Goal: Task Accomplishment & Management: Manage account settings

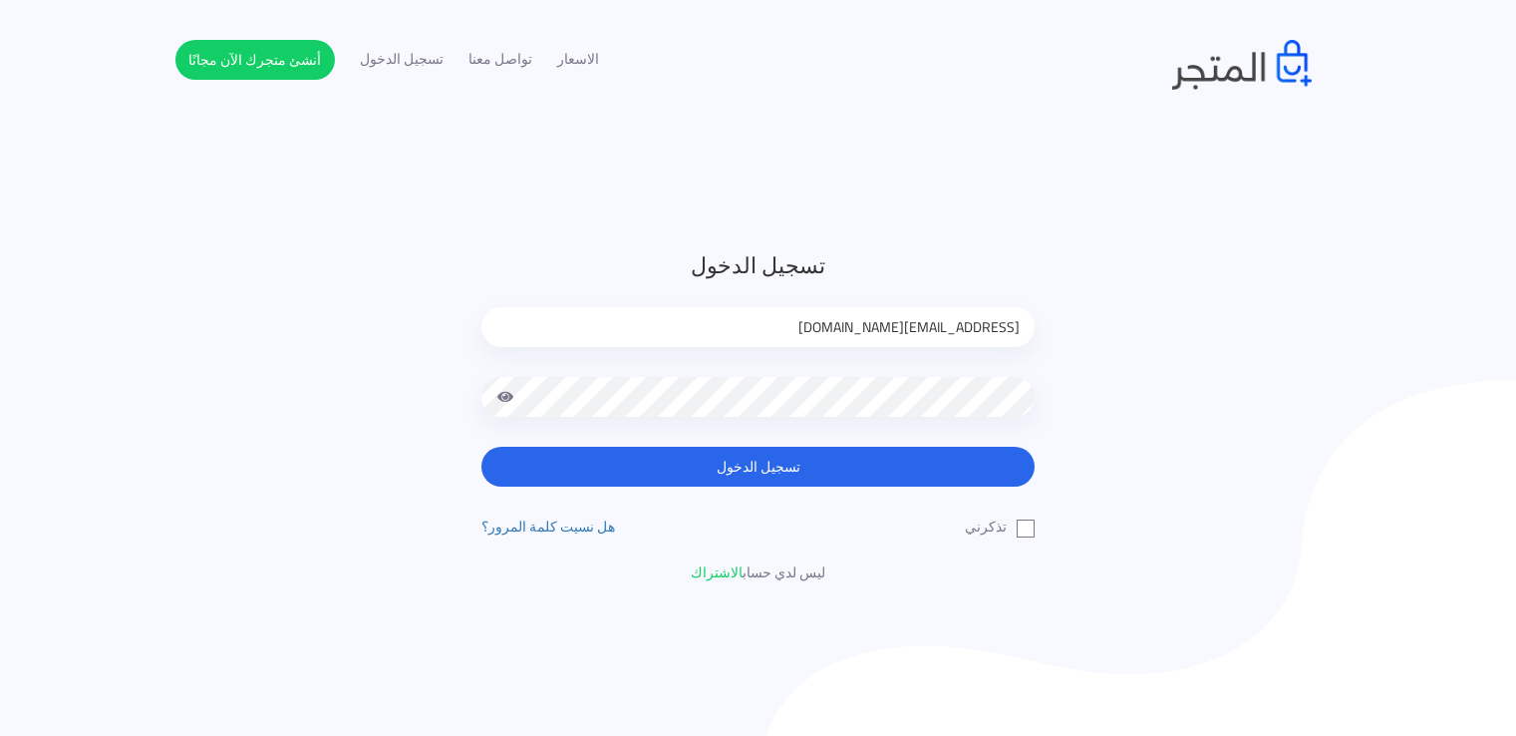
click at [922, 476] on button "تسجيل الدخول" at bounding box center [758, 467] width 553 height 40
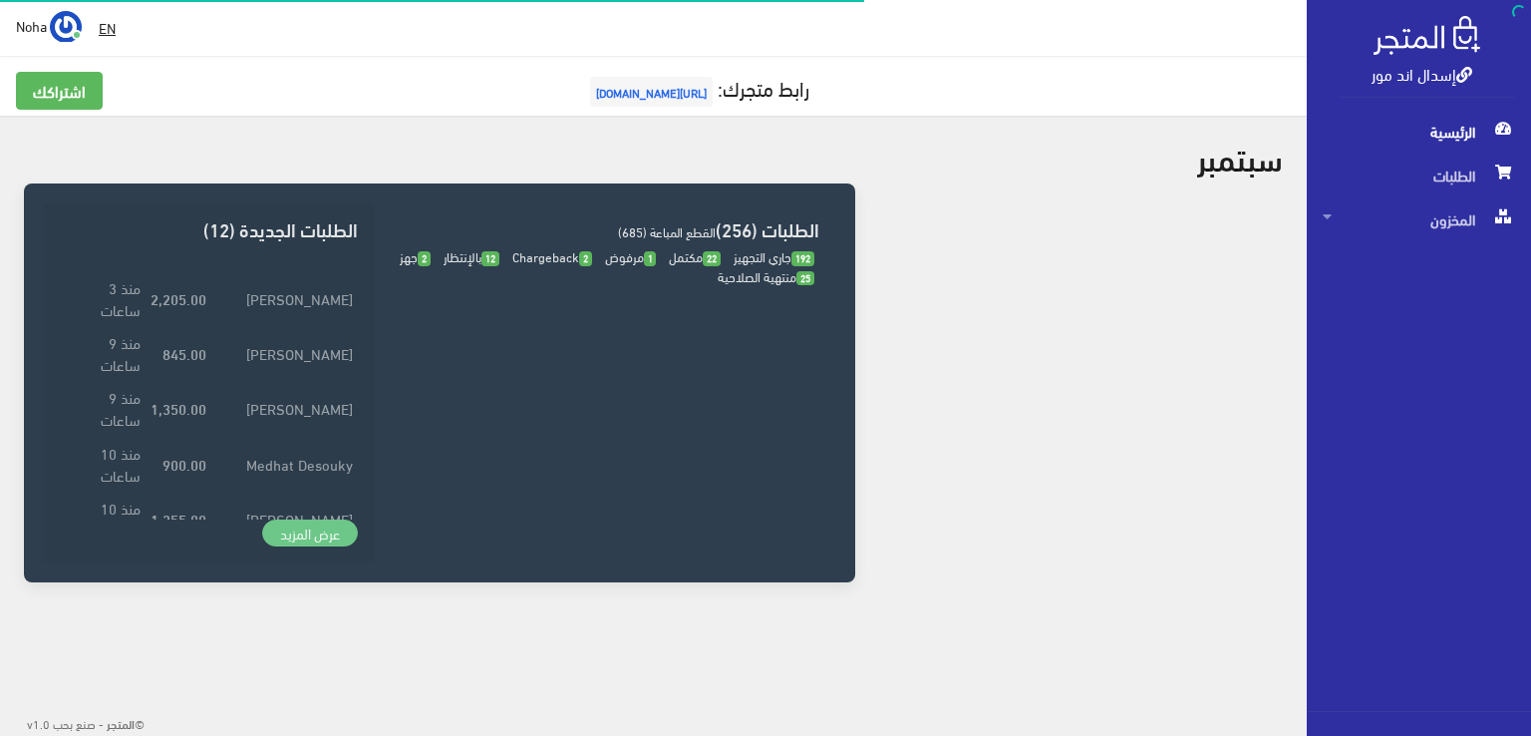
click at [331, 529] on link "عرض المزيد" at bounding box center [310, 533] width 96 height 28
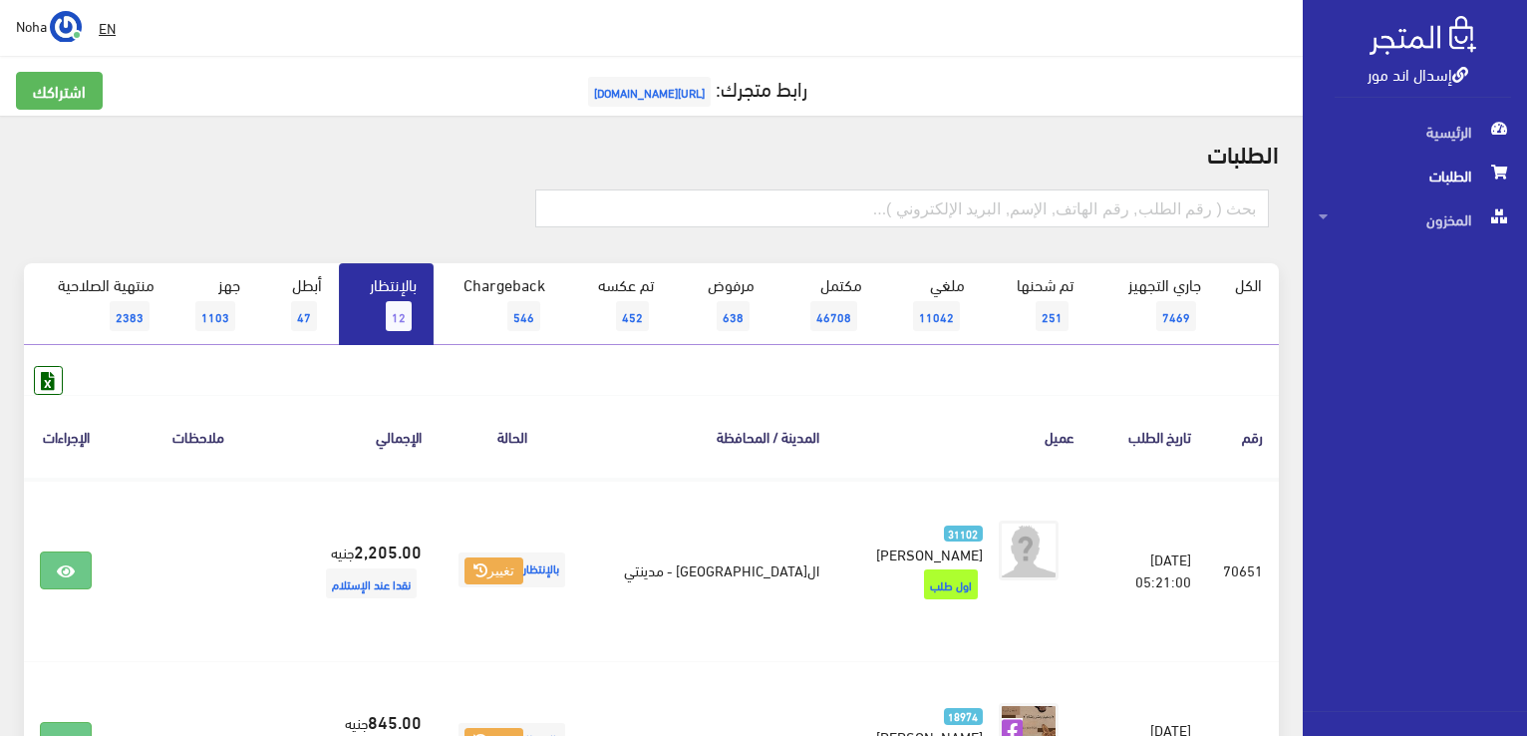
click at [399, 321] on span "12" at bounding box center [399, 316] width 26 height 30
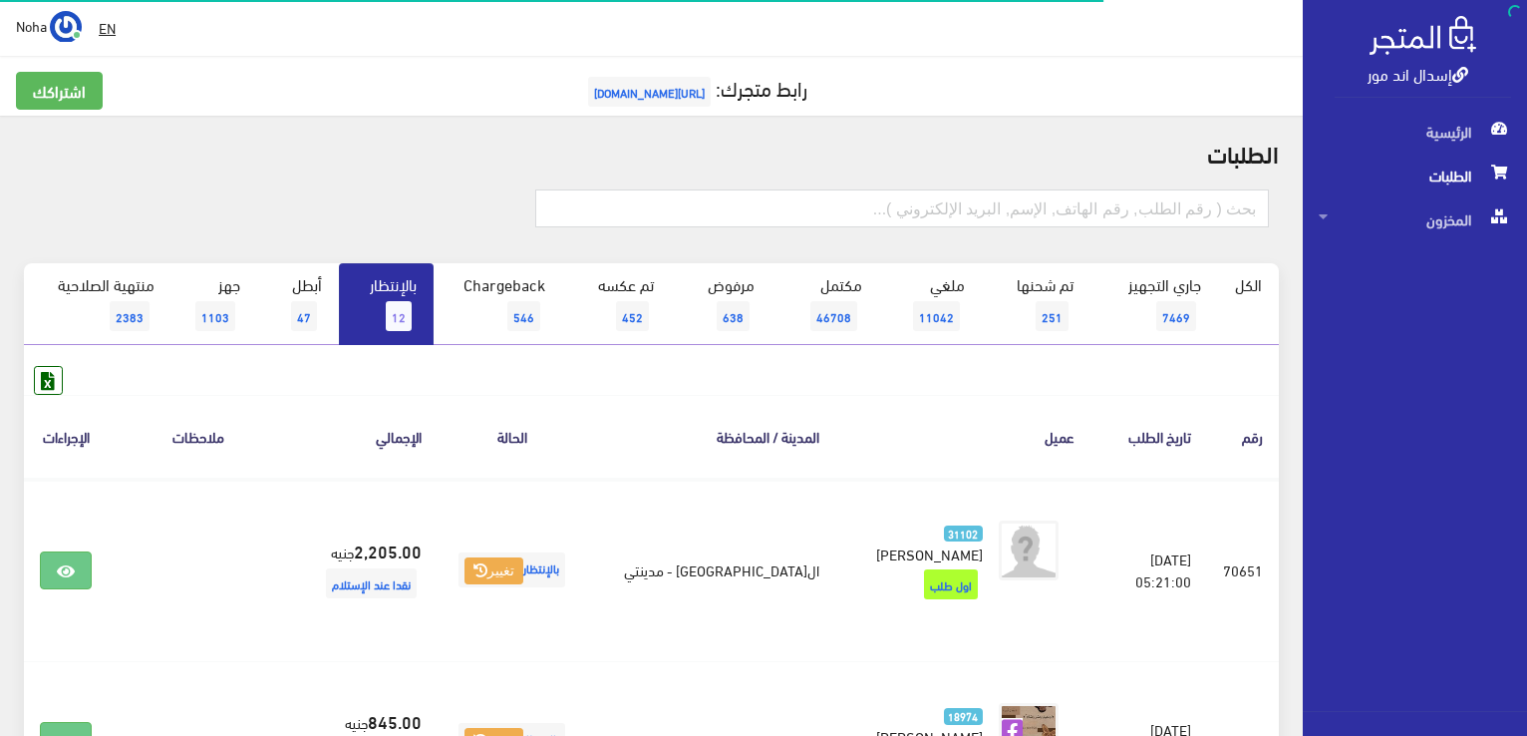
click at [376, 309] on link "بالإنتظار 12" at bounding box center [386, 304] width 95 height 82
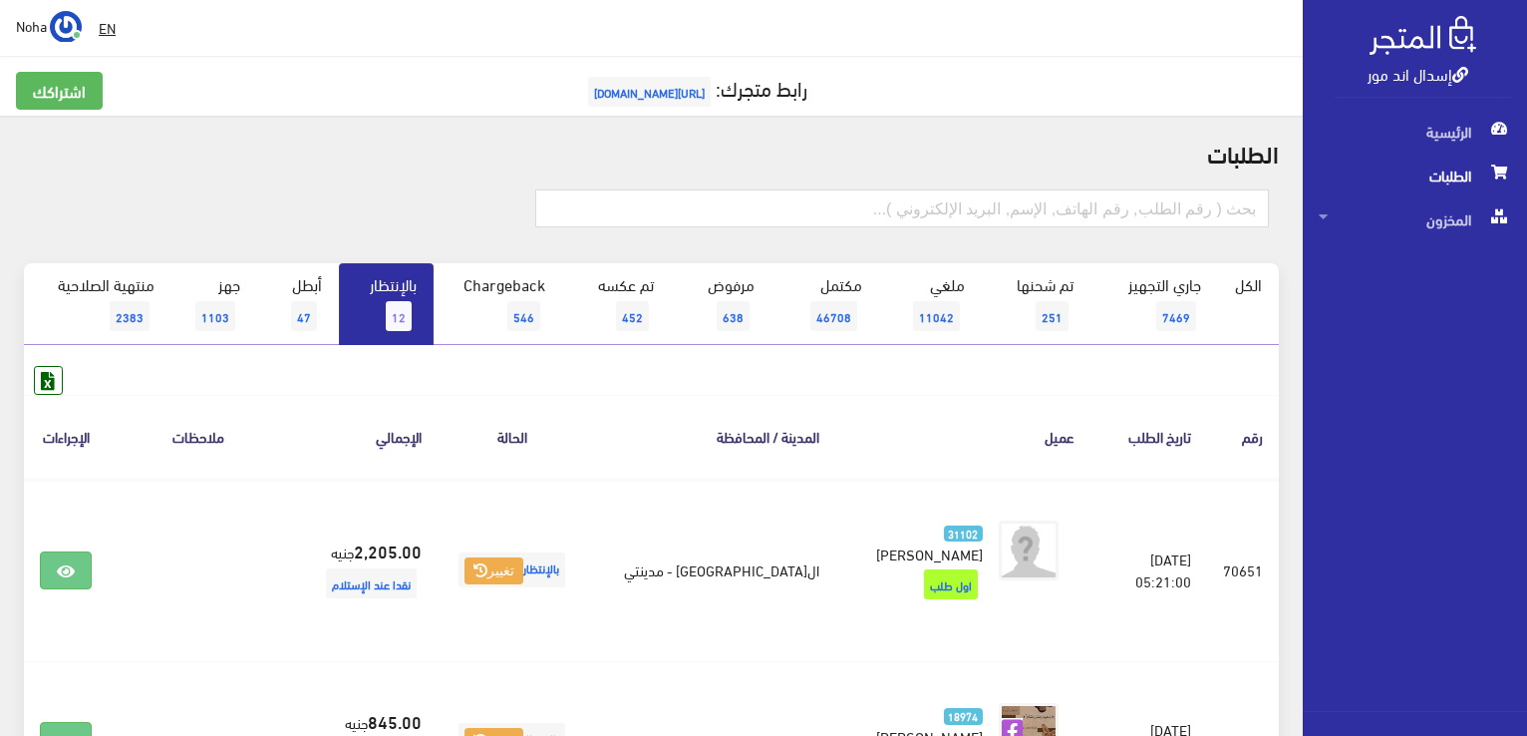
click at [428, 212] on div at bounding box center [232, 216] width 420 height 54
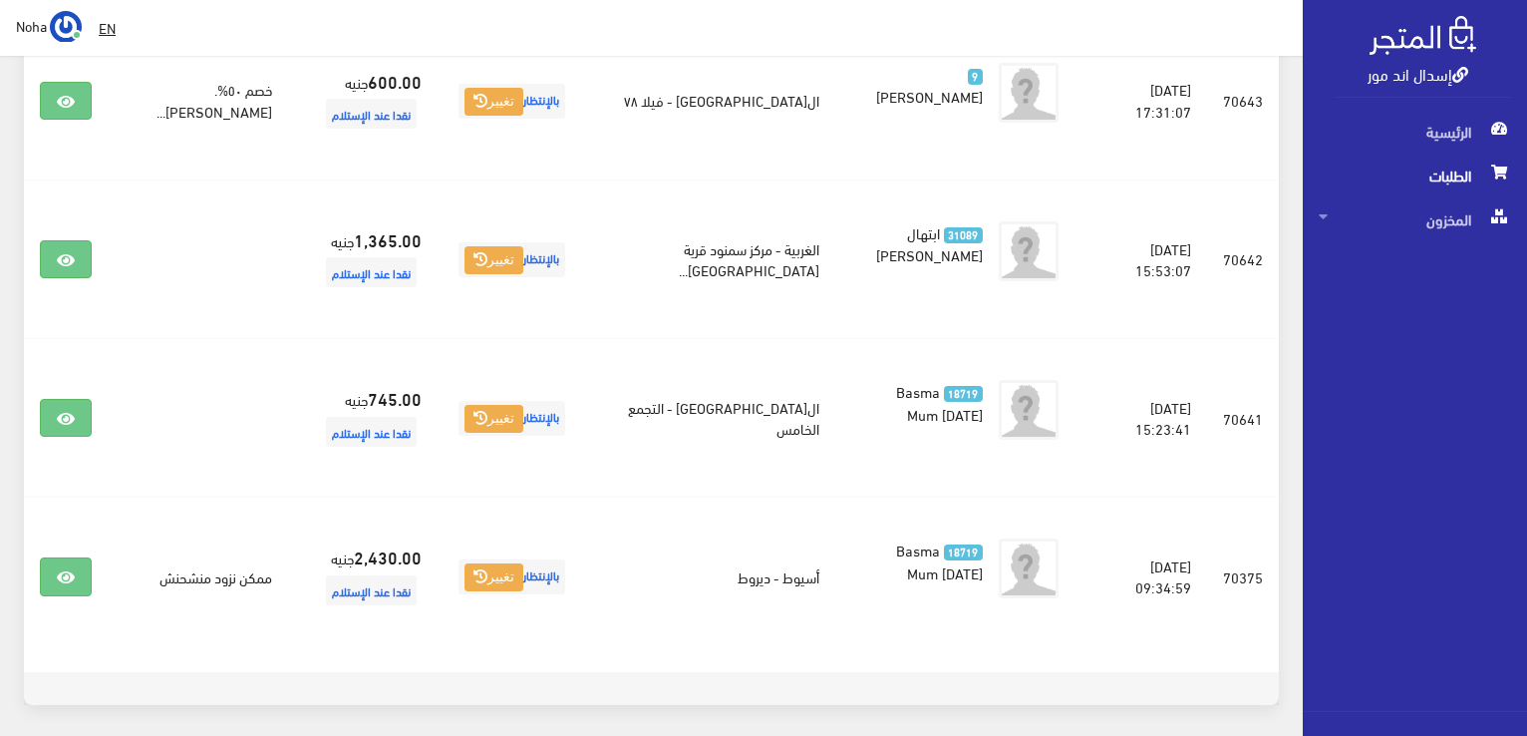
scroll to position [1728, 0]
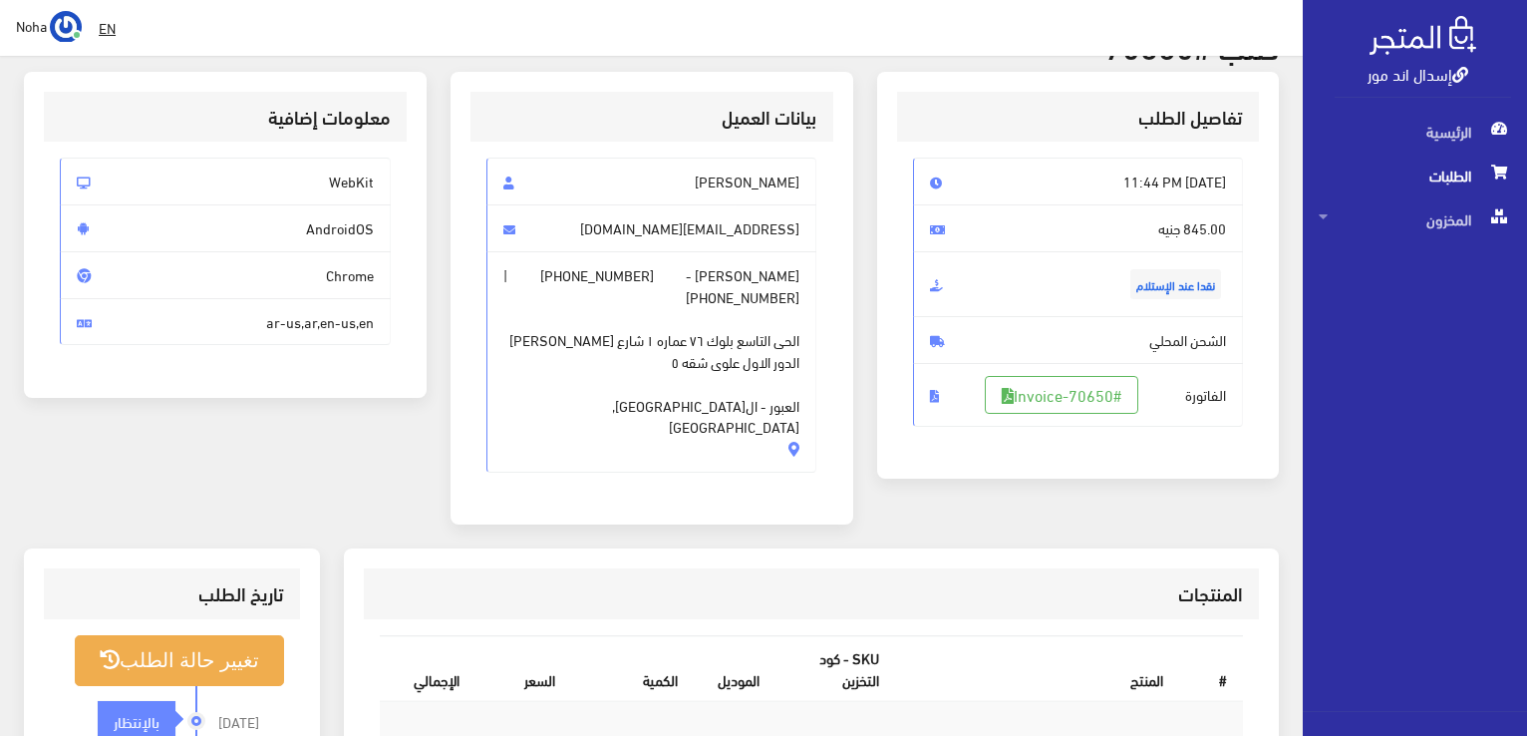
scroll to position [199, 0]
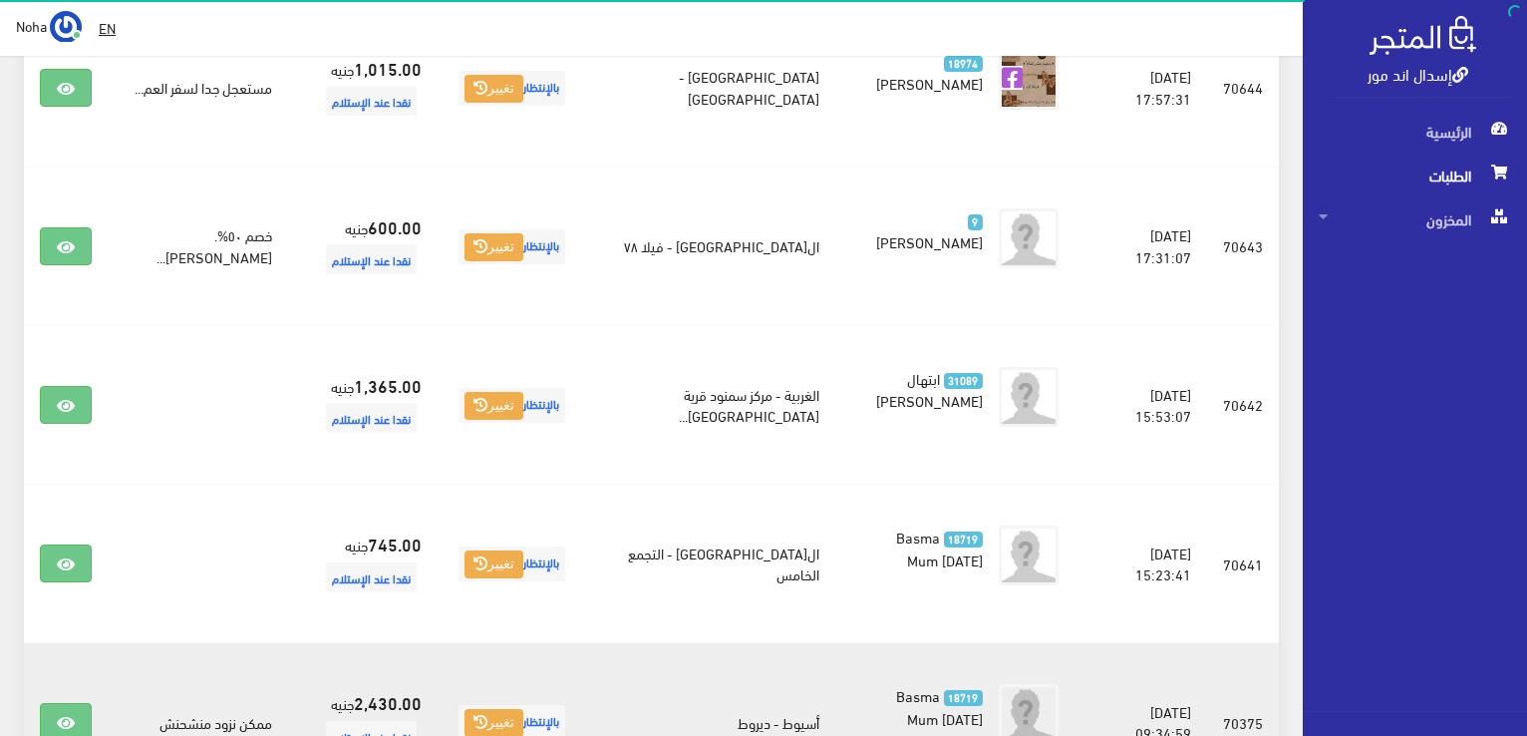
scroll to position [1528, 0]
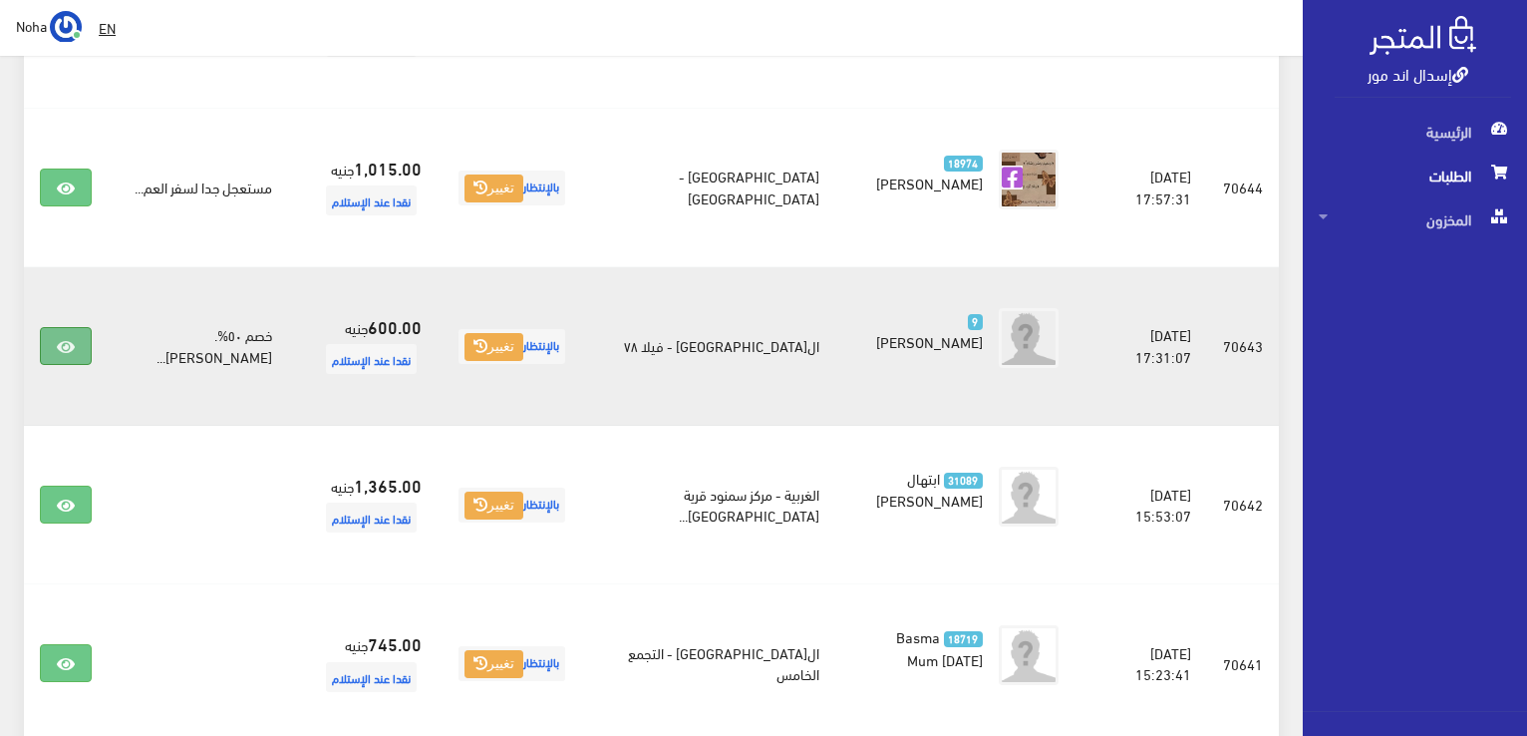
click at [42, 327] on link at bounding box center [66, 346] width 52 height 38
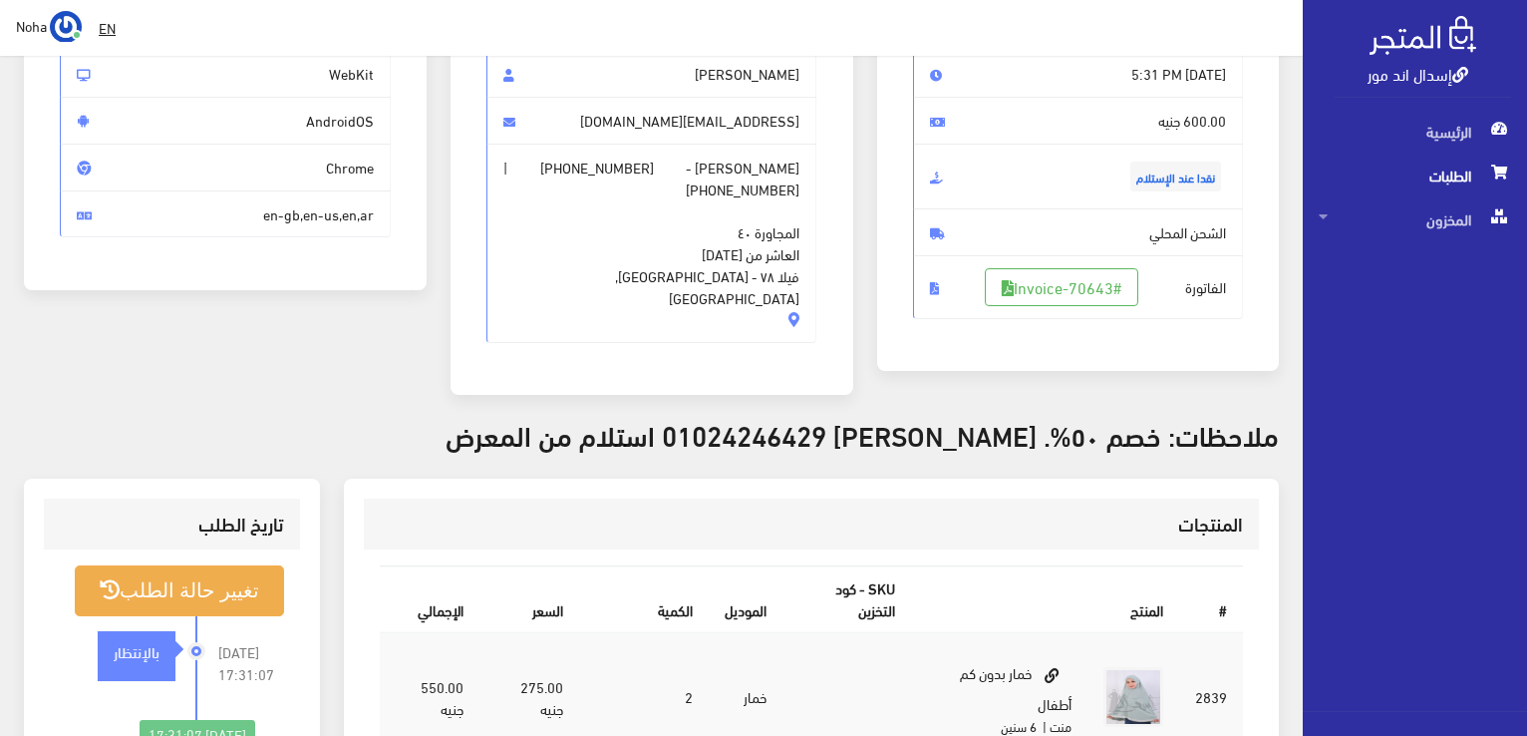
scroll to position [299, 0]
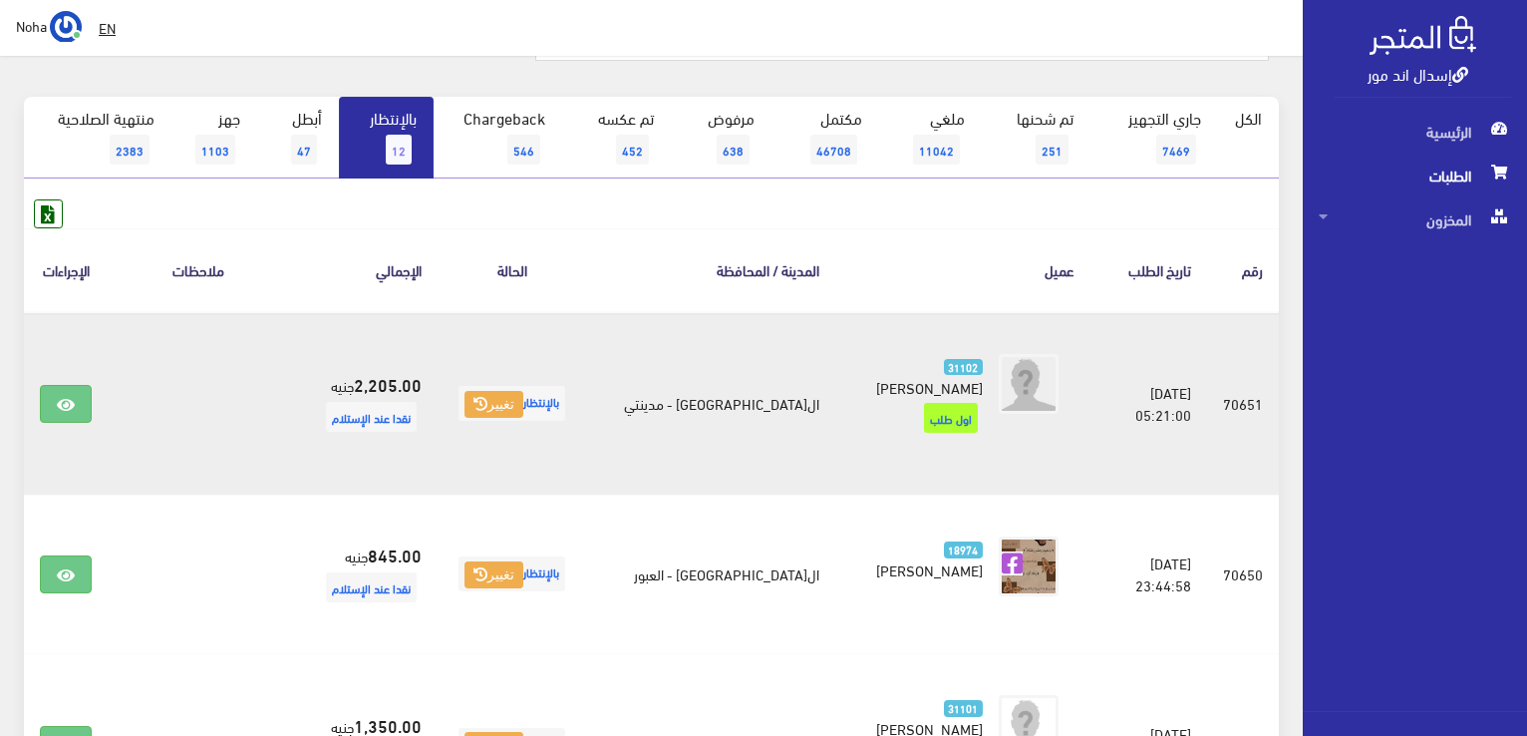
scroll to position [133, 0]
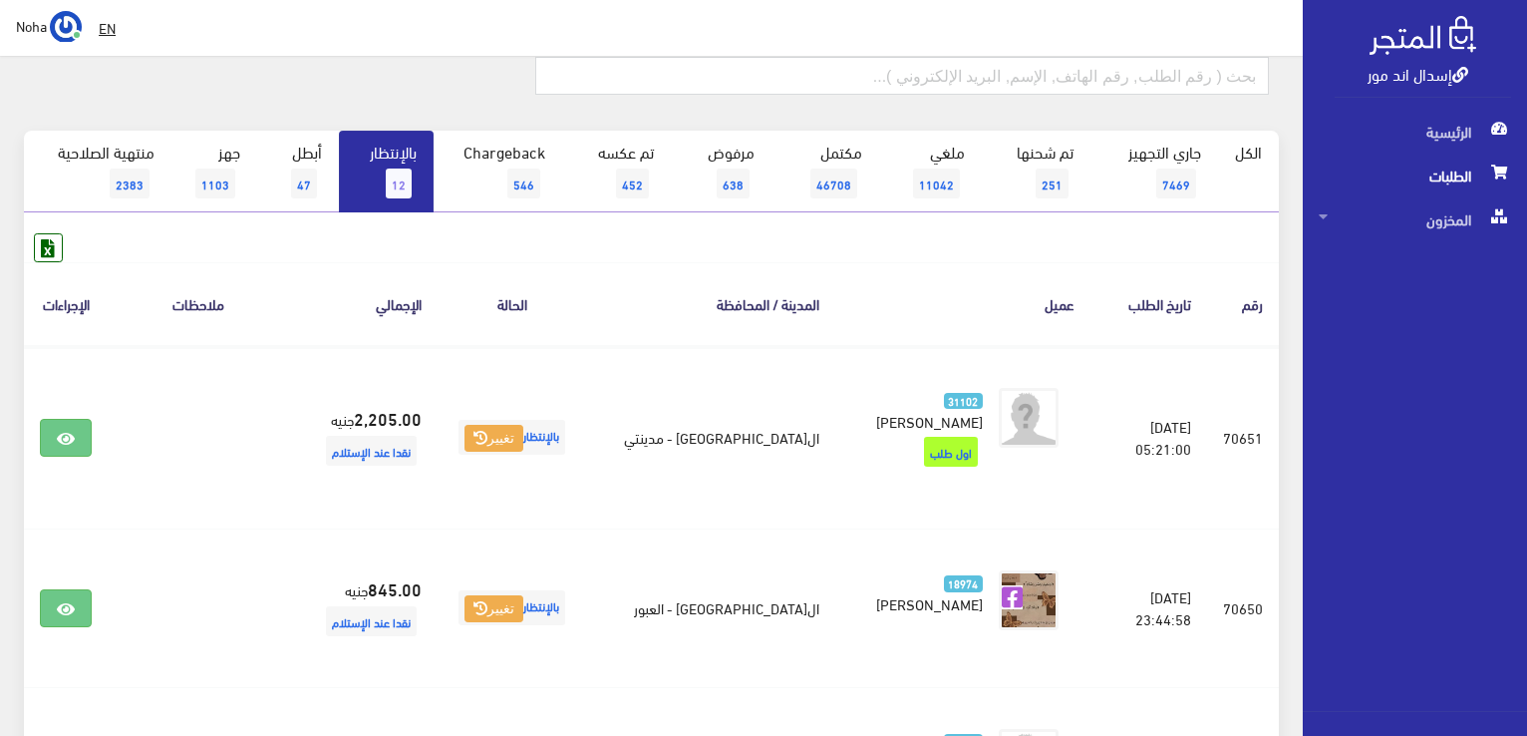
click at [398, 171] on span "12" at bounding box center [399, 183] width 26 height 30
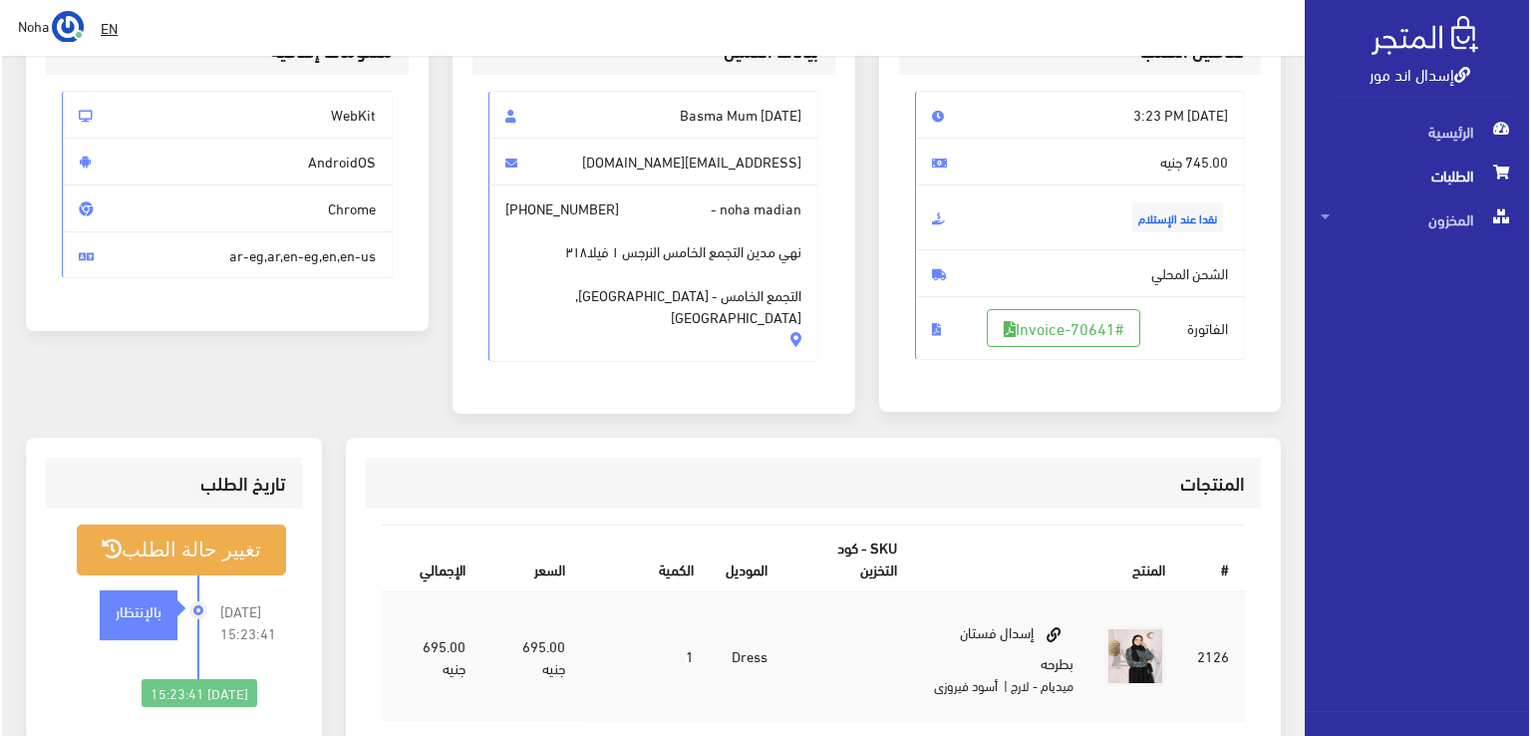
scroll to position [299, 0]
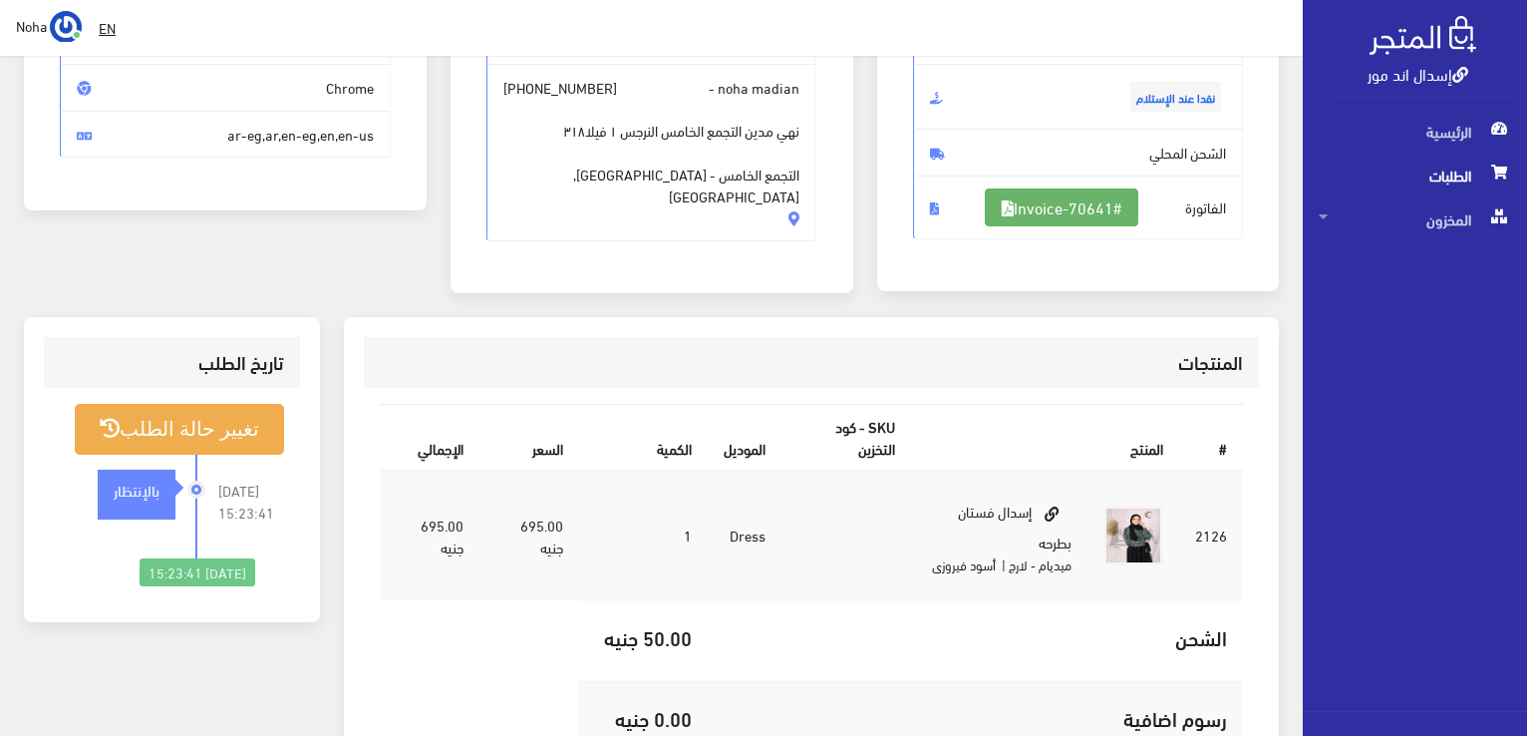
click at [1109, 202] on link "#Invoice-70641" at bounding box center [1062, 207] width 154 height 38
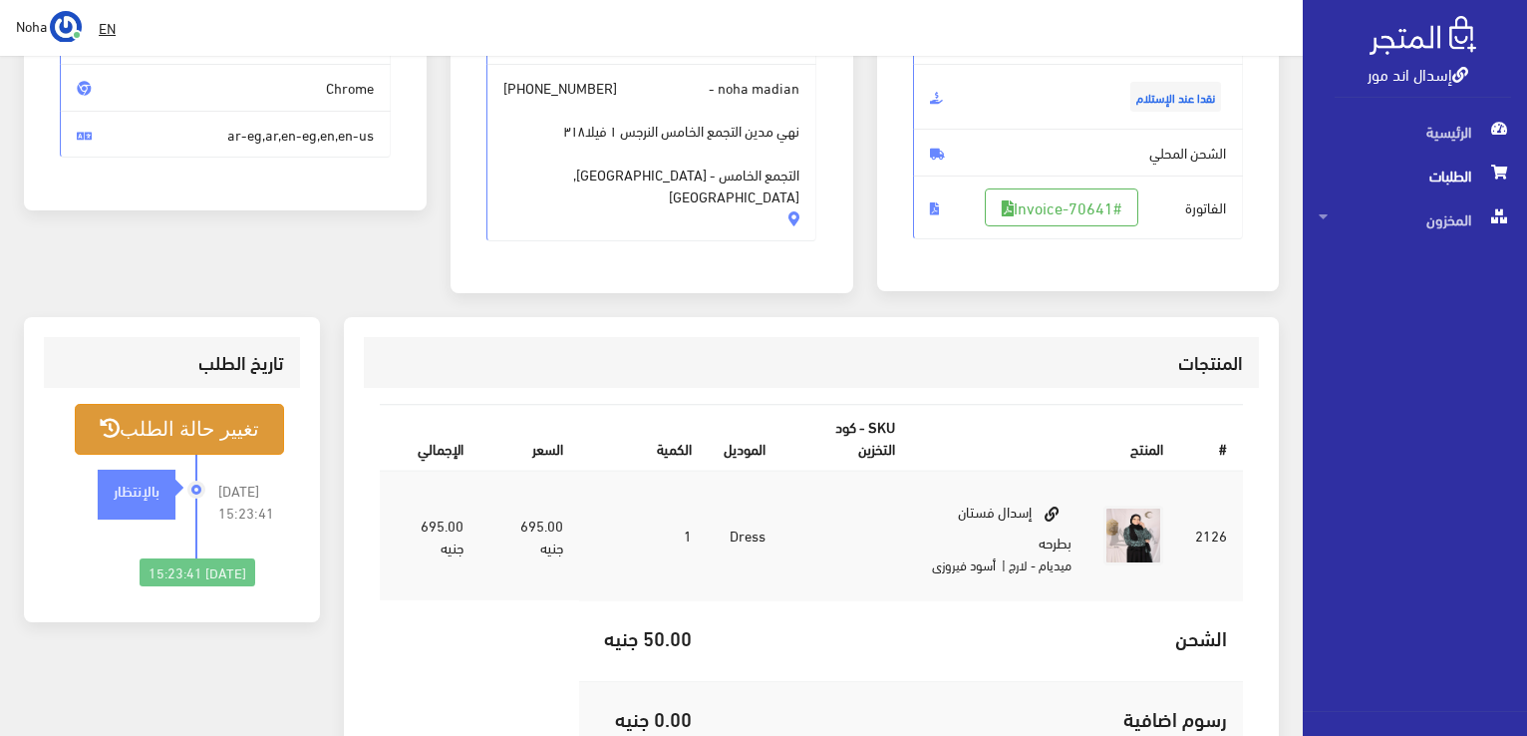
click at [221, 424] on button "تغيير حالة الطلب" at bounding box center [179, 429] width 209 height 51
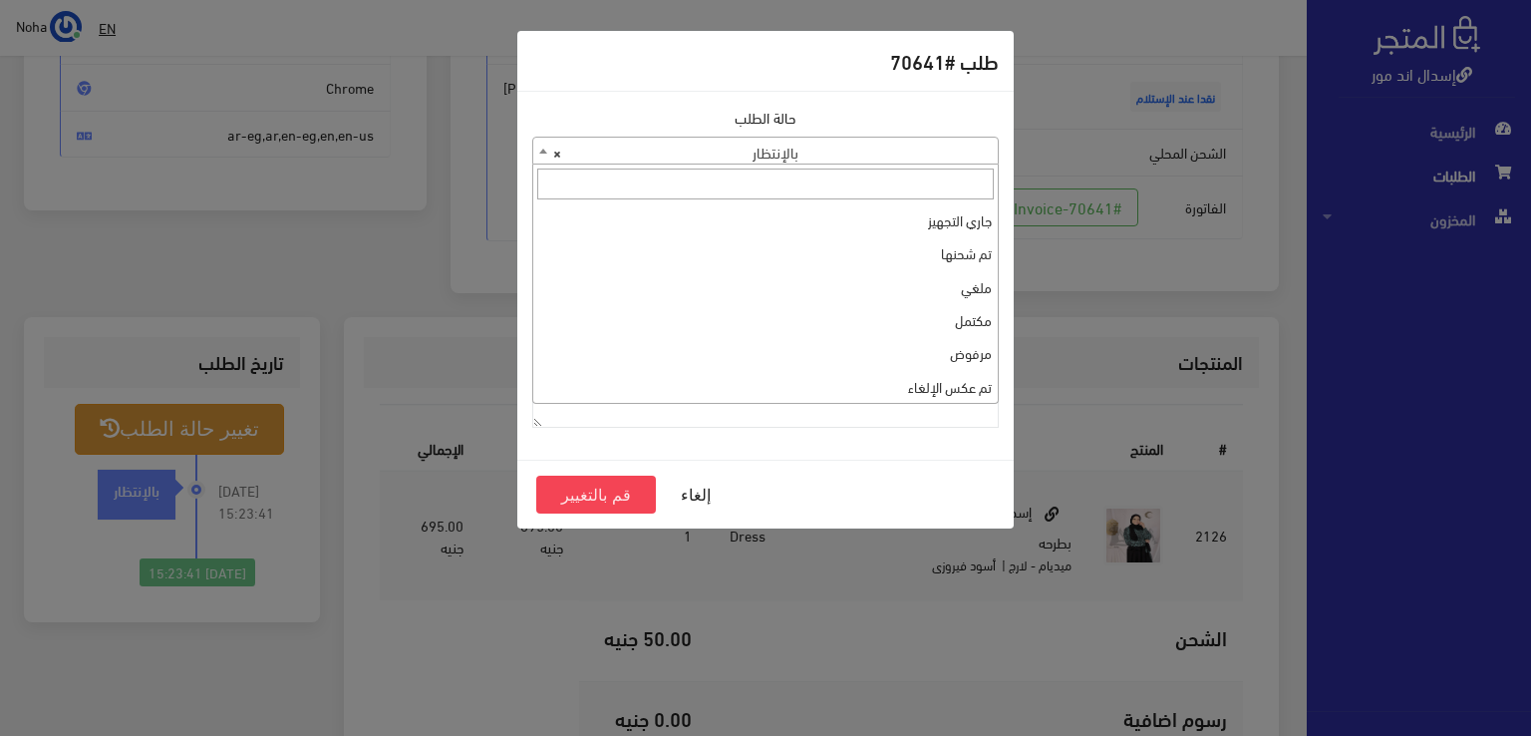
click at [645, 145] on span "× بالإنتظار" at bounding box center [765, 152] width 465 height 28
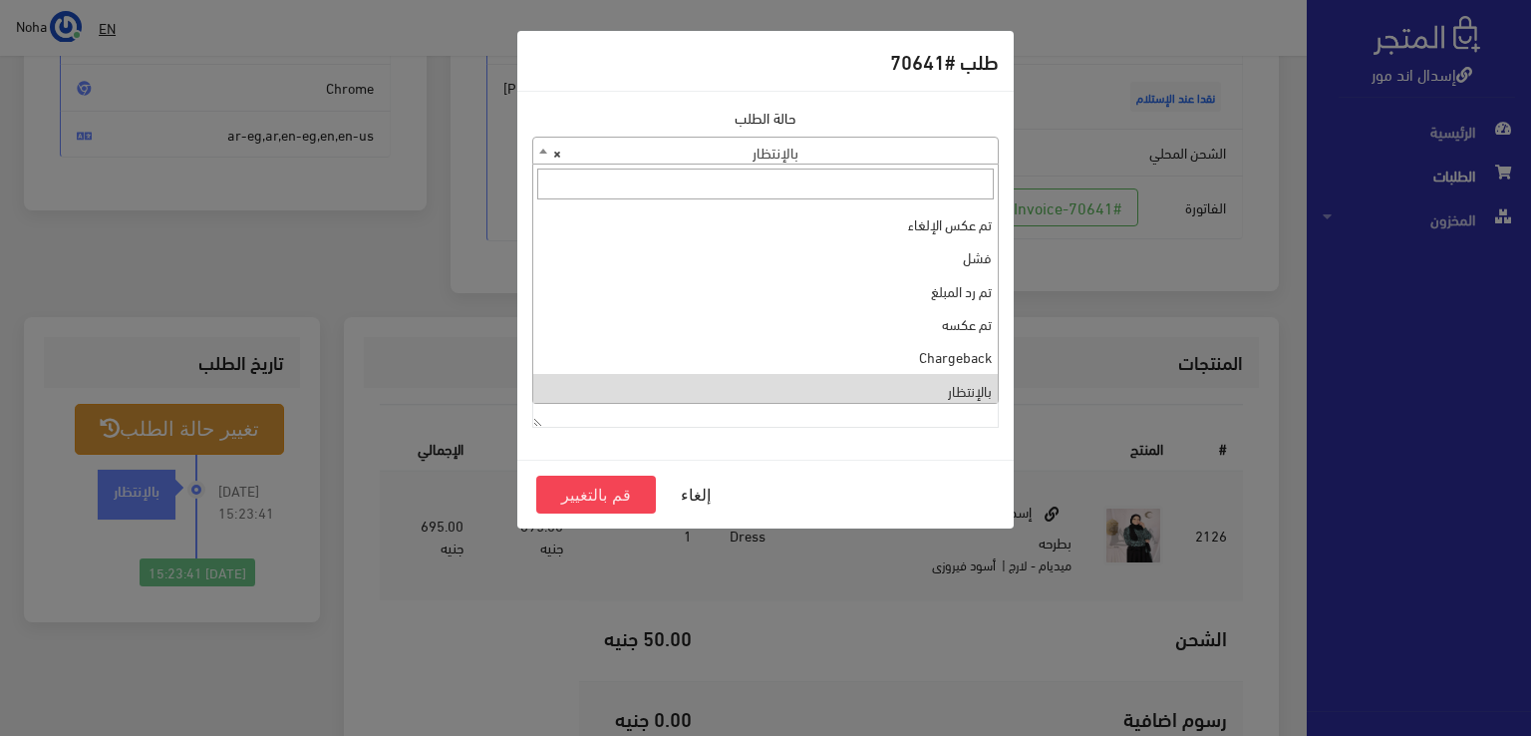
scroll to position [0, 0]
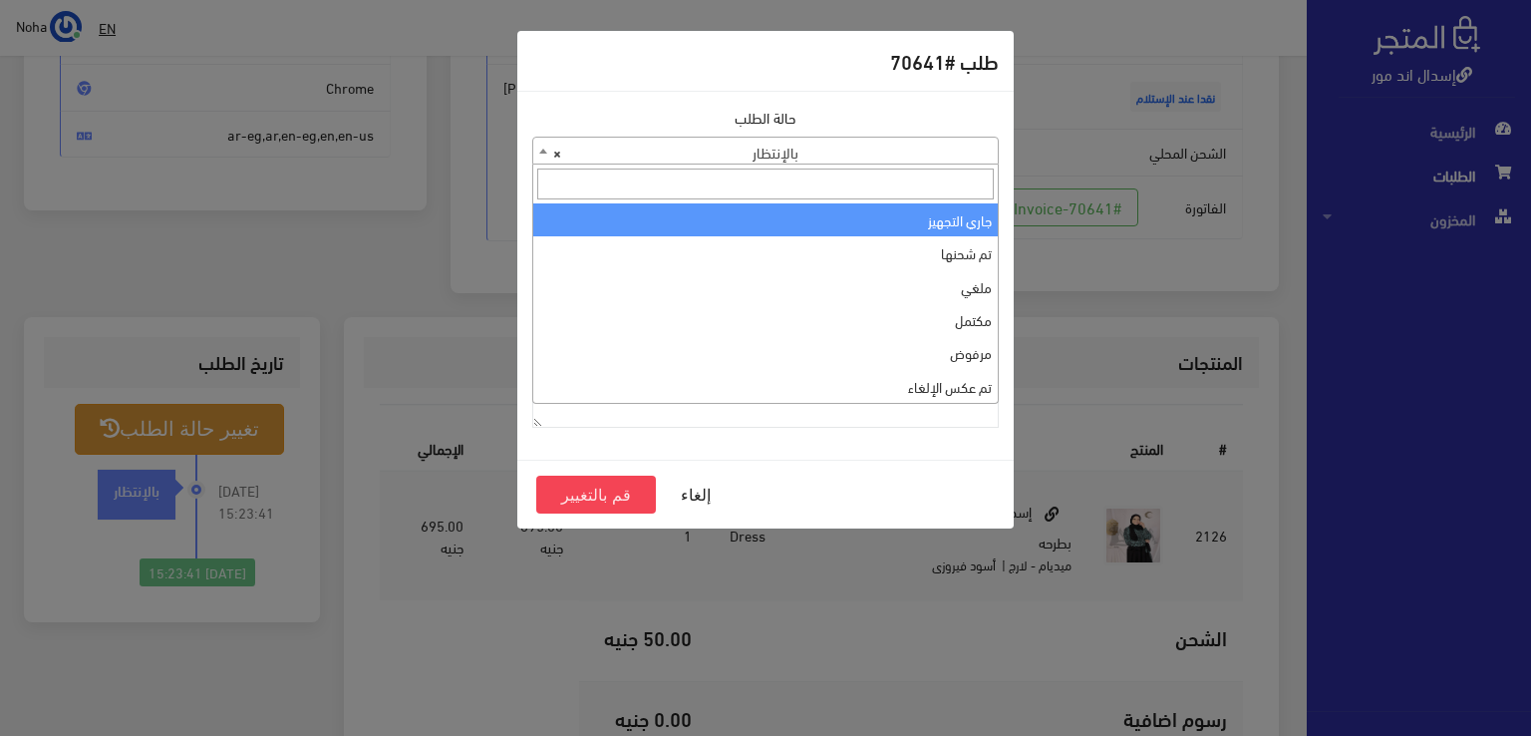
select select "1"
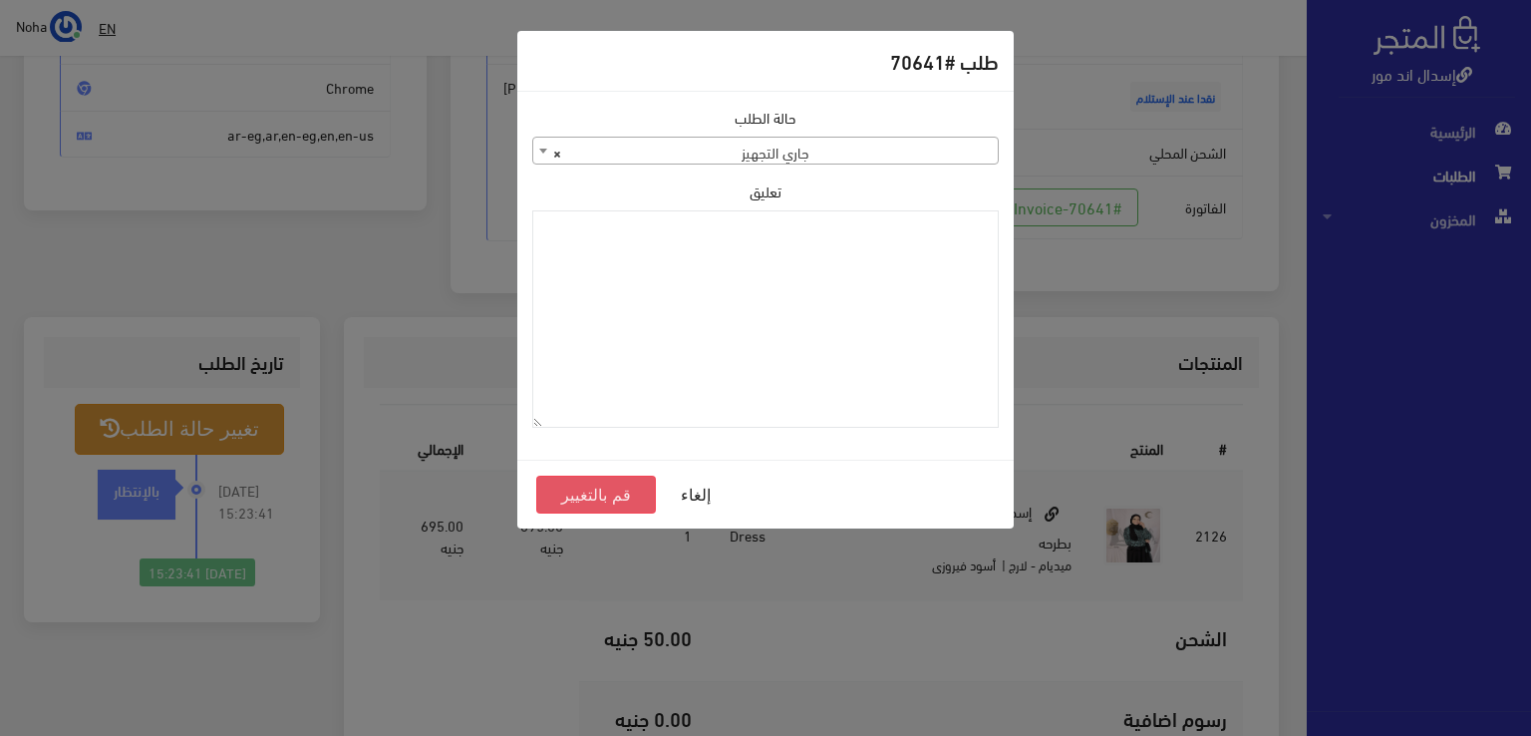
click at [596, 500] on button "قم بالتغيير" at bounding box center [596, 495] width 120 height 38
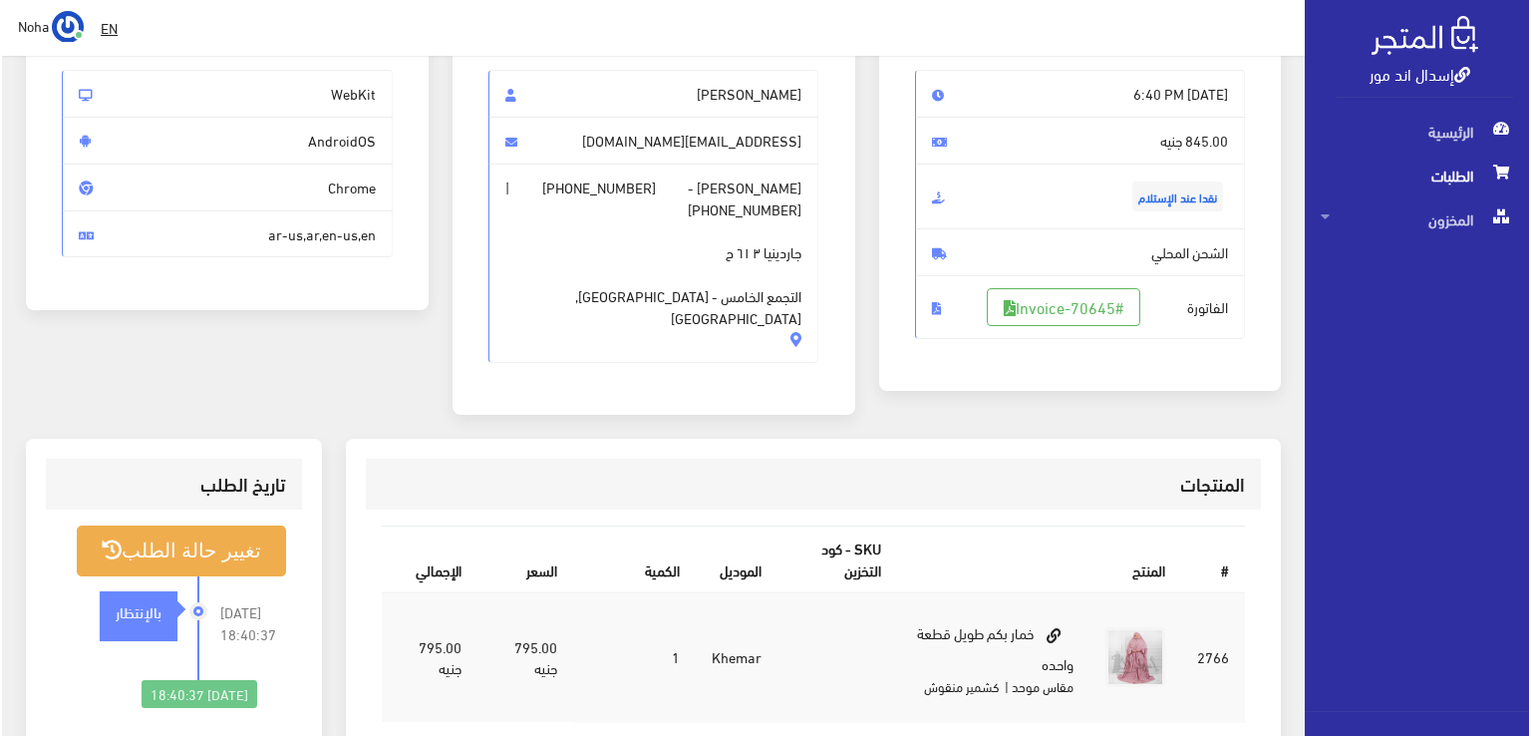
scroll to position [299, 0]
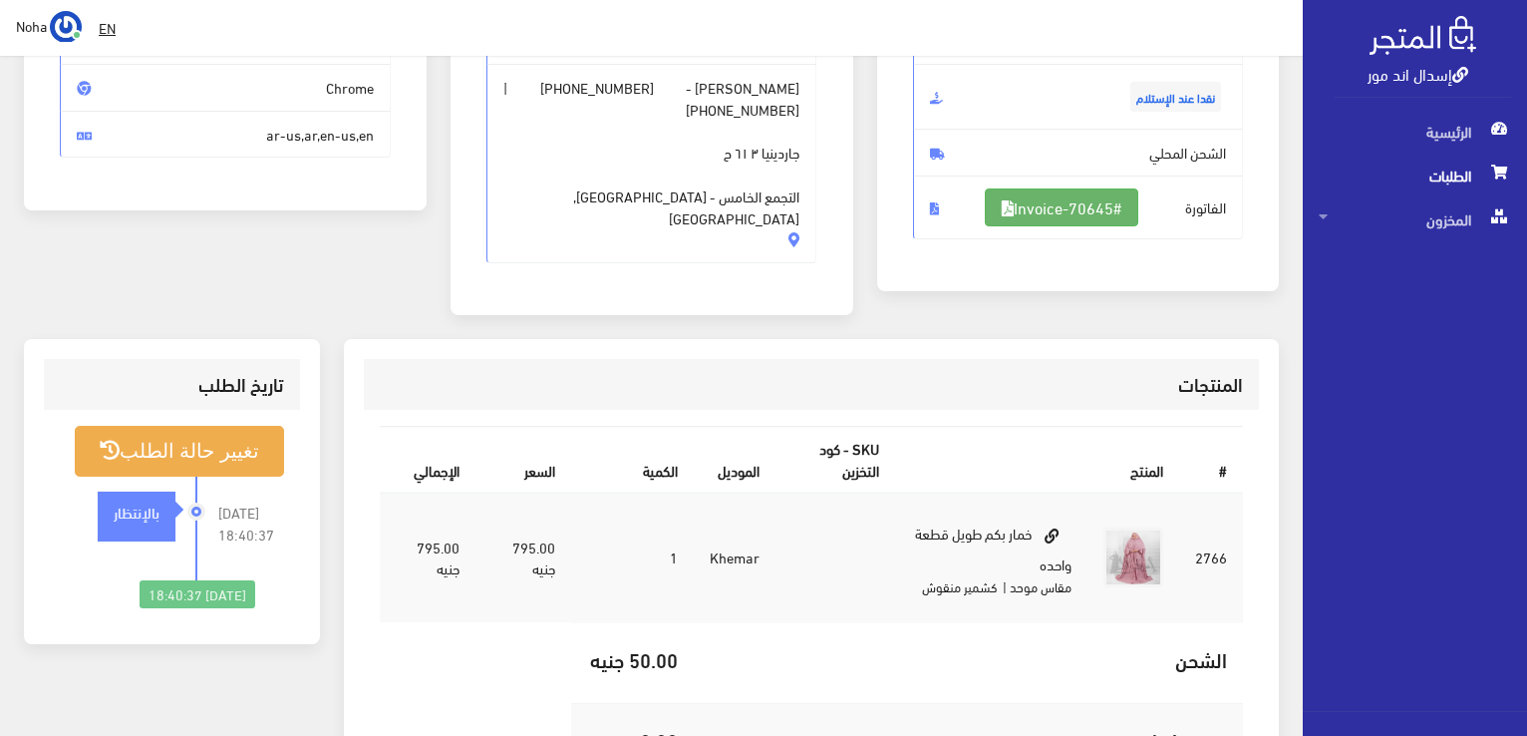
click at [1083, 198] on link "#Invoice-70645" at bounding box center [1062, 207] width 154 height 38
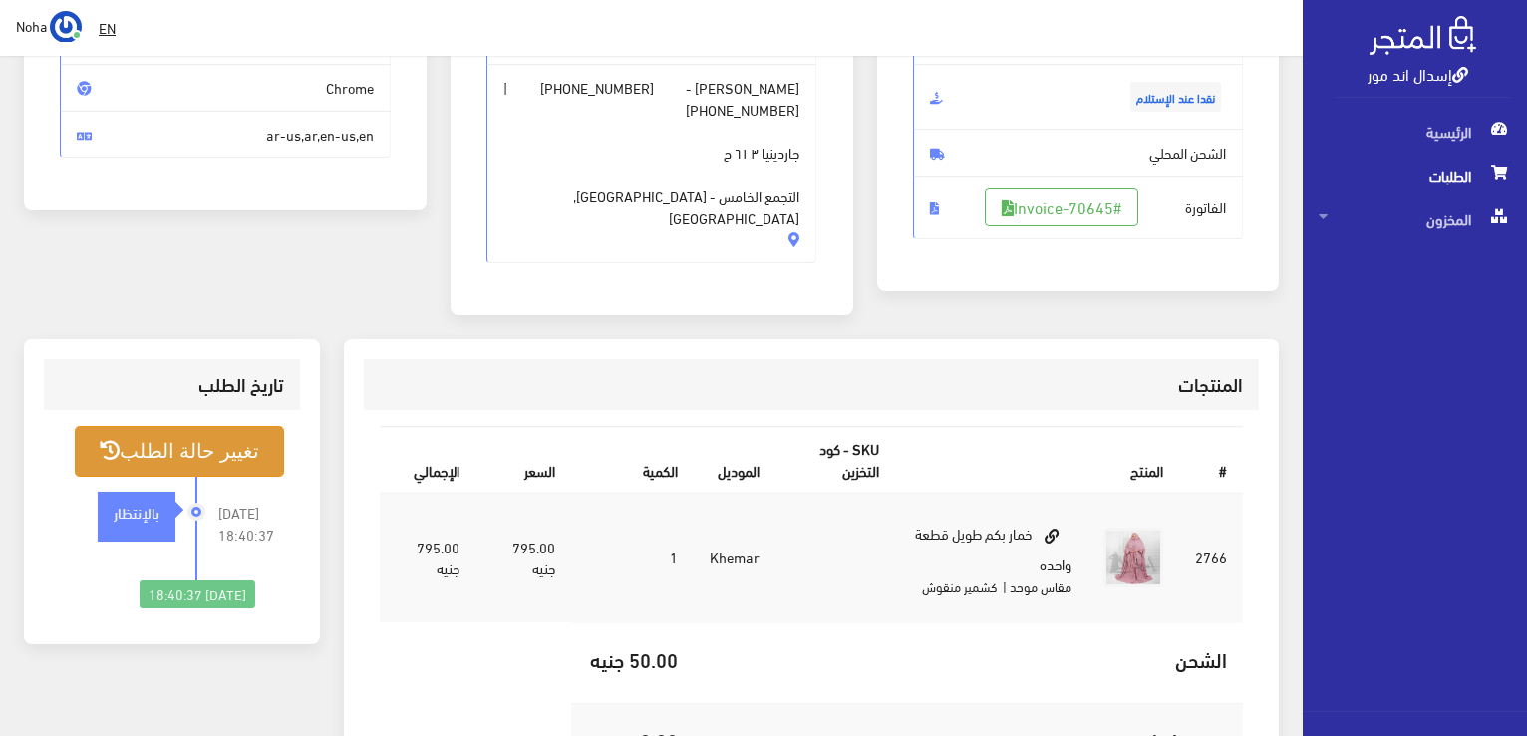
click at [185, 426] on button "تغيير حالة الطلب" at bounding box center [179, 451] width 209 height 51
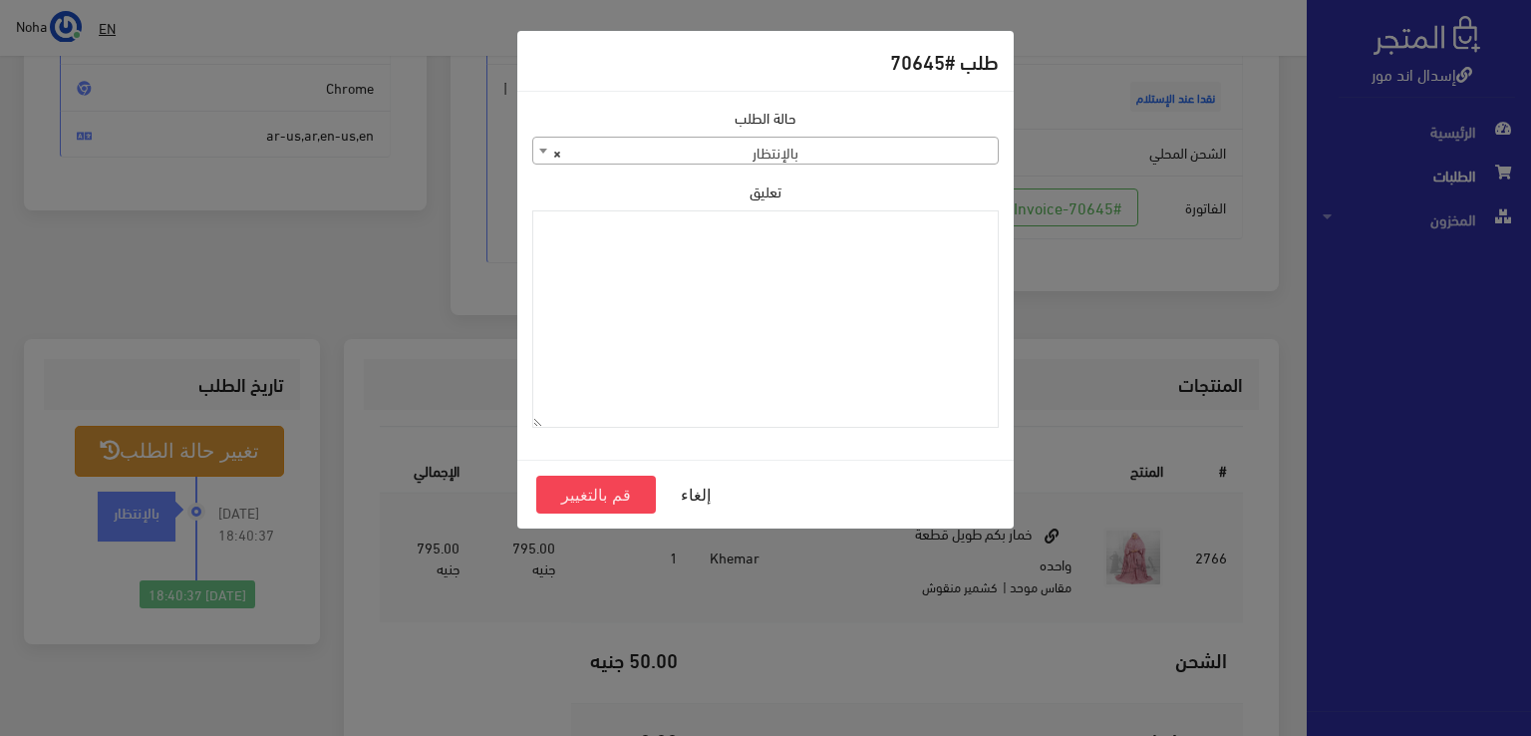
click at [666, 141] on span "× بالإنتظار" at bounding box center [765, 152] width 465 height 28
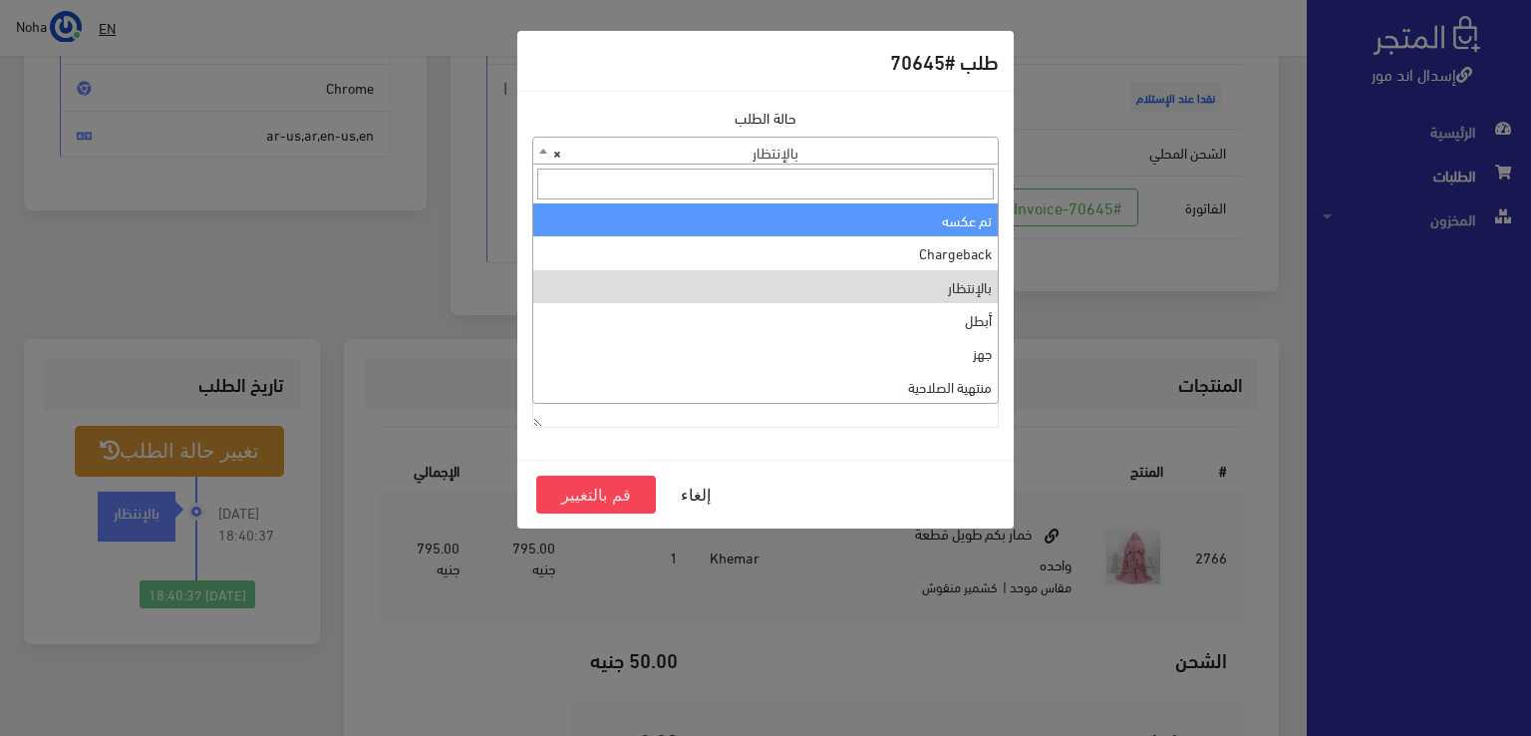
scroll to position [0, 0]
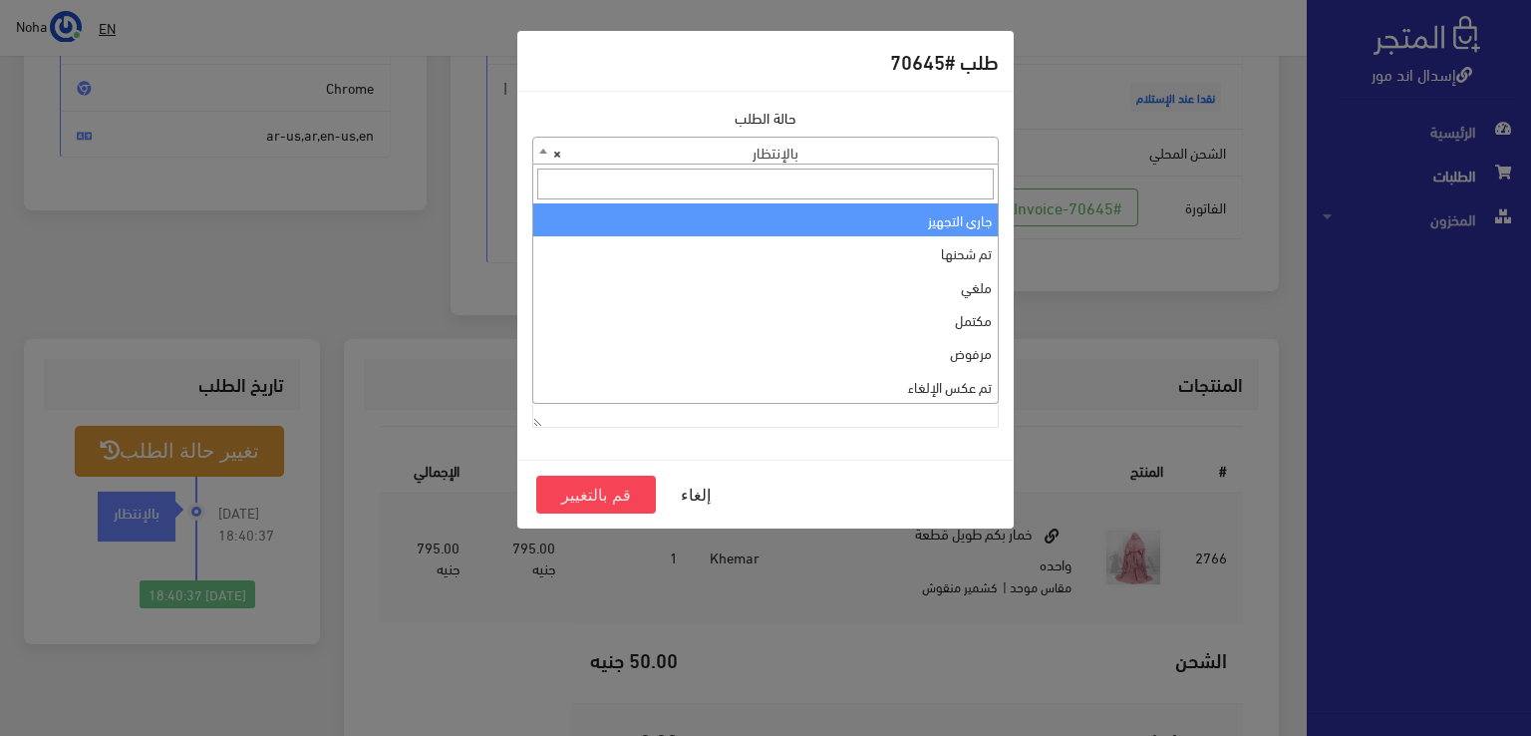
select select "1"
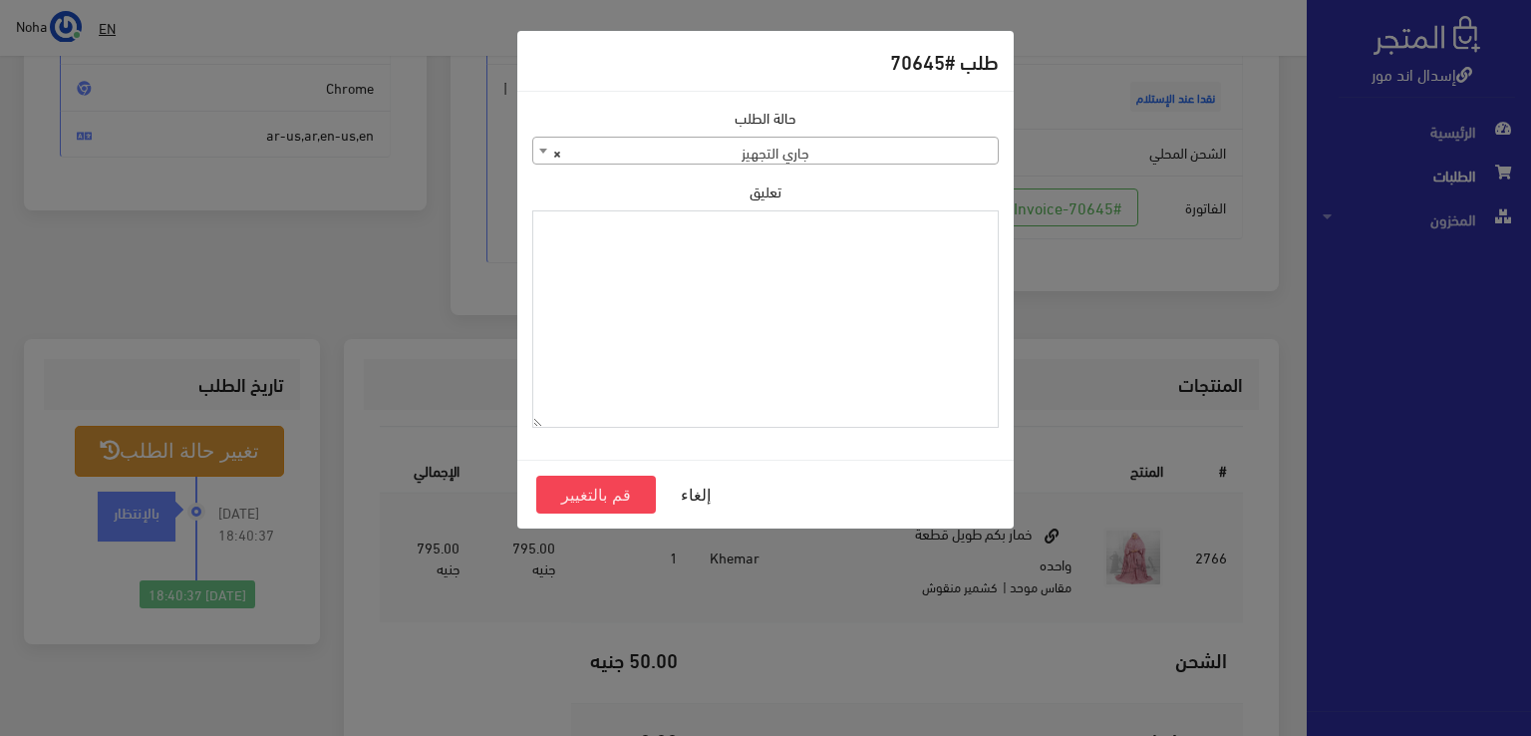
drag, startPoint x: 823, startPoint y: 360, endPoint x: 755, endPoint y: 317, distance: 80.2
click at [755, 317] on textarea "تعليق" at bounding box center [765, 319] width 467 height 218
click at [629, 495] on button "قم بالتغيير" at bounding box center [596, 495] width 120 height 38
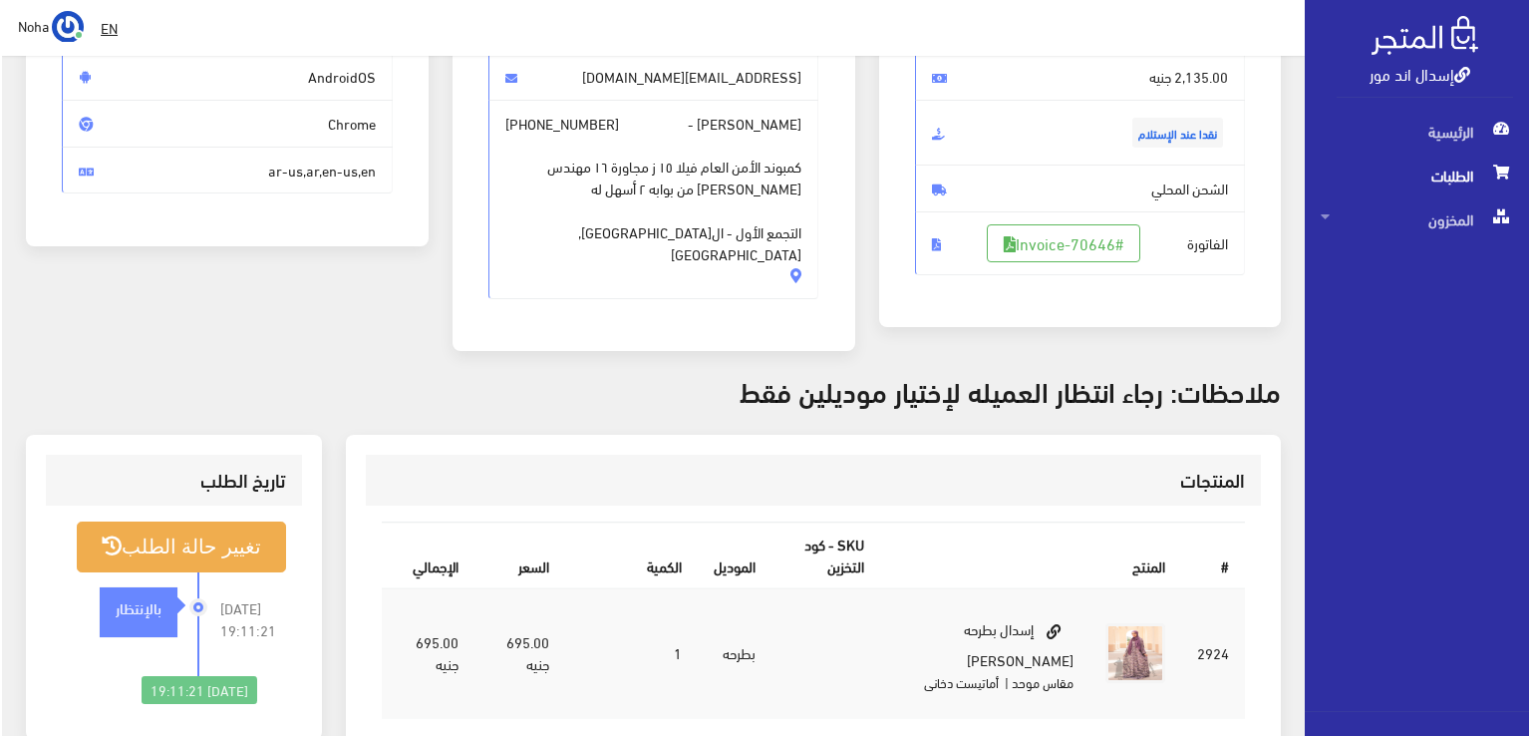
scroll to position [299, 0]
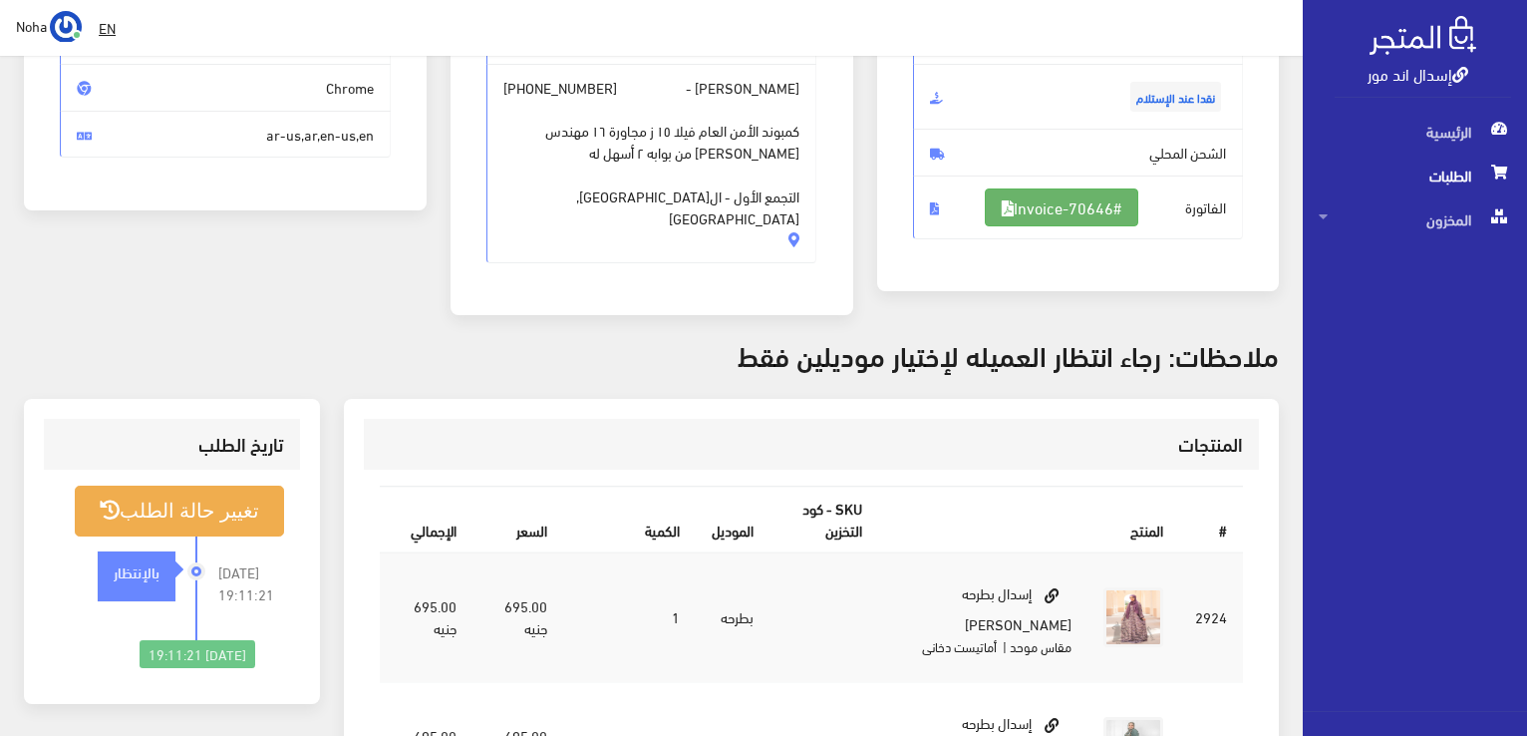
click at [1103, 216] on link "#Invoice-70646" at bounding box center [1062, 207] width 154 height 38
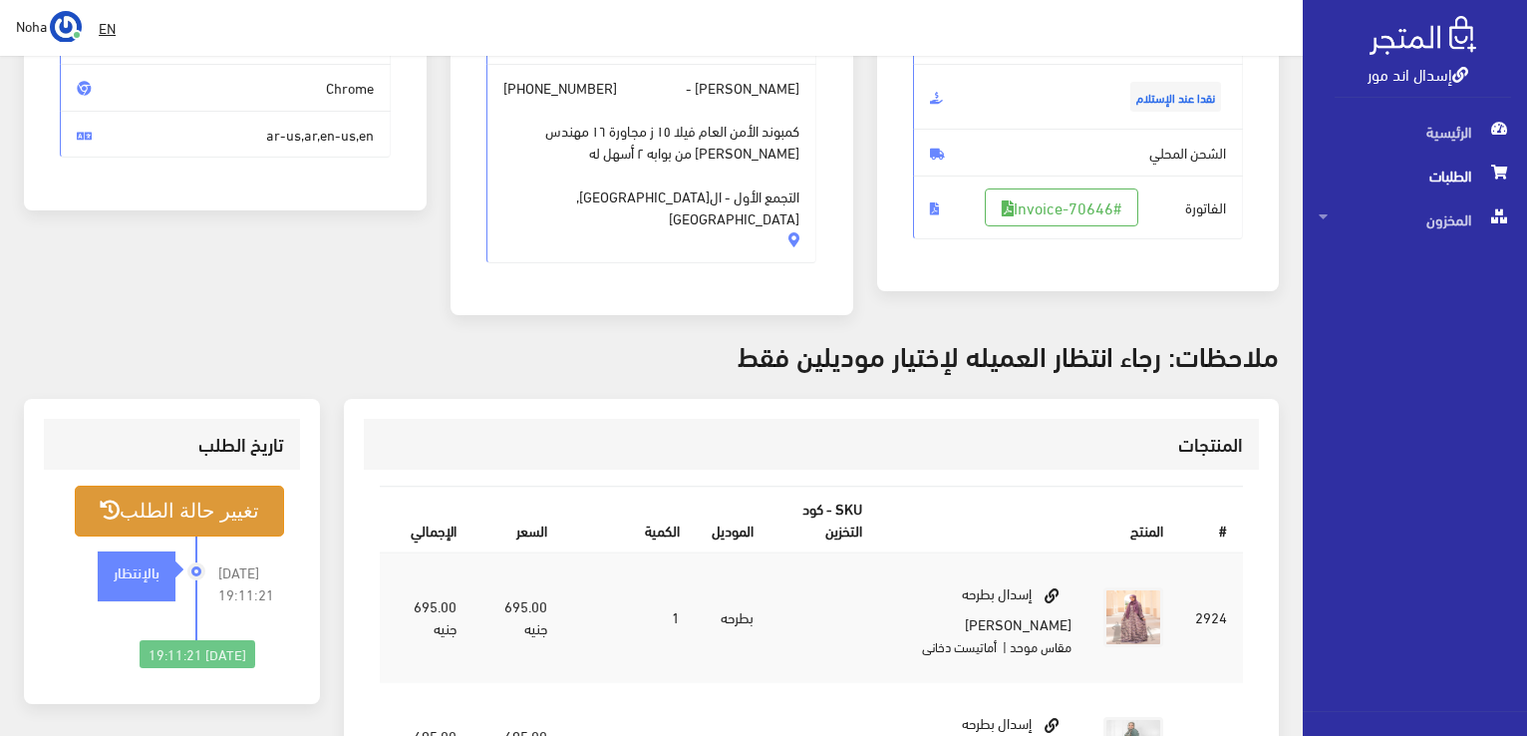
click at [197, 488] on button "تغيير حالة الطلب" at bounding box center [179, 511] width 209 height 51
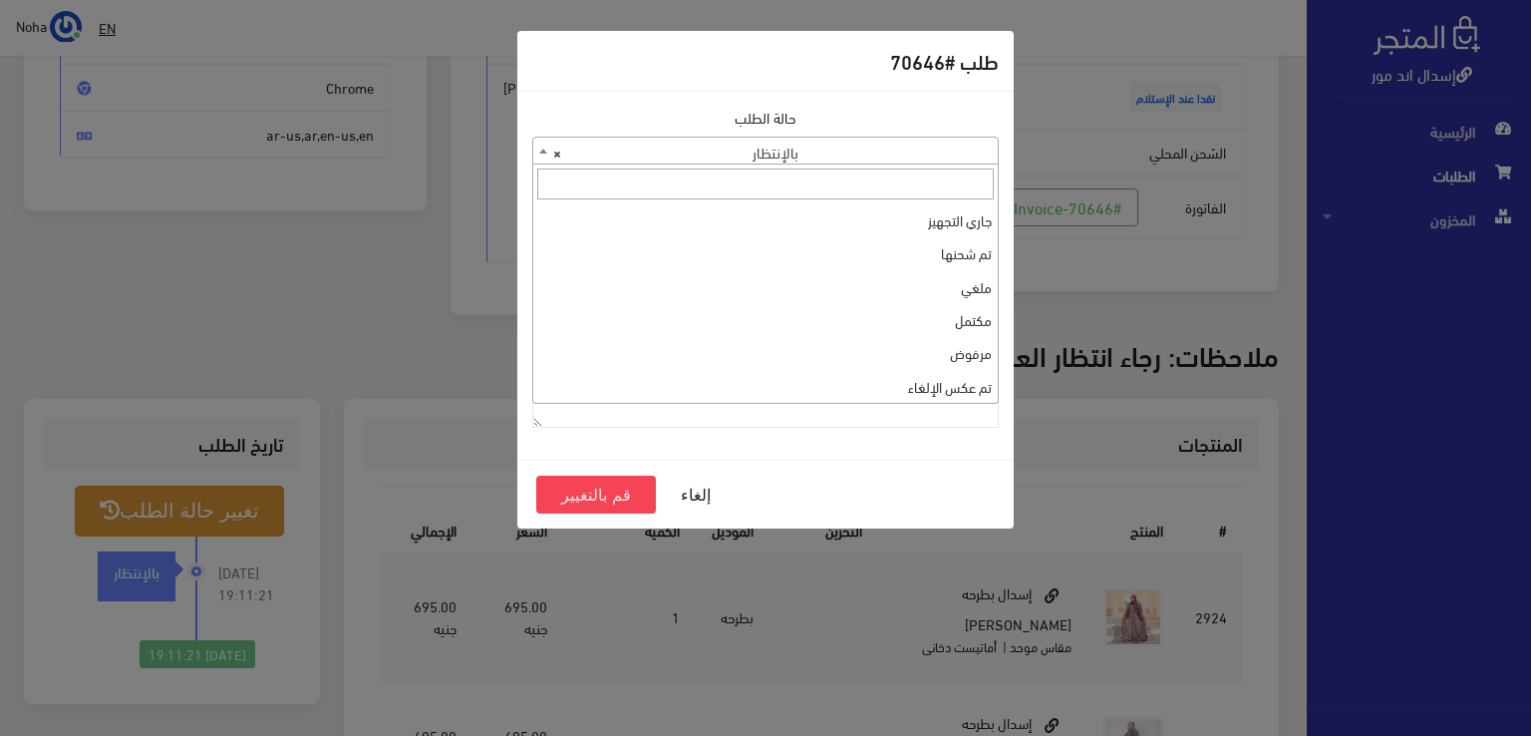
click at [897, 145] on span "× بالإنتظار" at bounding box center [765, 152] width 465 height 28
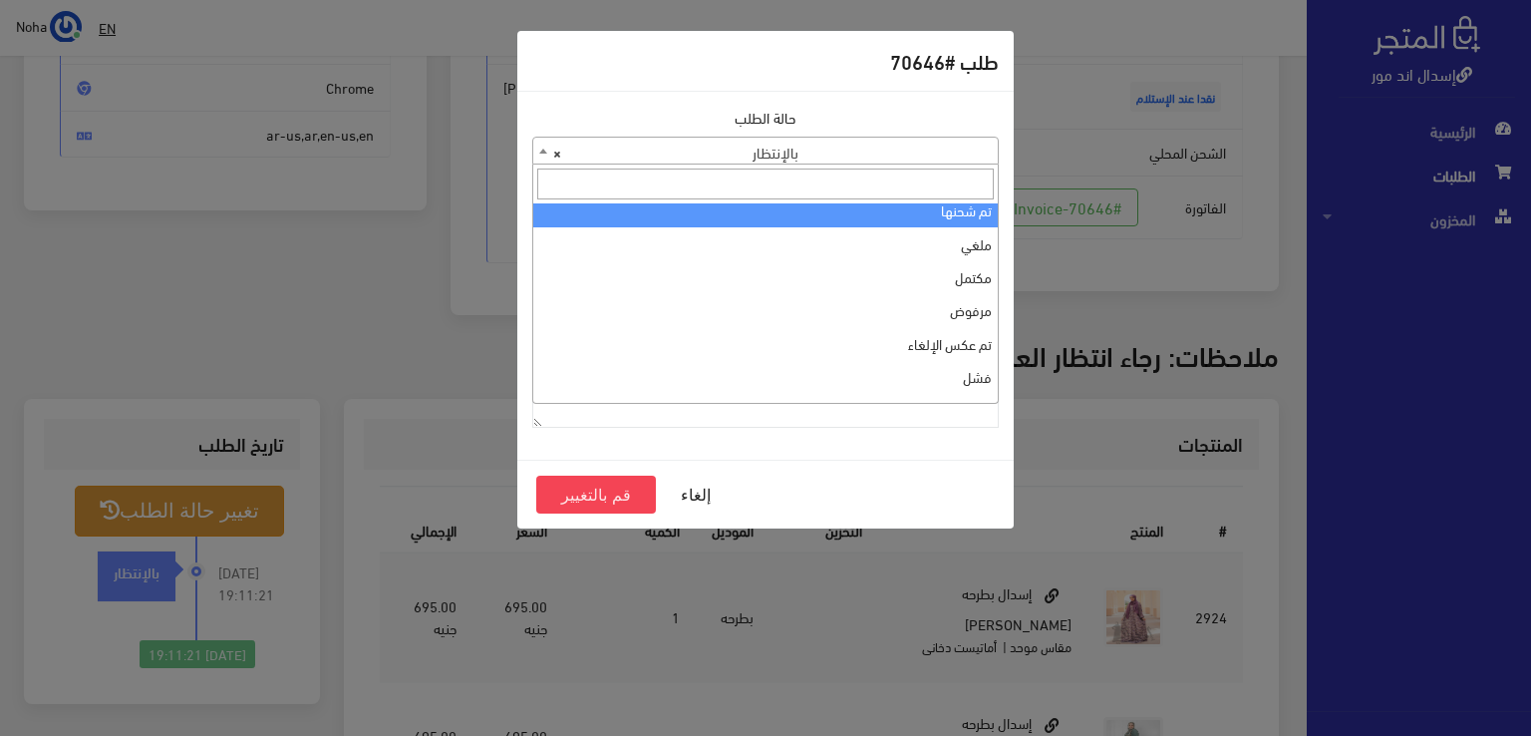
scroll to position [0, 0]
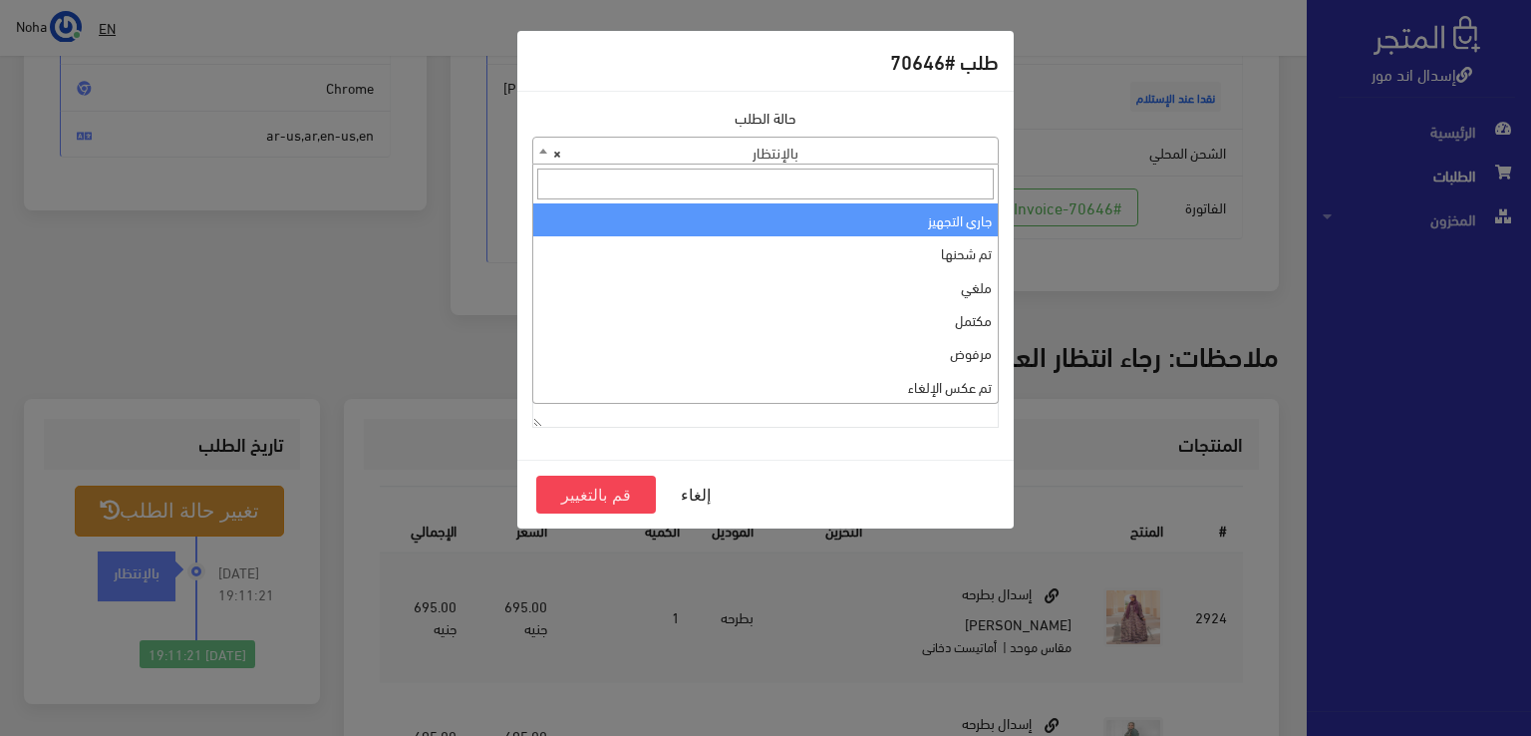
select select "1"
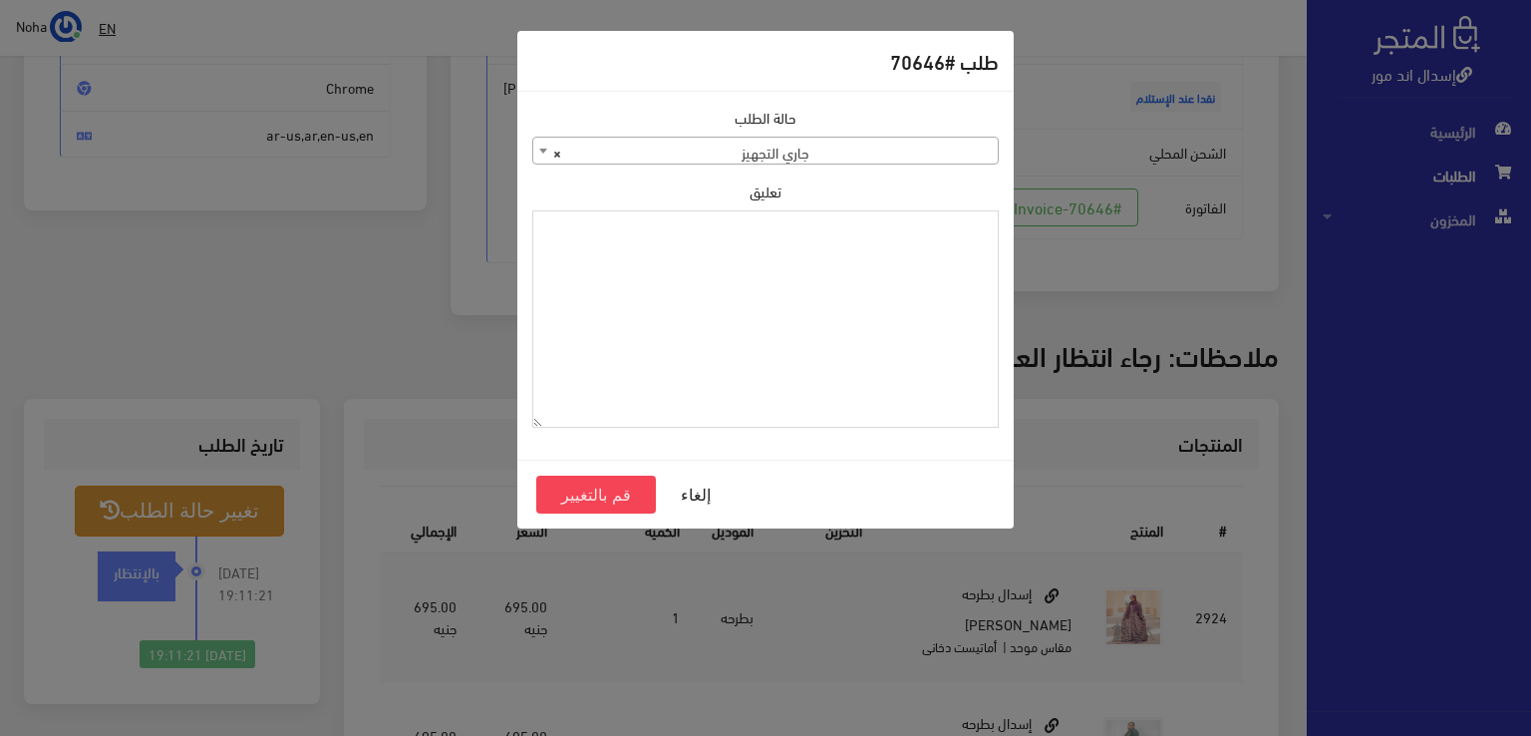
drag, startPoint x: 892, startPoint y: 272, endPoint x: 808, endPoint y: 366, distance: 126.4
click at [808, 368] on textarea "تعليق" at bounding box center [765, 319] width 467 height 218
click at [608, 486] on button "قم بالتغيير" at bounding box center [596, 495] width 120 height 38
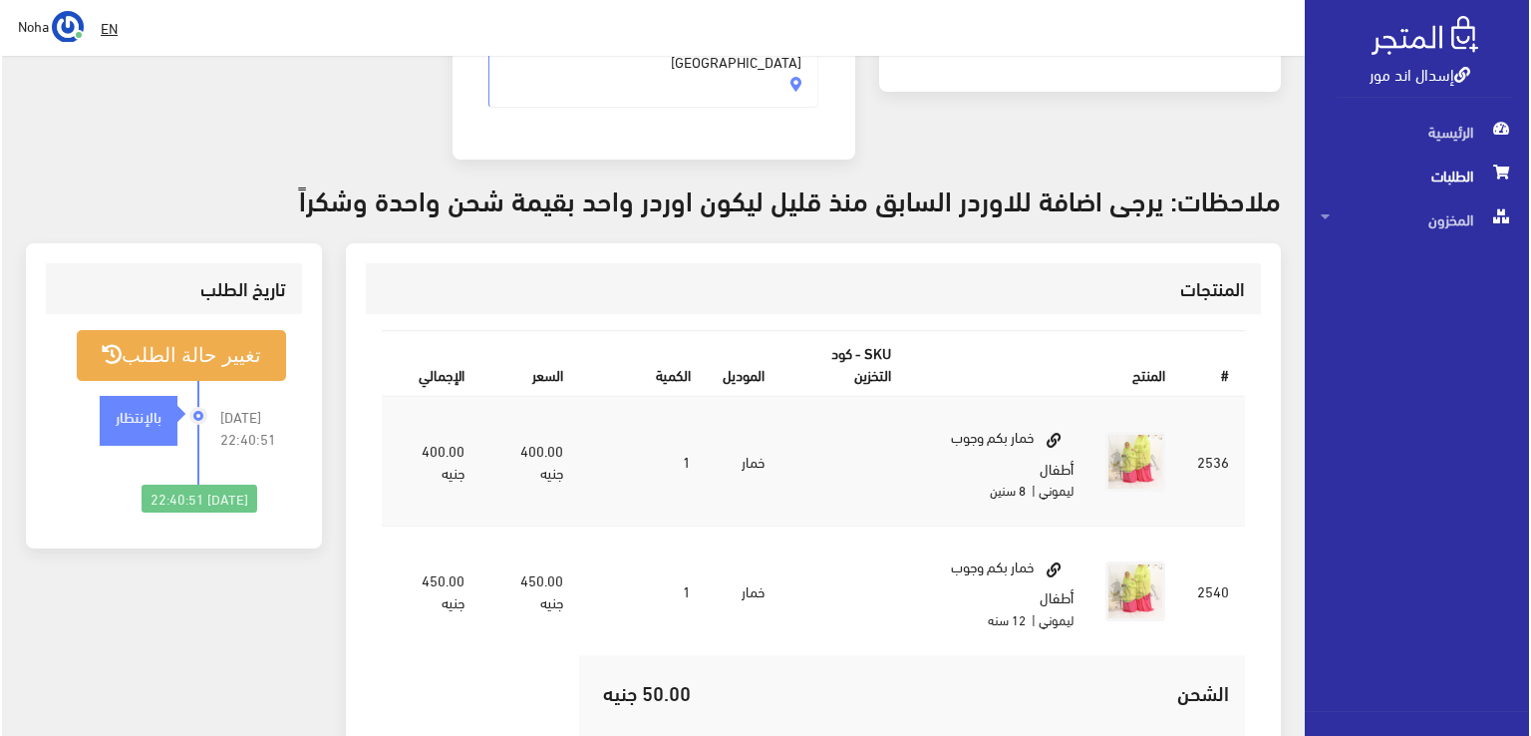
scroll to position [299, 0]
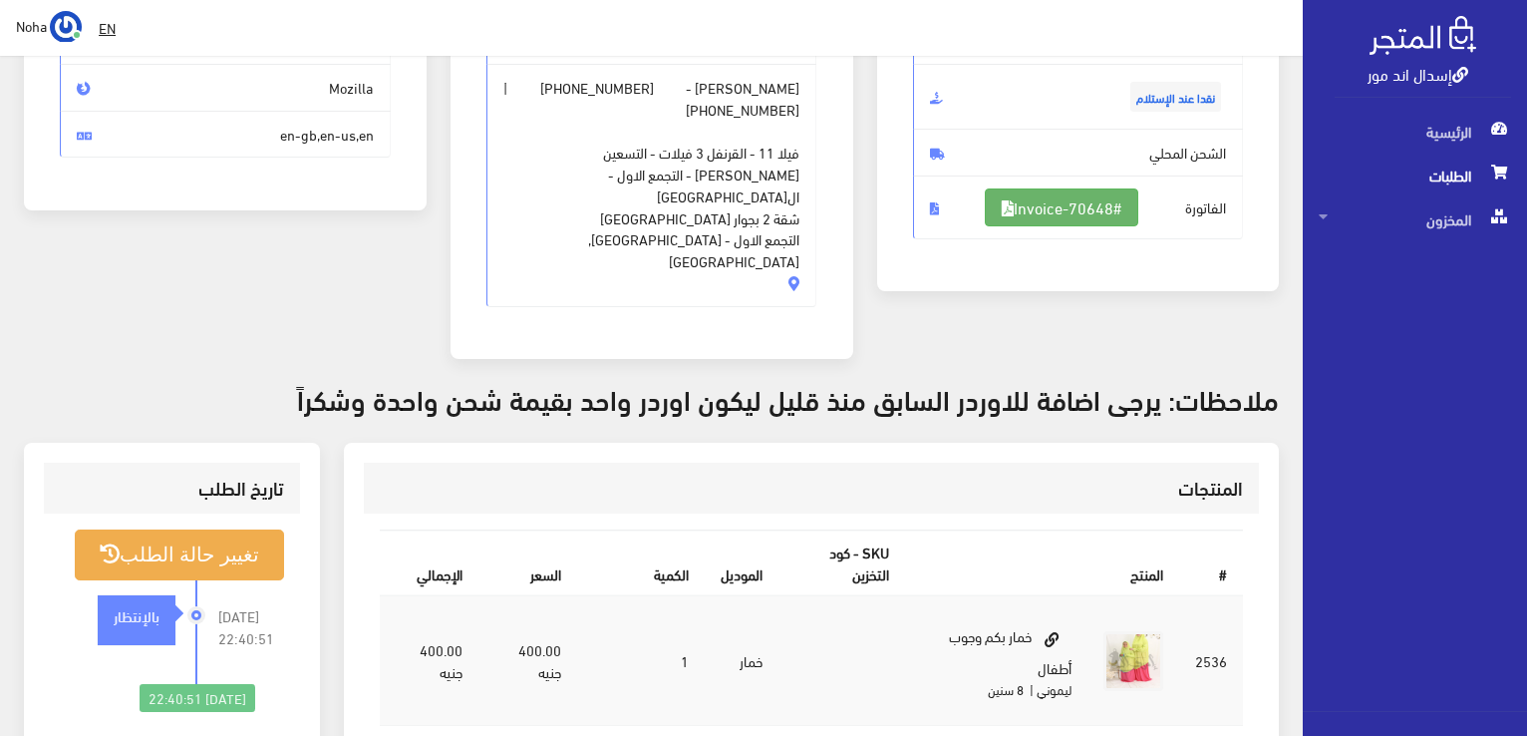
click at [1120, 213] on link "#Invoice-70648" at bounding box center [1062, 207] width 154 height 38
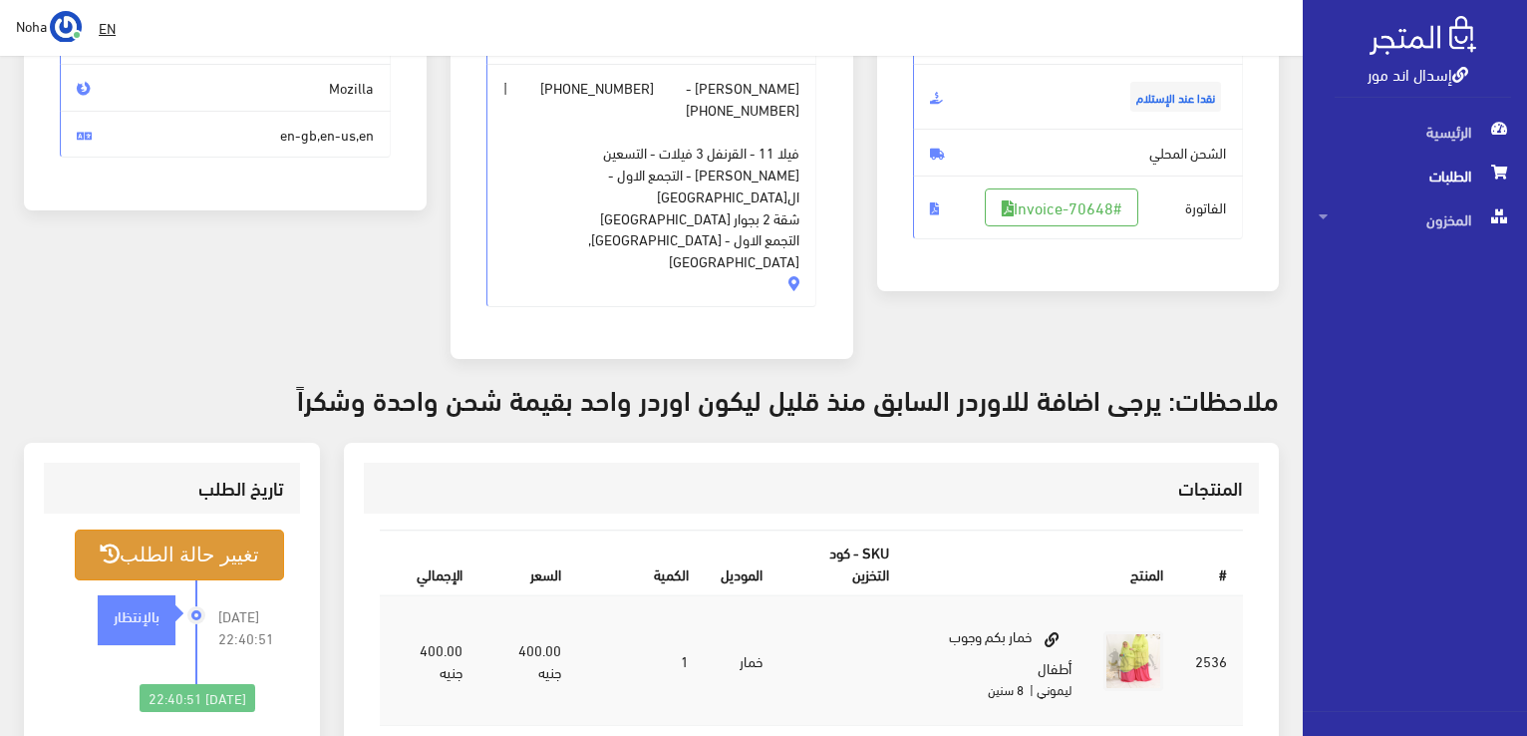
click at [207, 529] on button "تغيير حالة الطلب" at bounding box center [179, 554] width 209 height 51
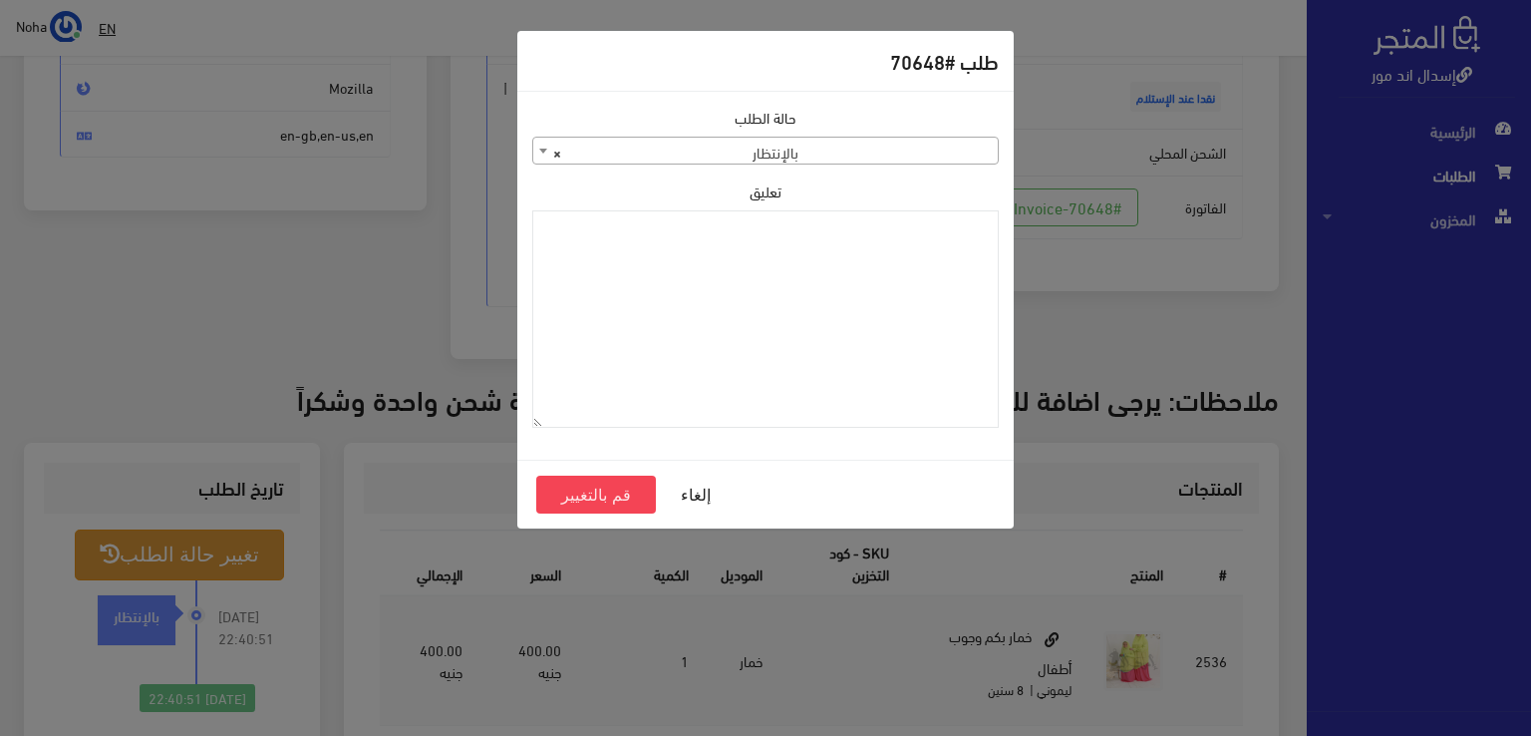
click at [914, 157] on span "× بالإنتظار" at bounding box center [765, 152] width 465 height 28
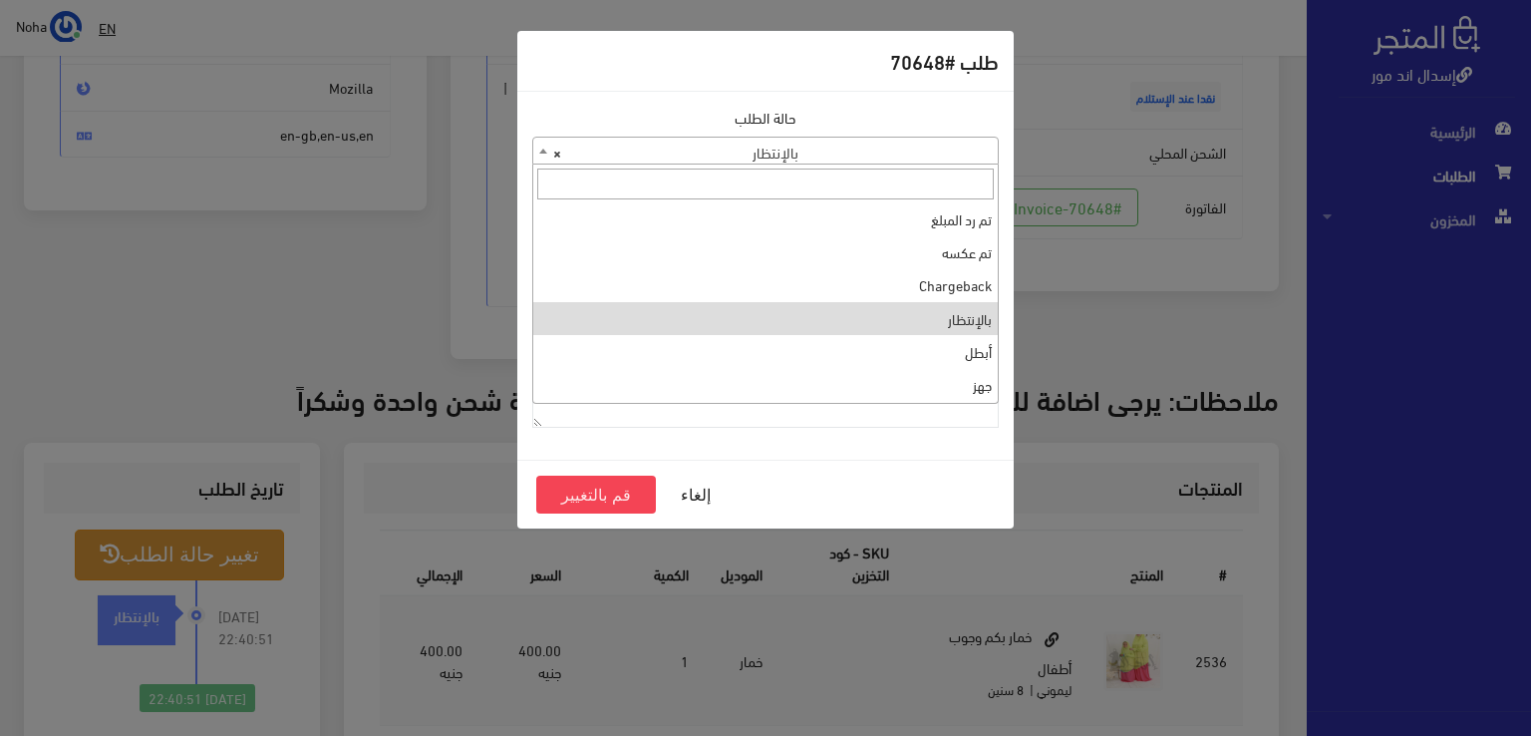
scroll to position [0, 0]
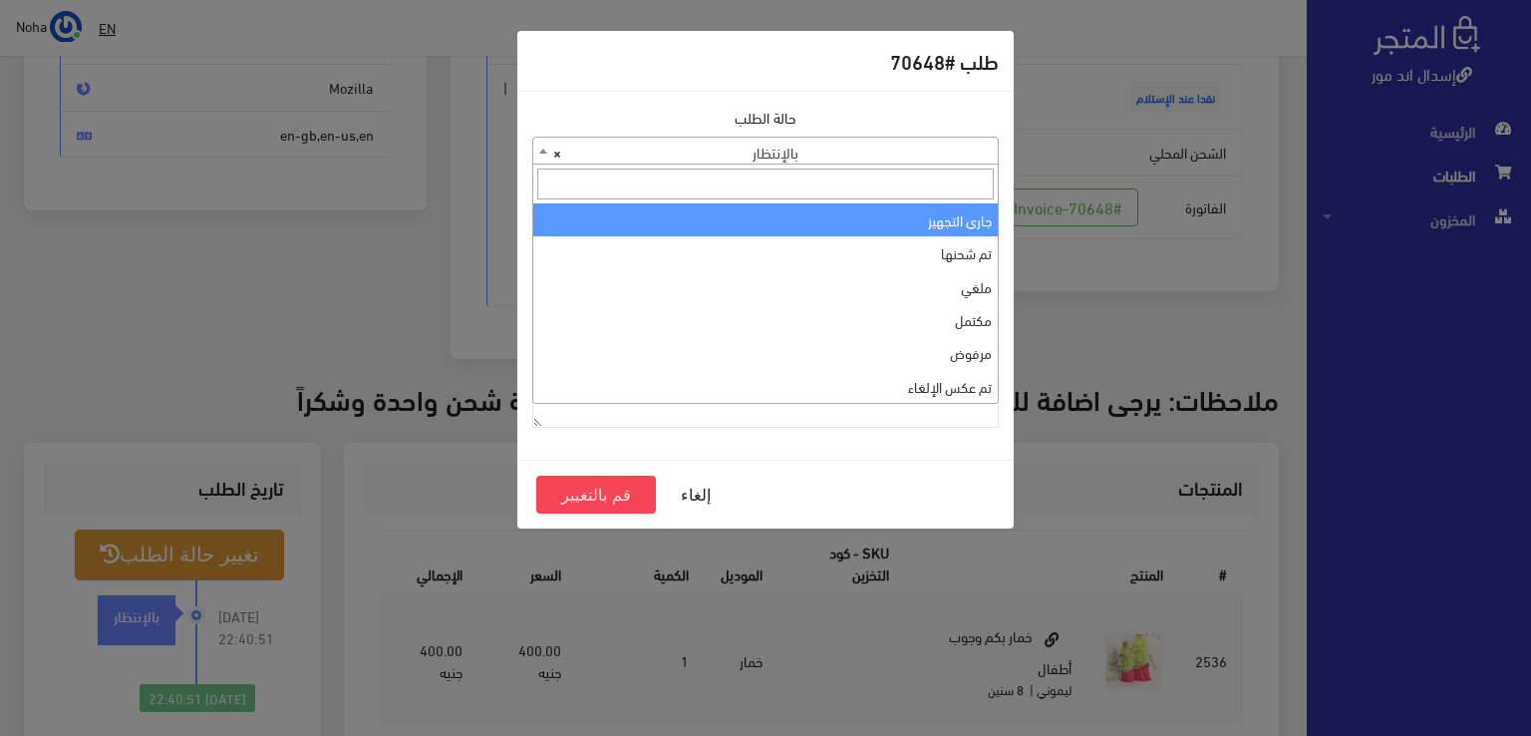
select select "1"
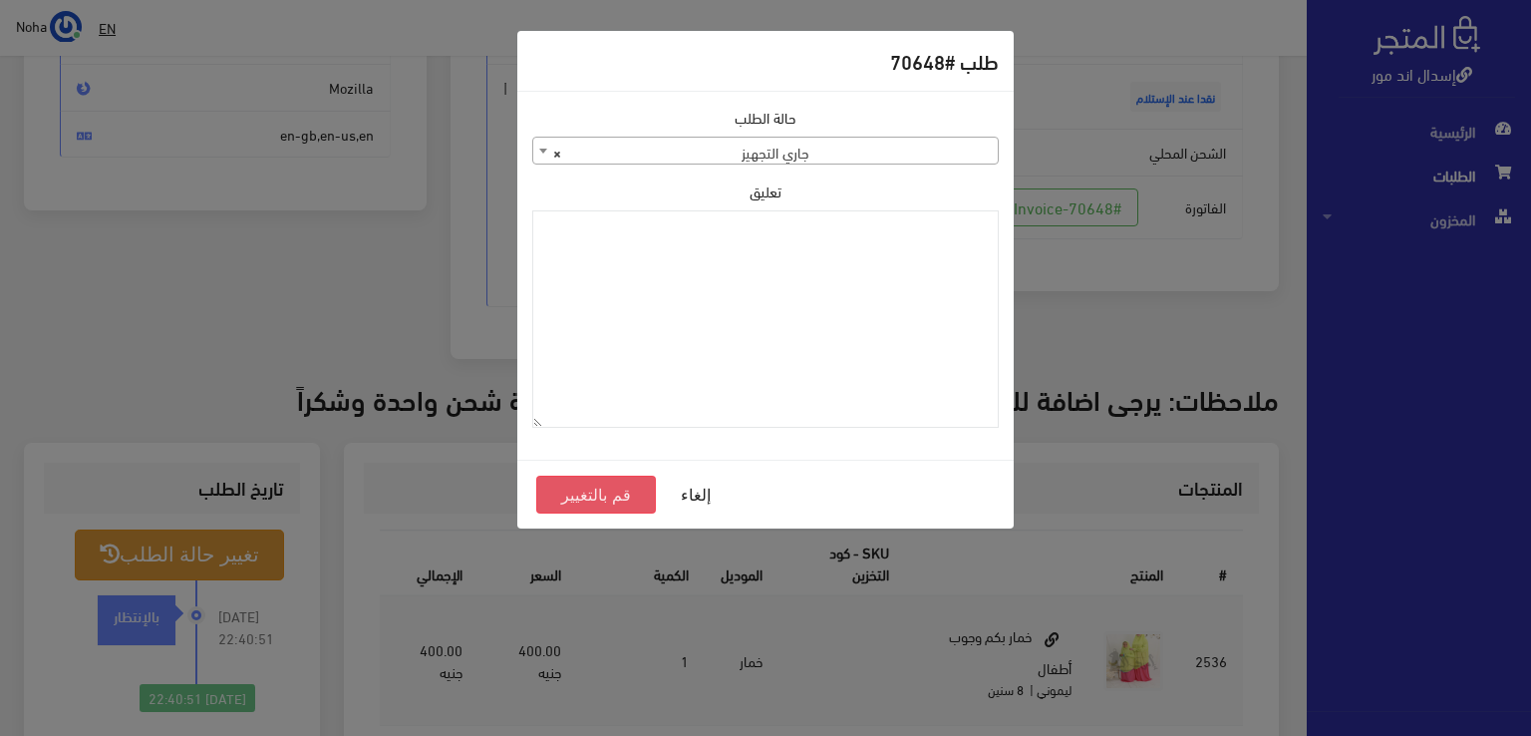
drag, startPoint x: 900, startPoint y: 352, endPoint x: 603, endPoint y: 496, distance: 330.0
click at [603, 496] on button "قم بالتغيير" at bounding box center [596, 495] width 120 height 38
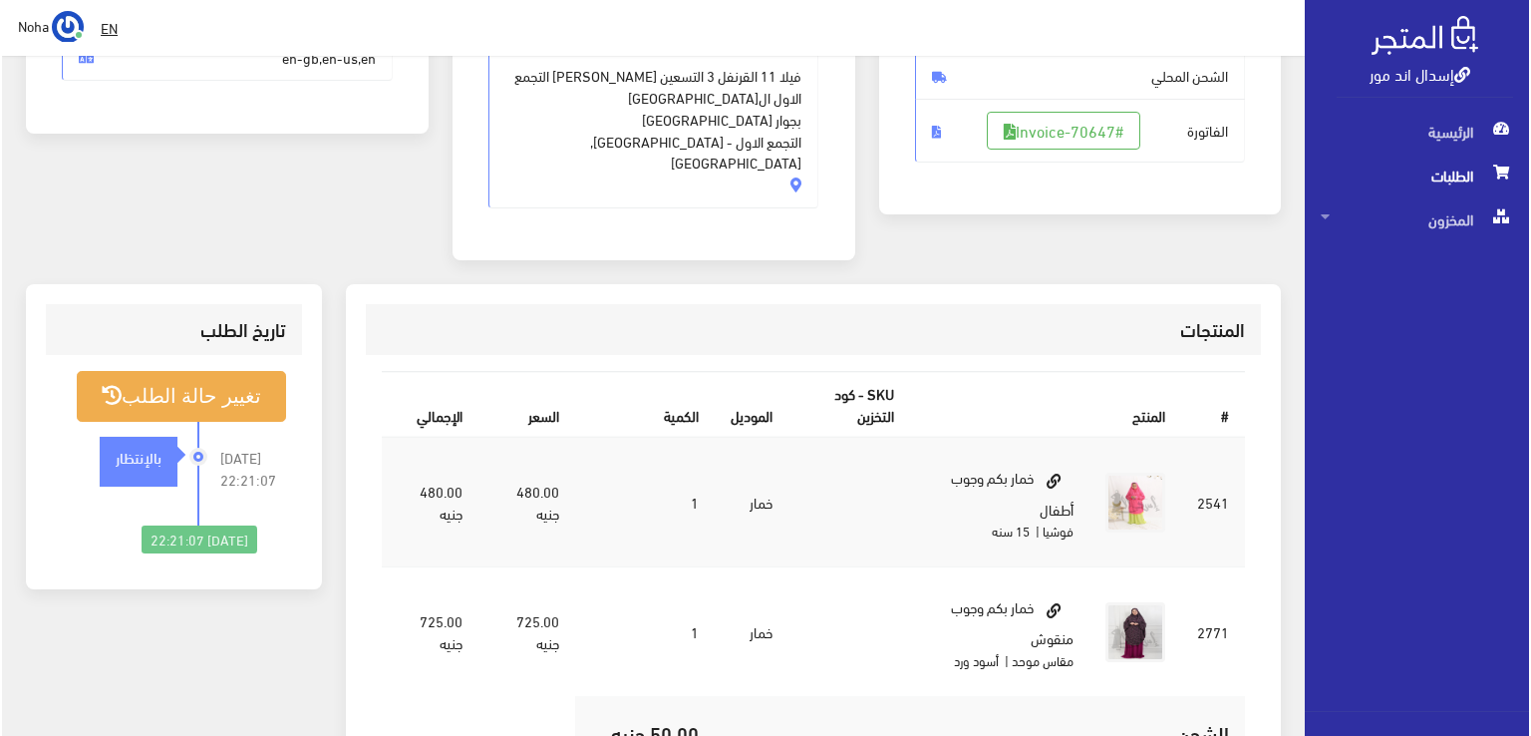
scroll to position [399, 0]
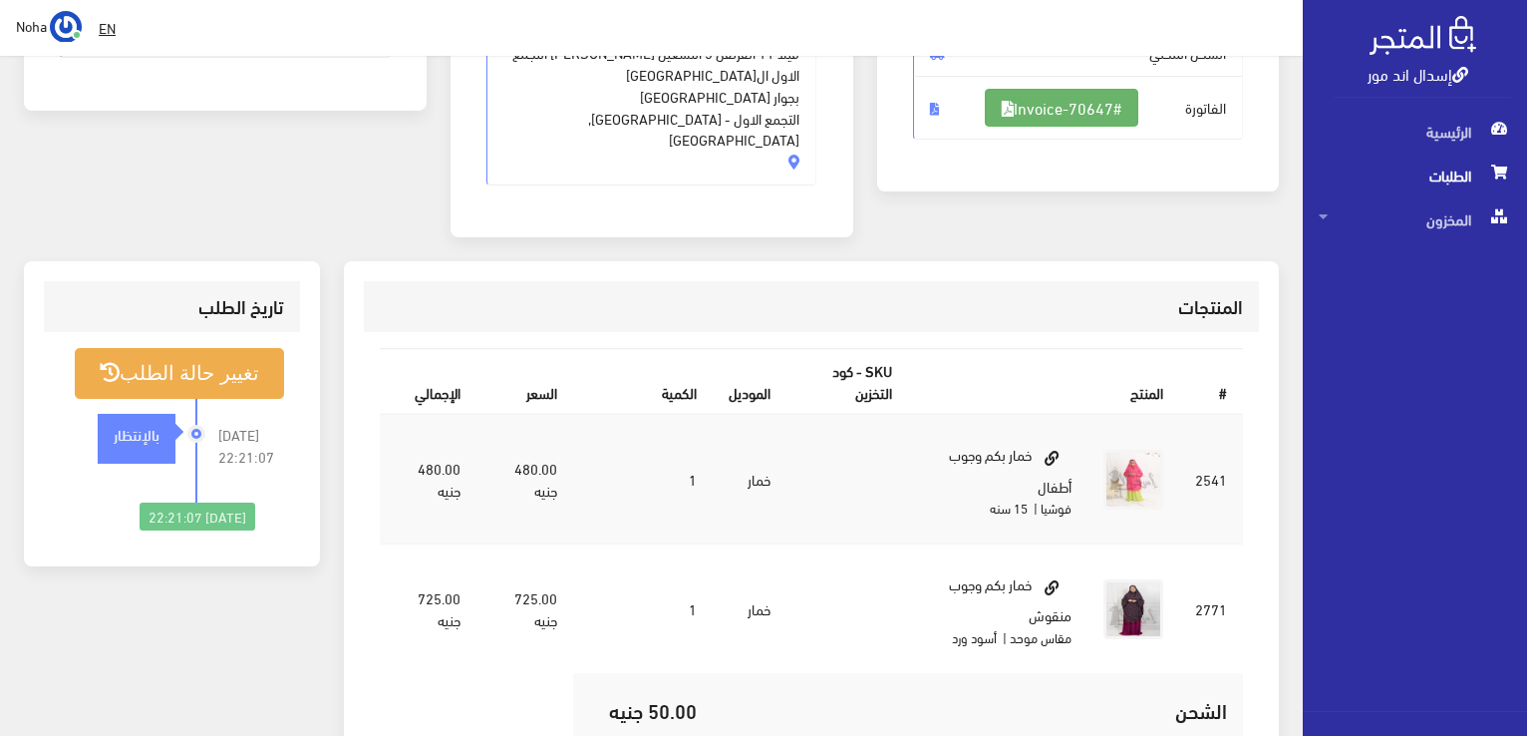
click at [1041, 101] on link "#Invoice-70647" at bounding box center [1062, 108] width 154 height 38
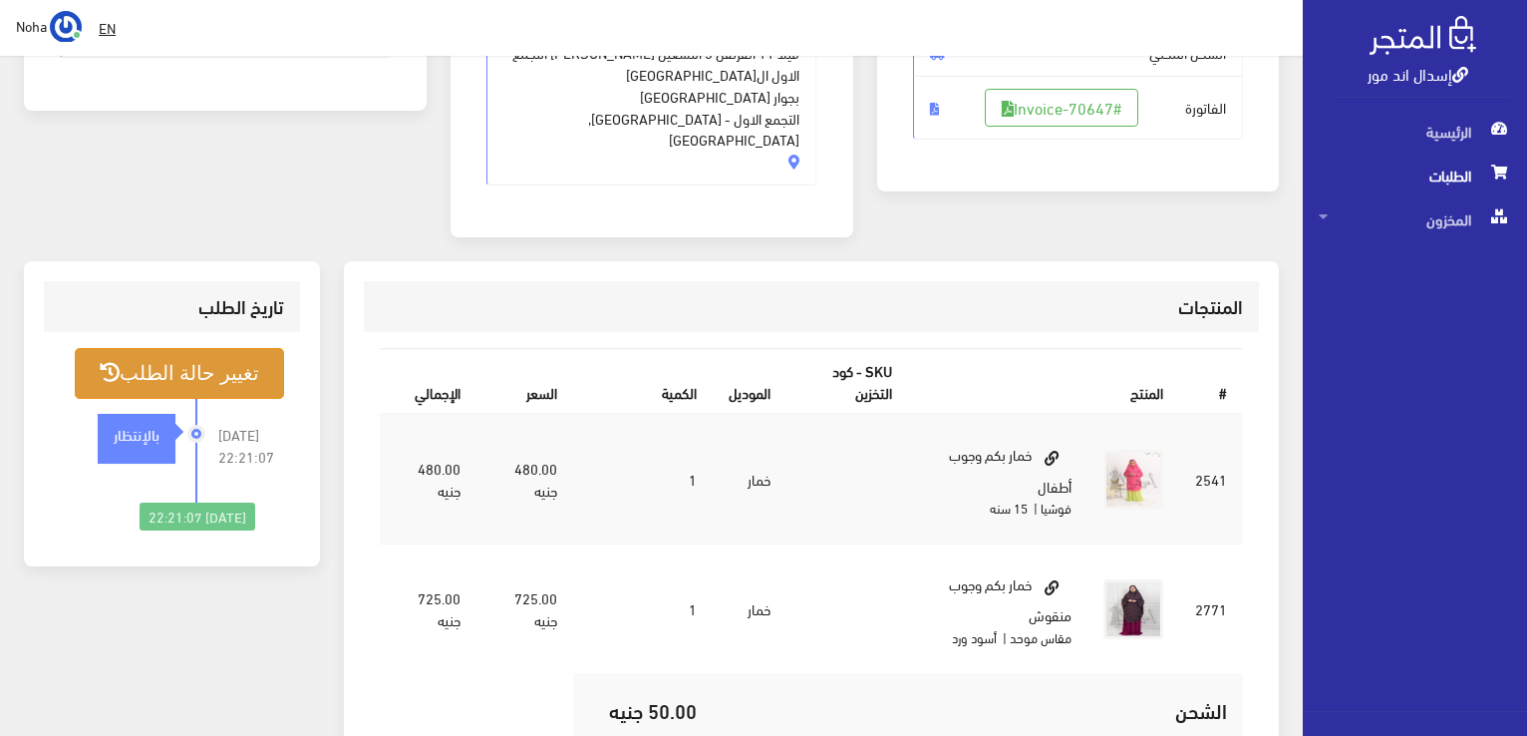
click at [227, 356] on button "تغيير حالة الطلب" at bounding box center [179, 373] width 209 height 51
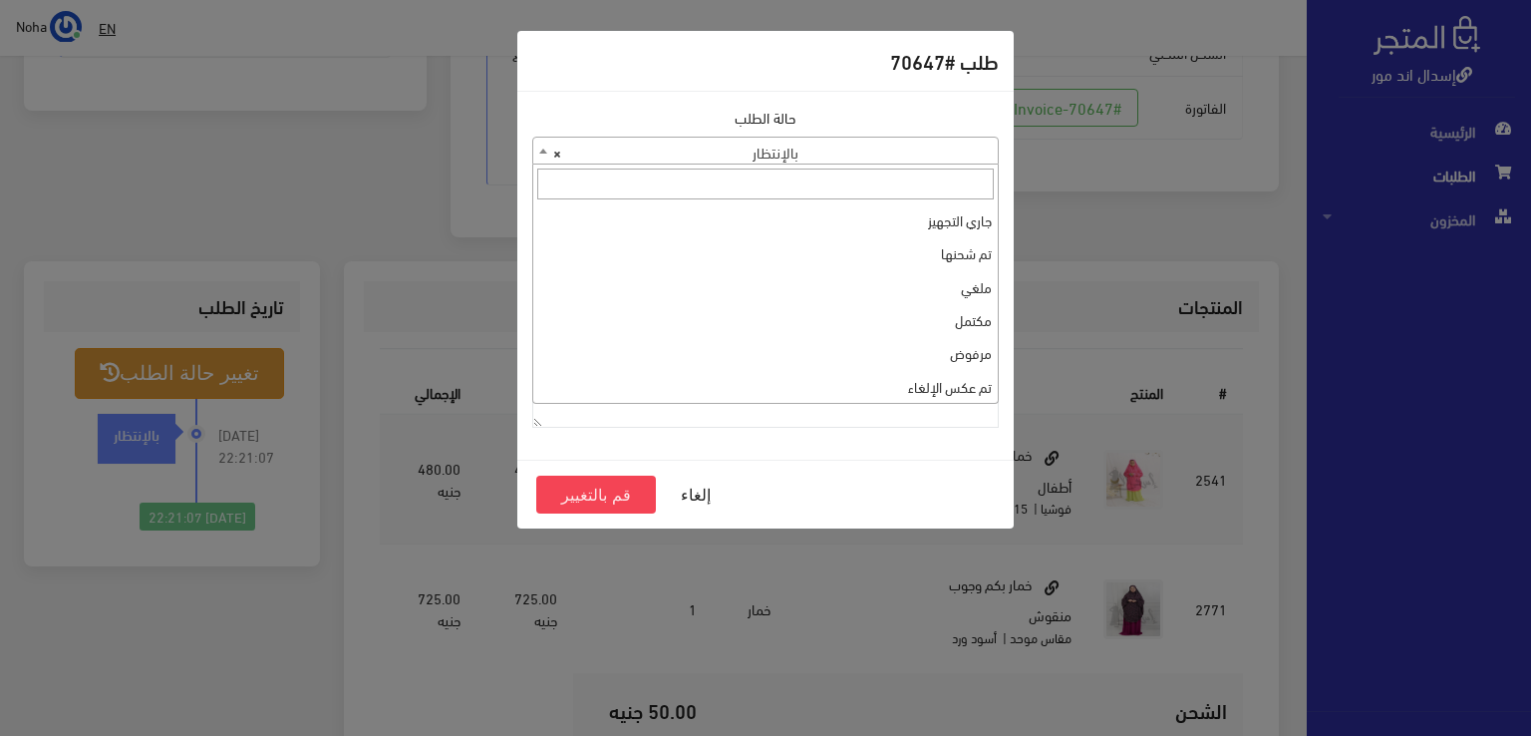
click at [929, 139] on span "× بالإنتظار" at bounding box center [765, 152] width 465 height 28
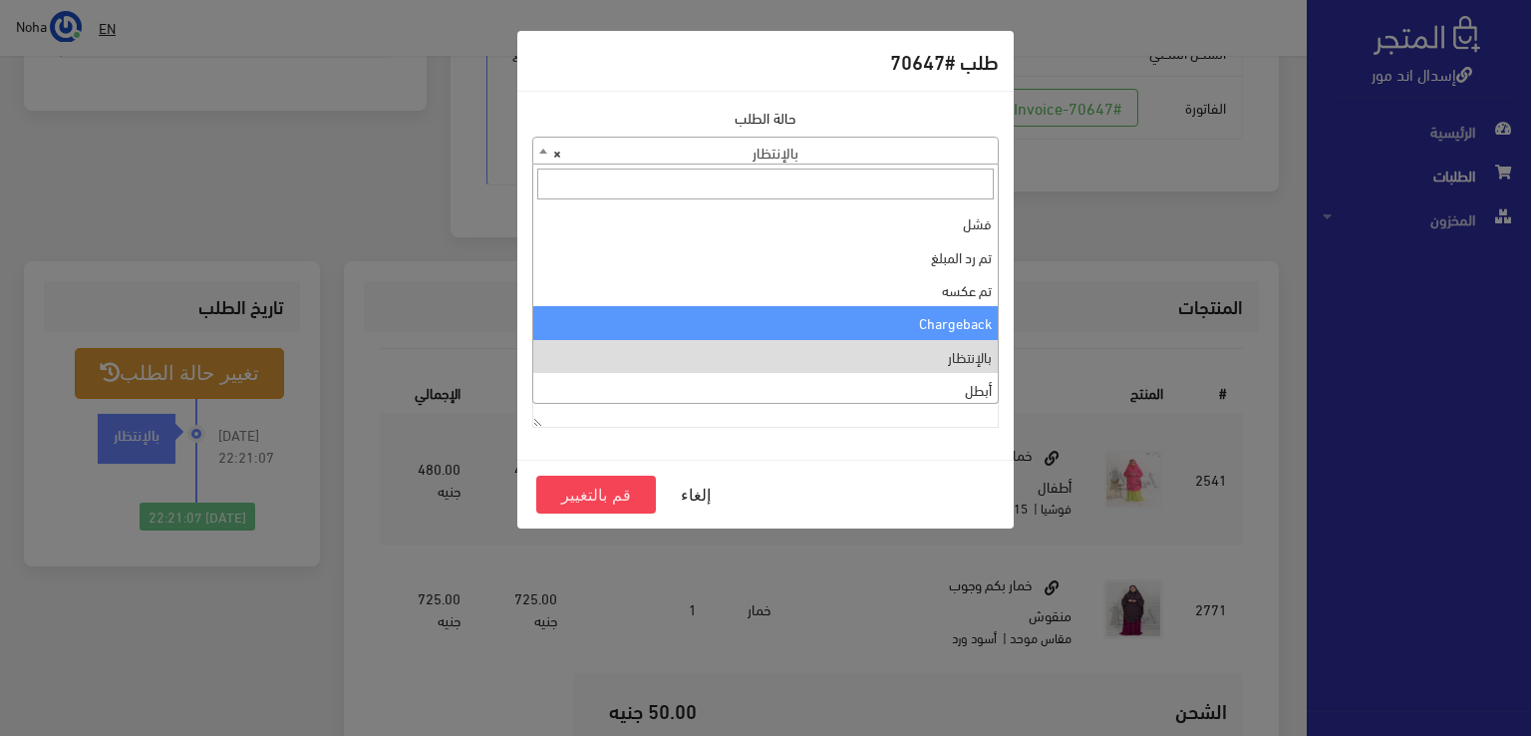
scroll to position [0, 0]
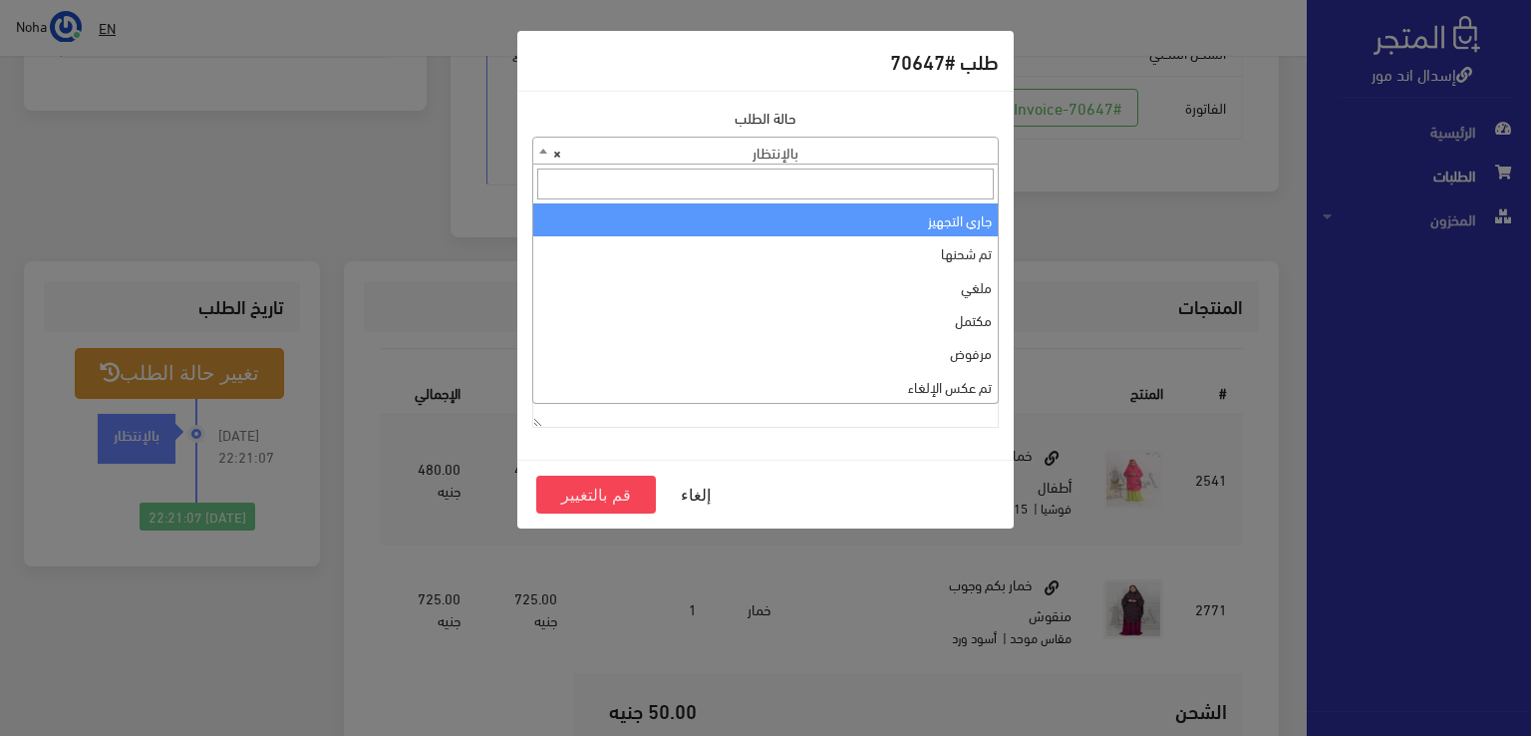
select select "1"
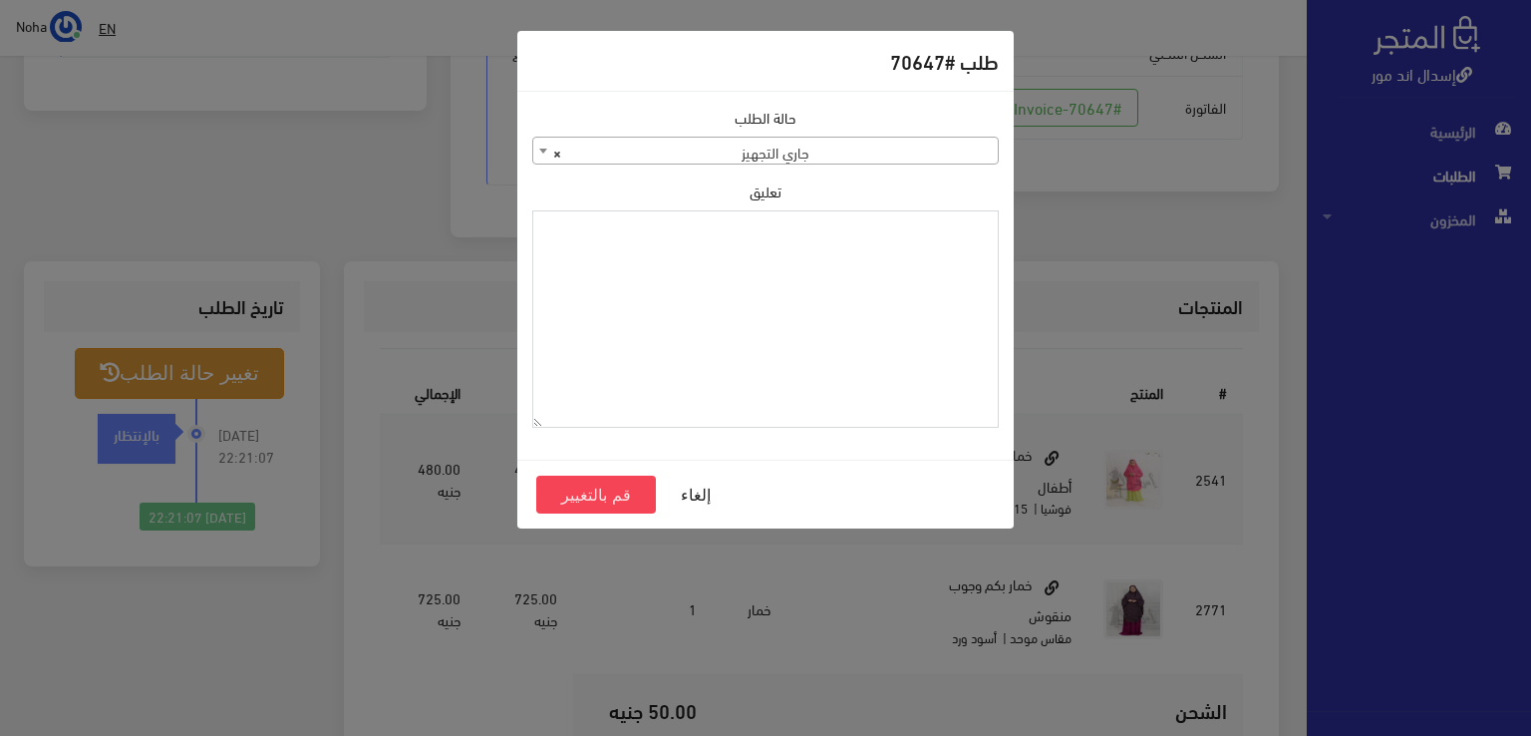
drag, startPoint x: 830, startPoint y: 348, endPoint x: 699, endPoint y: 292, distance: 142.0
click at [700, 288] on textarea "تعليق" at bounding box center [765, 319] width 467 height 218
click at [599, 500] on button "قم بالتغيير" at bounding box center [596, 495] width 120 height 38
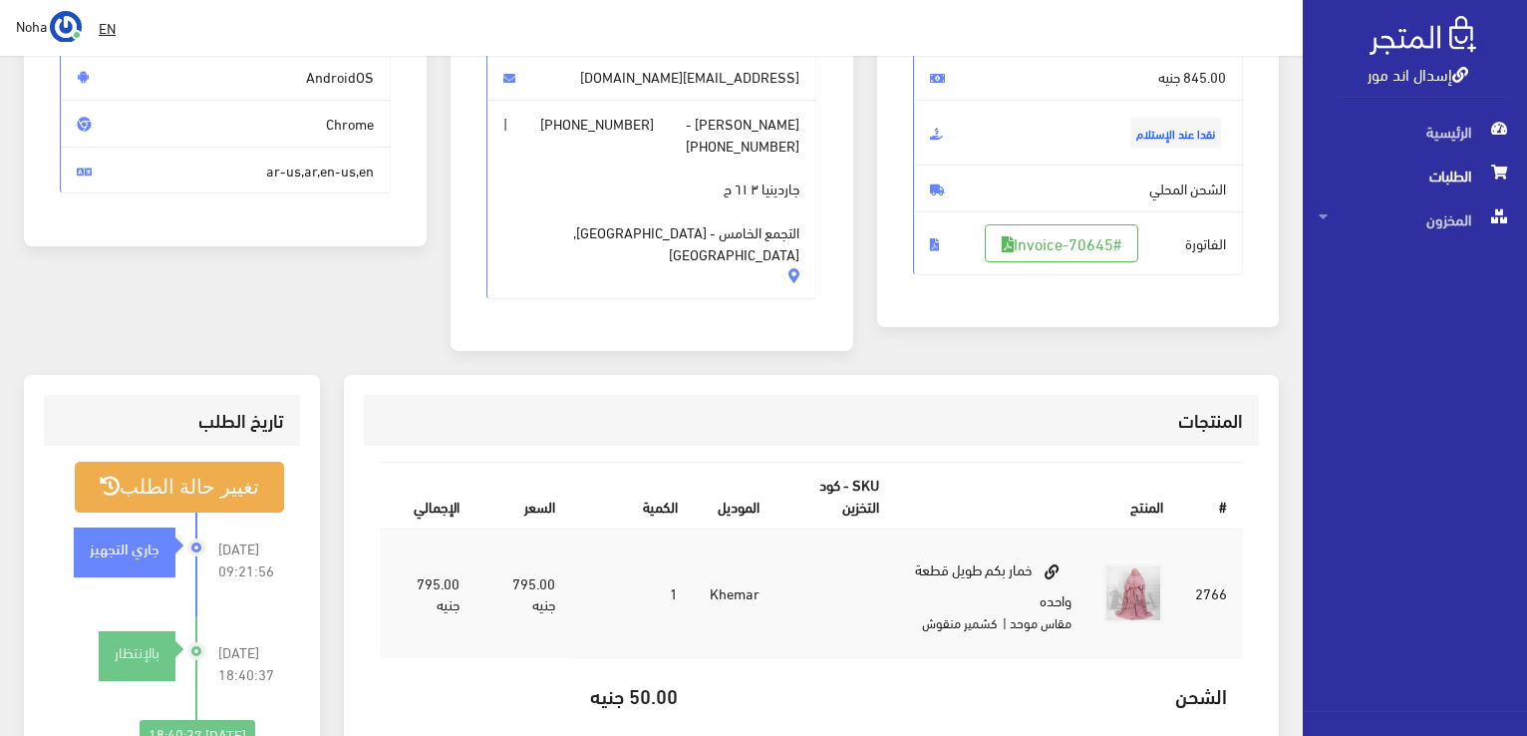
scroll to position [399, 0]
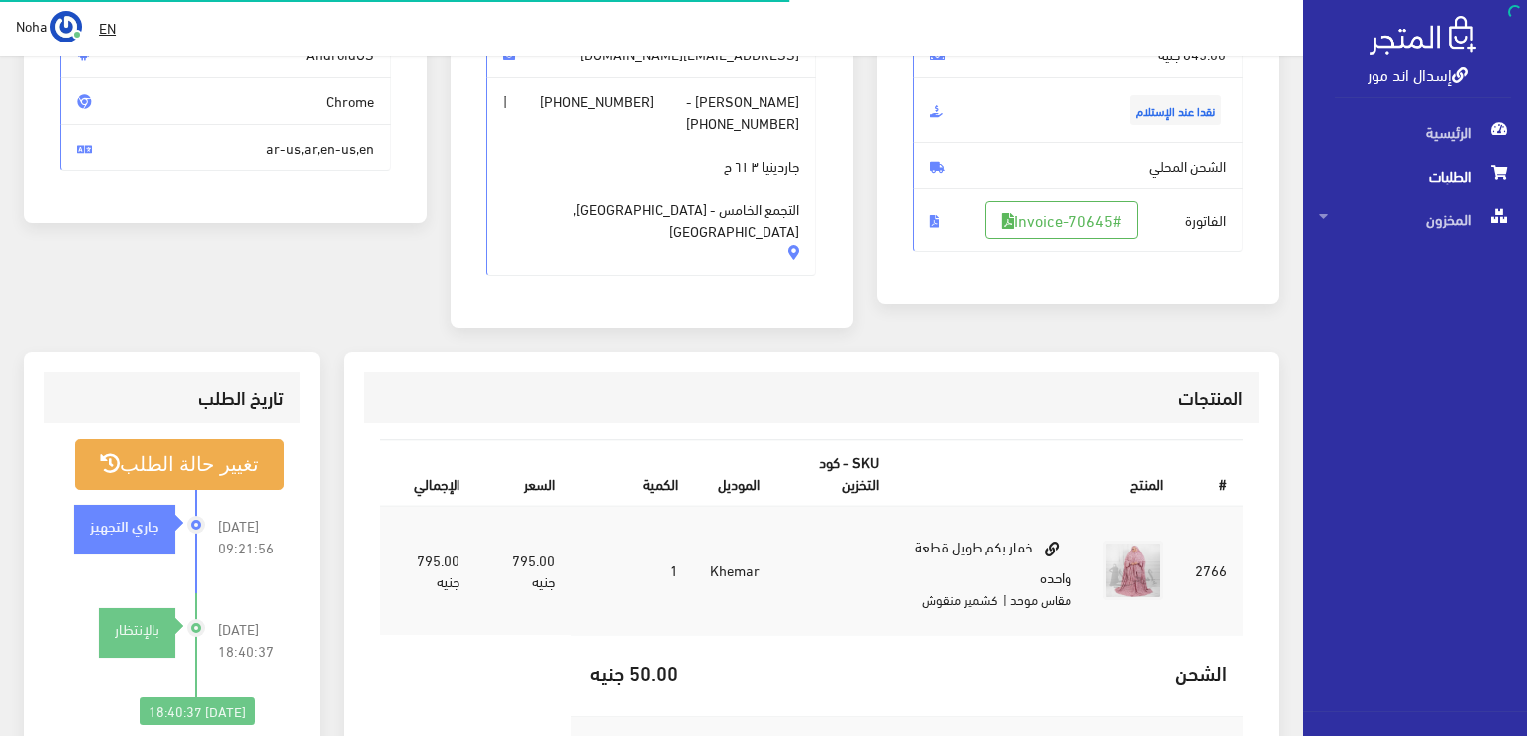
scroll to position [286, 0]
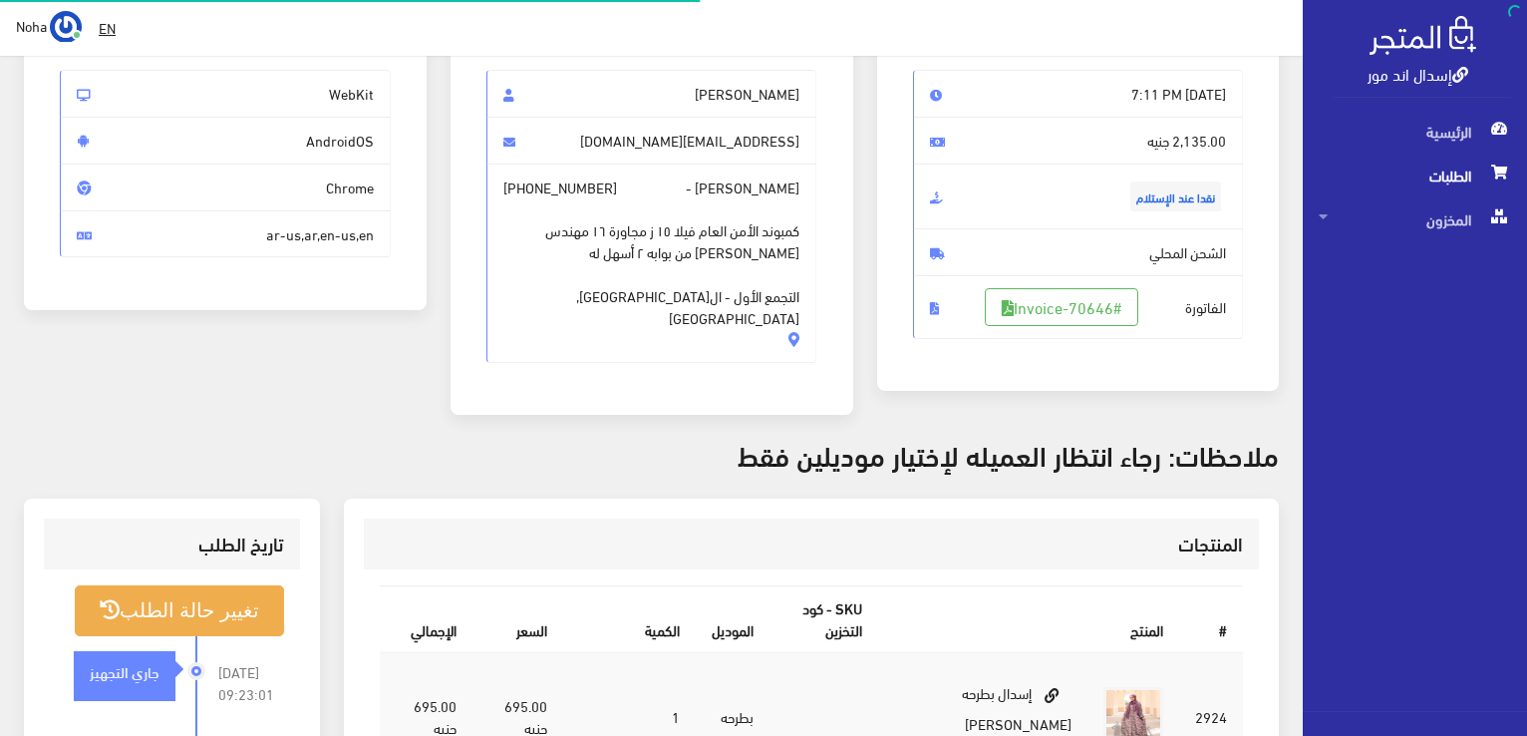
scroll to position [199, 0]
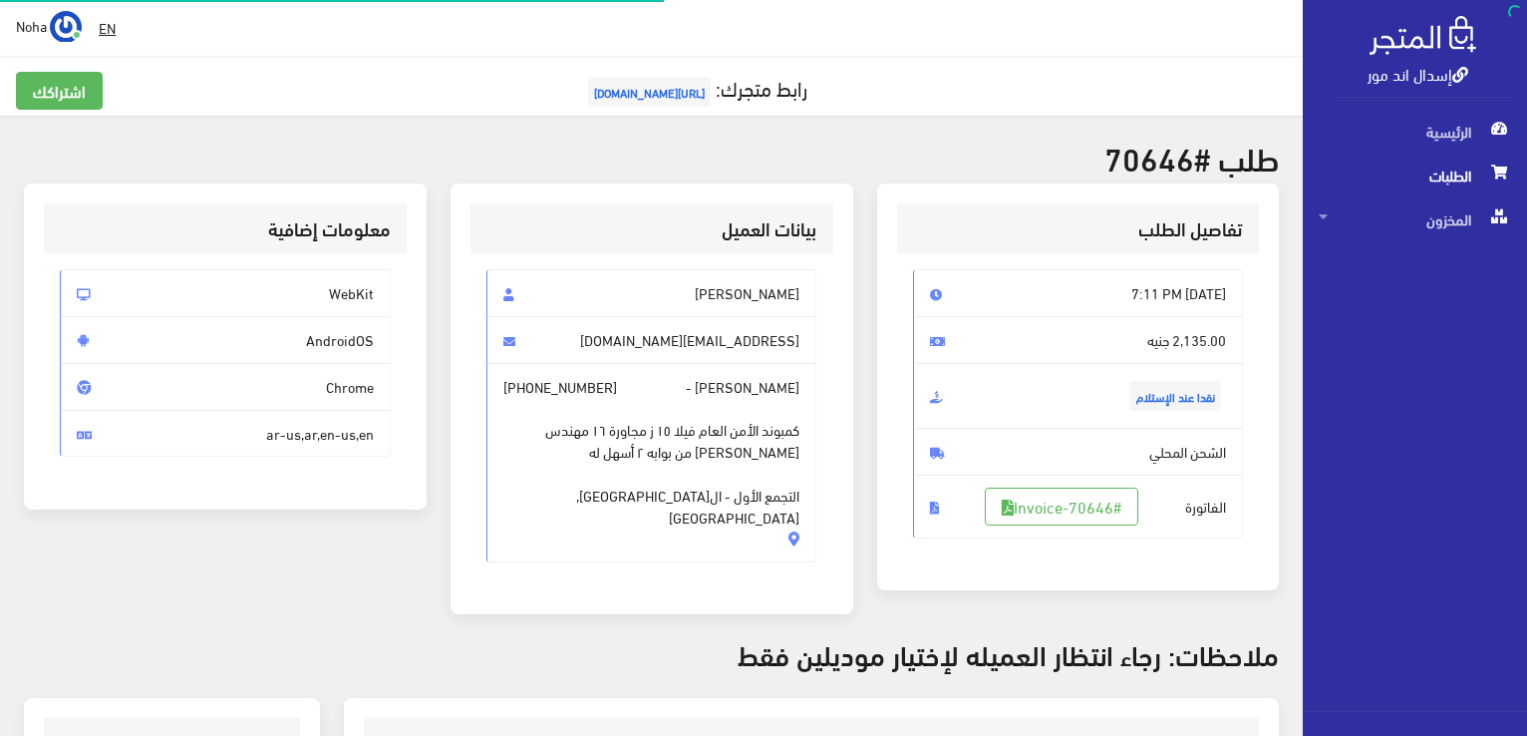
scroll to position [286, 0]
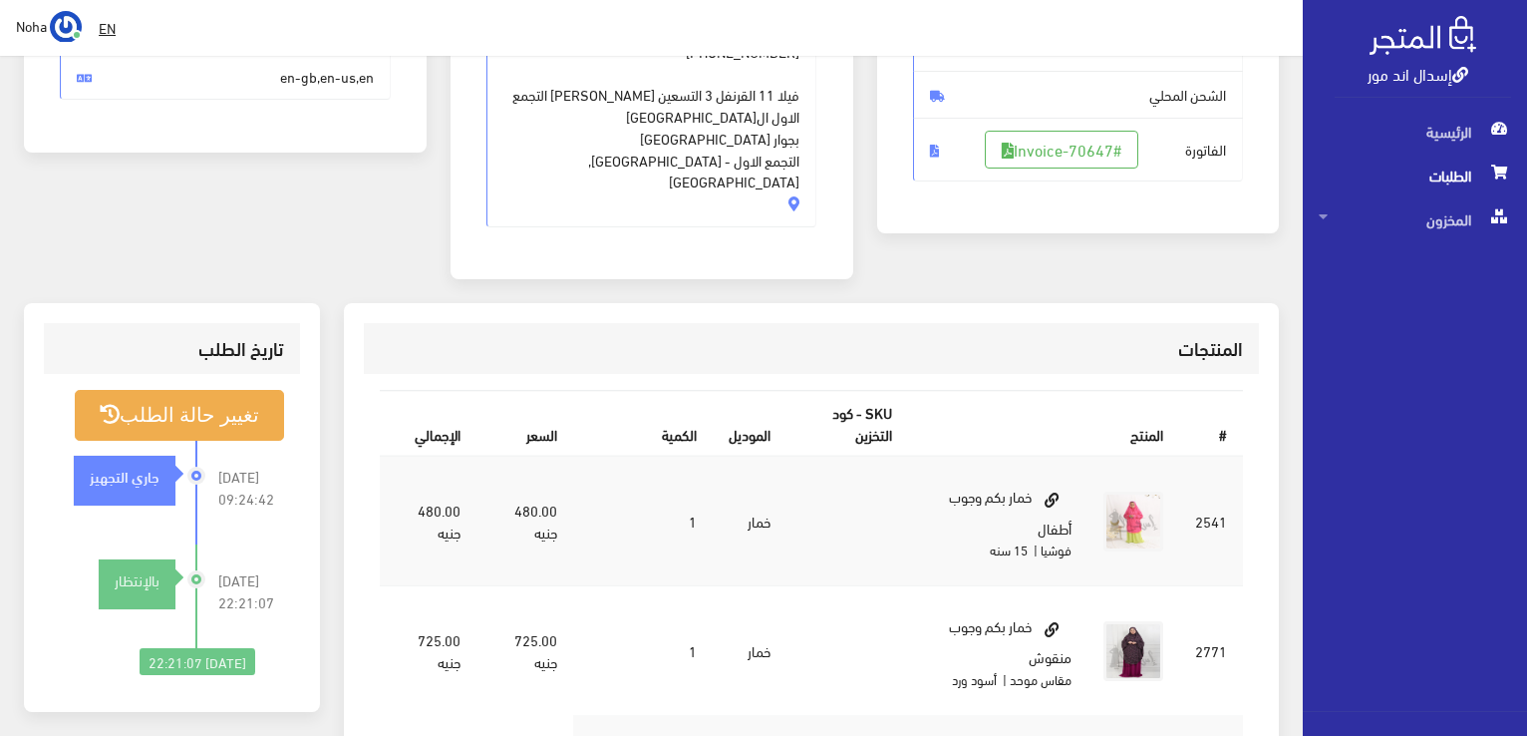
scroll to position [399, 0]
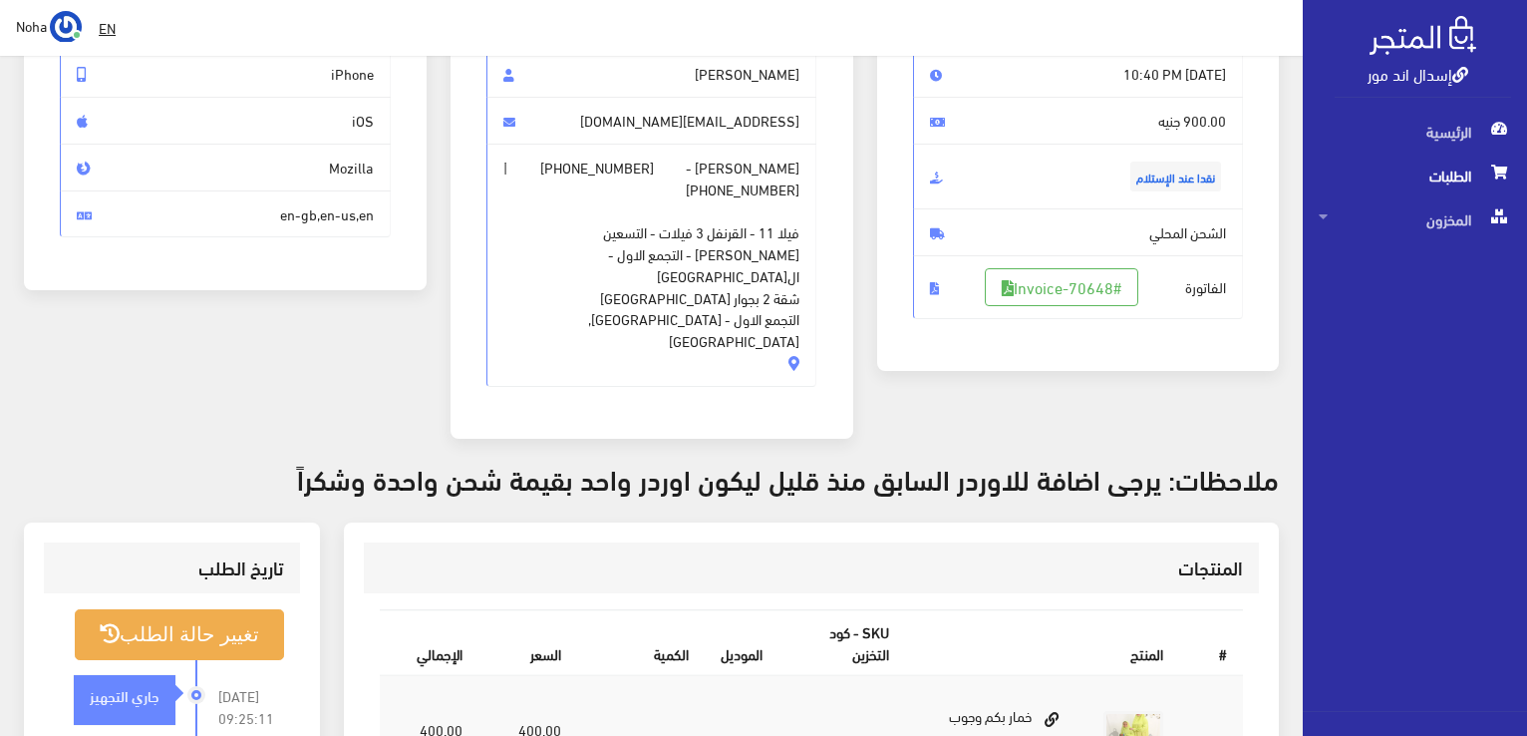
scroll to position [399, 0]
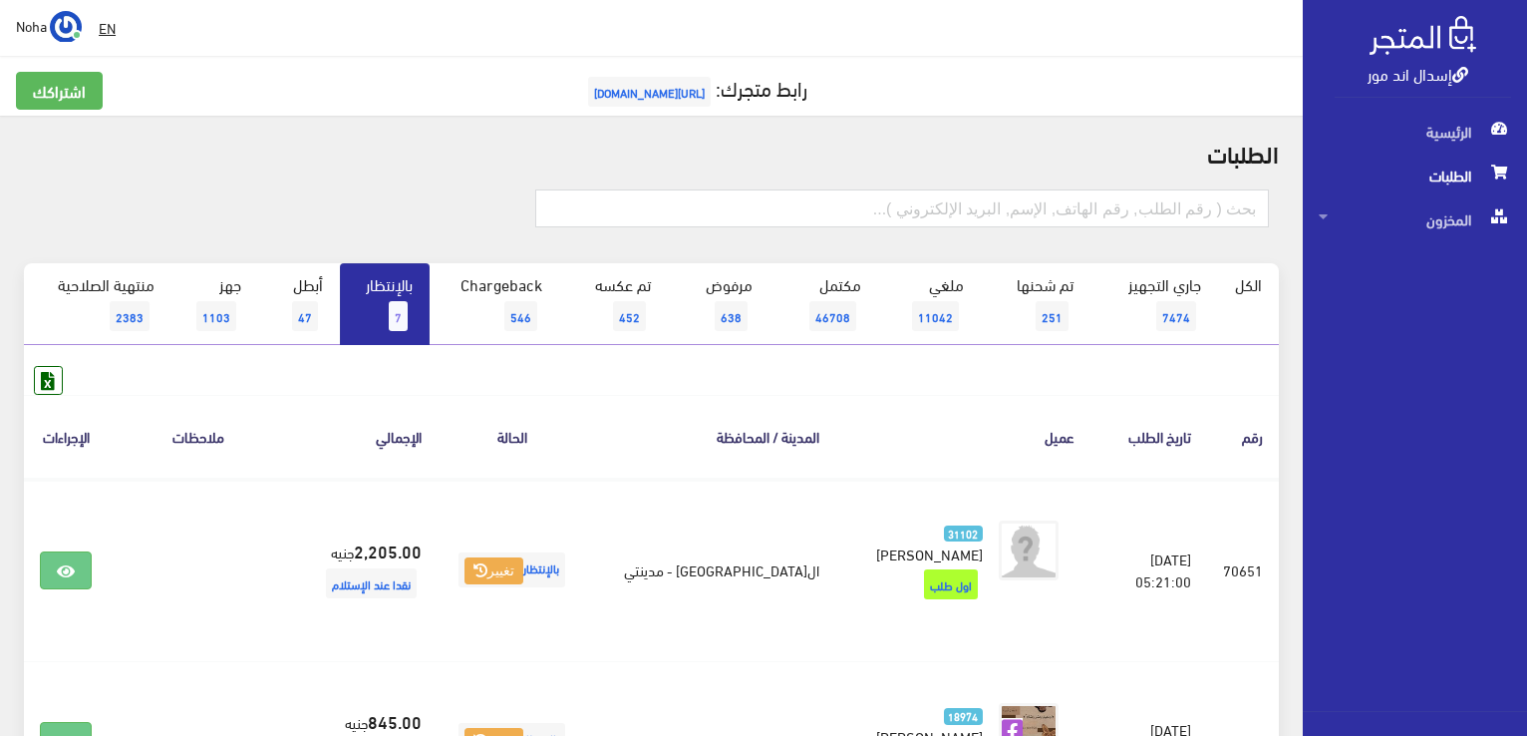
click at [398, 334] on link "بالإنتظار 7" at bounding box center [385, 304] width 90 height 82
click at [400, 295] on link "بالإنتظار 7" at bounding box center [385, 304] width 90 height 82
click at [371, 275] on link "بالإنتظار 7" at bounding box center [385, 304] width 90 height 82
click at [421, 317] on link "بالإنتظار 7" at bounding box center [385, 304] width 90 height 82
click at [385, 331] on link "بالإنتظار 7" at bounding box center [385, 304] width 90 height 82
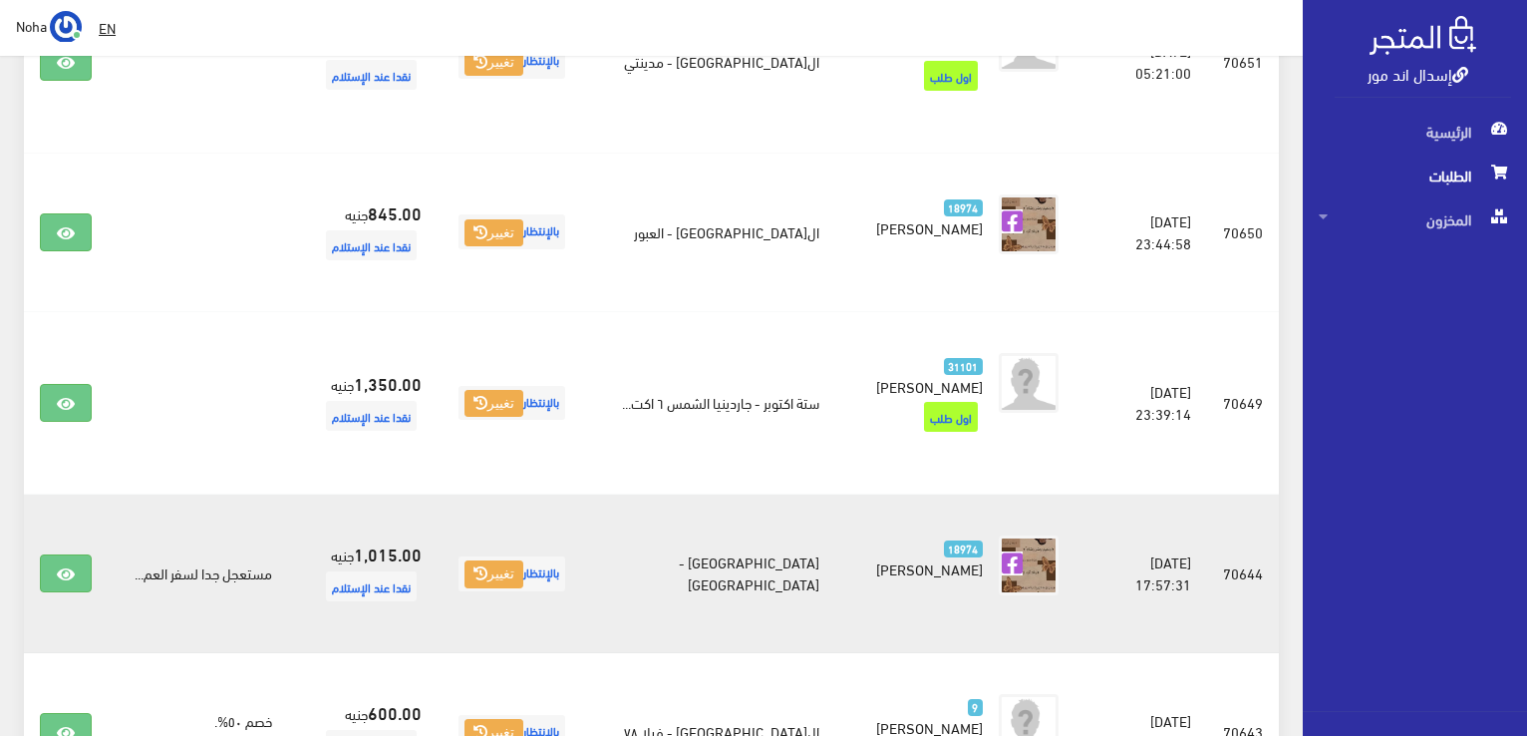
scroll to position [499, 0]
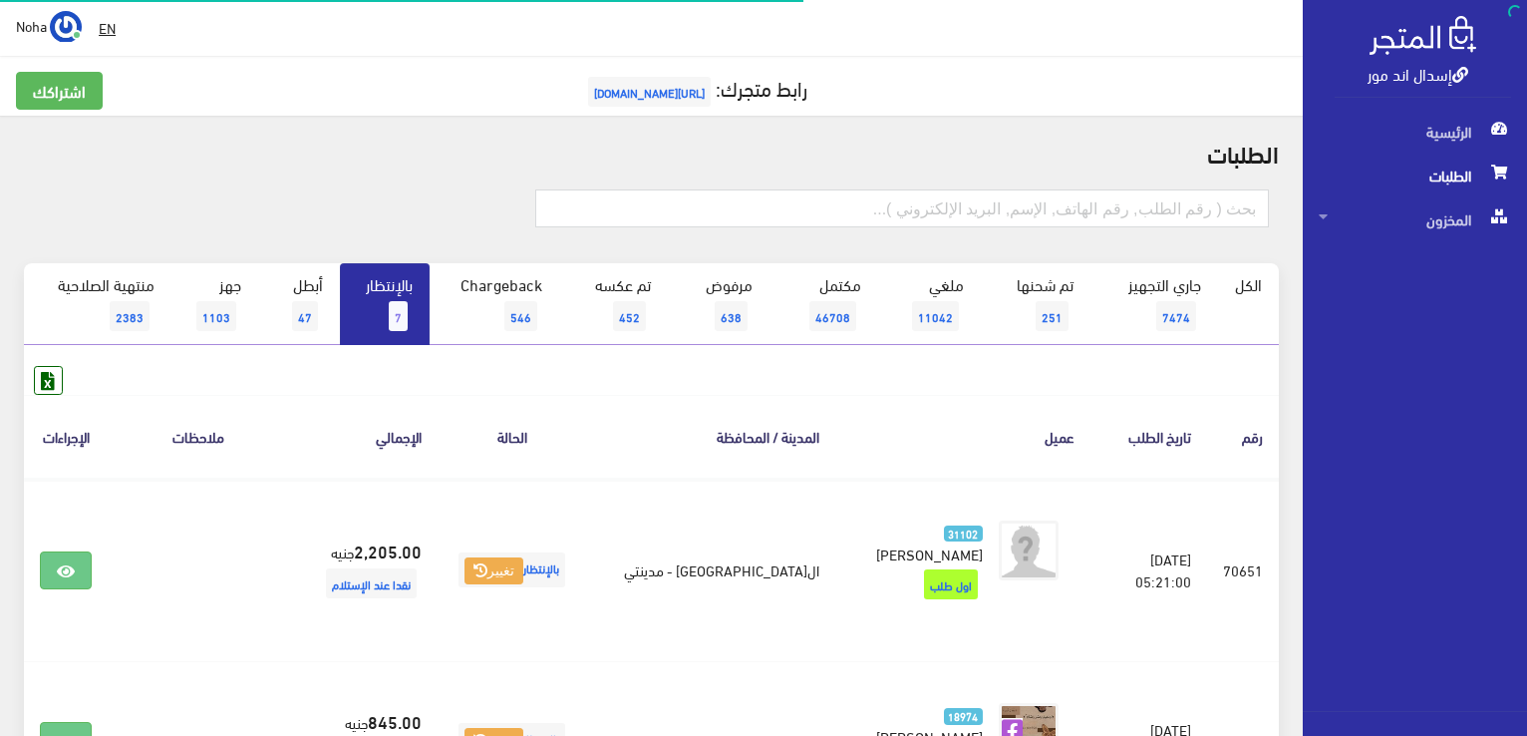
scroll to position [100, 0]
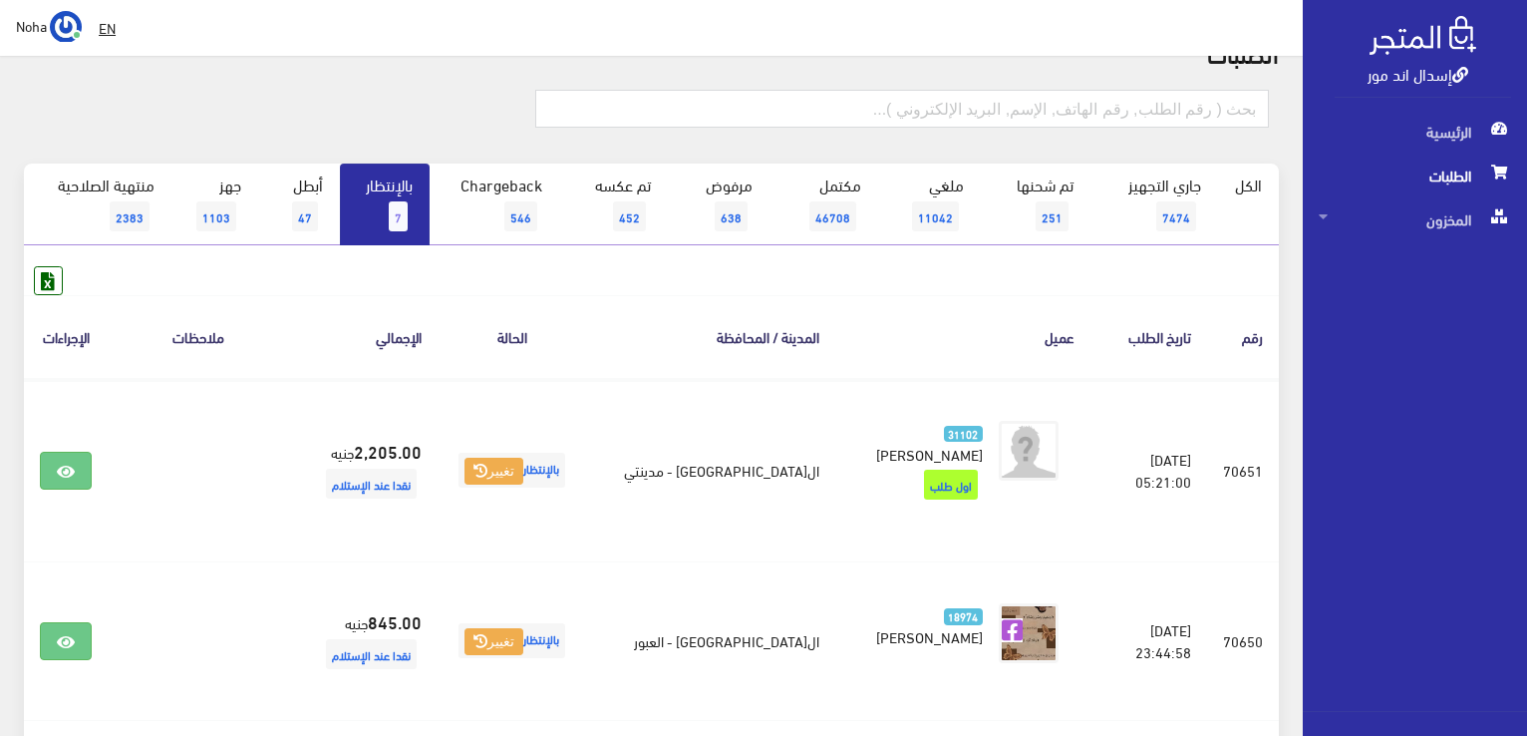
click at [367, 189] on link "بالإنتظار 7" at bounding box center [385, 205] width 90 height 82
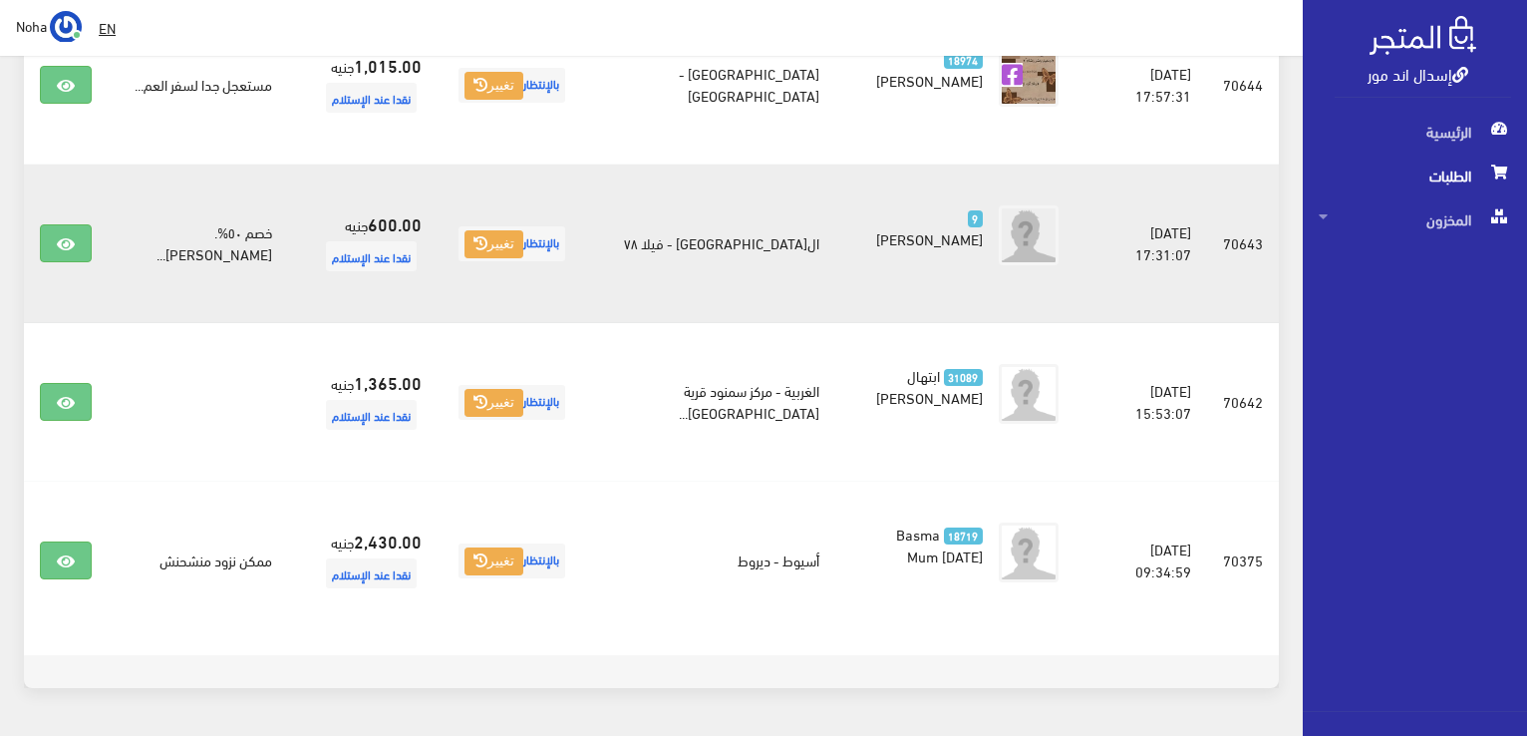
scroll to position [1036, 0]
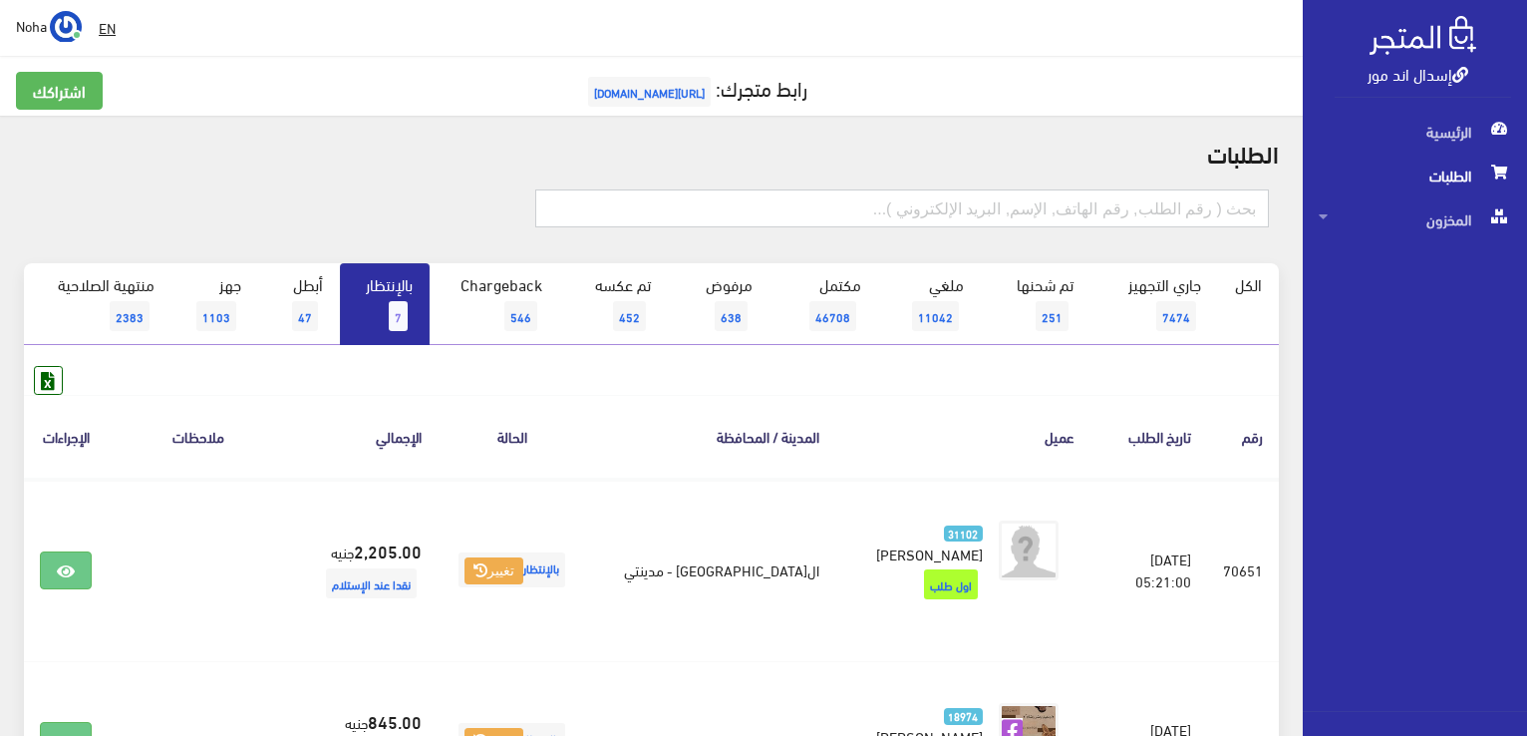
click at [1116, 196] on input "text" at bounding box center [902, 208] width 734 height 38
type input "70316"
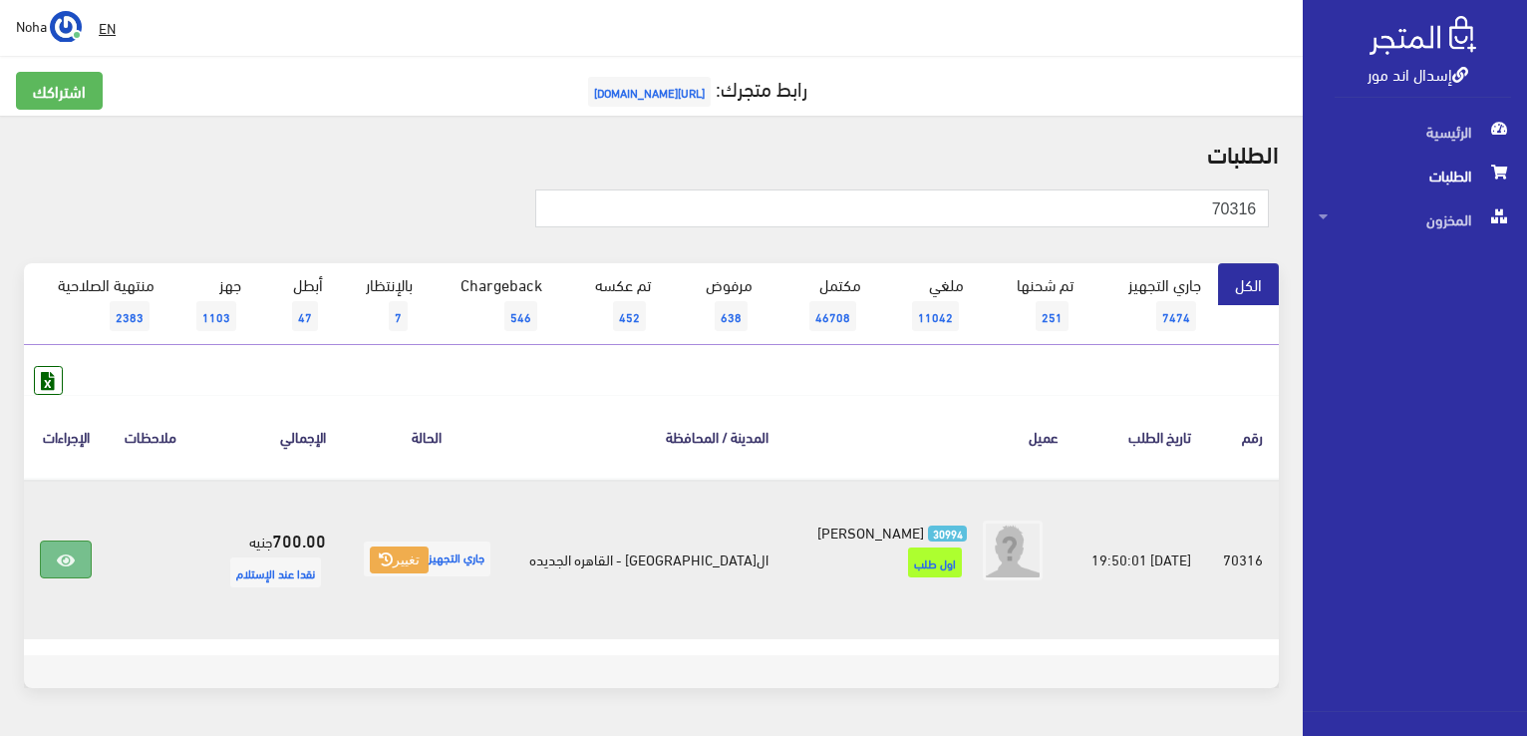
click at [89, 559] on link at bounding box center [66, 559] width 52 height 38
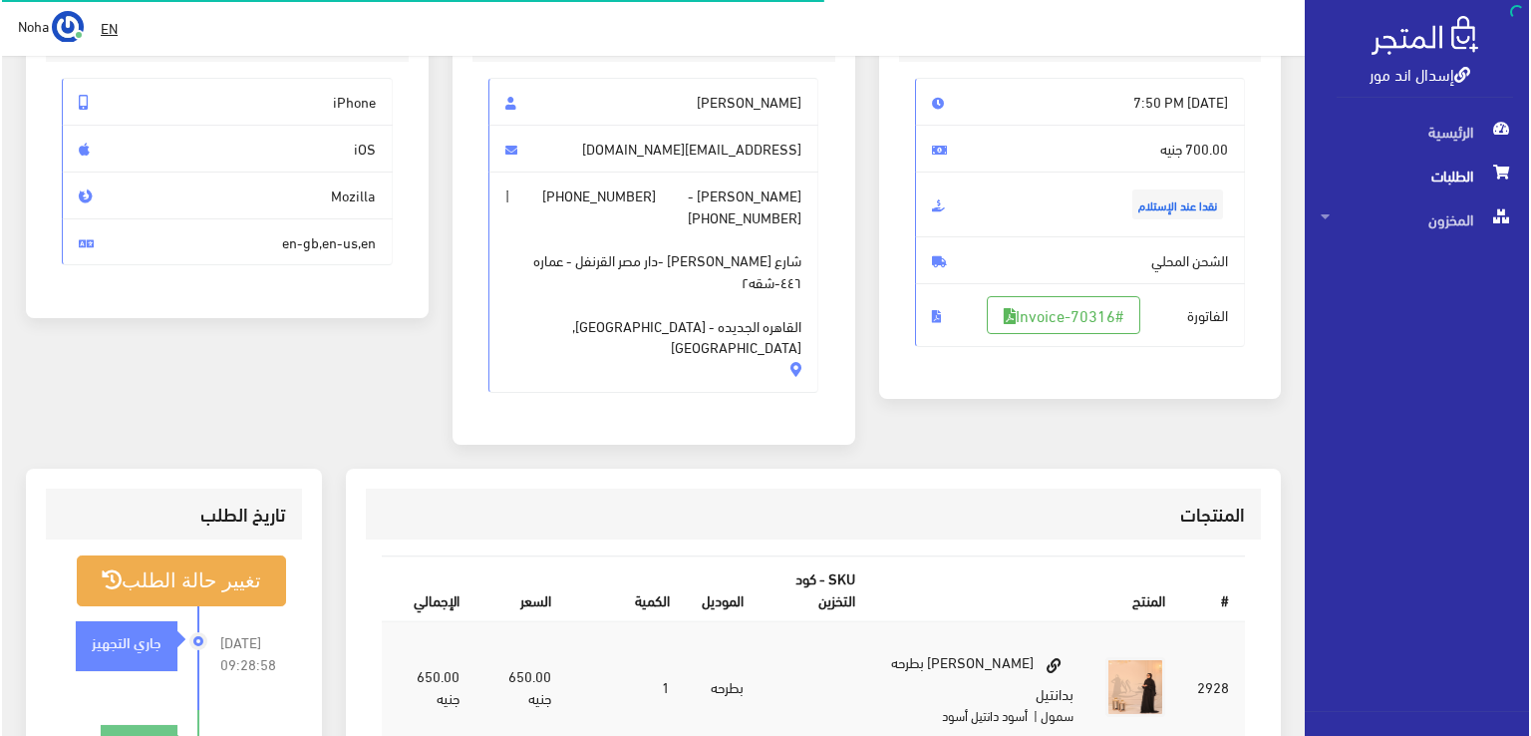
scroll to position [299, 0]
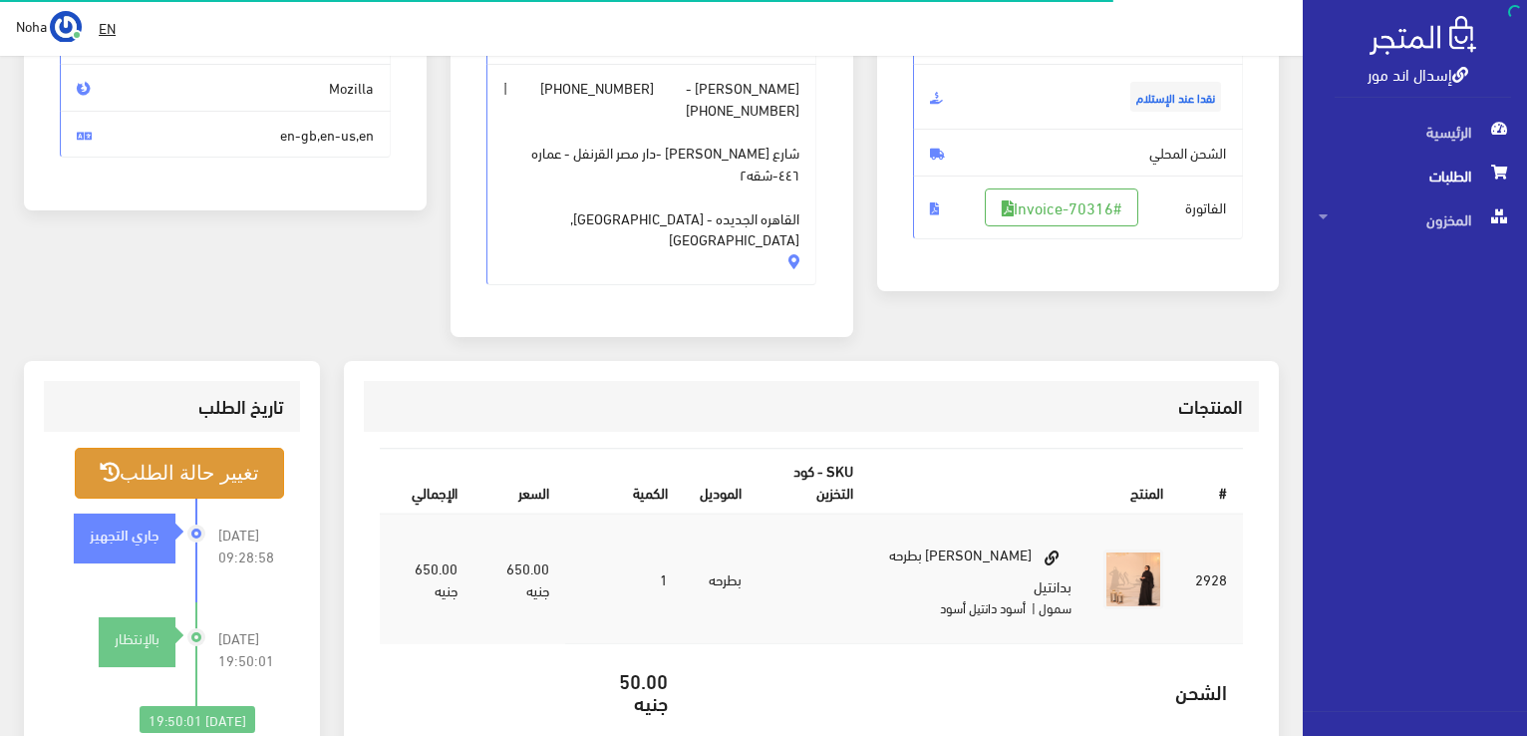
click at [215, 448] on button "تغيير حالة الطلب" at bounding box center [179, 473] width 209 height 51
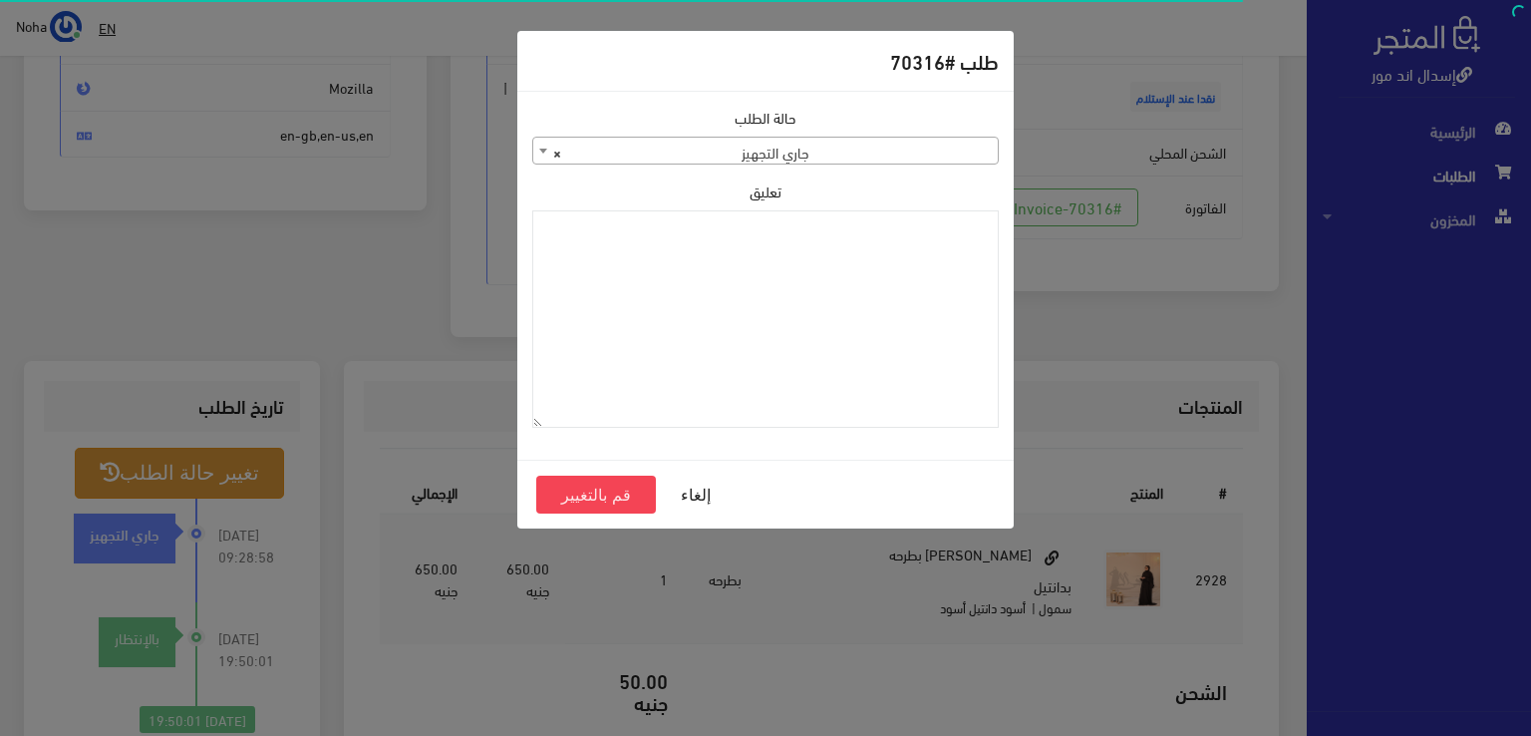
click at [673, 140] on span "× جاري التجهيز" at bounding box center [765, 152] width 465 height 28
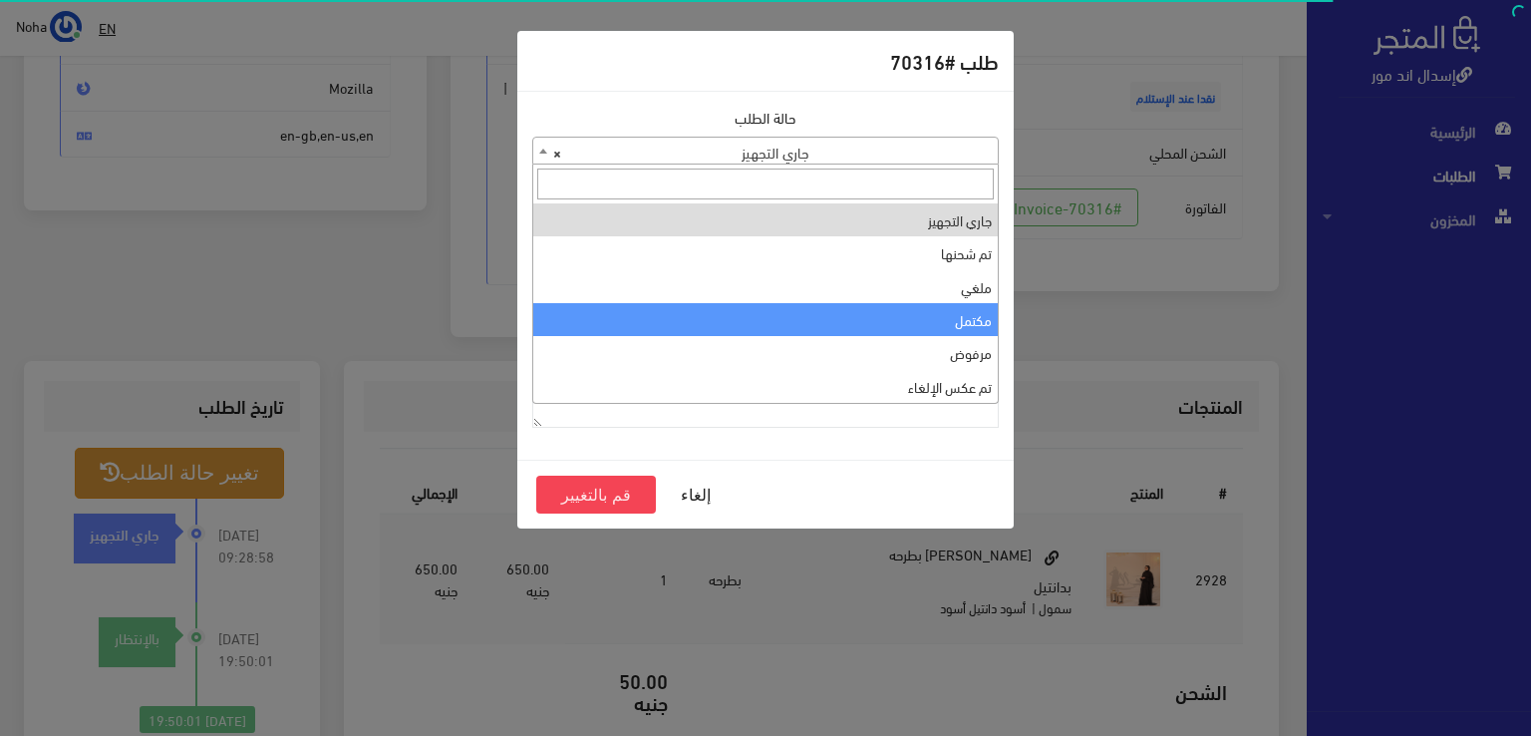
select select "4"
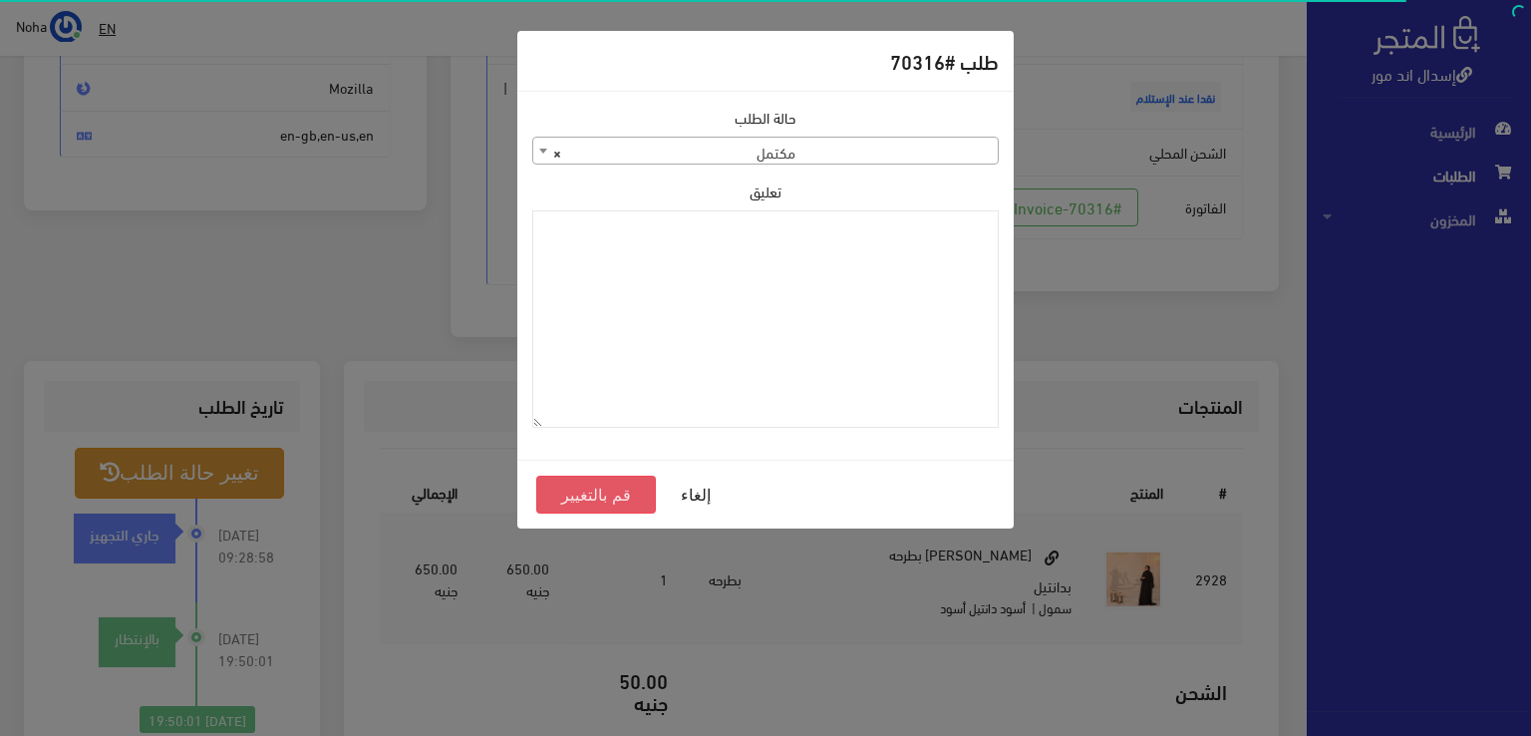
click at [557, 493] on button "قم بالتغيير" at bounding box center [596, 495] width 120 height 38
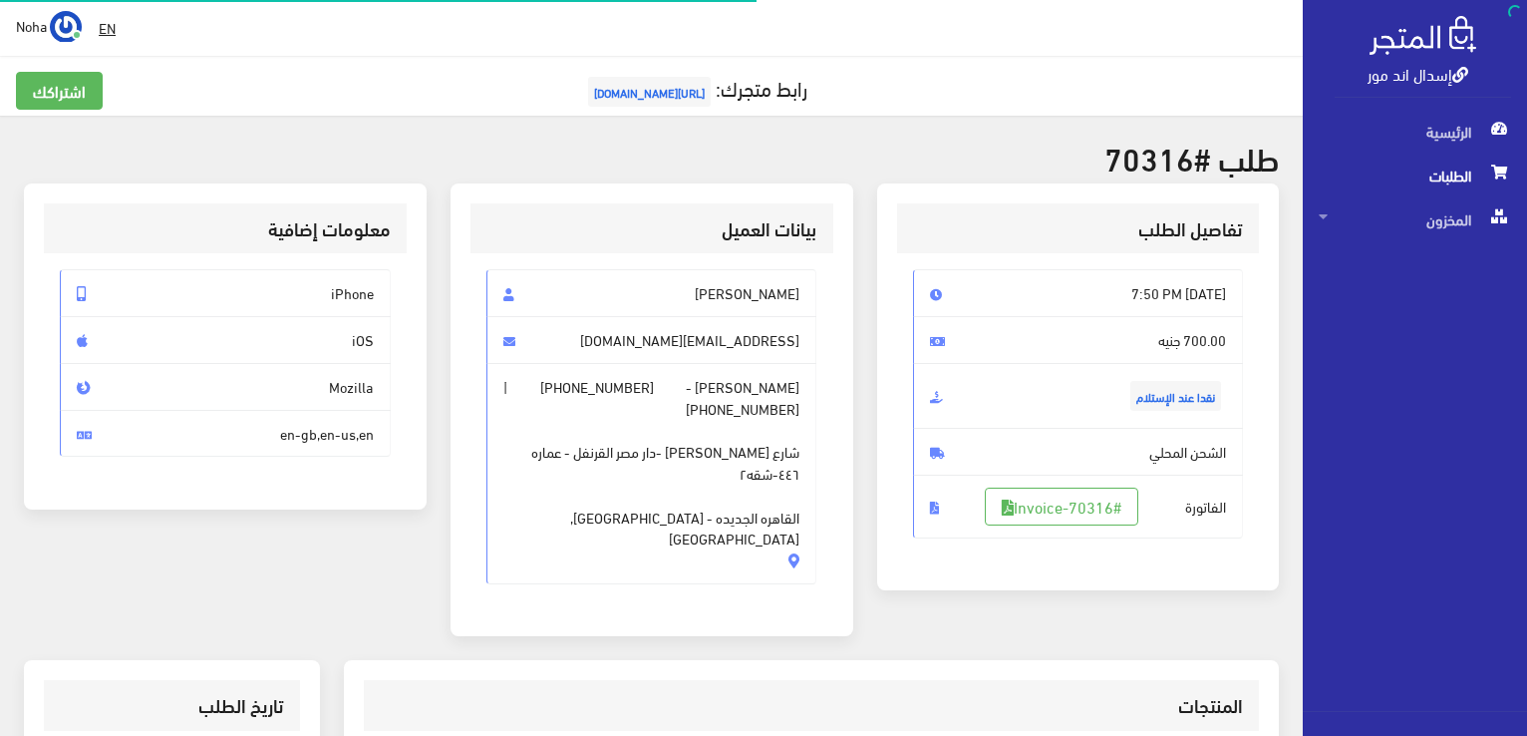
scroll to position [286, 0]
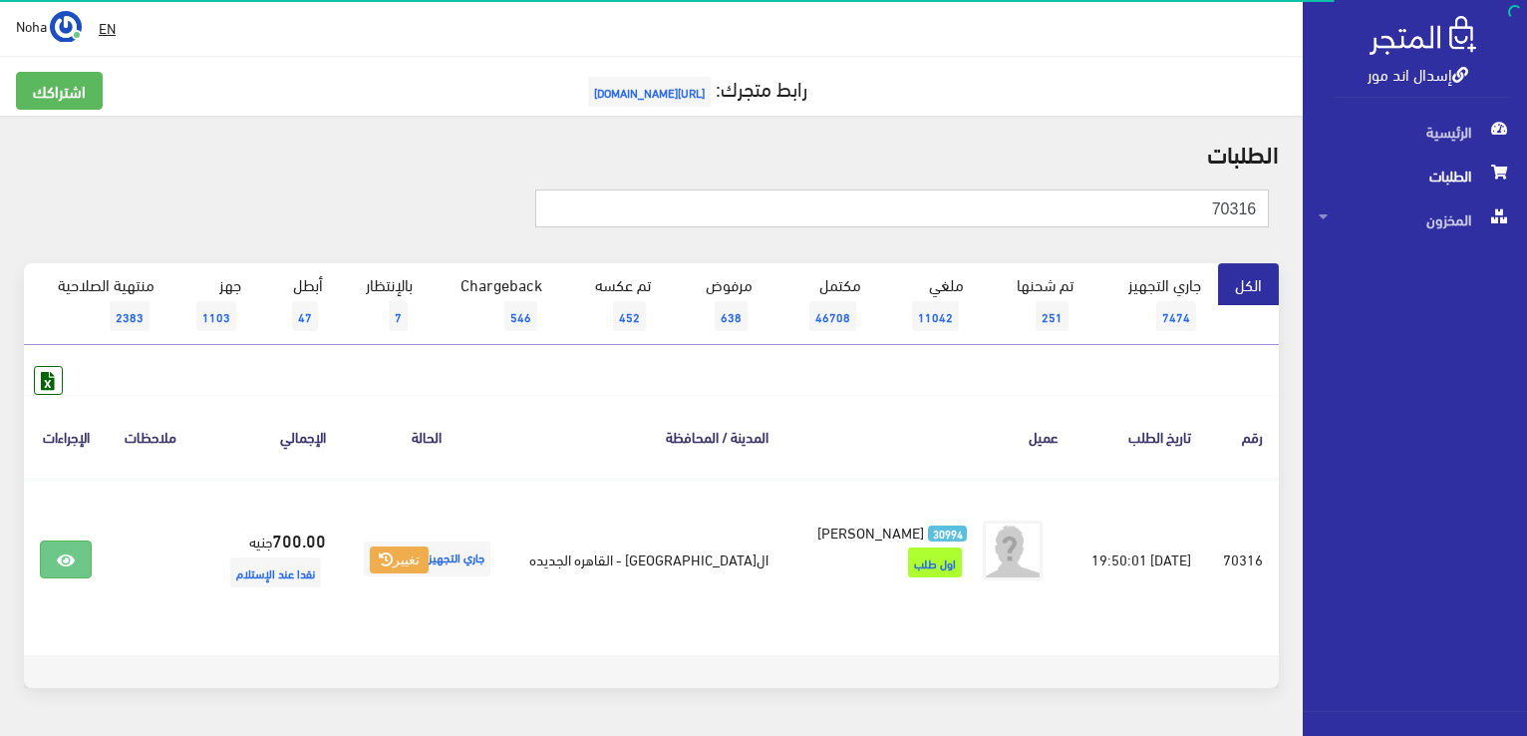
click at [881, 213] on input "70316" at bounding box center [902, 208] width 734 height 38
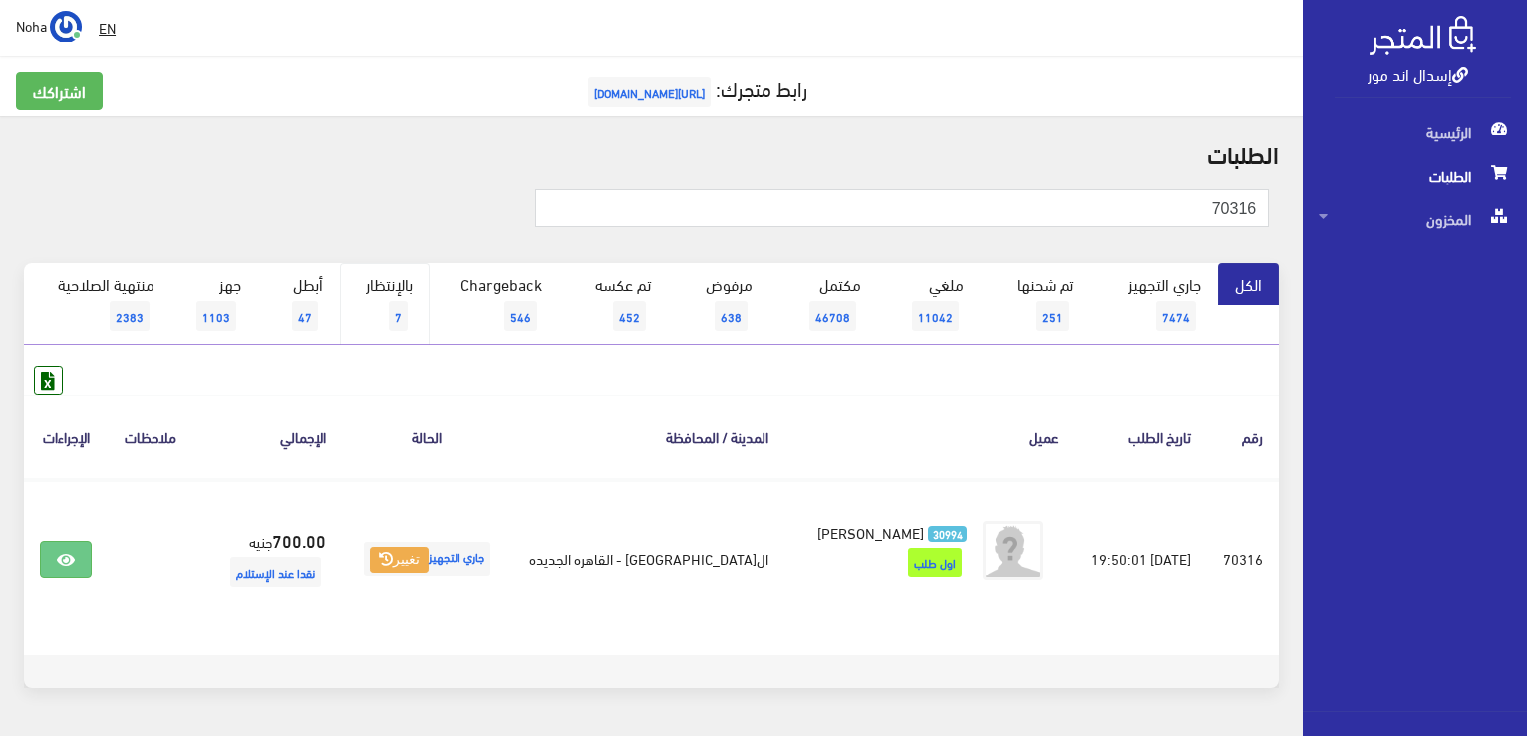
click at [385, 304] on link "بالإنتظار 7" at bounding box center [385, 304] width 90 height 82
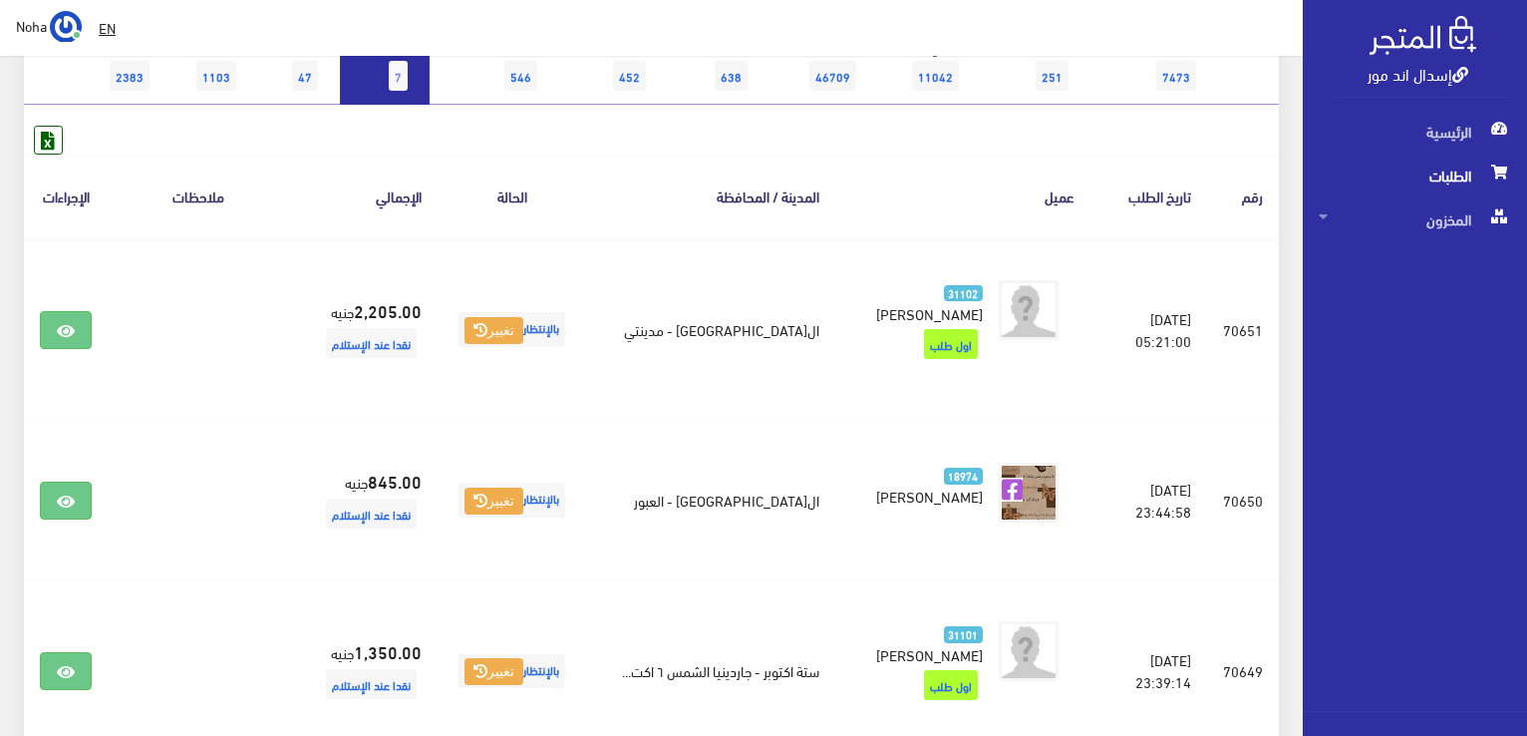
scroll to position [238, 0]
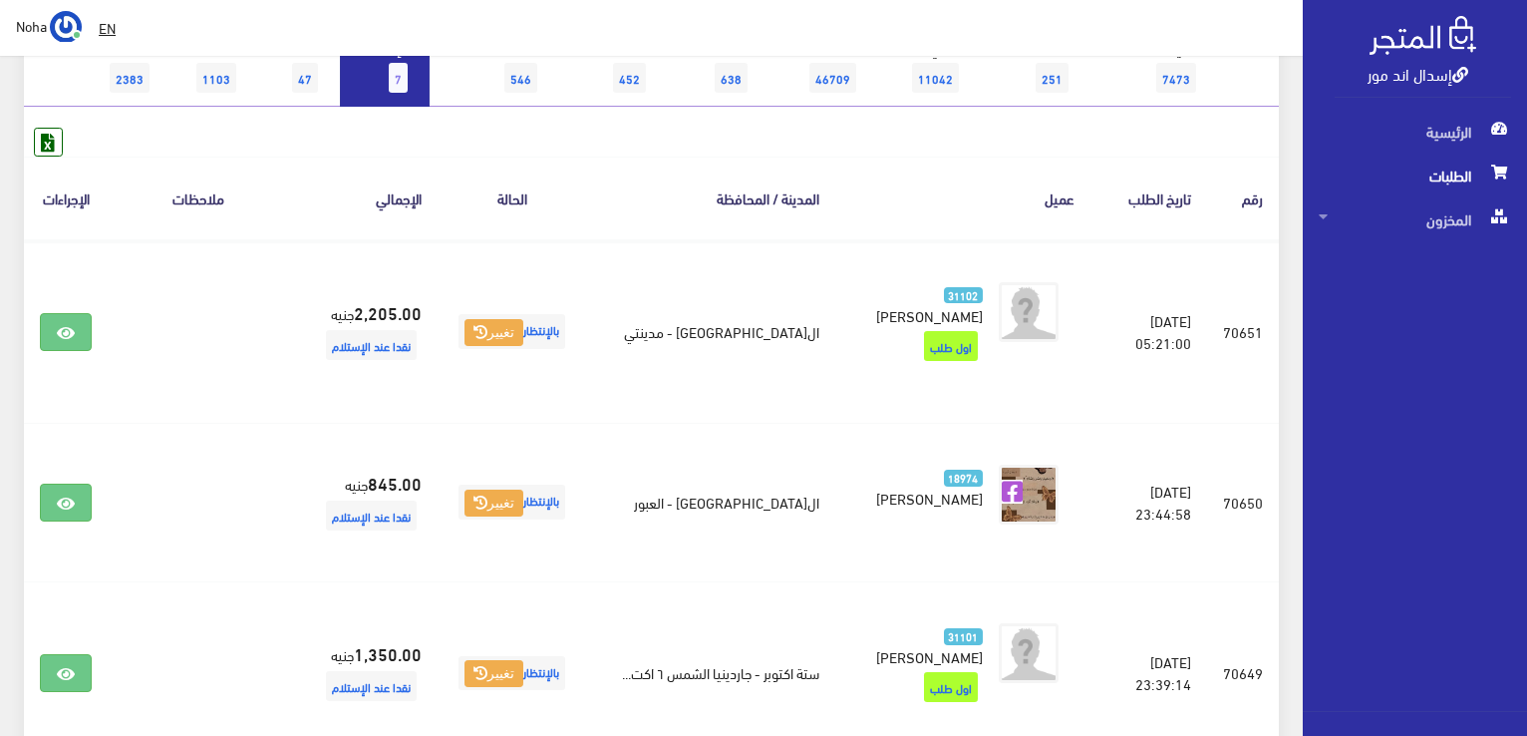
click at [372, 83] on link "بالإنتظار 7" at bounding box center [385, 66] width 90 height 82
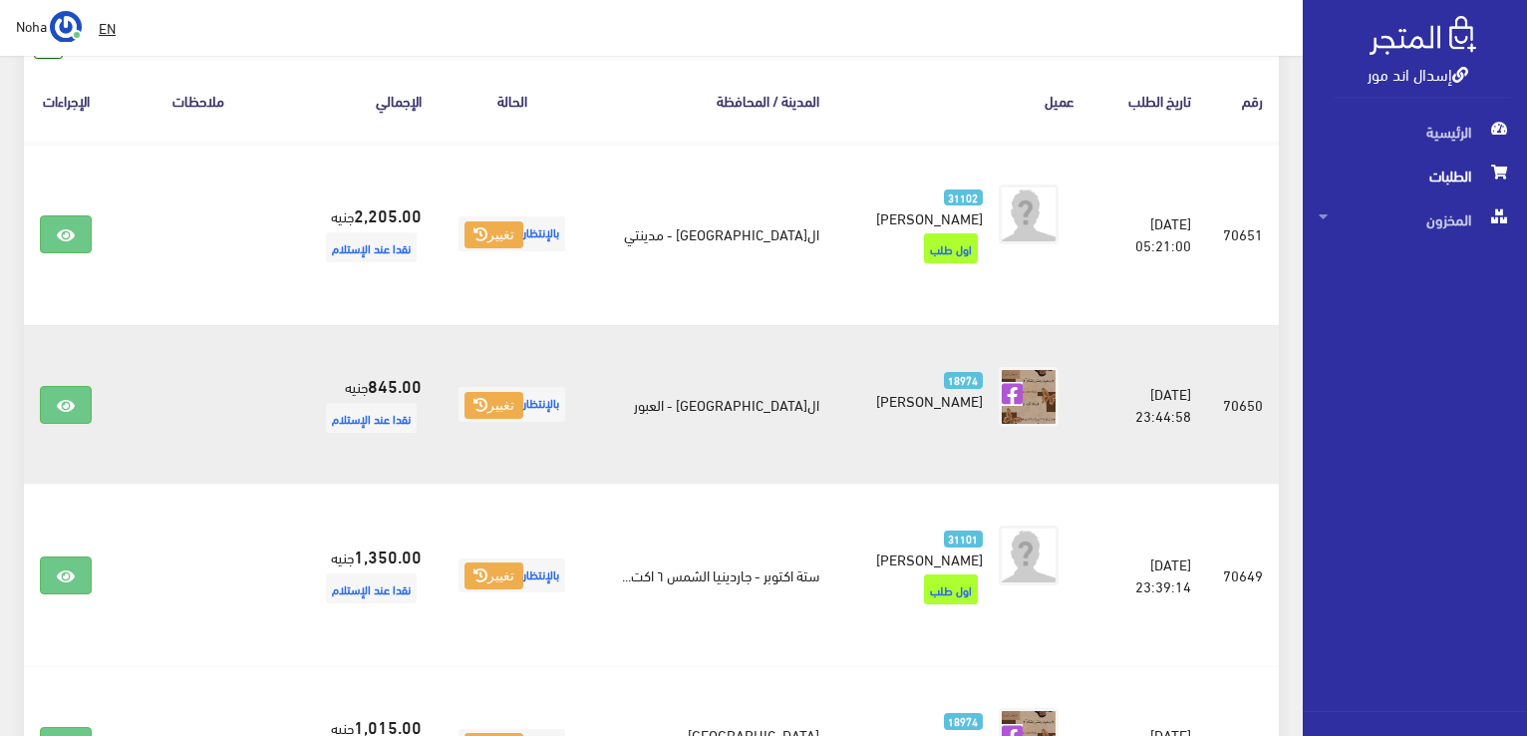
scroll to position [619, 0]
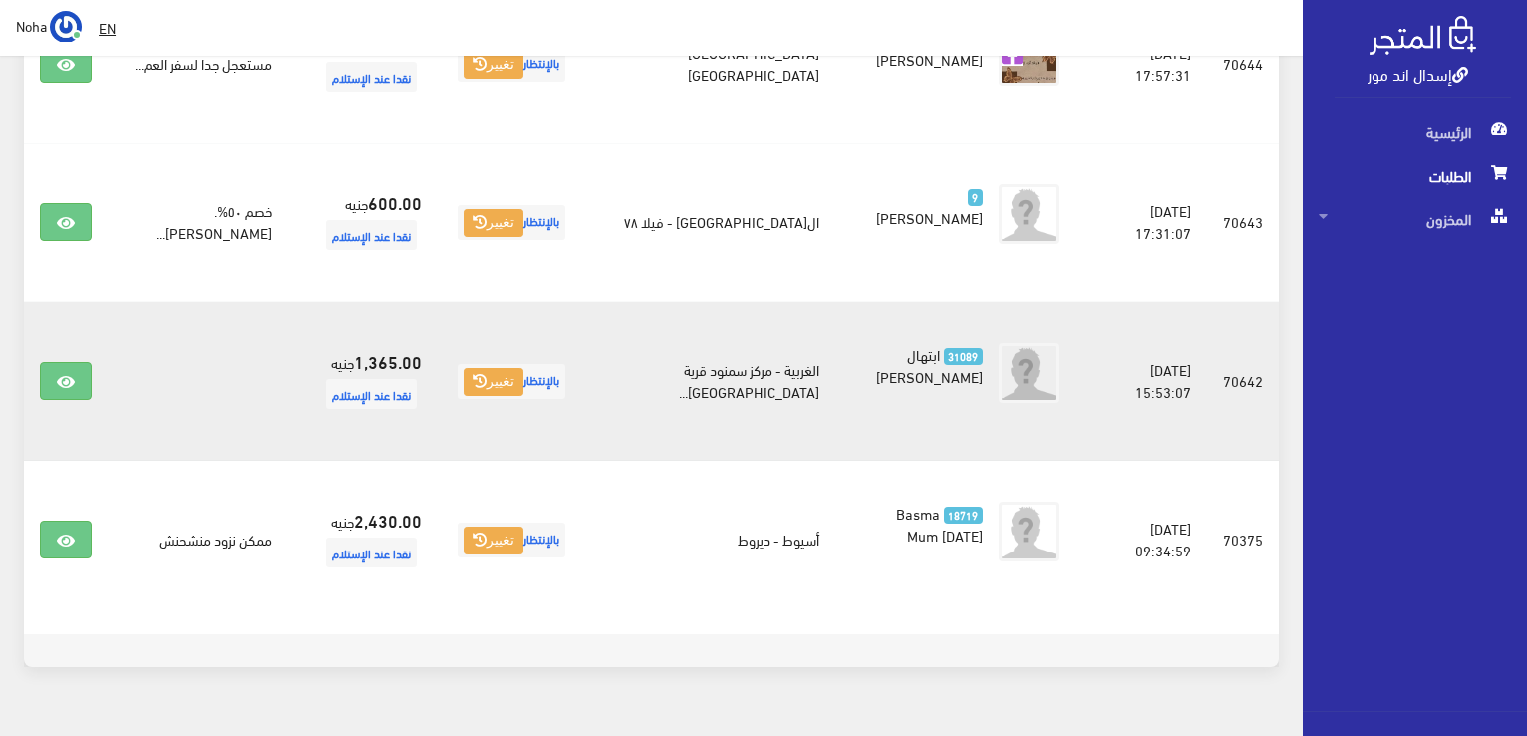
scroll to position [1036, 0]
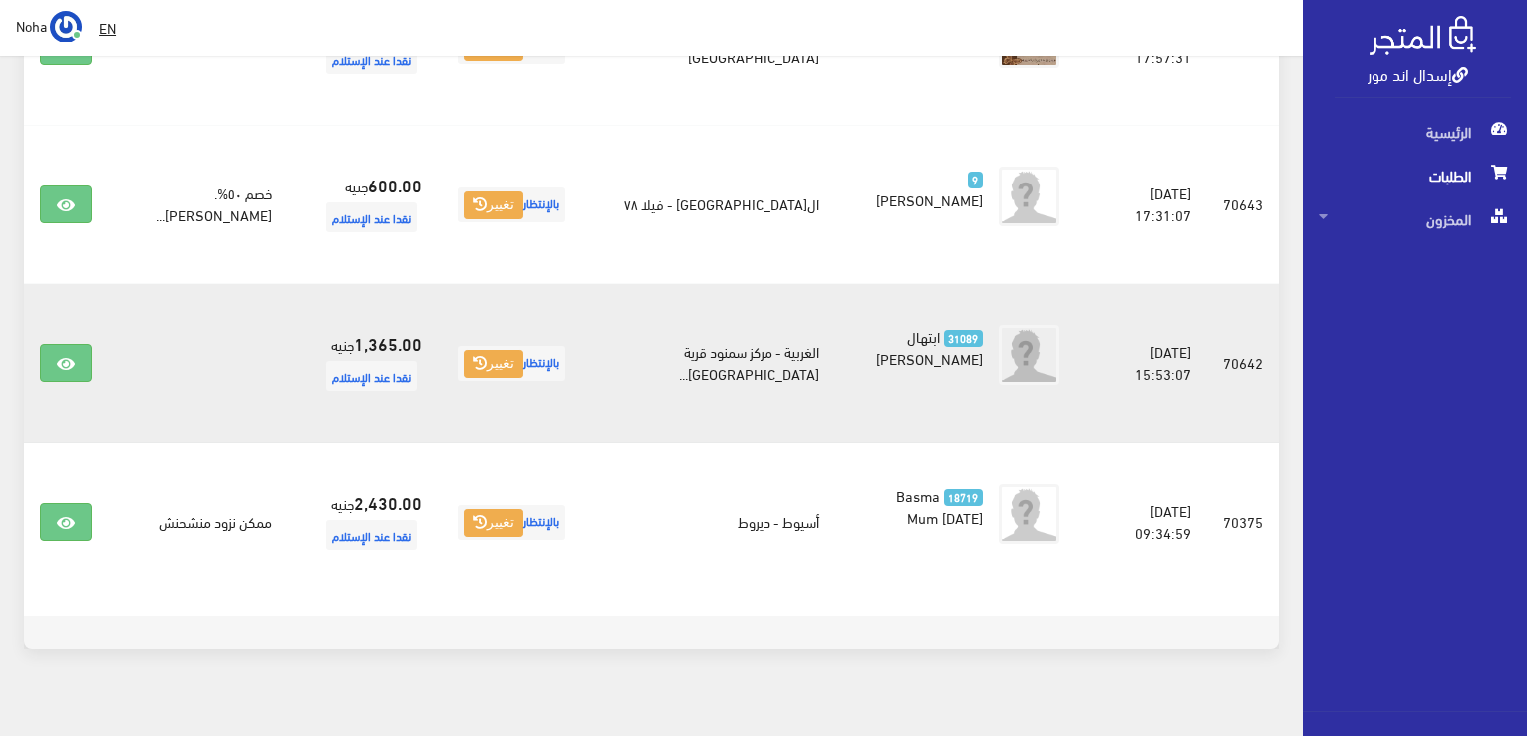
click at [37, 324] on td at bounding box center [66, 363] width 84 height 159
click at [45, 344] on link at bounding box center [66, 363] width 52 height 38
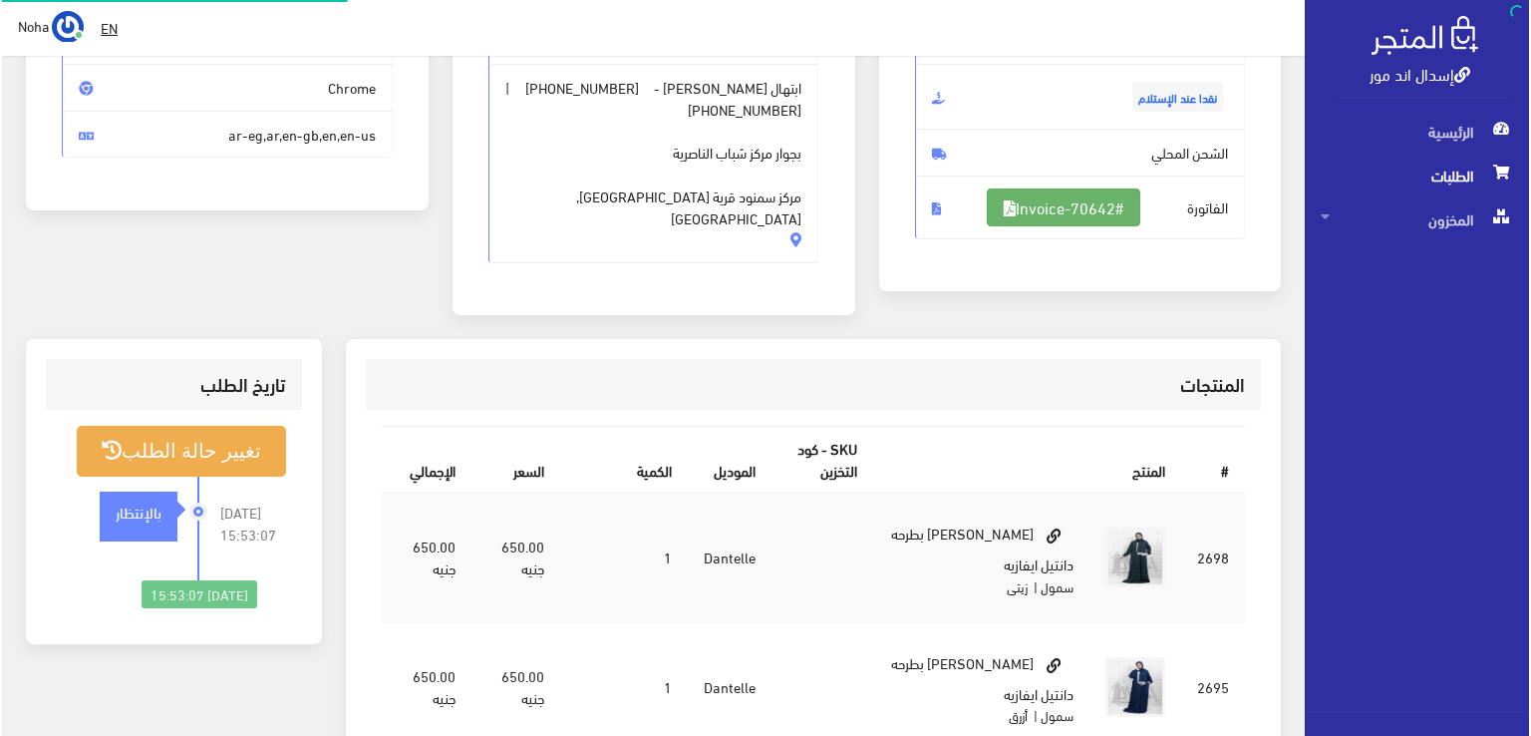
scroll to position [299, 0]
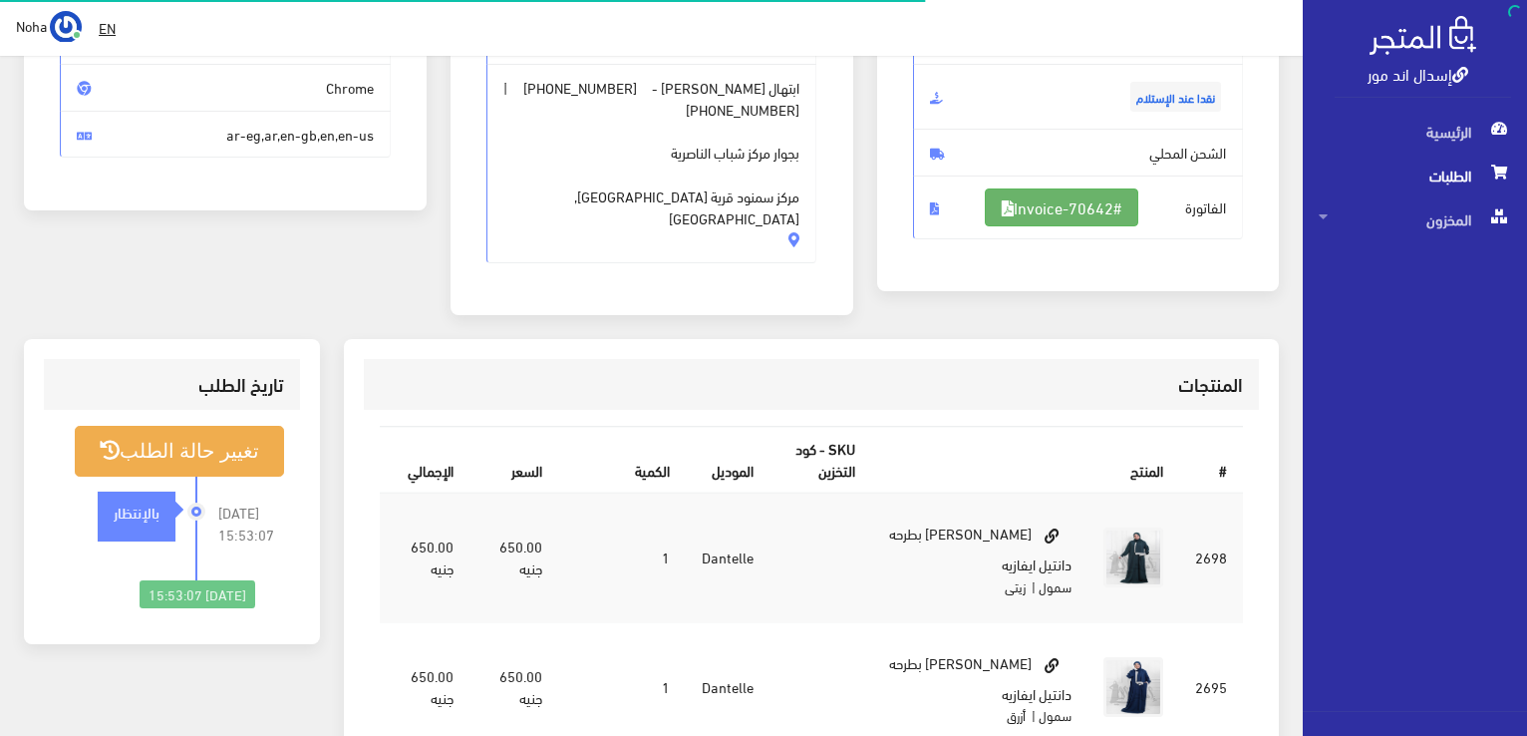
click at [1056, 222] on link "#Invoice-70642" at bounding box center [1062, 207] width 154 height 38
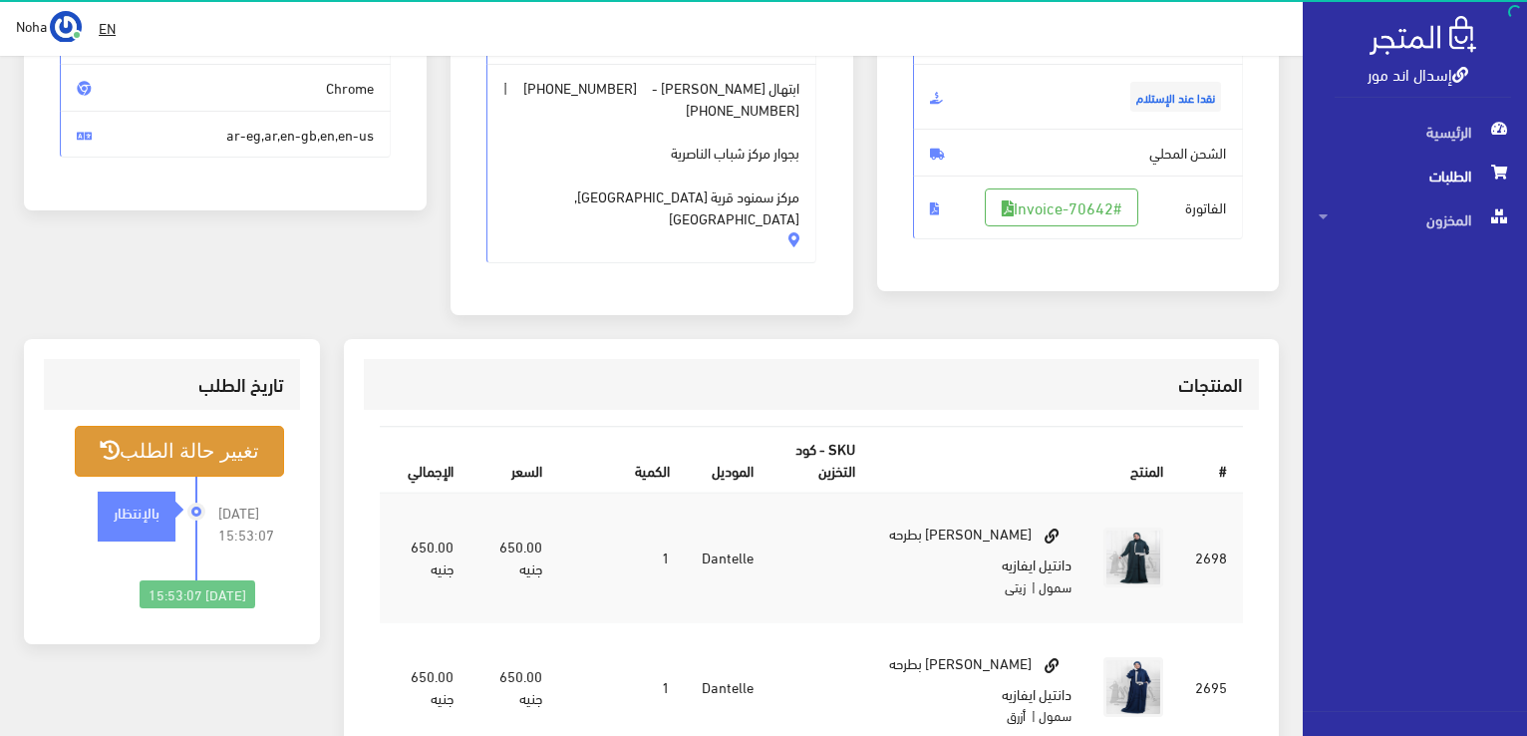
click at [214, 426] on button "تغيير حالة الطلب" at bounding box center [179, 451] width 209 height 51
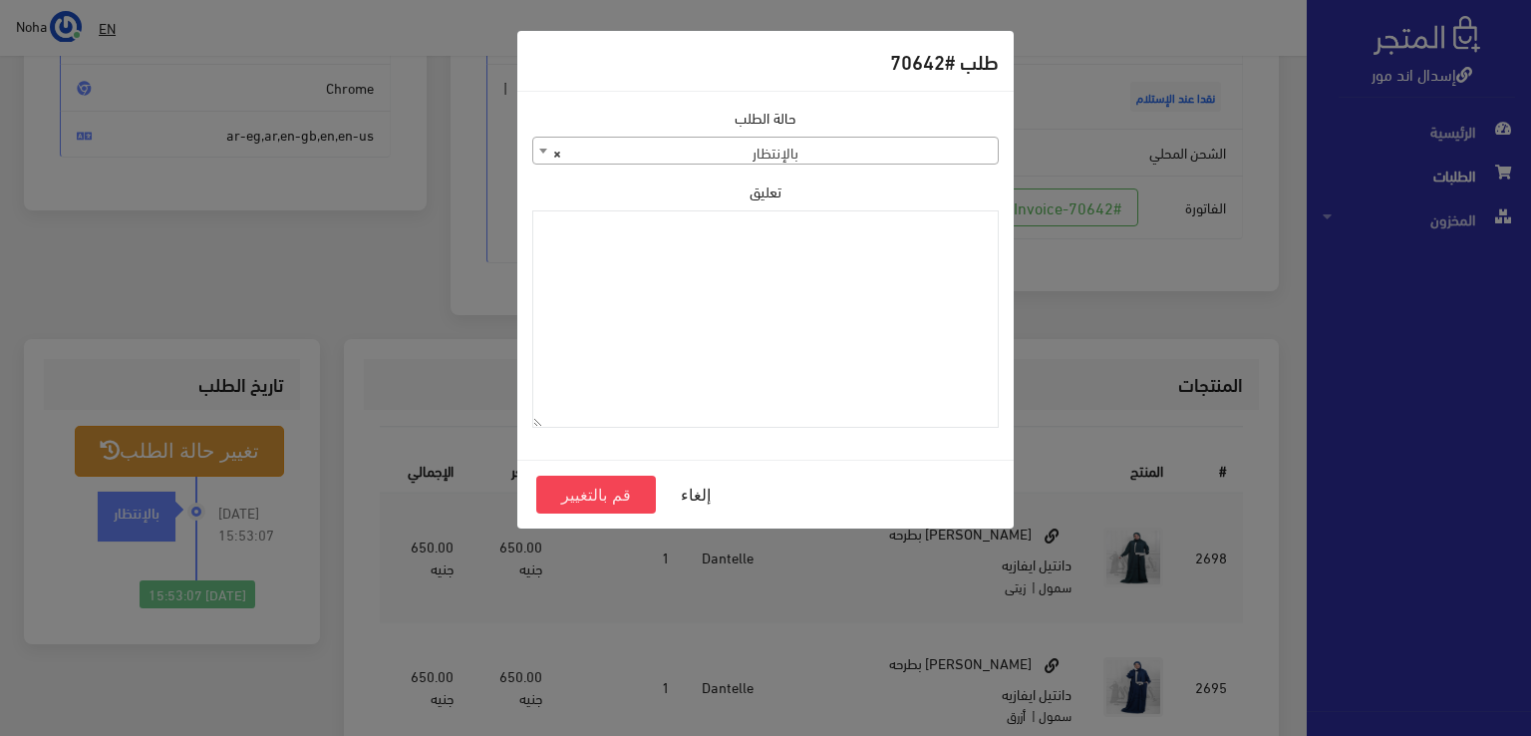
click at [898, 157] on span "× بالإنتظار" at bounding box center [765, 152] width 465 height 28
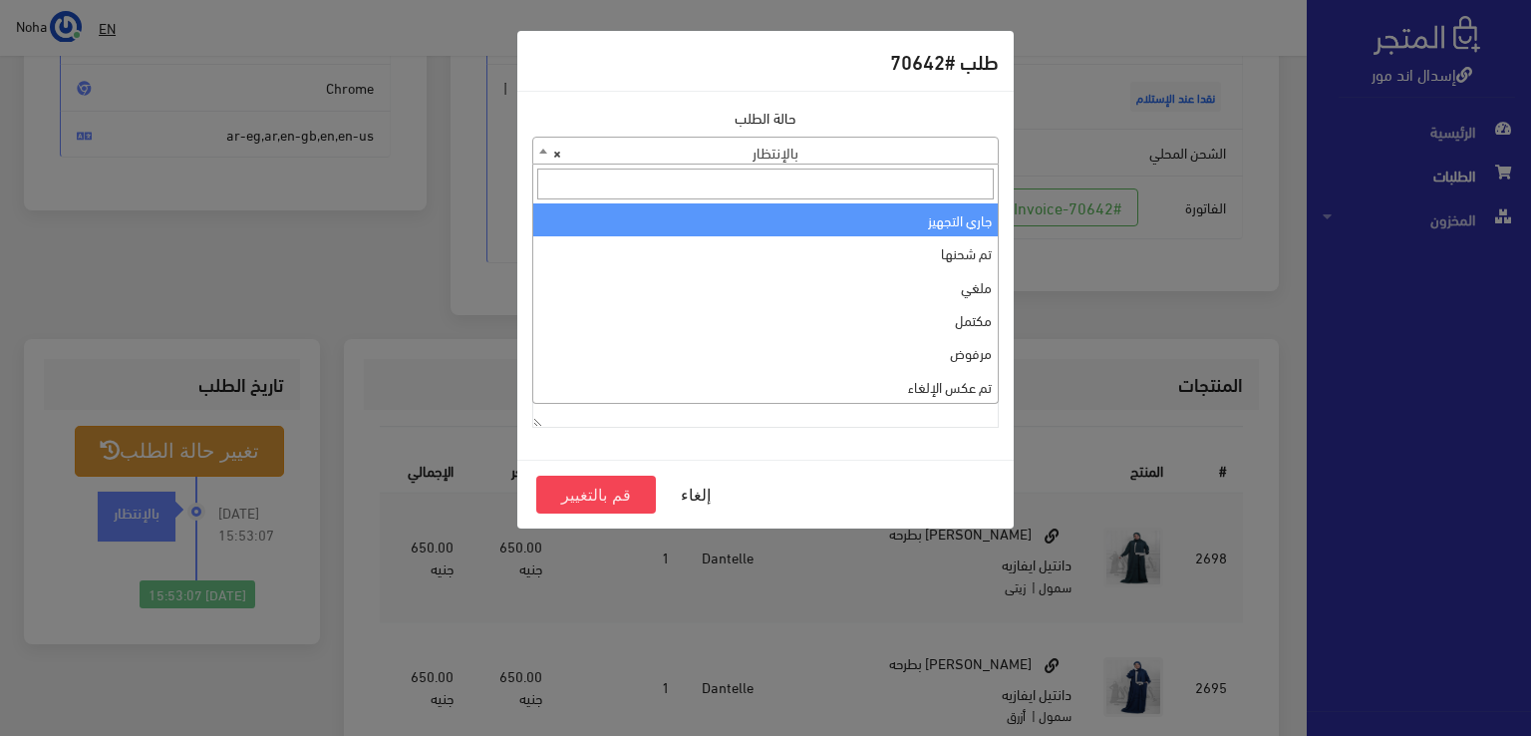
select select "1"
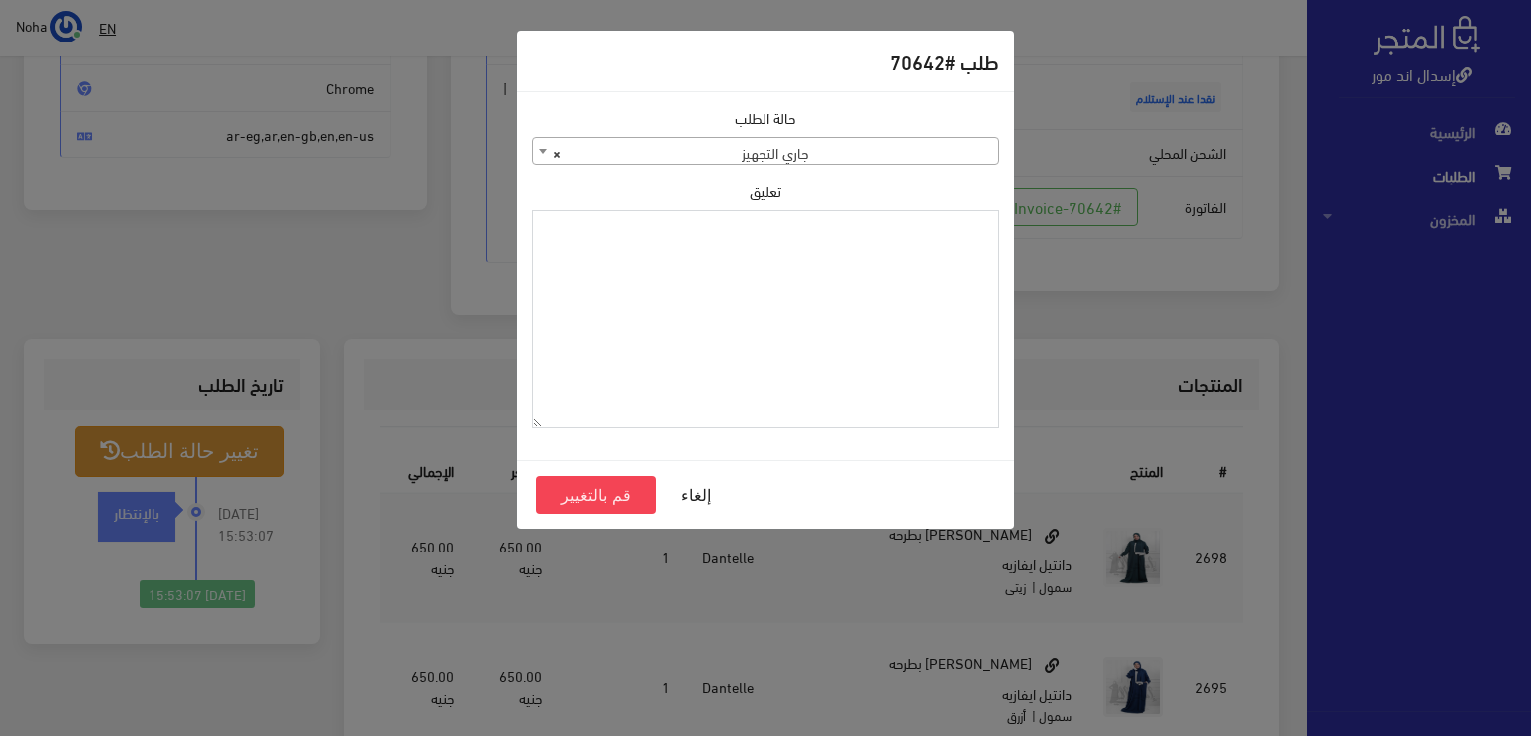
drag, startPoint x: 909, startPoint y: 264, endPoint x: 818, endPoint y: 401, distance: 164.5
click at [818, 401] on textarea "تعليق" at bounding box center [765, 319] width 467 height 218
click at [987, 232] on textarea "1123992" at bounding box center [765, 319] width 467 height 218
type textarea "1123992"
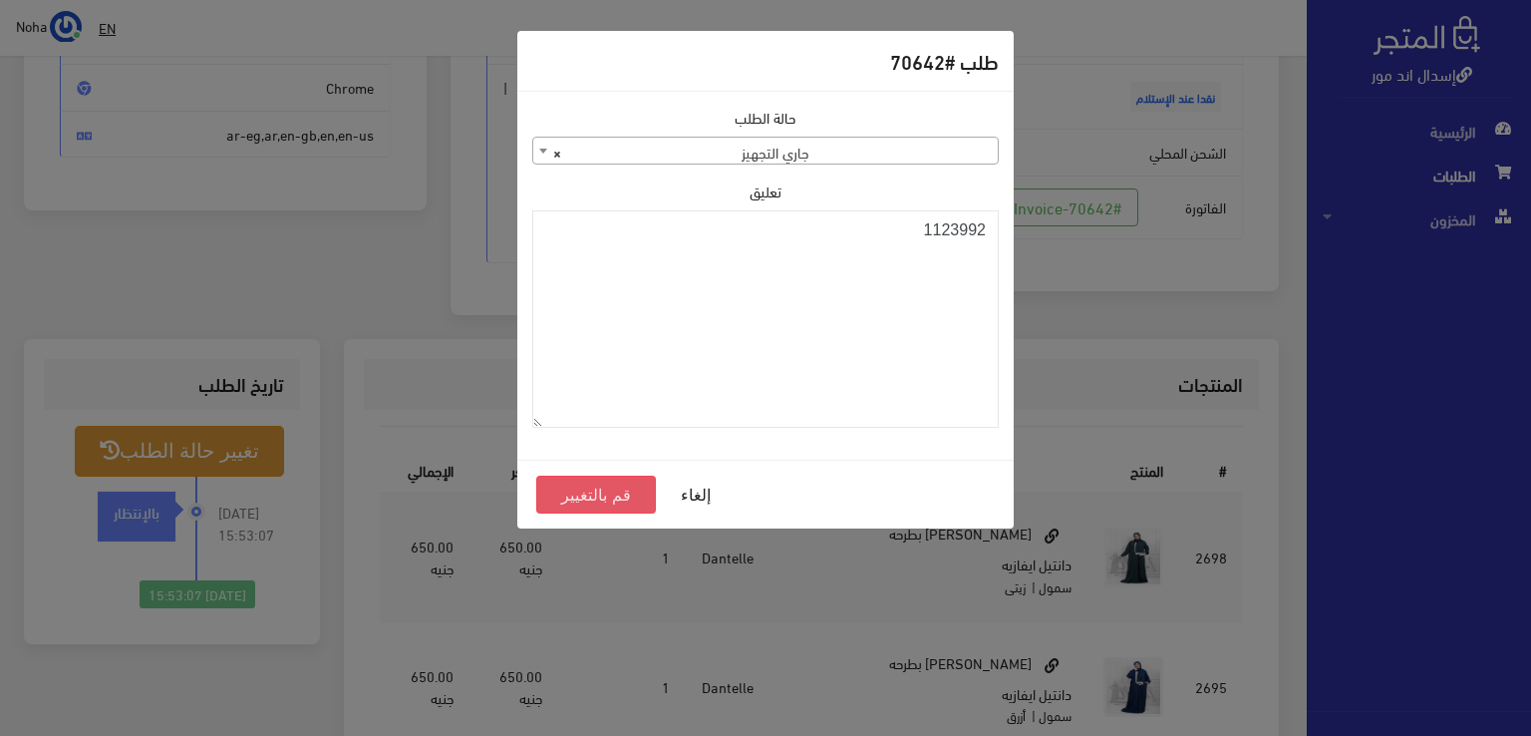
click at [638, 501] on button "قم بالتغيير" at bounding box center [596, 495] width 120 height 38
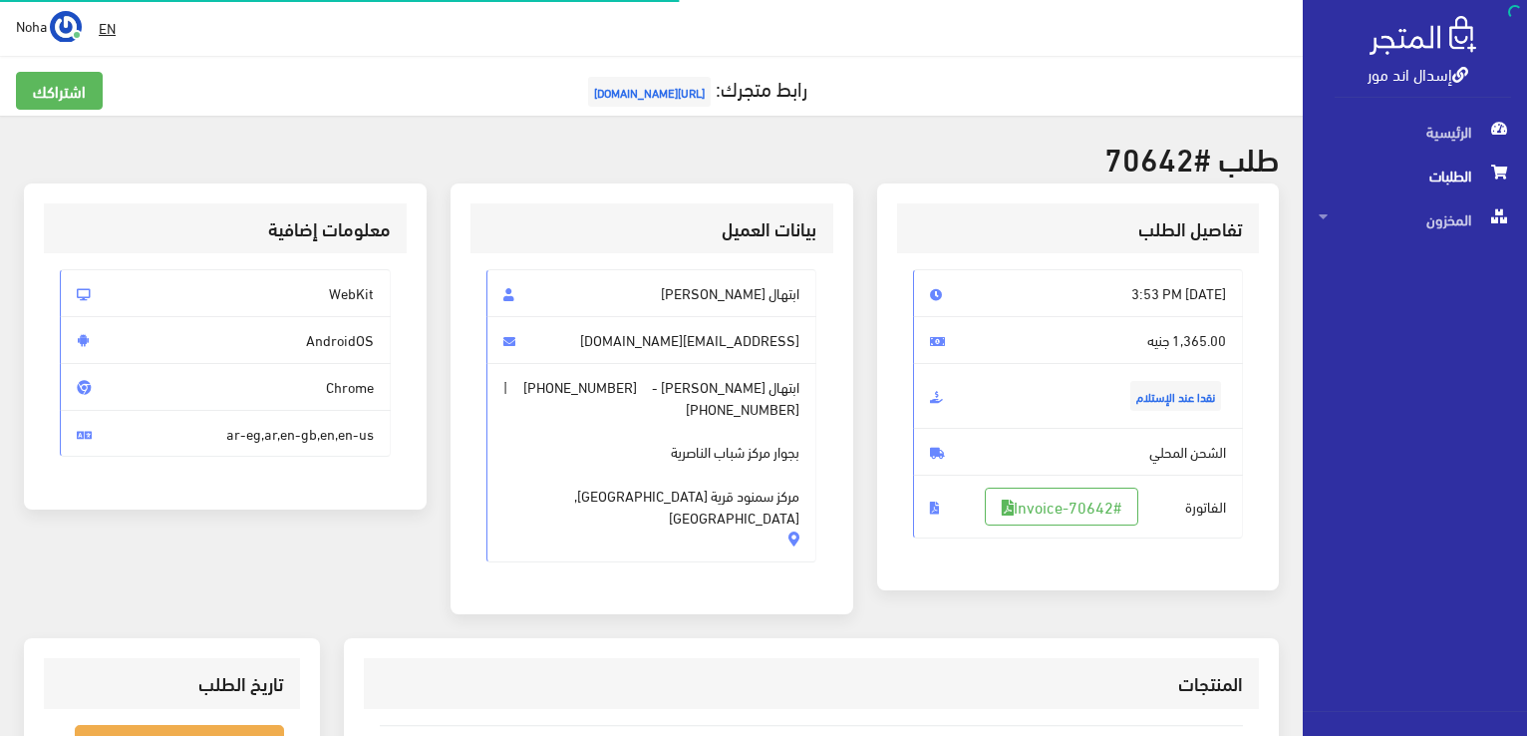
scroll to position [286, 0]
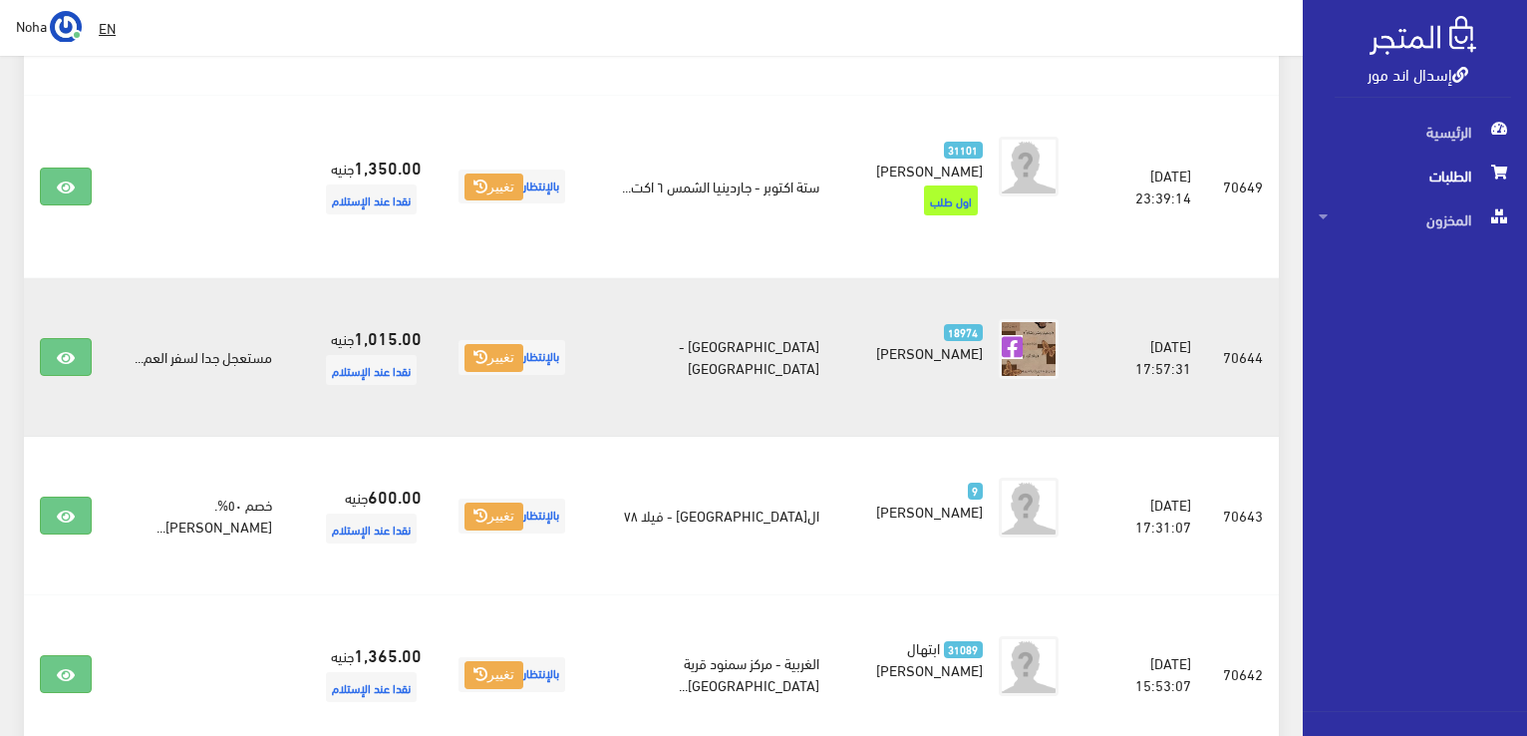
scroll to position [737, 0]
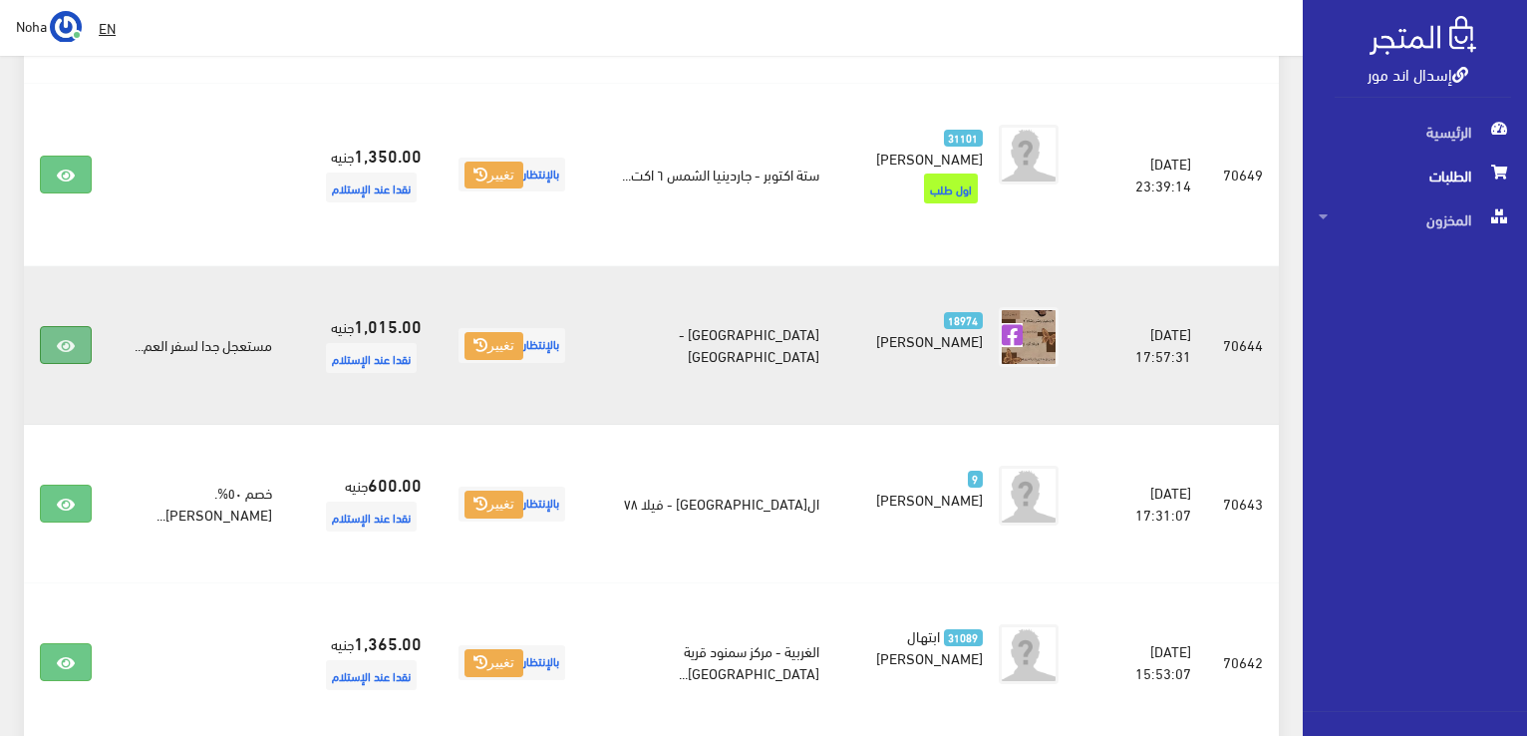
click at [64, 338] on icon at bounding box center [66, 346] width 18 height 16
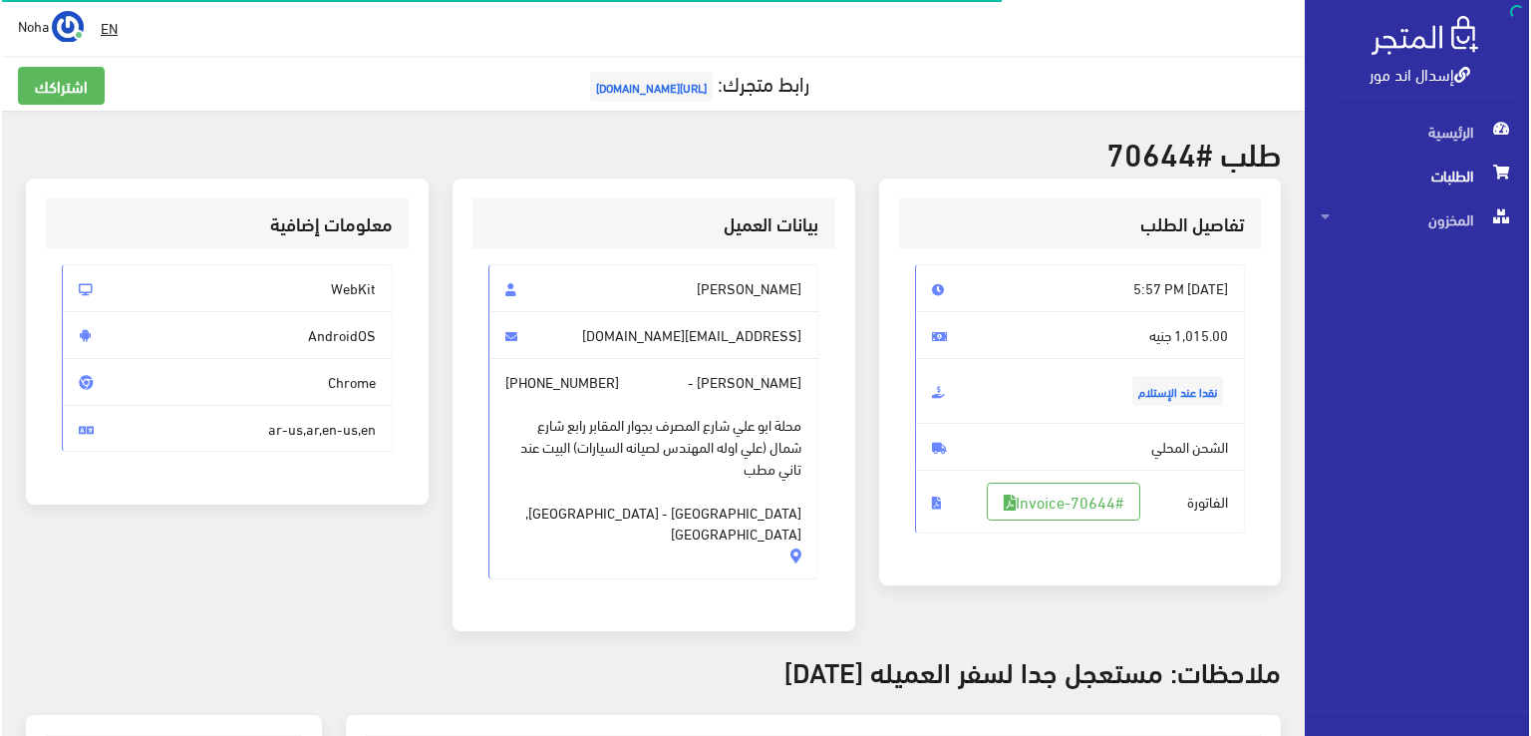
scroll to position [299, 0]
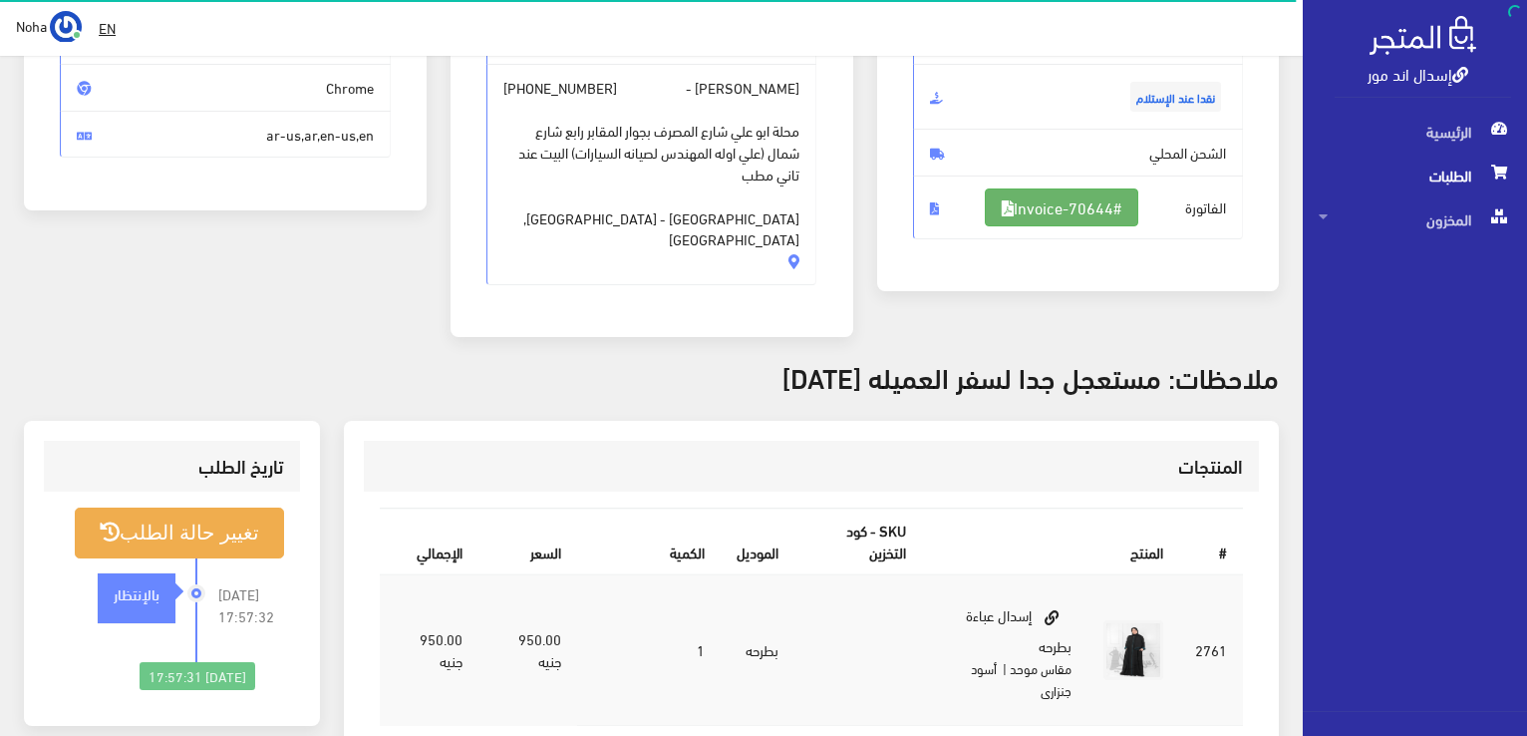
click at [1107, 191] on link "#Invoice-70644" at bounding box center [1062, 207] width 154 height 38
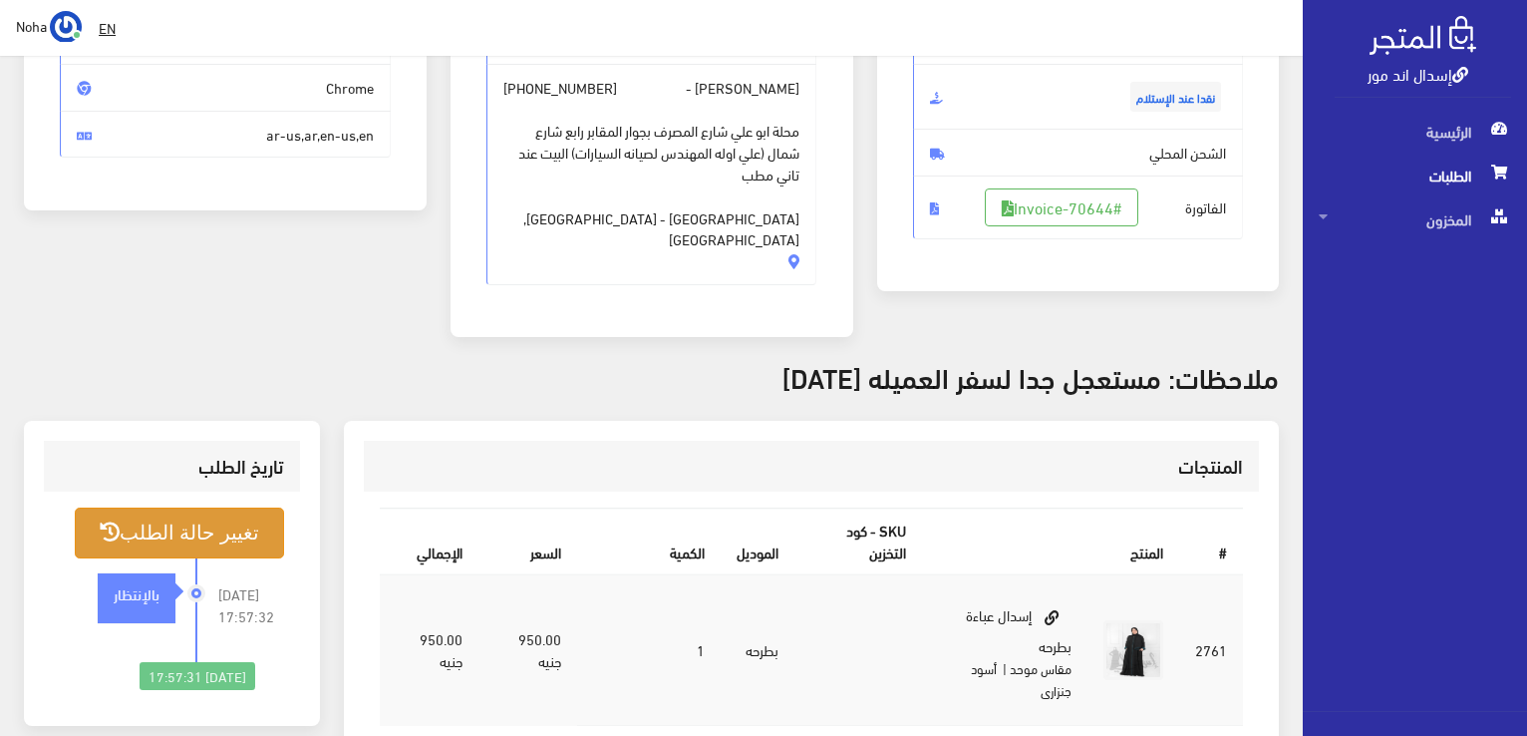
click at [234, 507] on button "تغيير حالة الطلب" at bounding box center [179, 532] width 209 height 51
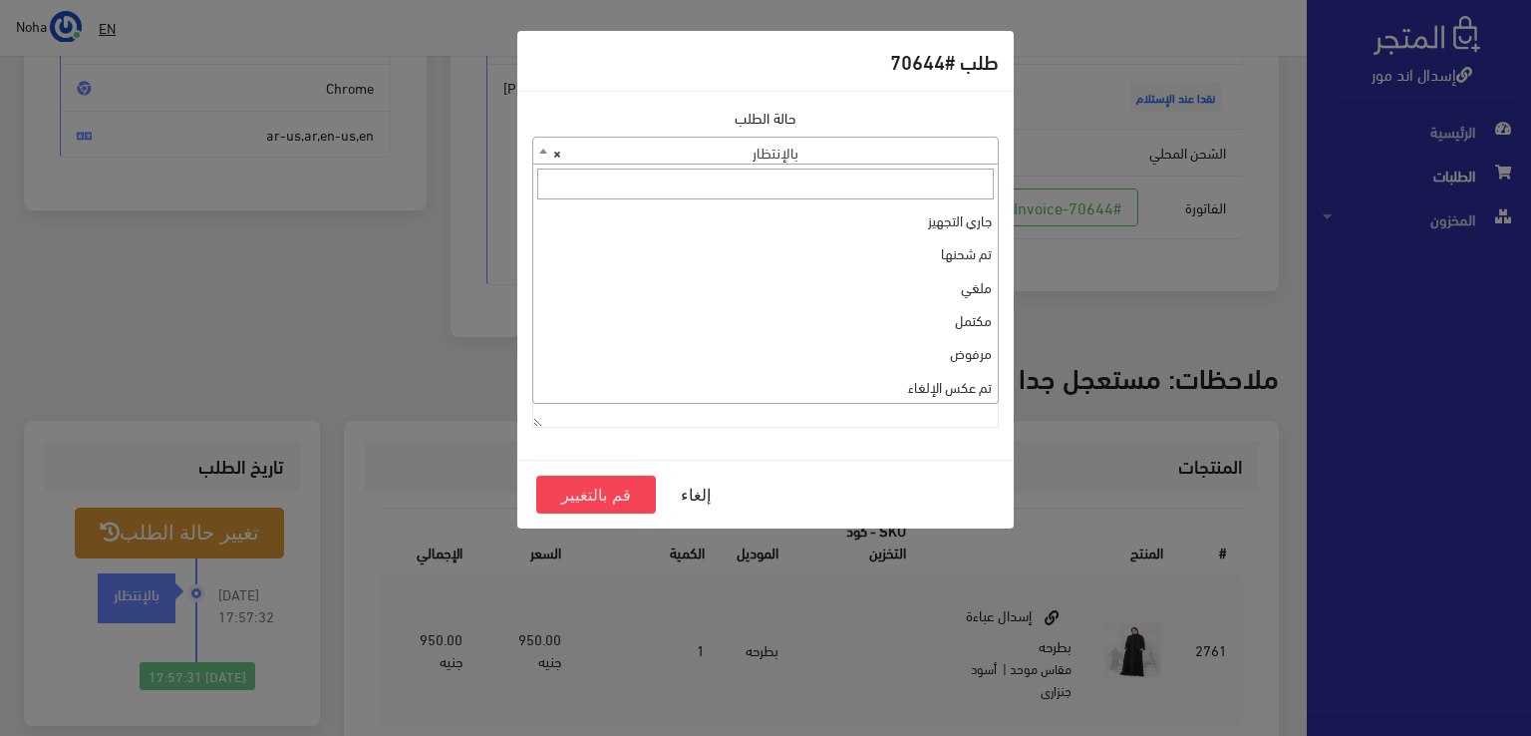
click at [904, 150] on span "× بالإنتظار" at bounding box center [765, 152] width 465 height 28
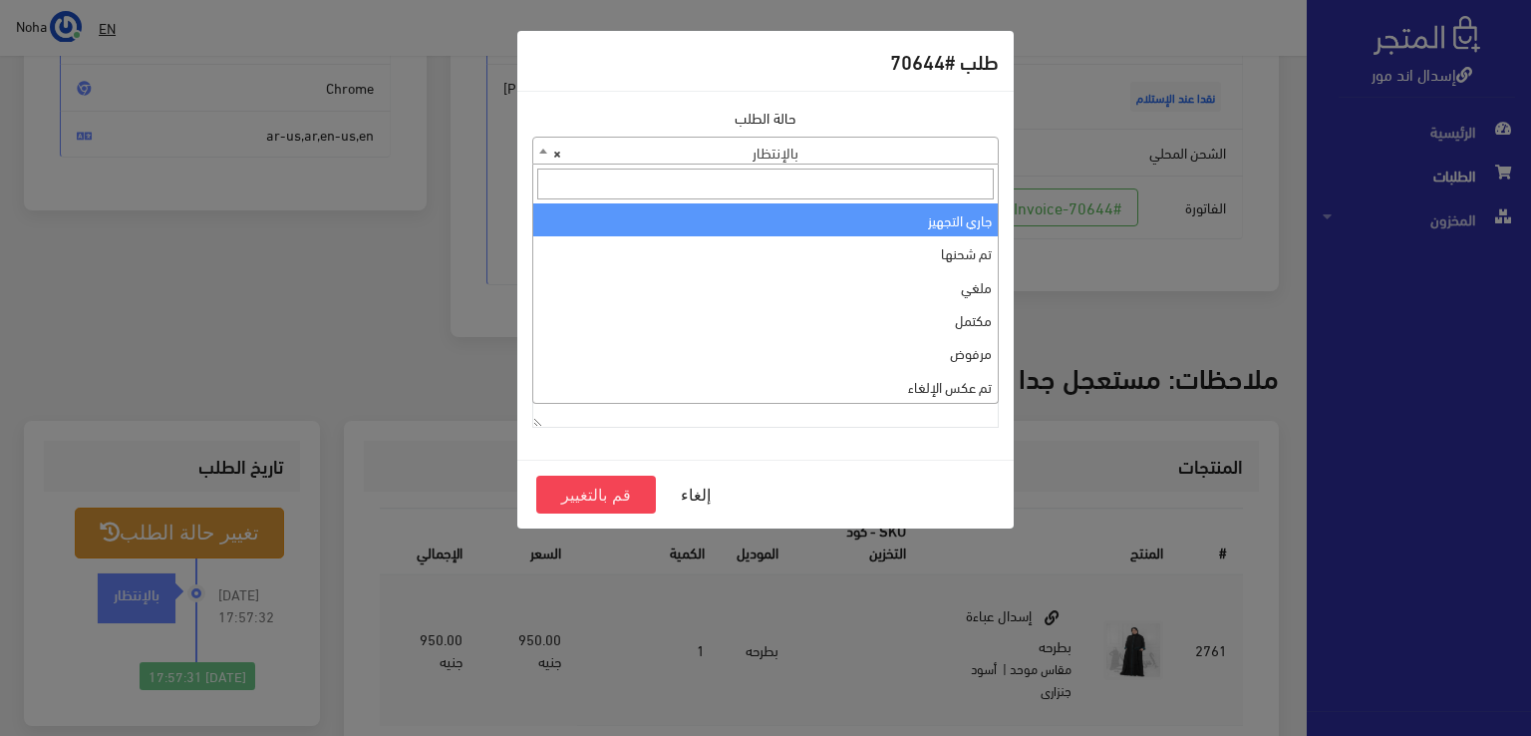
select select "1"
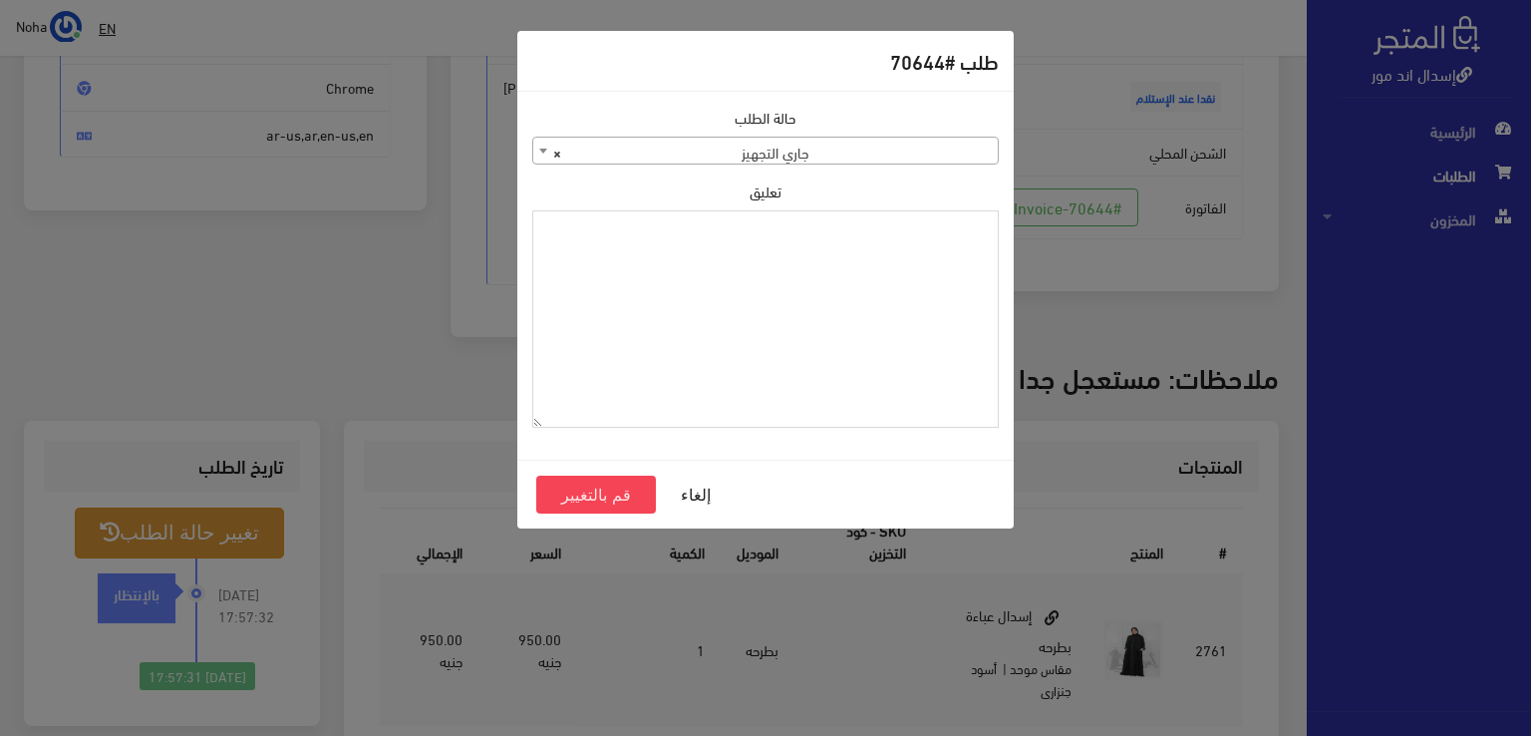
paste textarea "1123992"
type textarea "1123992"
click at [606, 482] on button "قم بالتغيير" at bounding box center [596, 495] width 120 height 38
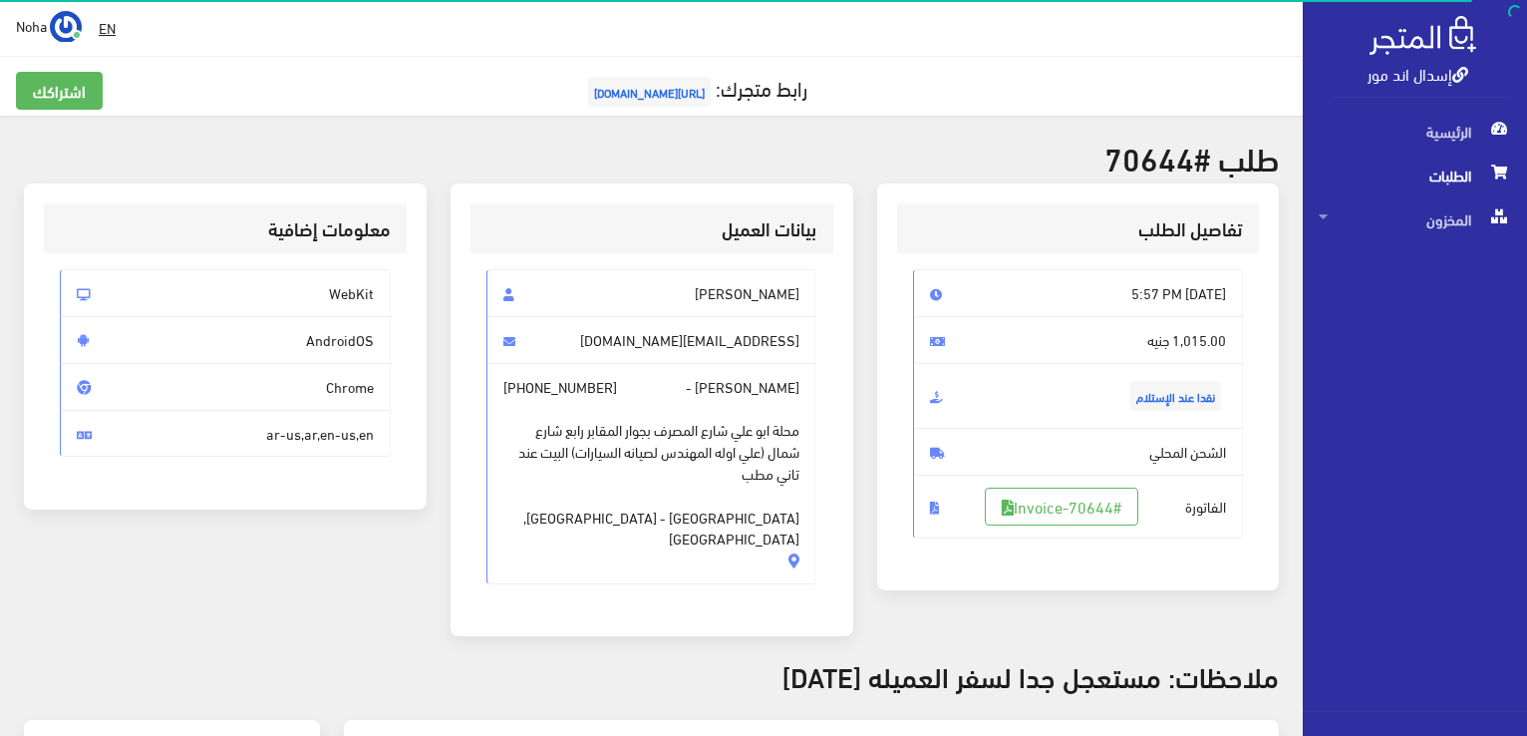
scroll to position [299, 0]
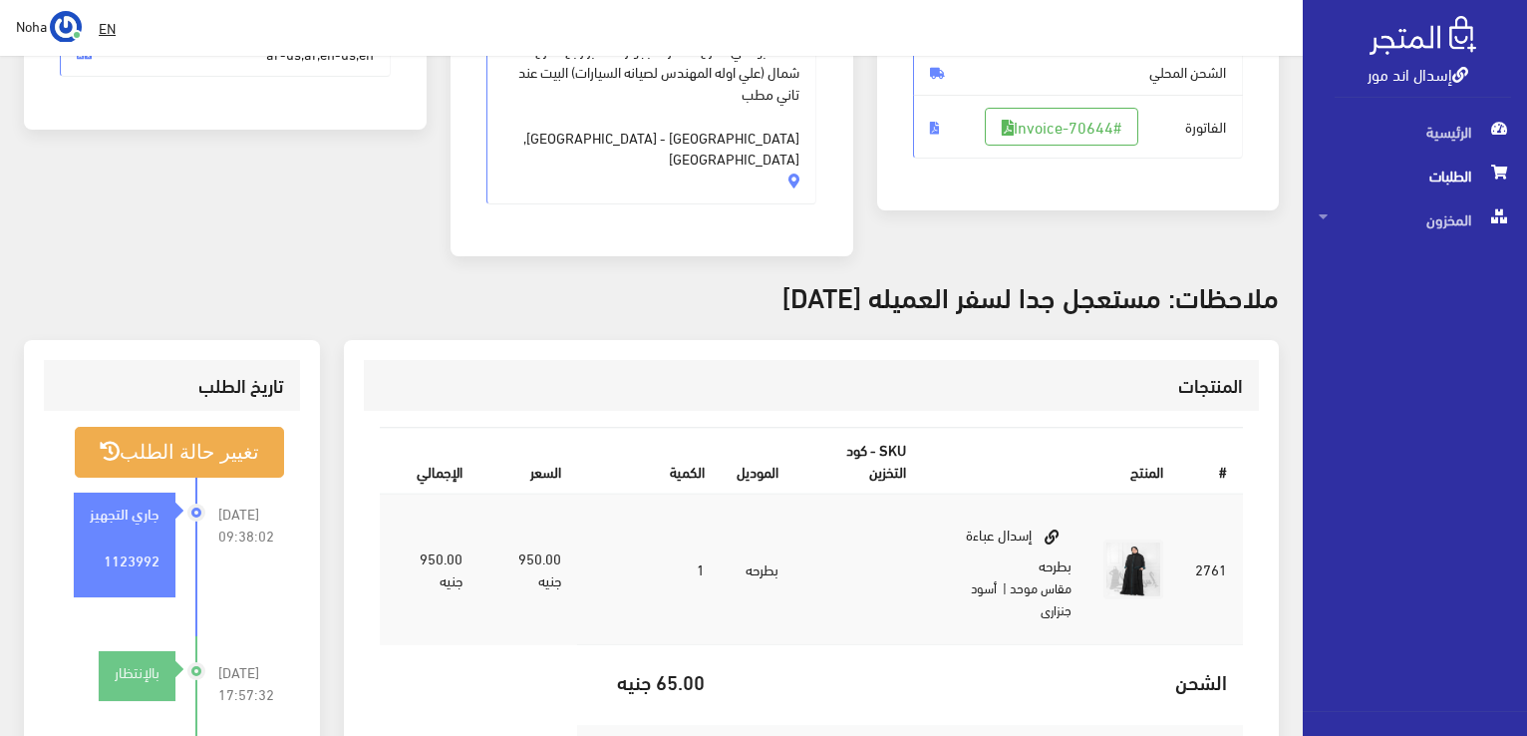
scroll to position [486, 0]
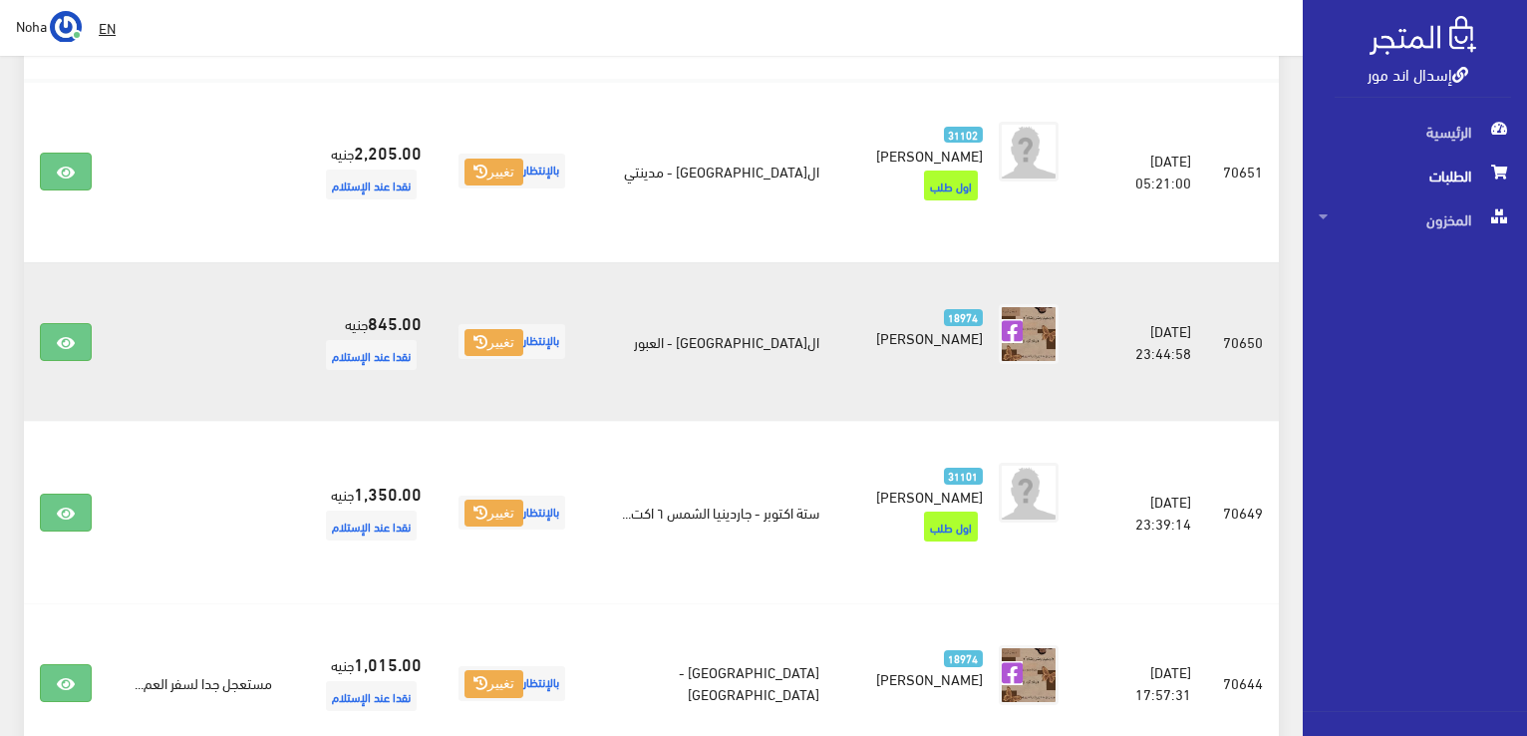
scroll to position [139, 0]
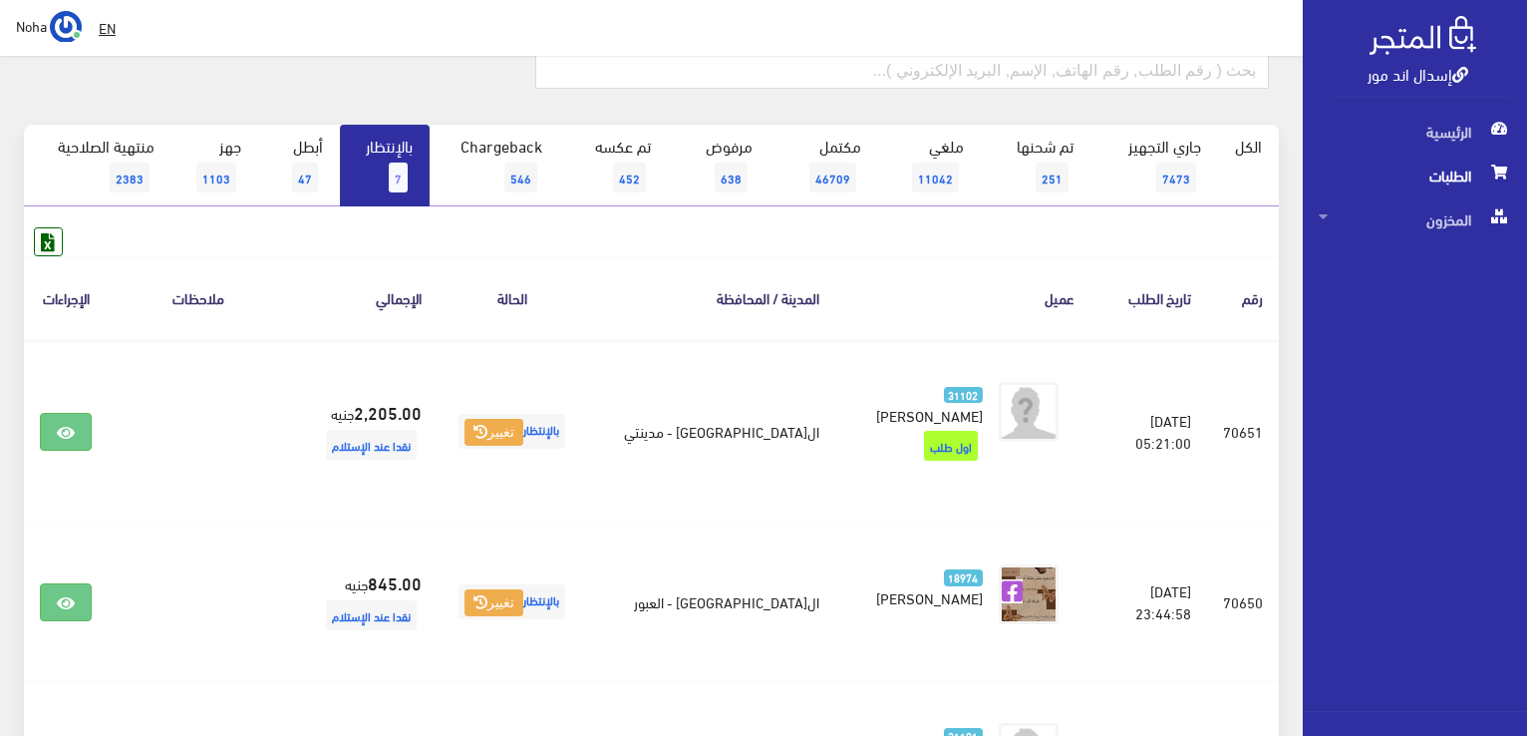
click at [369, 153] on link "بالإنتظار 7" at bounding box center [385, 166] width 90 height 82
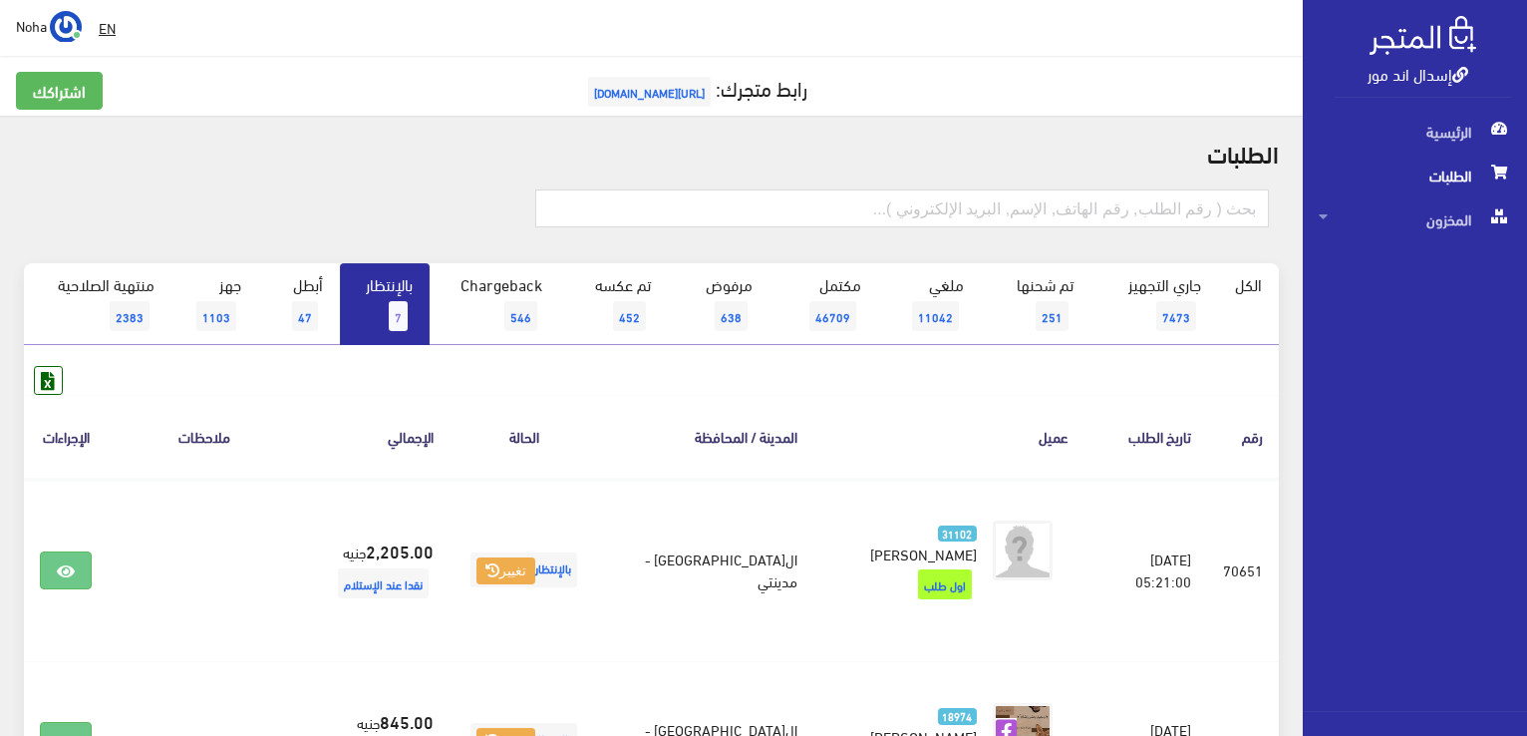
click at [427, 285] on link "بالإنتظار 7" at bounding box center [385, 304] width 90 height 82
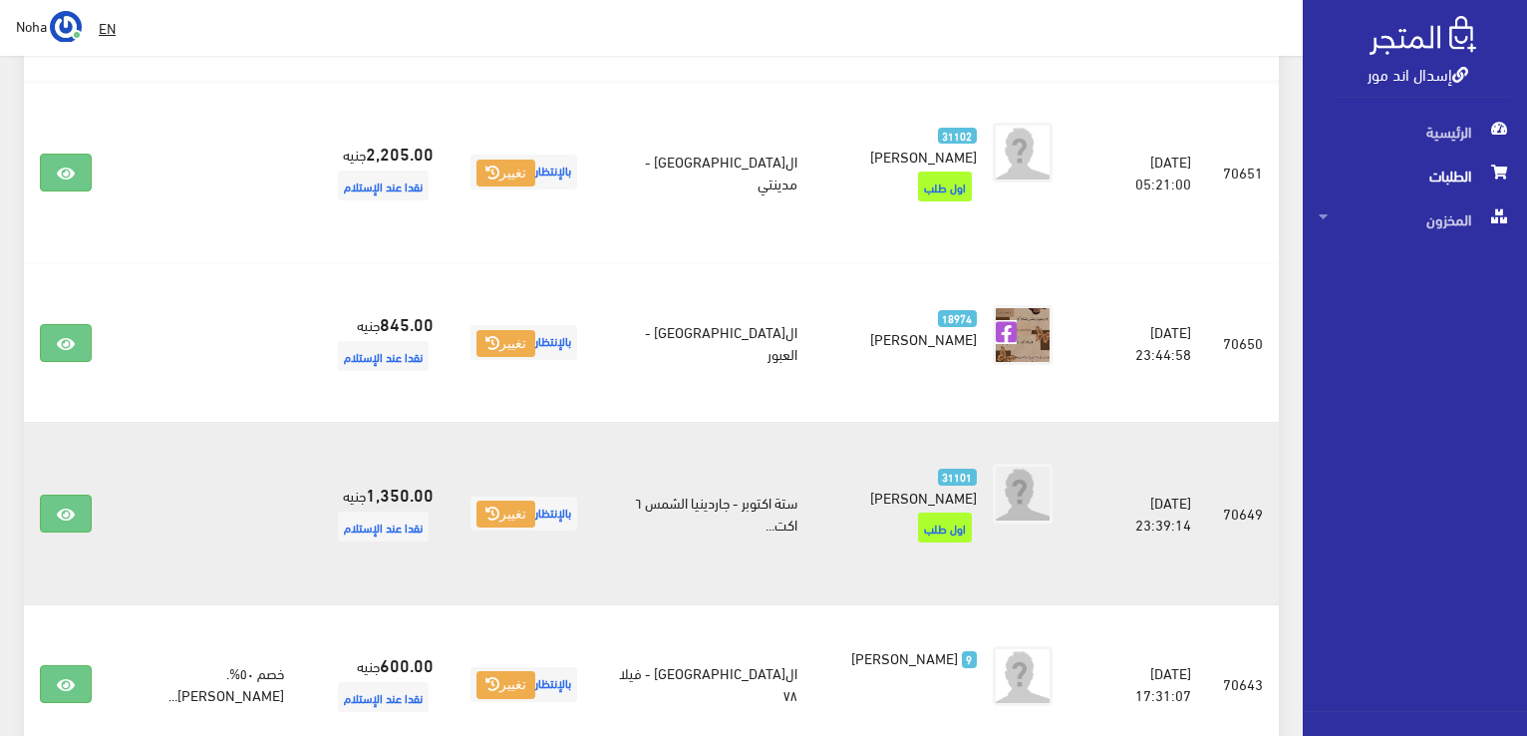
scroll to position [399, 0]
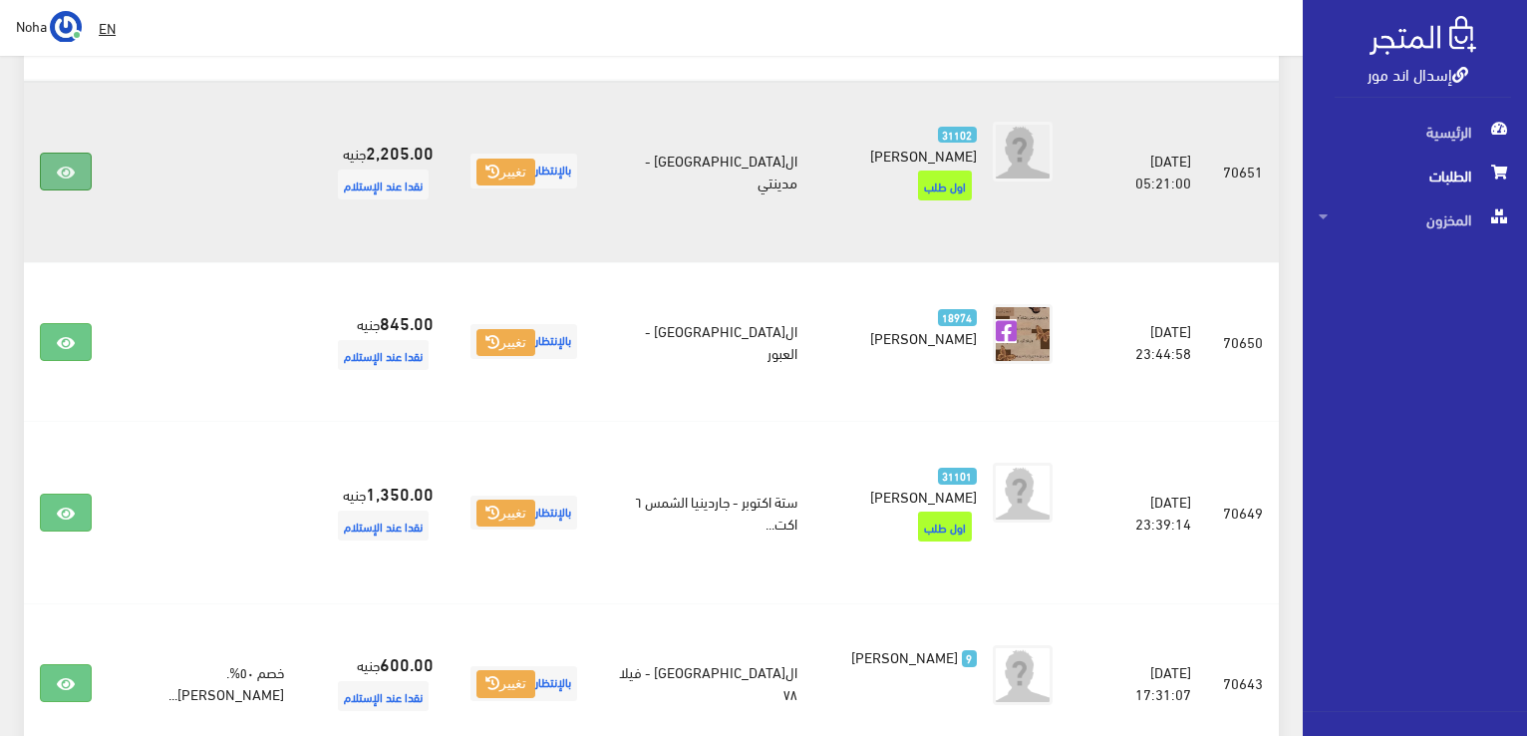
click at [79, 165] on link at bounding box center [66, 172] width 52 height 38
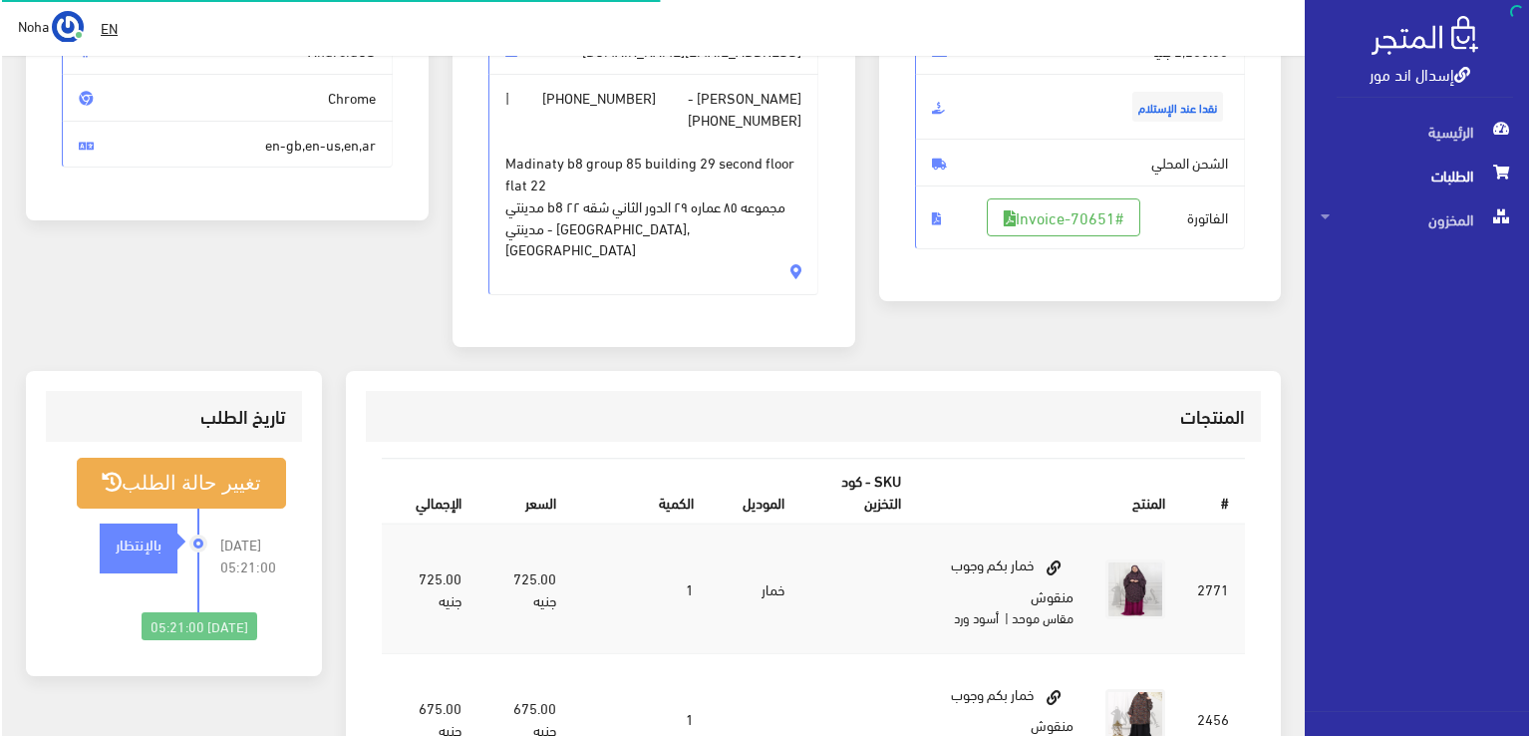
scroll to position [199, 0]
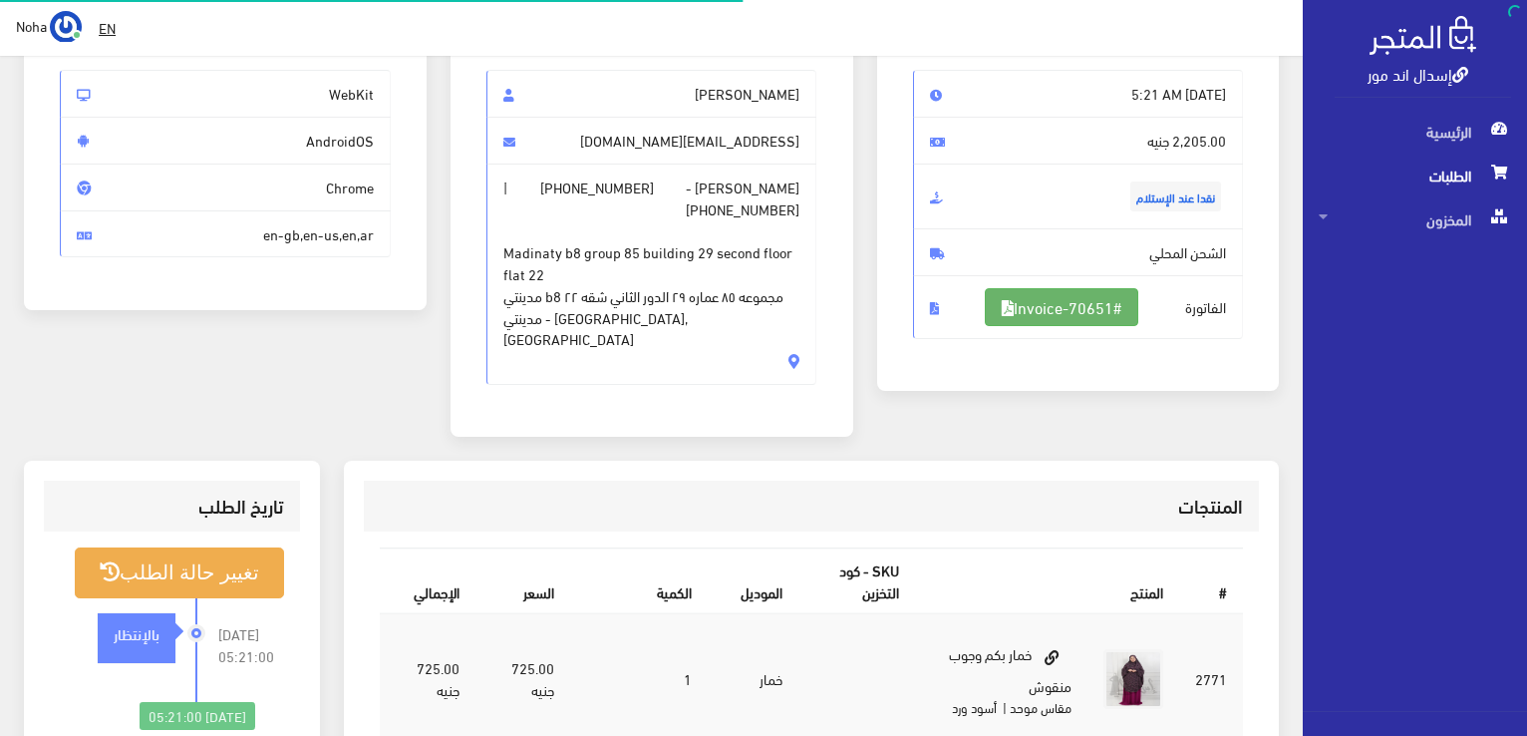
click at [1050, 298] on link "#Invoice-70651" at bounding box center [1062, 307] width 154 height 38
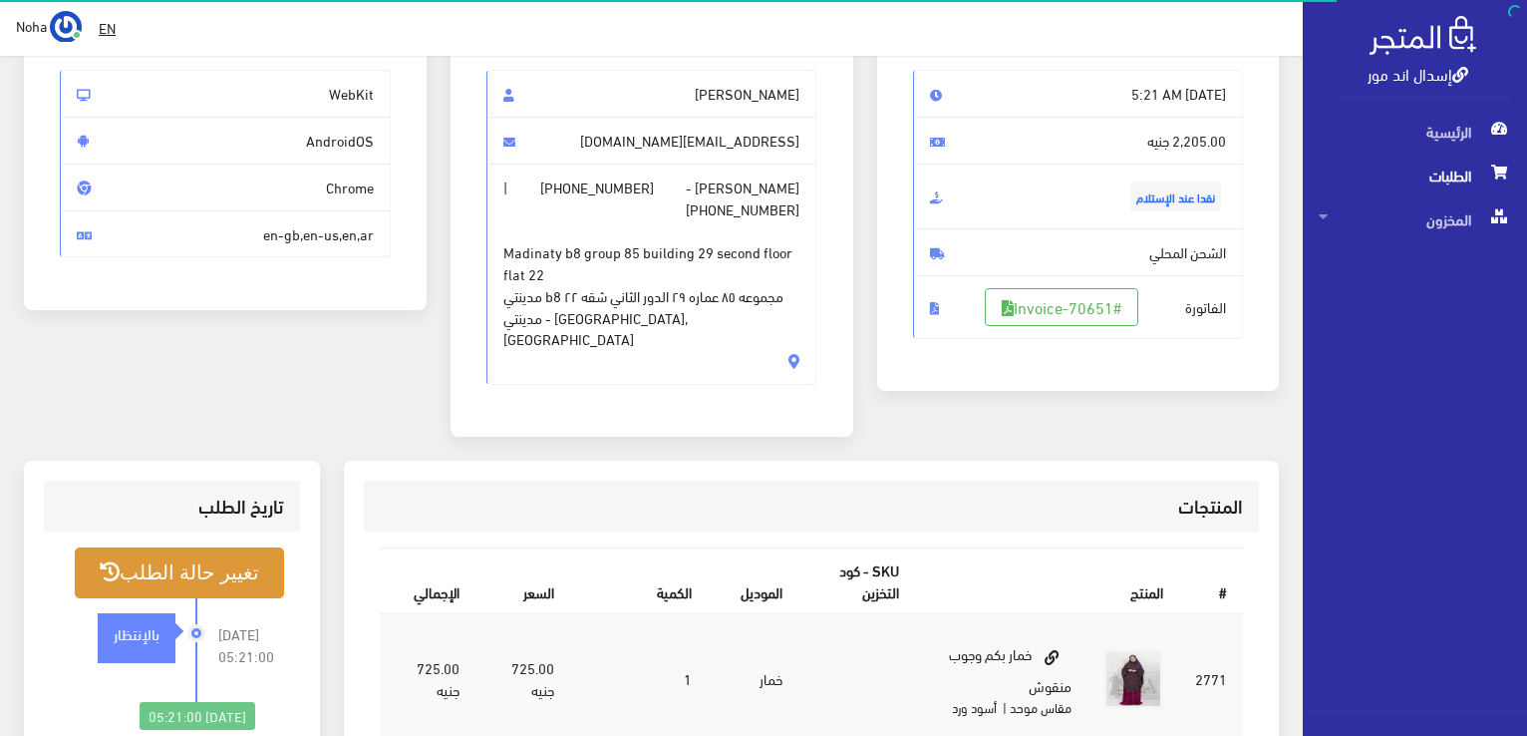
click at [209, 555] on button "تغيير حالة الطلب" at bounding box center [179, 572] width 209 height 51
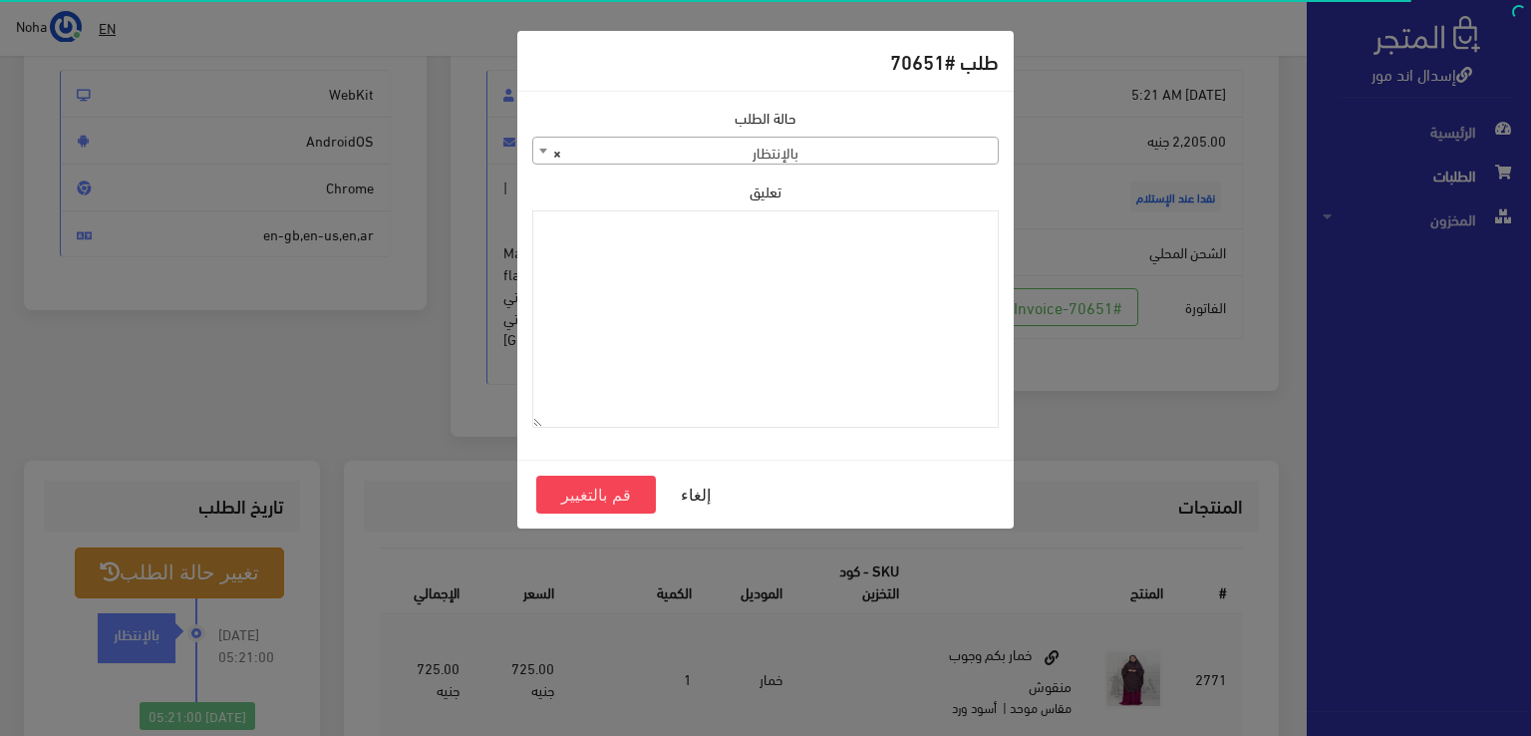
click at [829, 149] on span "× بالإنتظار" at bounding box center [765, 152] width 465 height 28
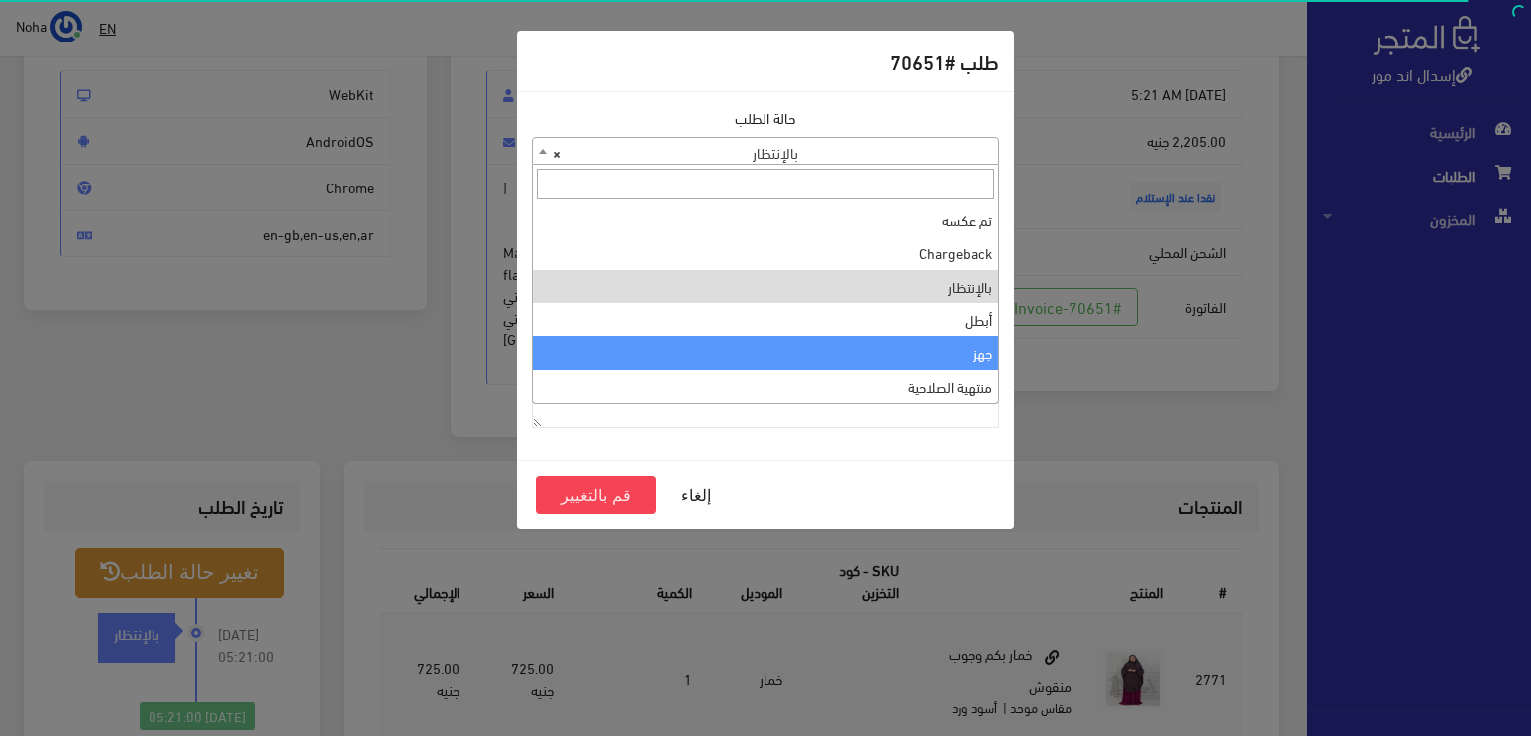
scroll to position [0, 0]
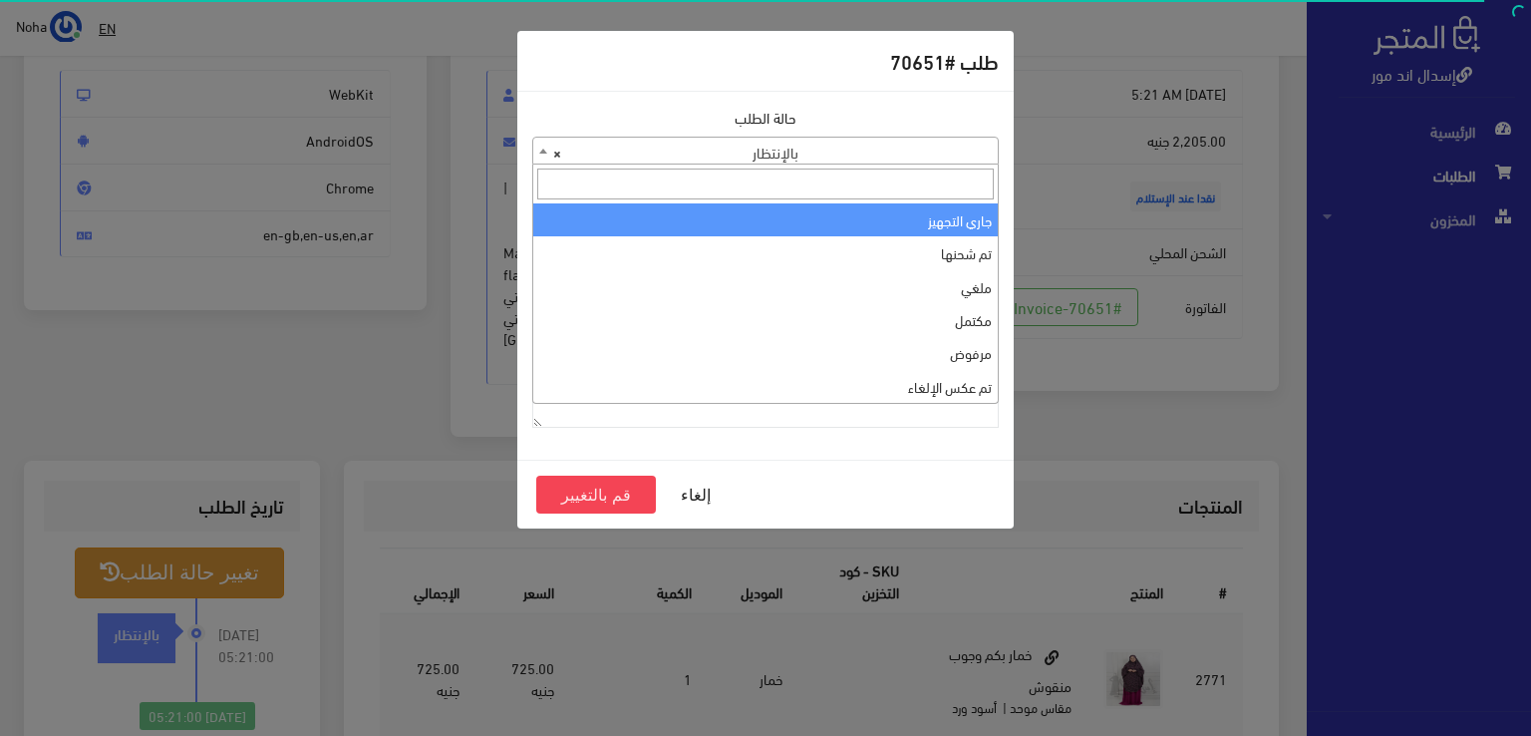
select select "1"
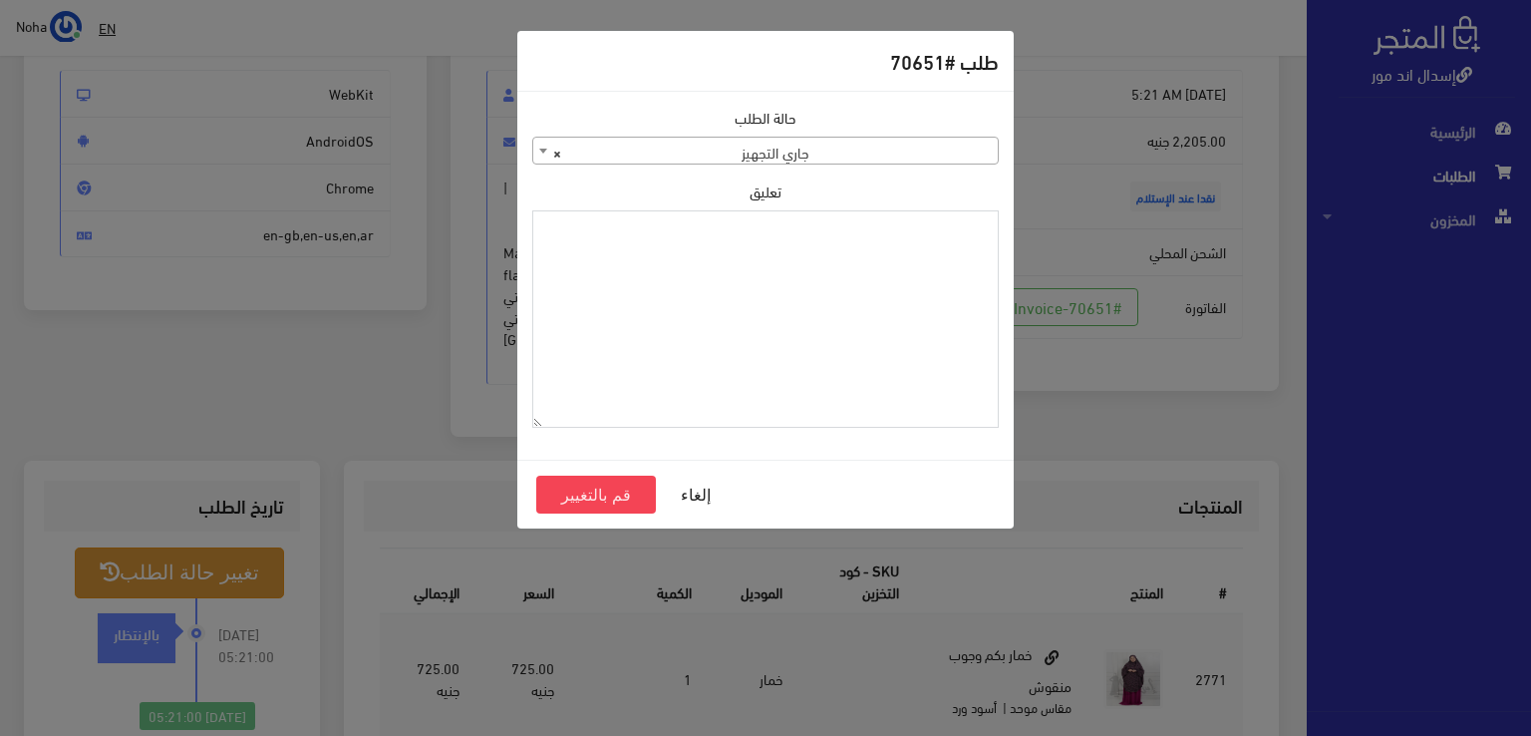
paste textarea "1123992"
type textarea "1123992"
click at [614, 488] on button "قم بالتغيير" at bounding box center [596, 495] width 120 height 38
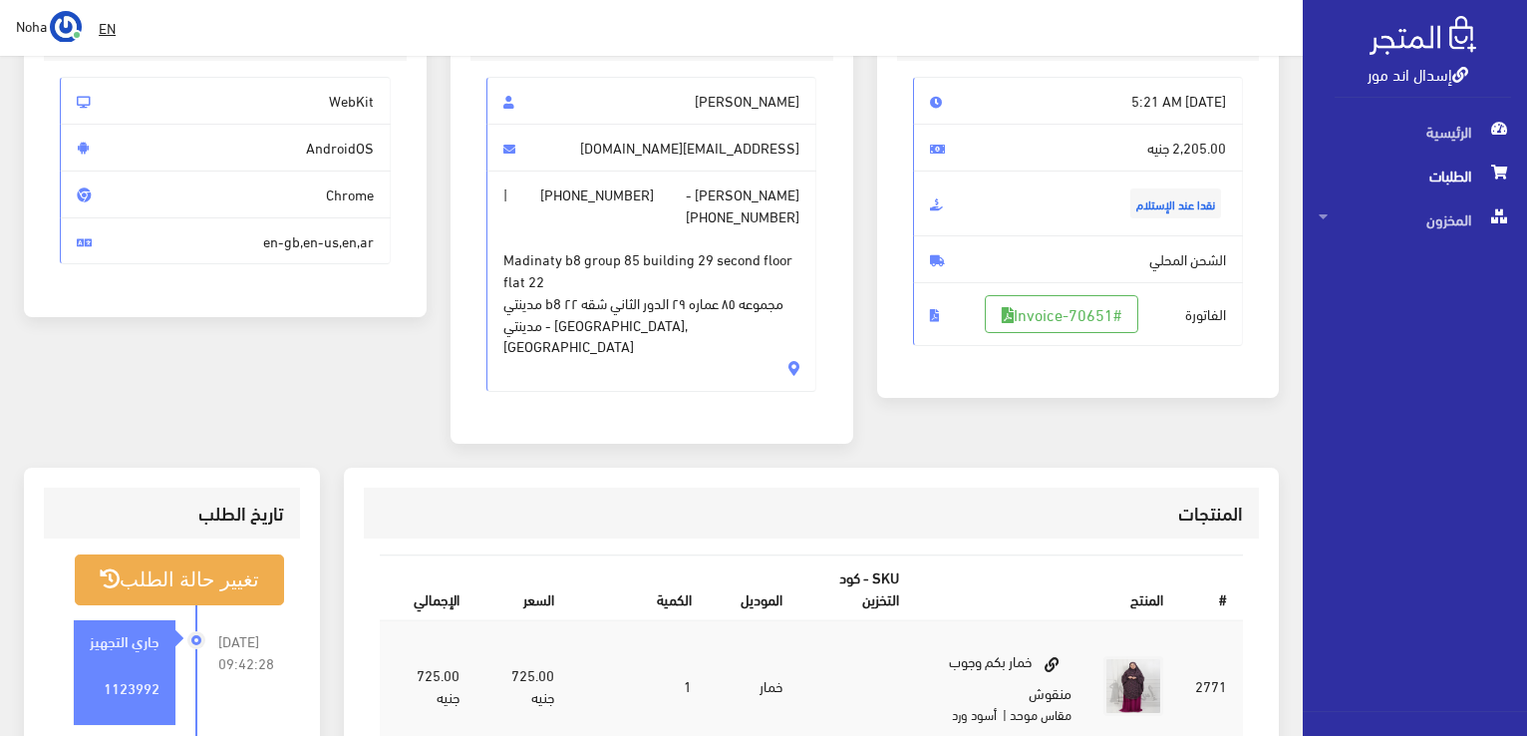
scroll to position [299, 0]
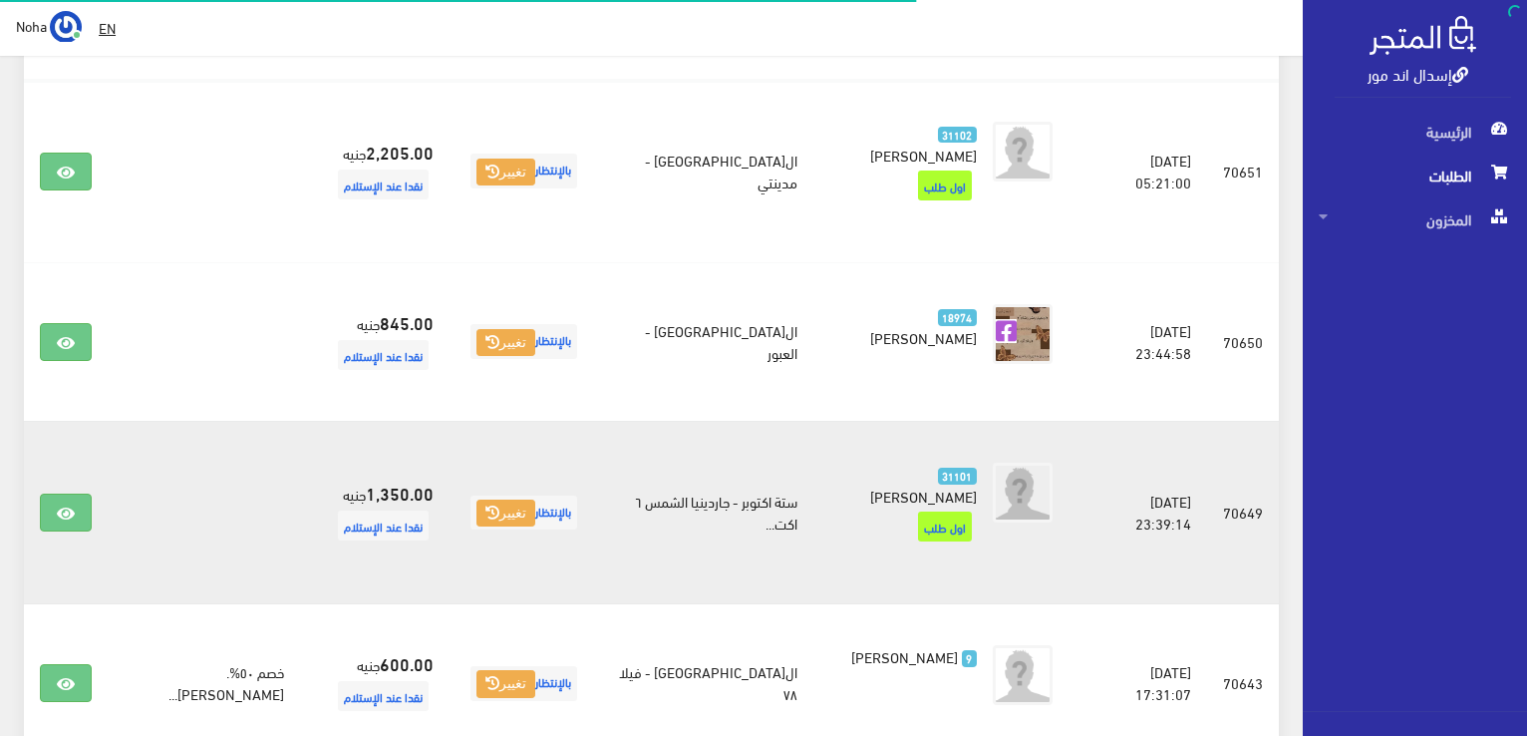
scroll to position [399, 0]
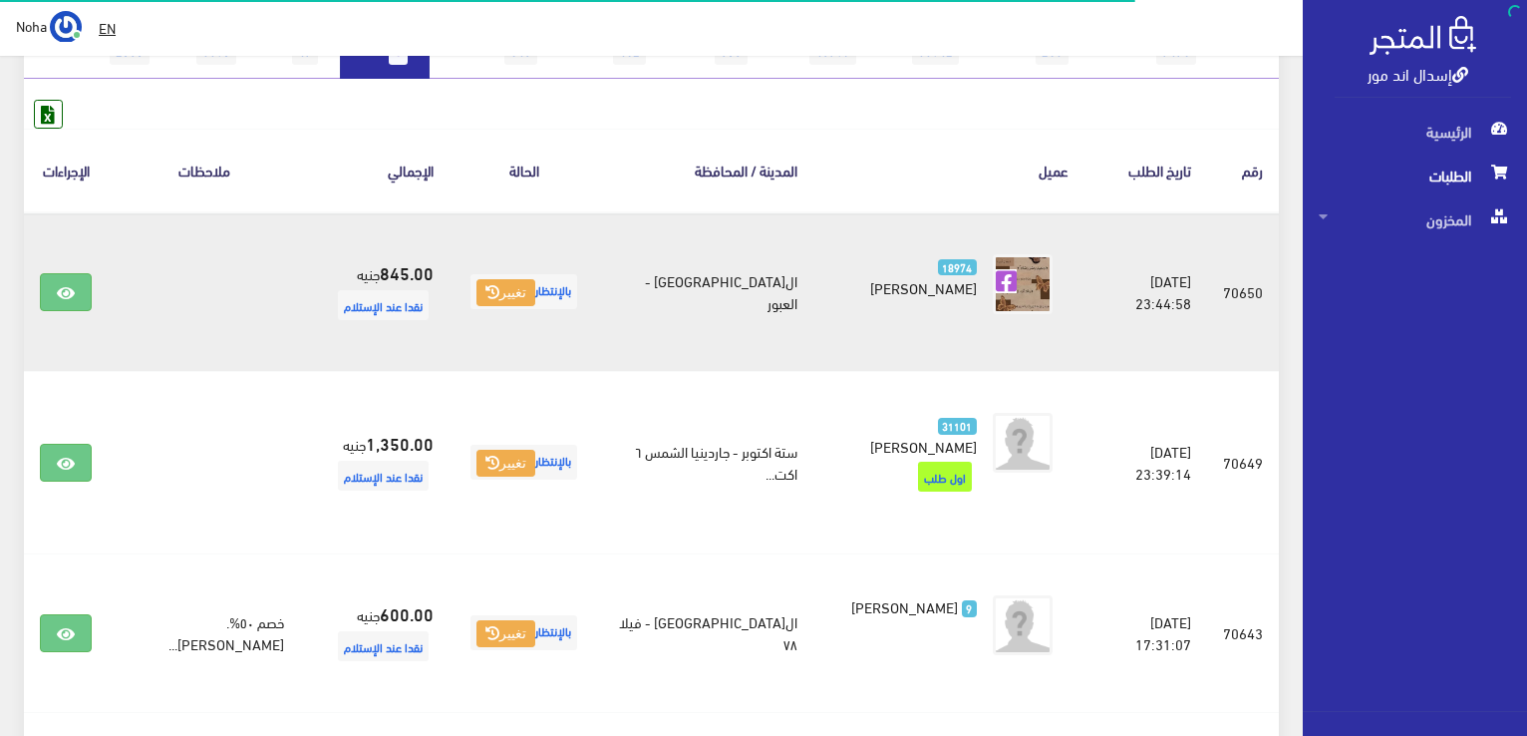
scroll to position [368, 0]
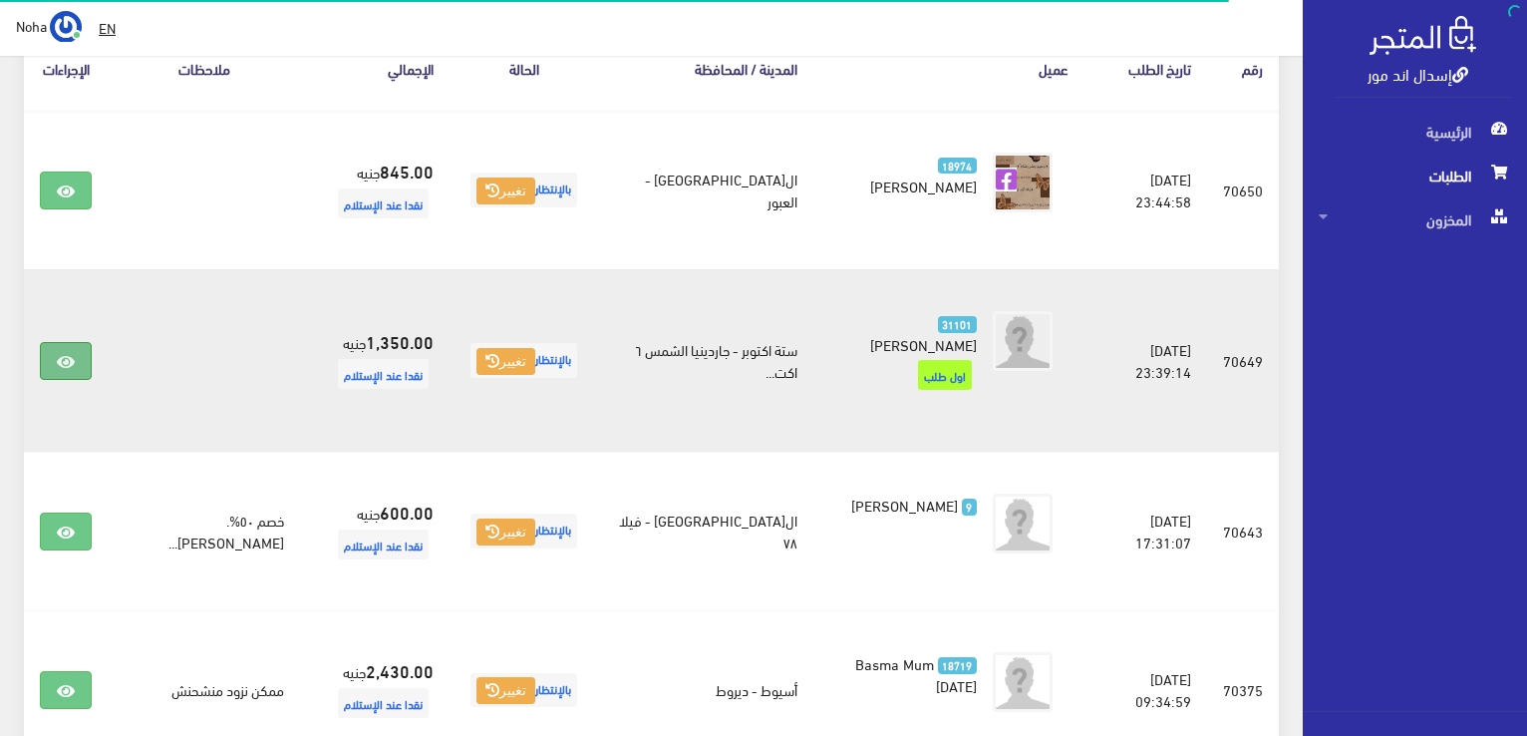
click at [86, 343] on link at bounding box center [66, 361] width 52 height 38
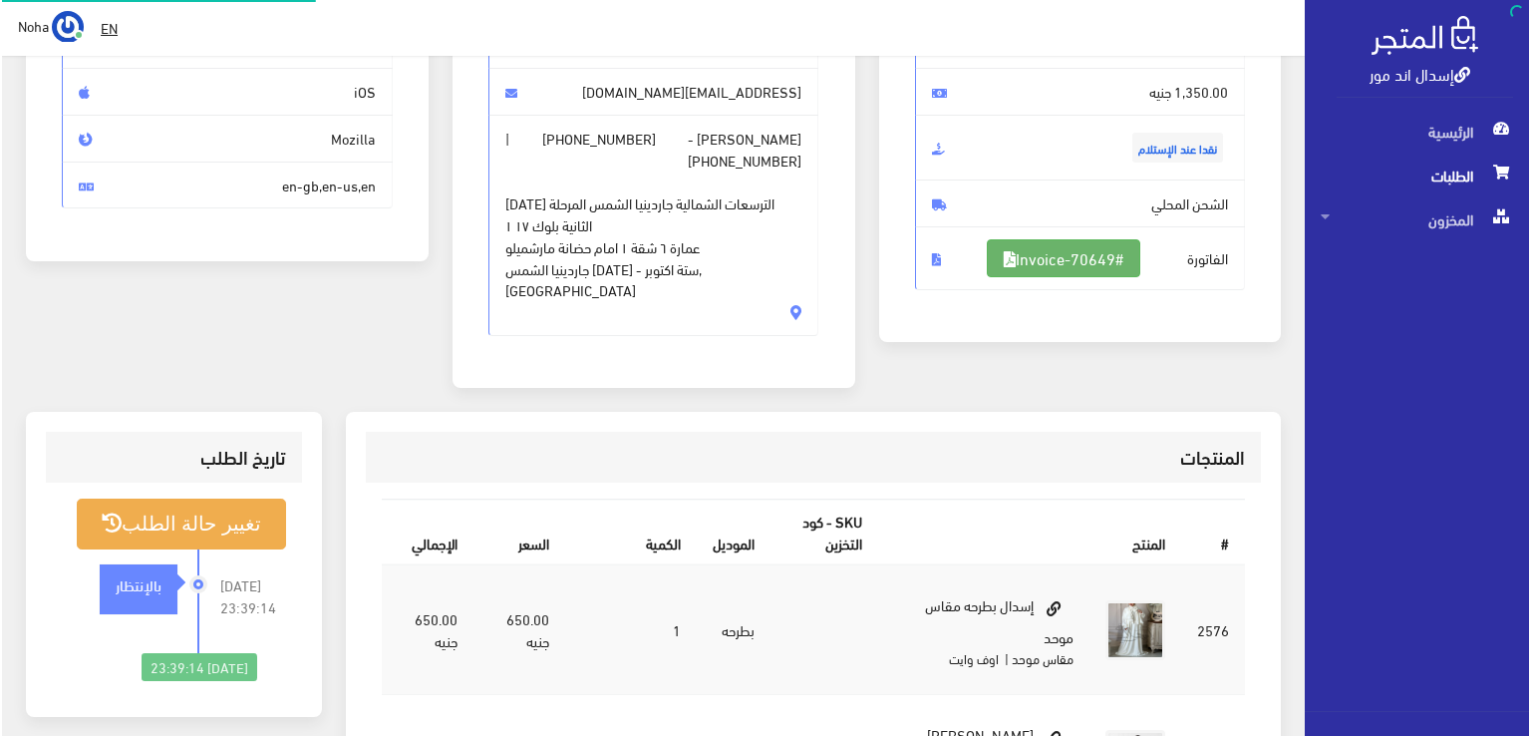
scroll to position [299, 0]
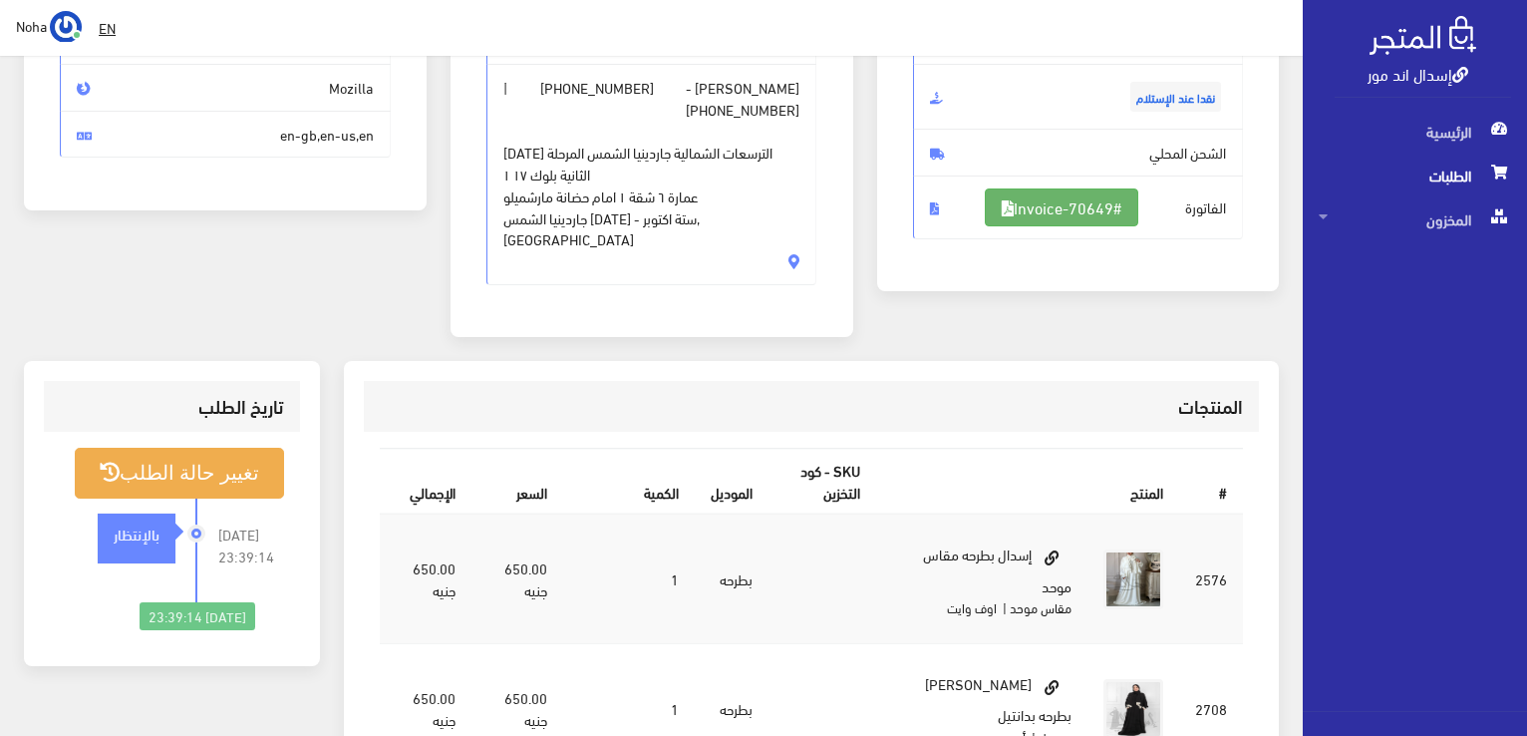
click at [1005, 209] on link "#Invoice-70649" at bounding box center [1062, 207] width 154 height 38
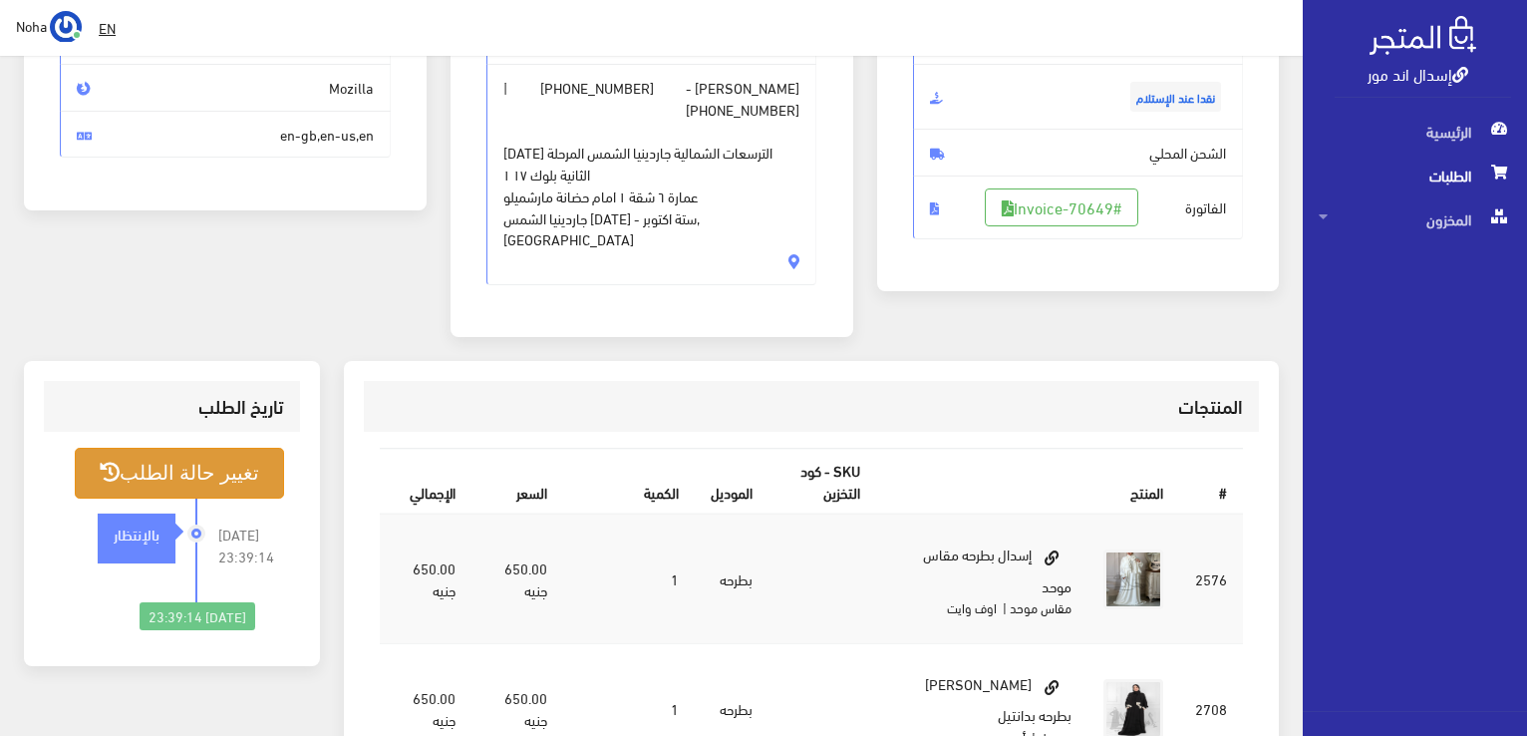
click at [221, 448] on button "تغيير حالة الطلب" at bounding box center [179, 473] width 209 height 51
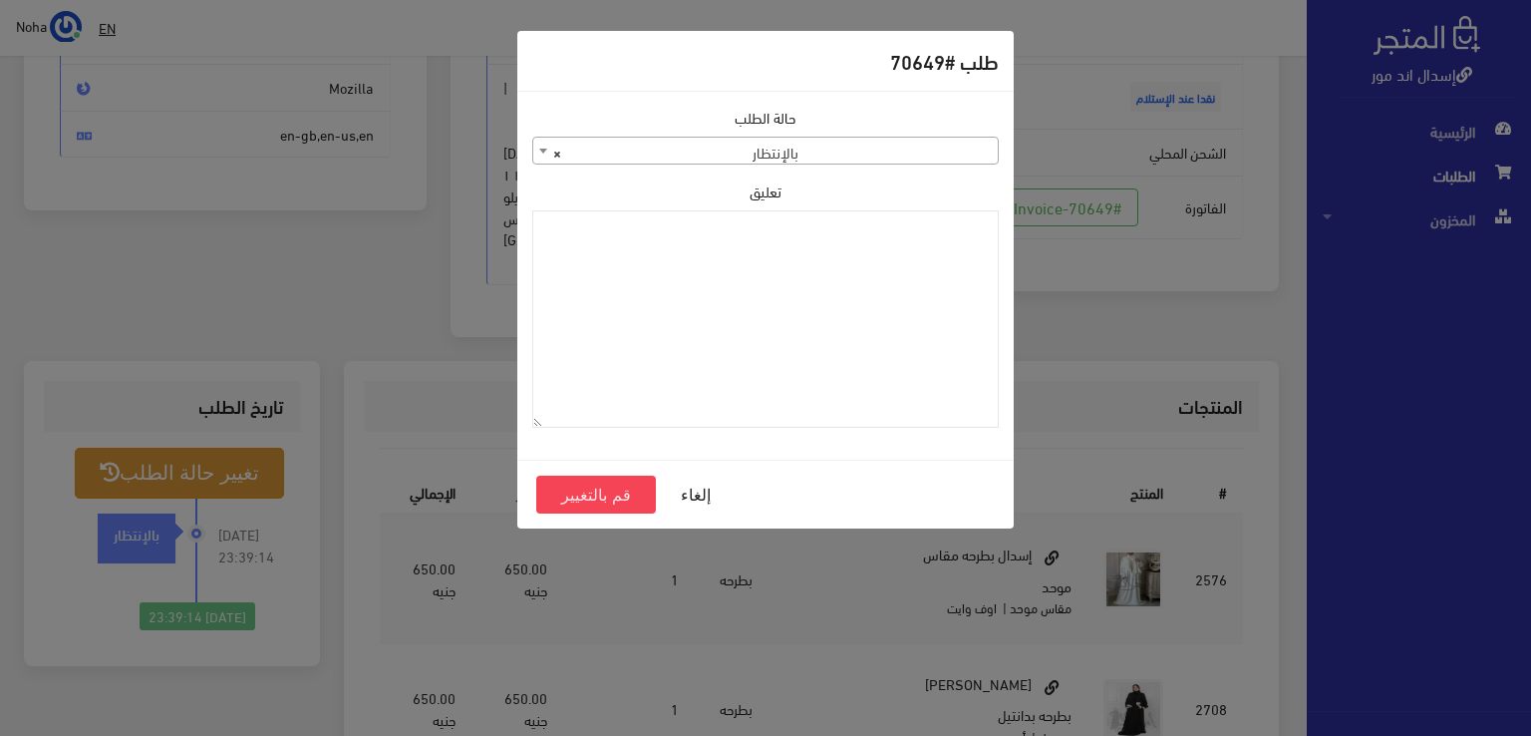
click at [914, 141] on span "× بالإنتظار" at bounding box center [765, 152] width 465 height 28
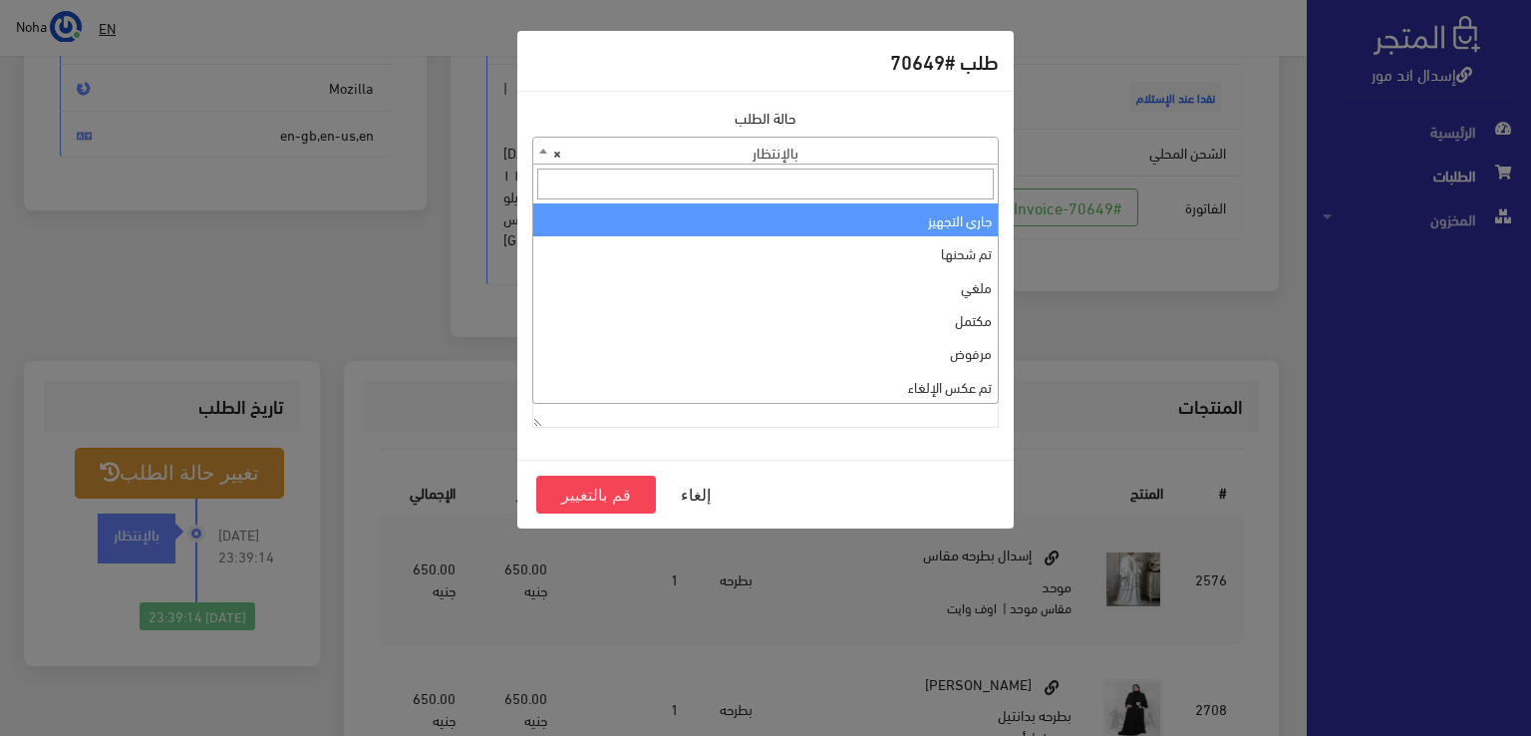
select select "1"
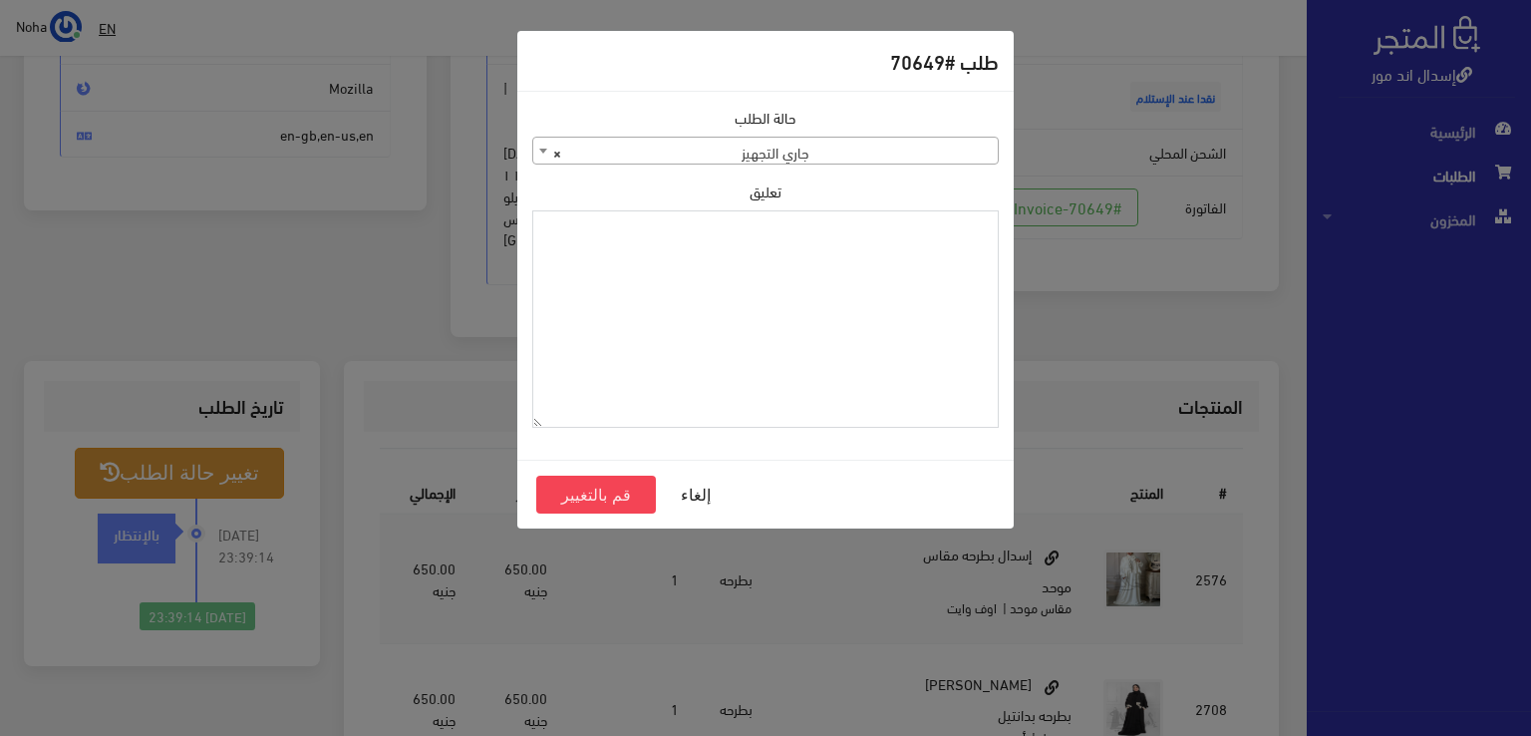
drag, startPoint x: 818, startPoint y: 257, endPoint x: 806, endPoint y: 270, distance: 17.6
paste textarea "1123992"
type textarea "1123992"
click at [624, 495] on button "قم بالتغيير" at bounding box center [596, 495] width 120 height 38
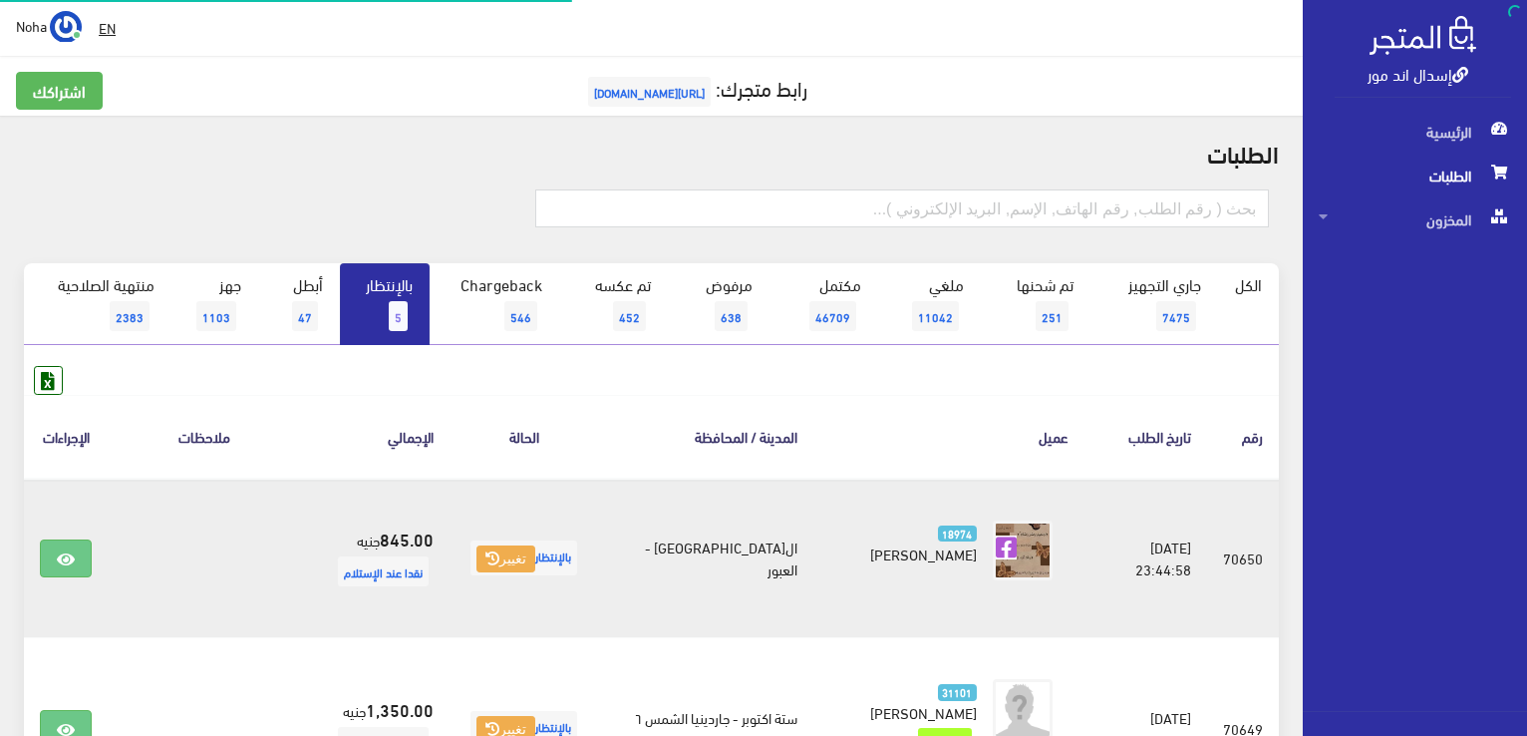
scroll to position [368, 0]
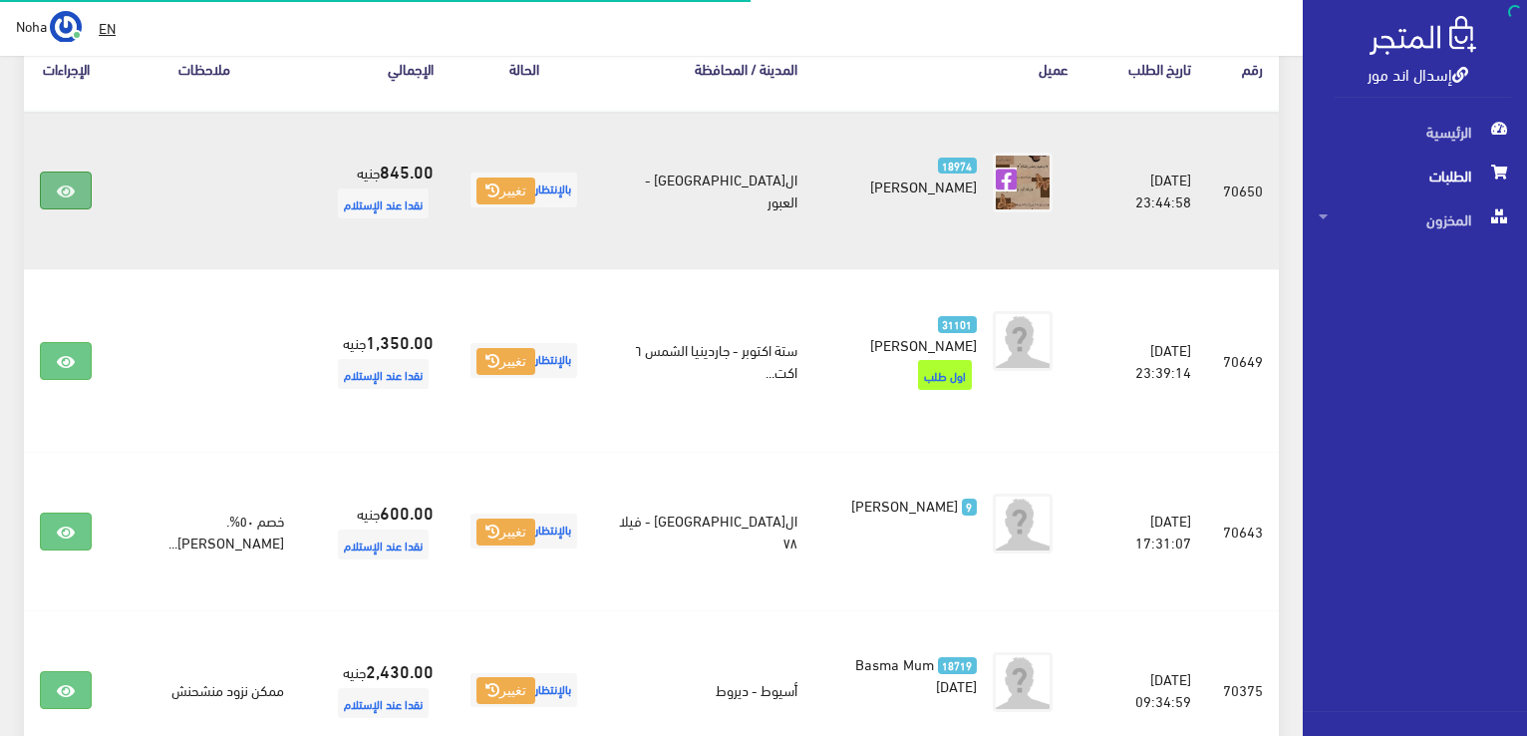
click at [80, 180] on link at bounding box center [66, 190] width 52 height 38
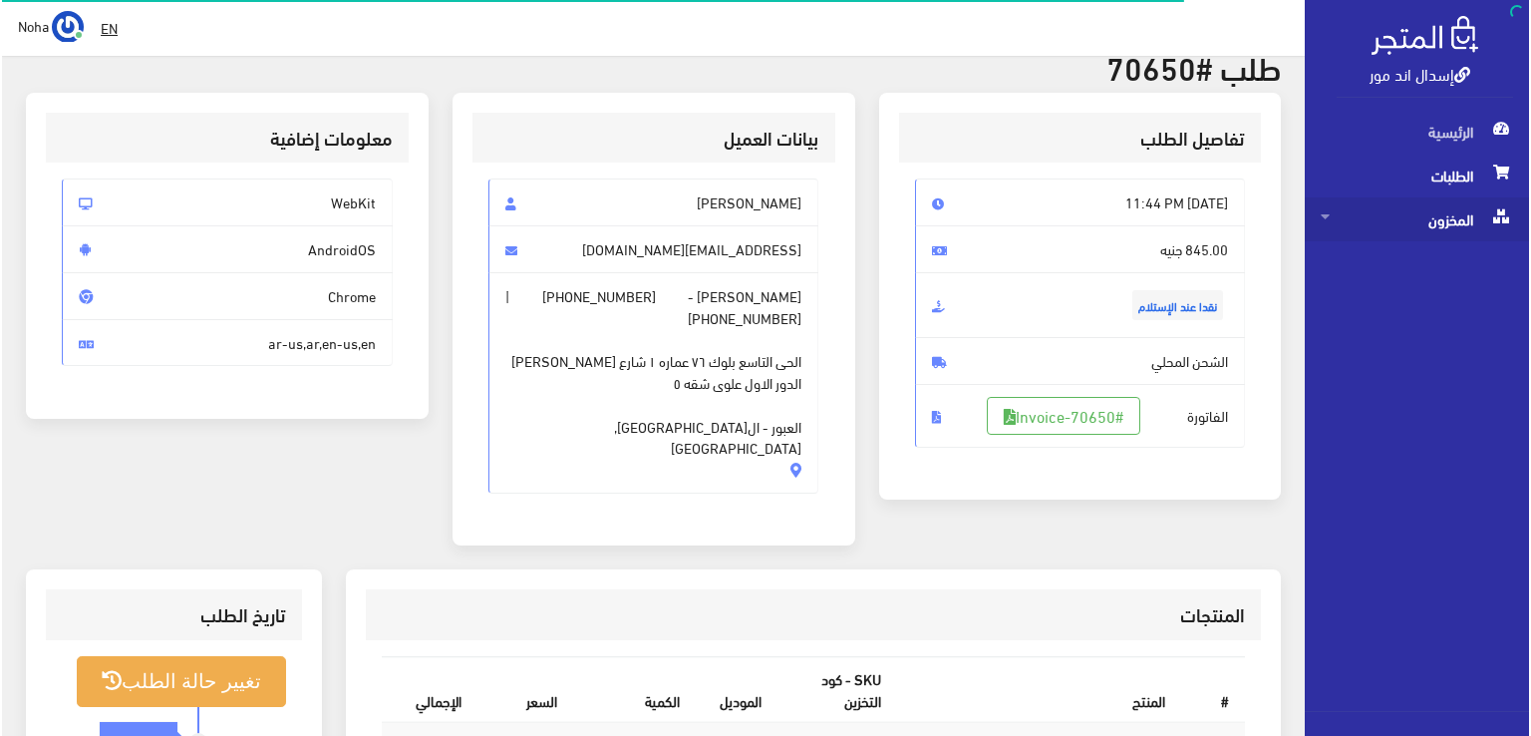
scroll to position [199, 0]
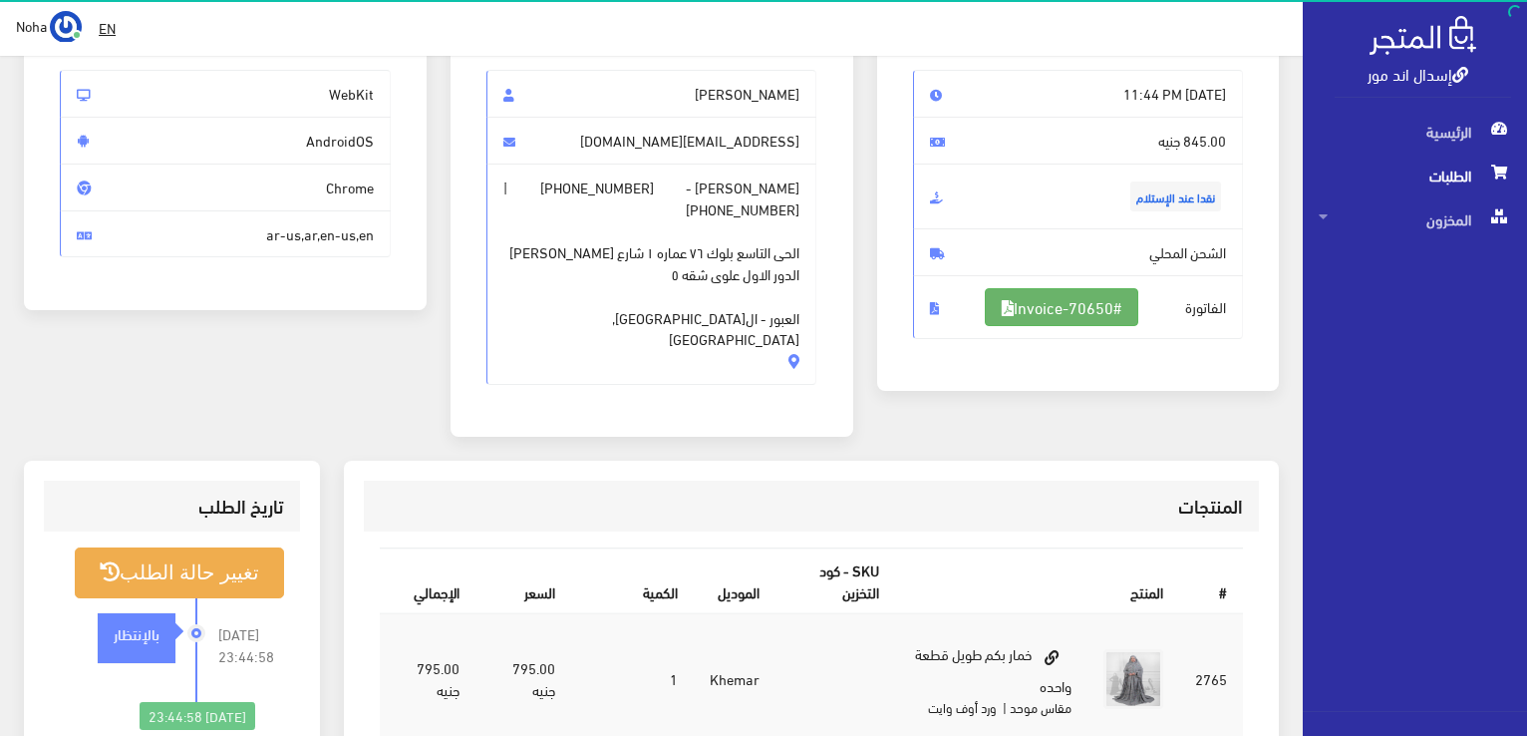
click at [1026, 309] on link "#Invoice-70650" at bounding box center [1062, 307] width 154 height 38
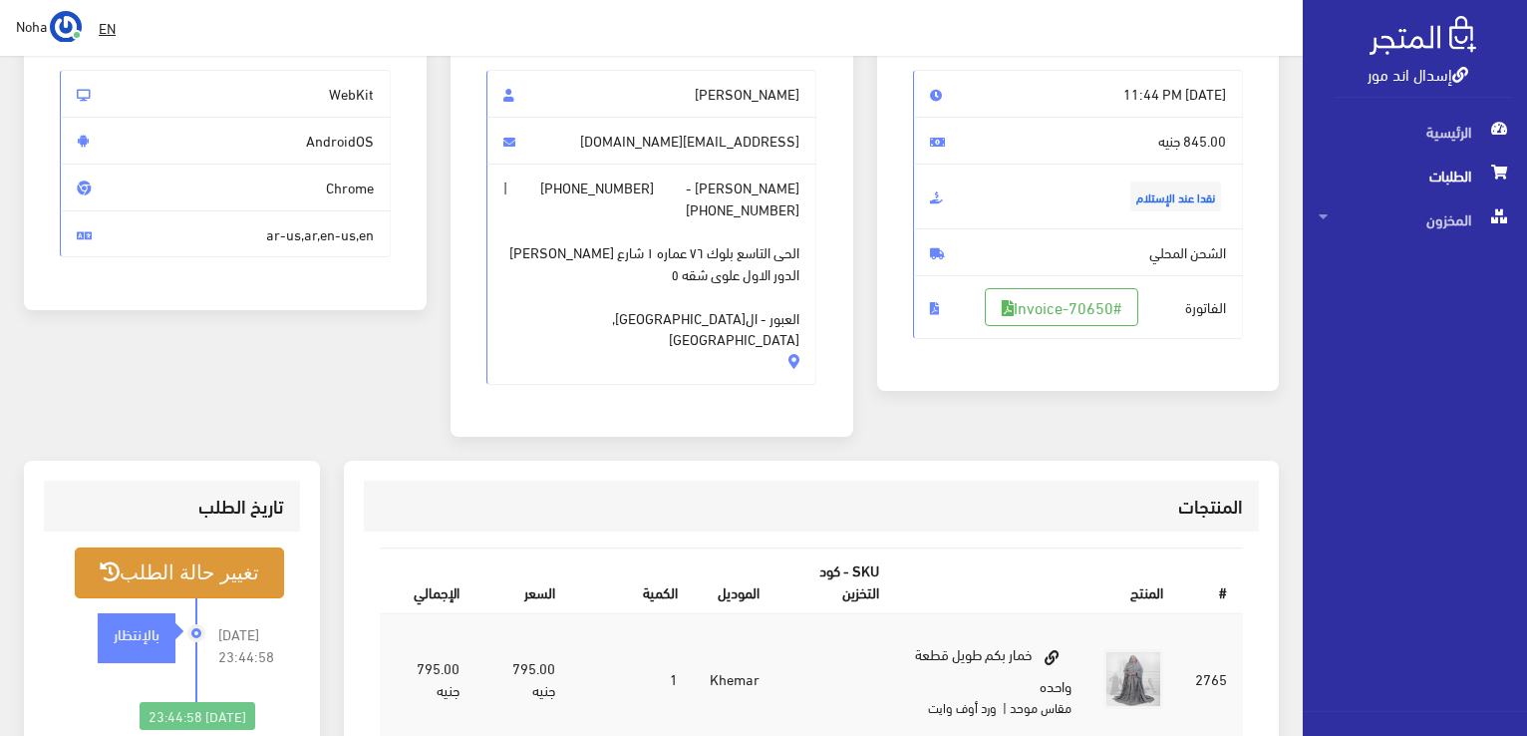
click at [243, 547] on button "تغيير حالة الطلب" at bounding box center [179, 572] width 209 height 51
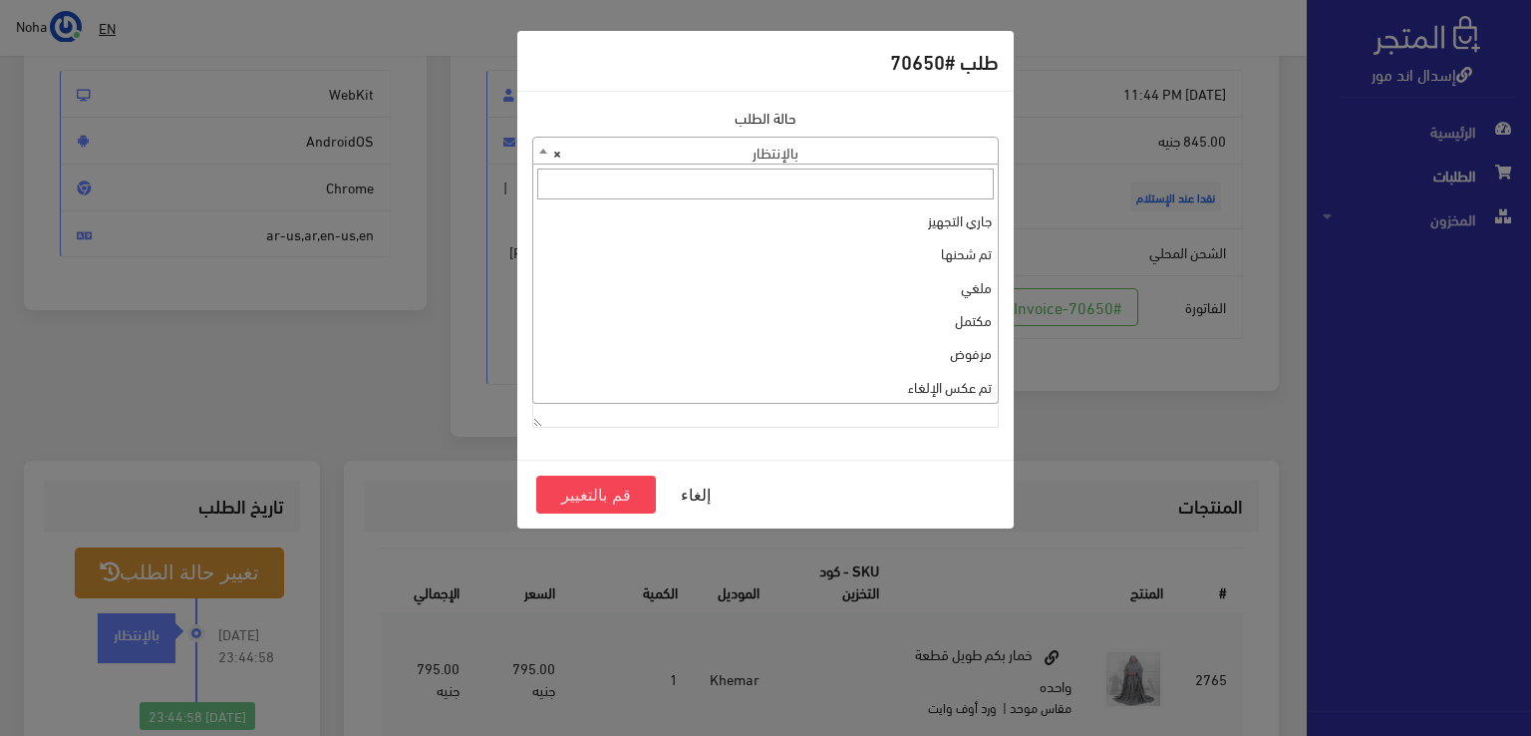
click at [888, 154] on span "× بالإنتظار" at bounding box center [765, 152] width 465 height 28
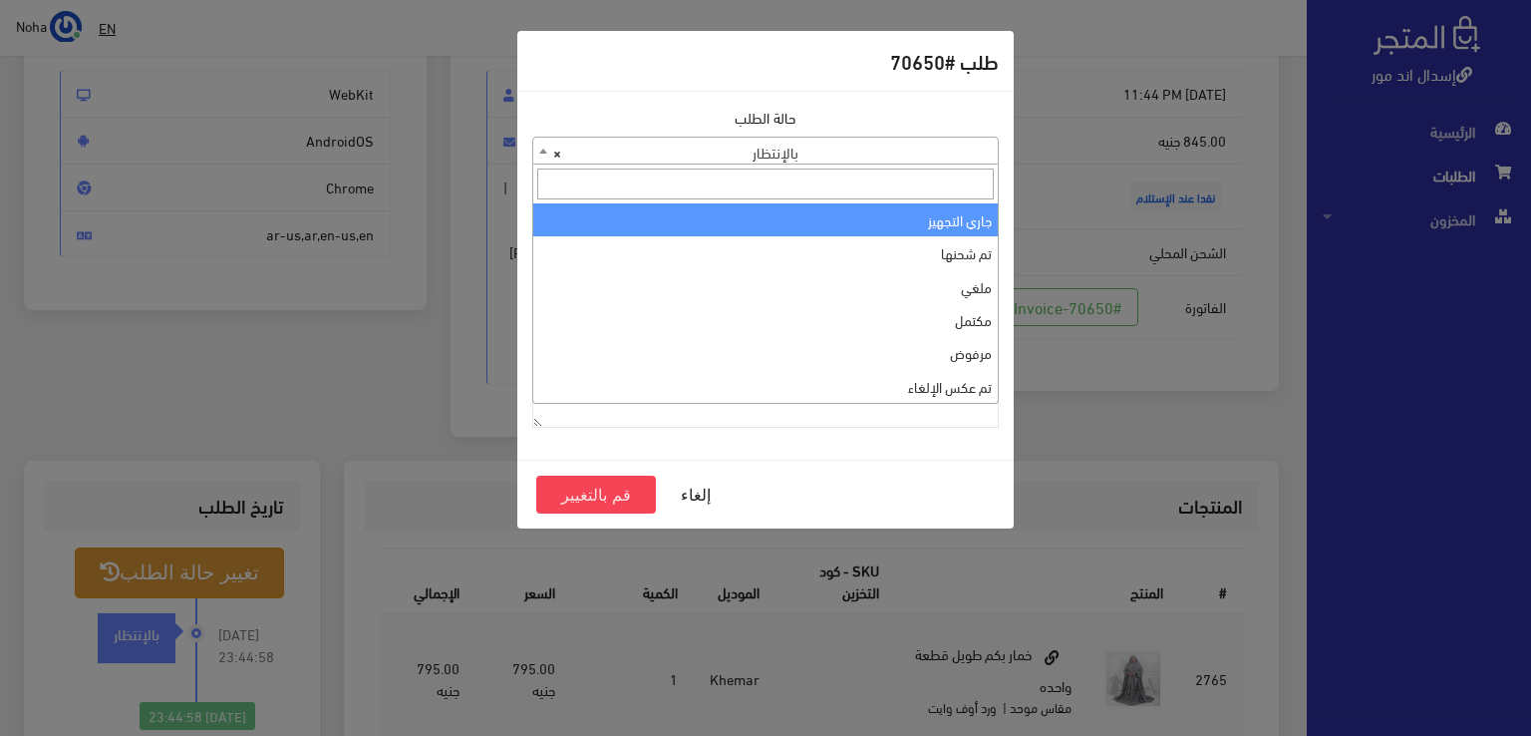
click at [901, 200] on span at bounding box center [765, 184] width 465 height 39
select select "1"
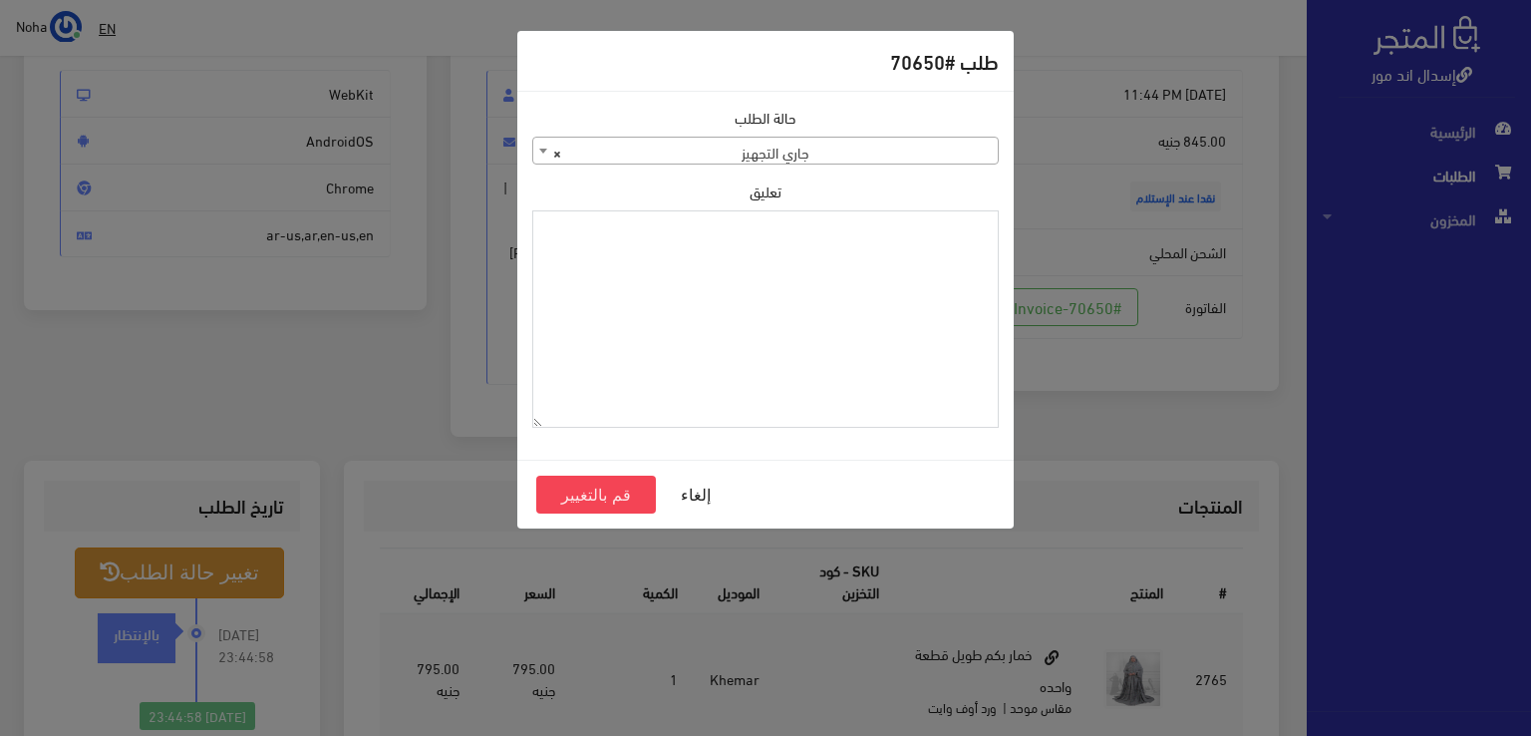
paste textarea "1123992"
type textarea "1123992"
click at [633, 488] on button "قم بالتغيير" at bounding box center [596, 495] width 120 height 38
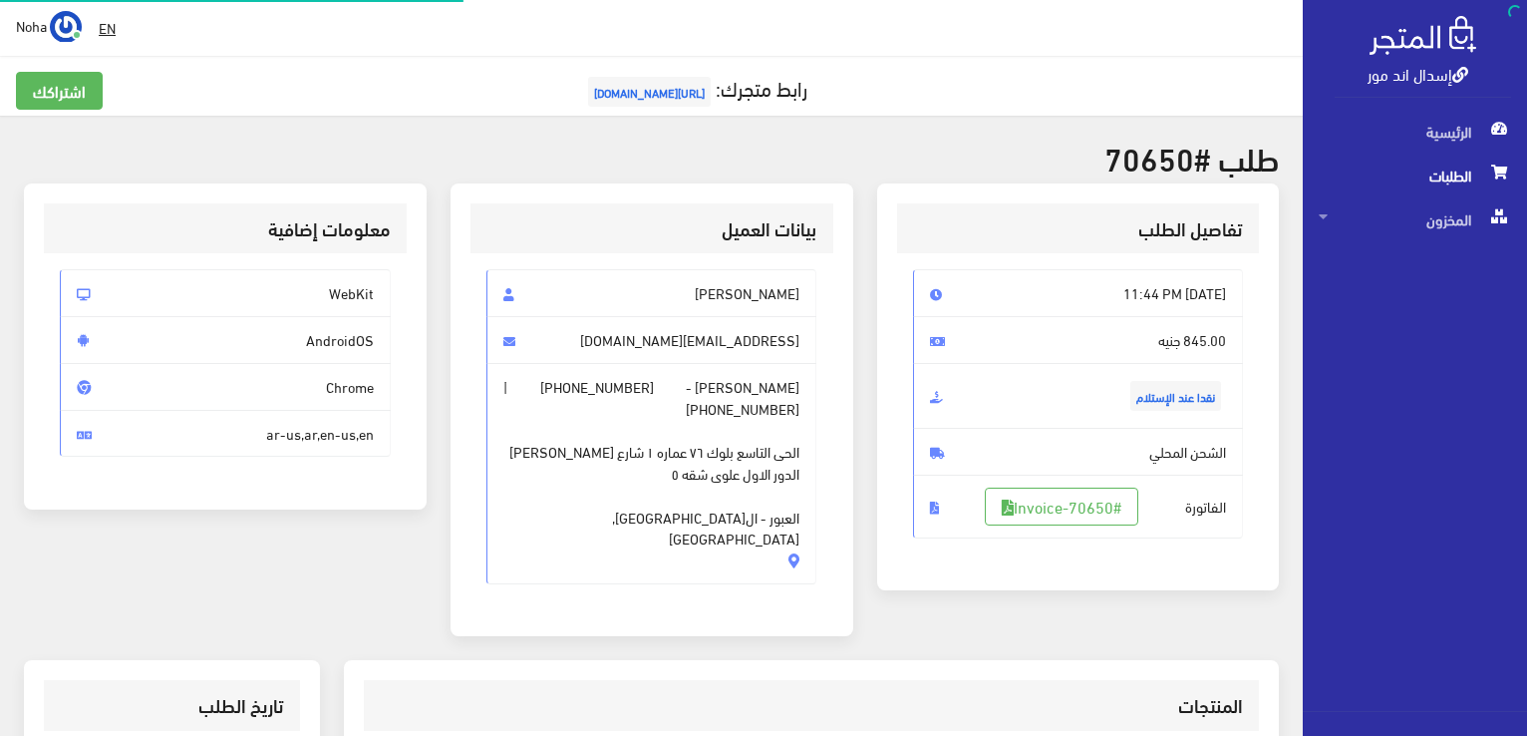
scroll to position [199, 0]
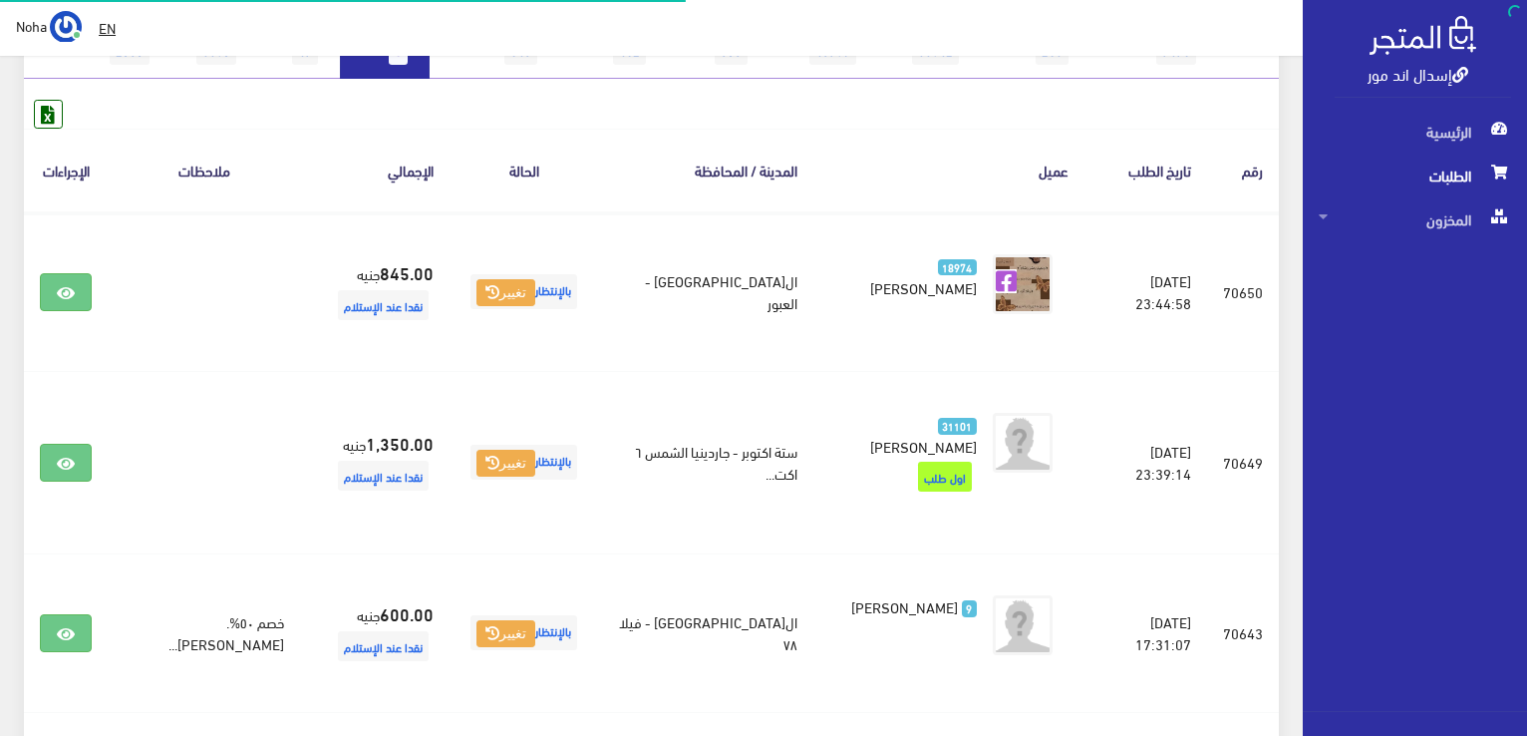
scroll to position [69, 0]
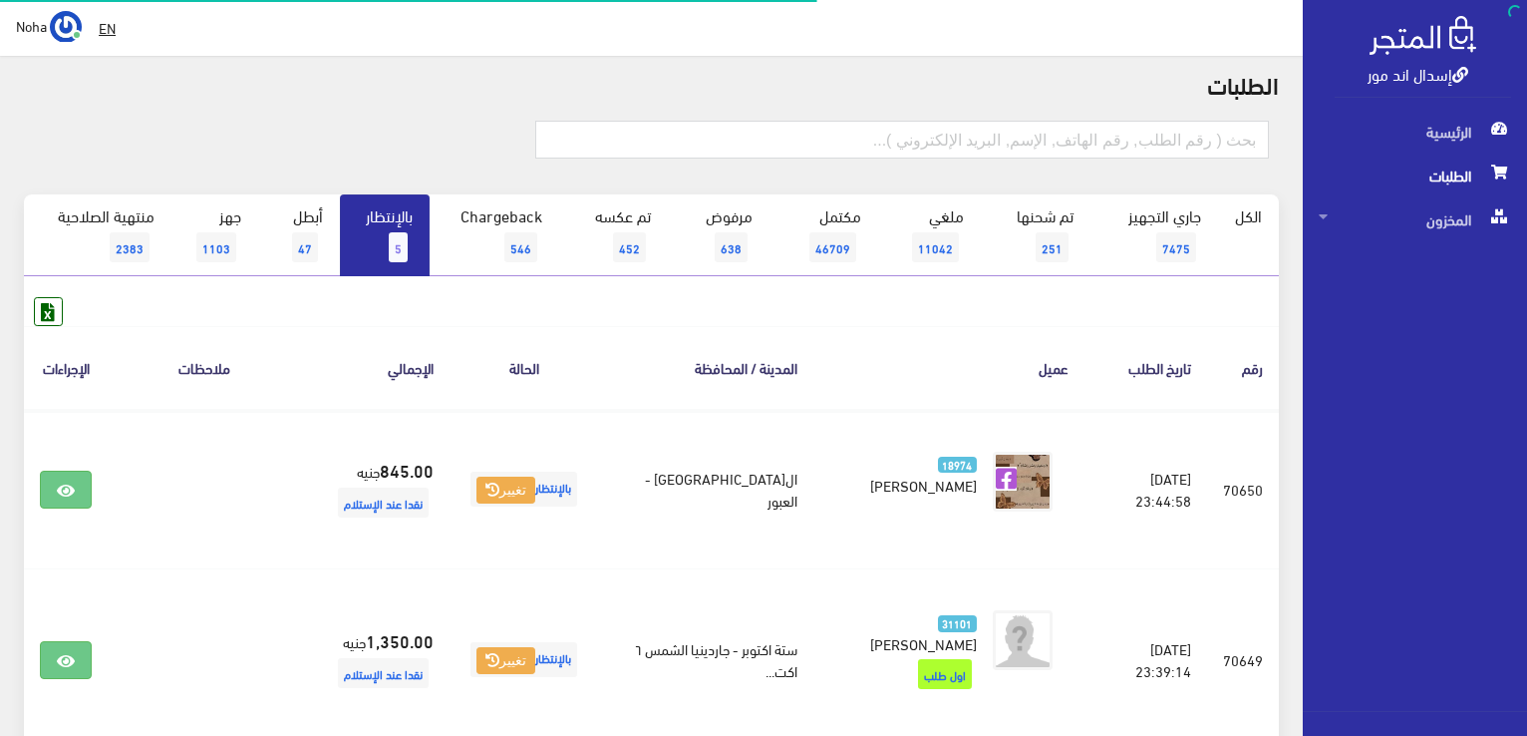
click at [395, 232] on span "5" at bounding box center [398, 247] width 19 height 30
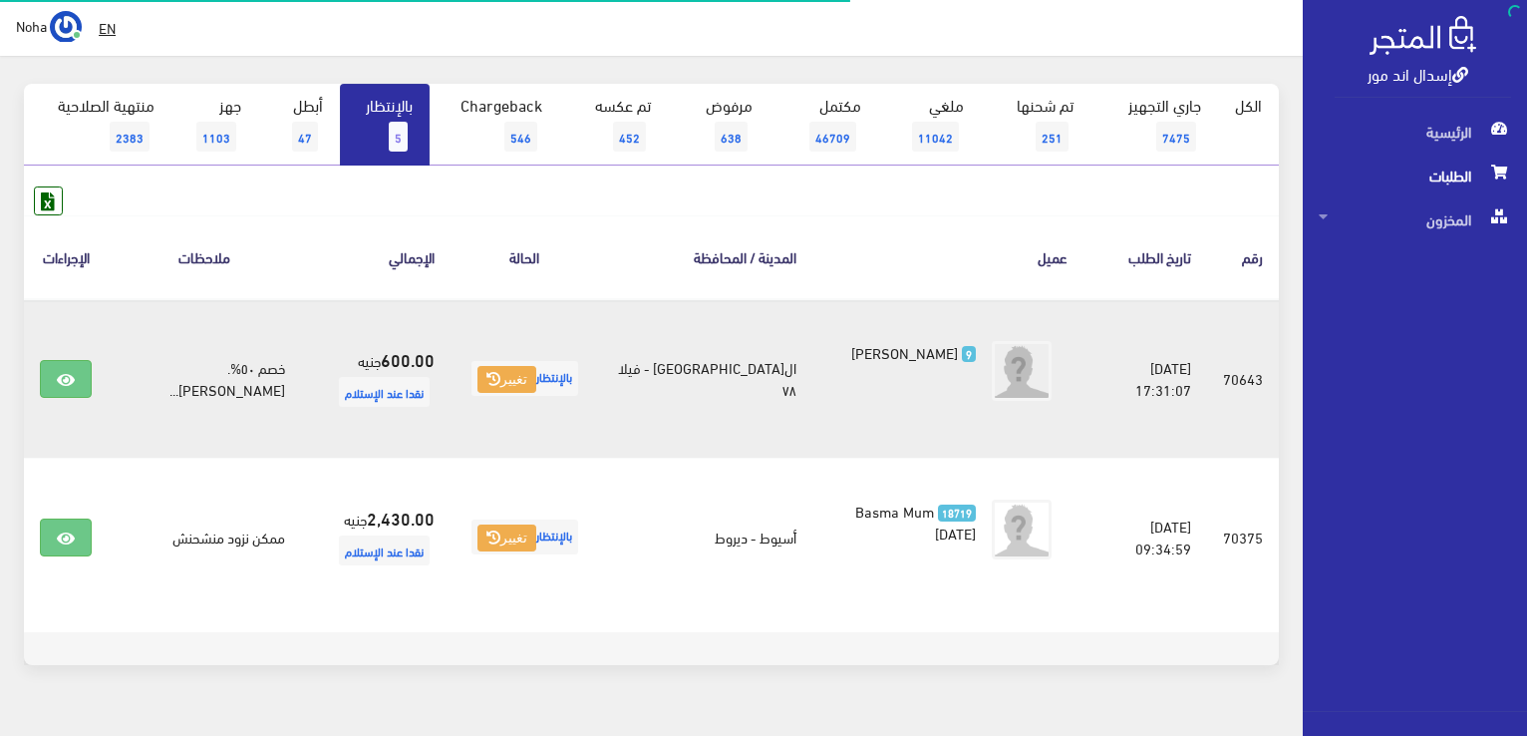
scroll to position [199, 0]
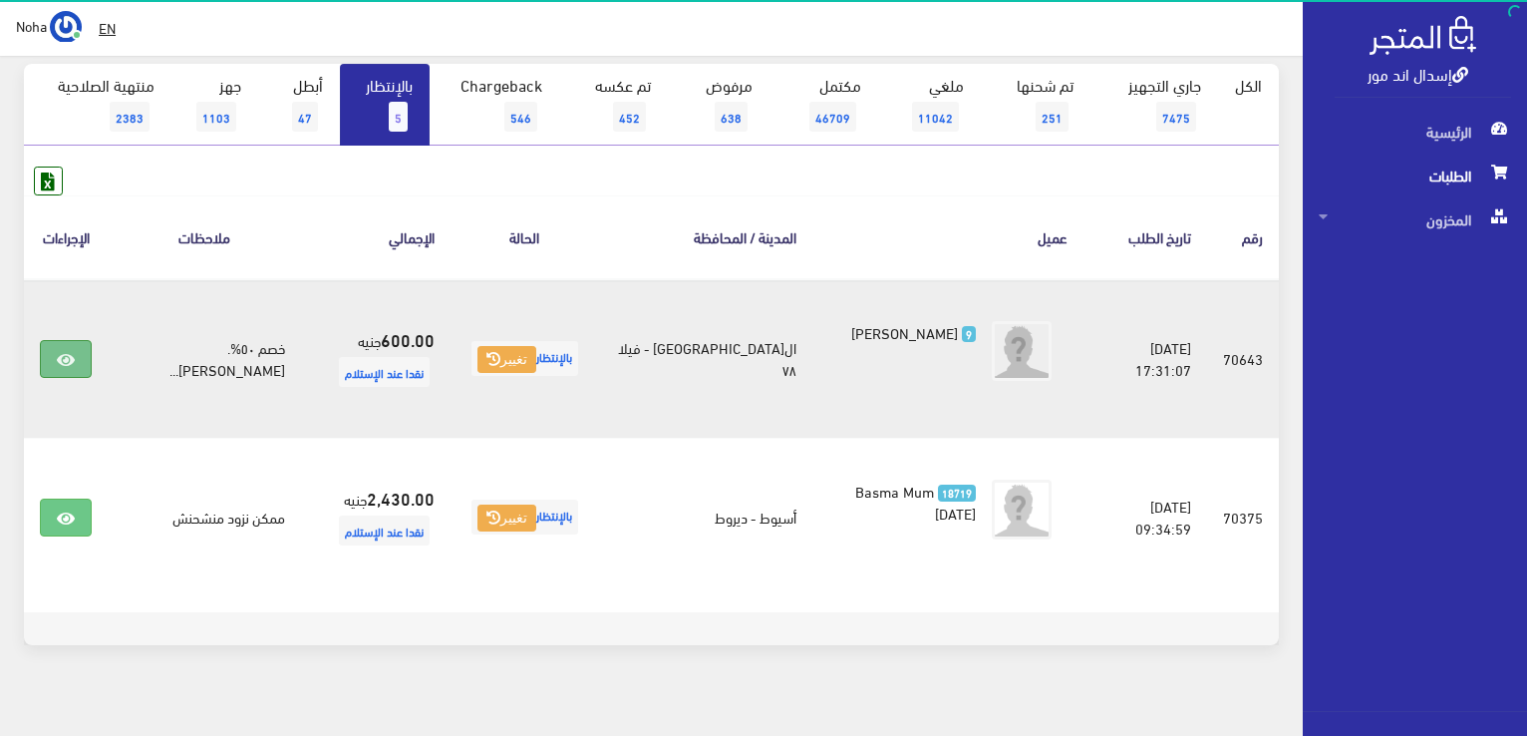
click at [72, 364] on icon at bounding box center [66, 360] width 18 height 16
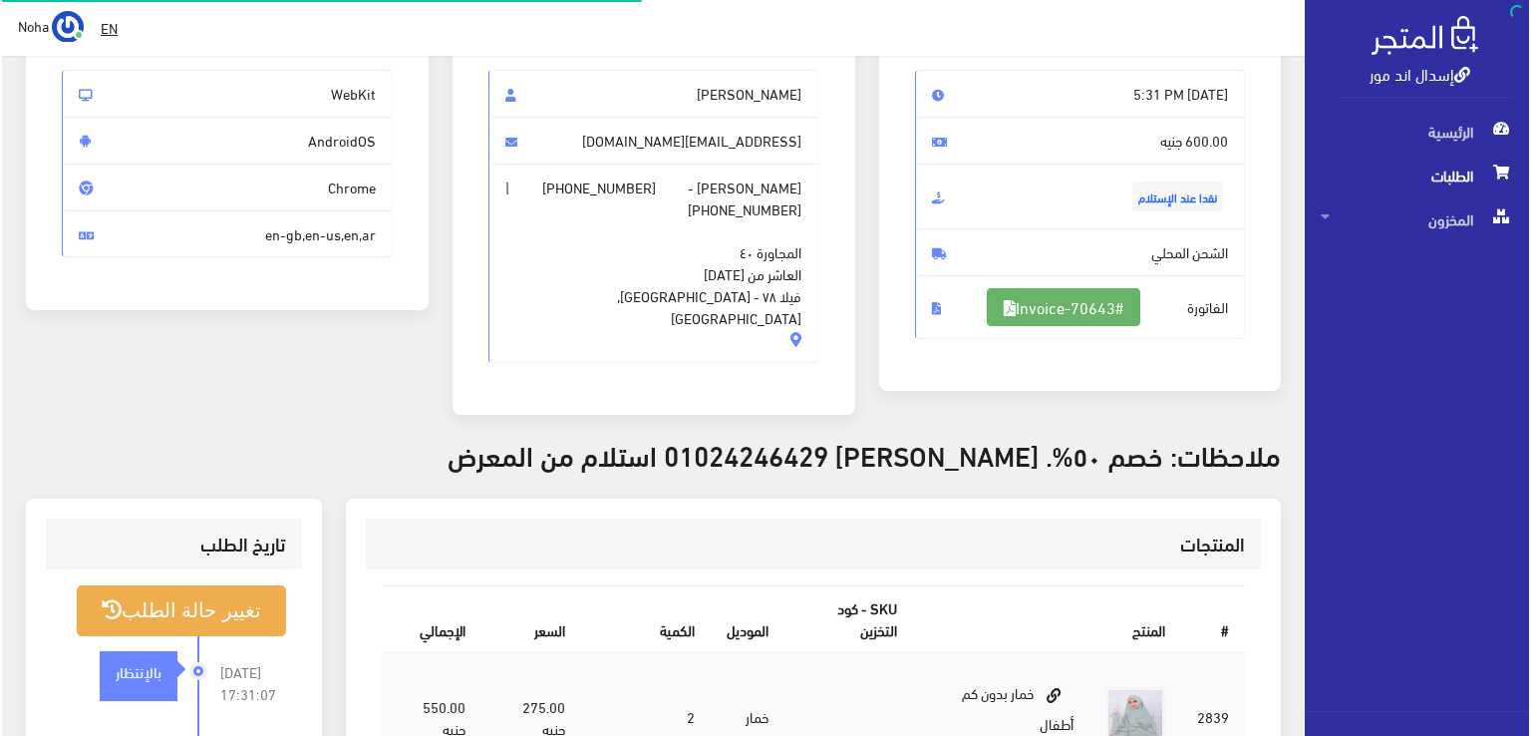
scroll to position [199, 0]
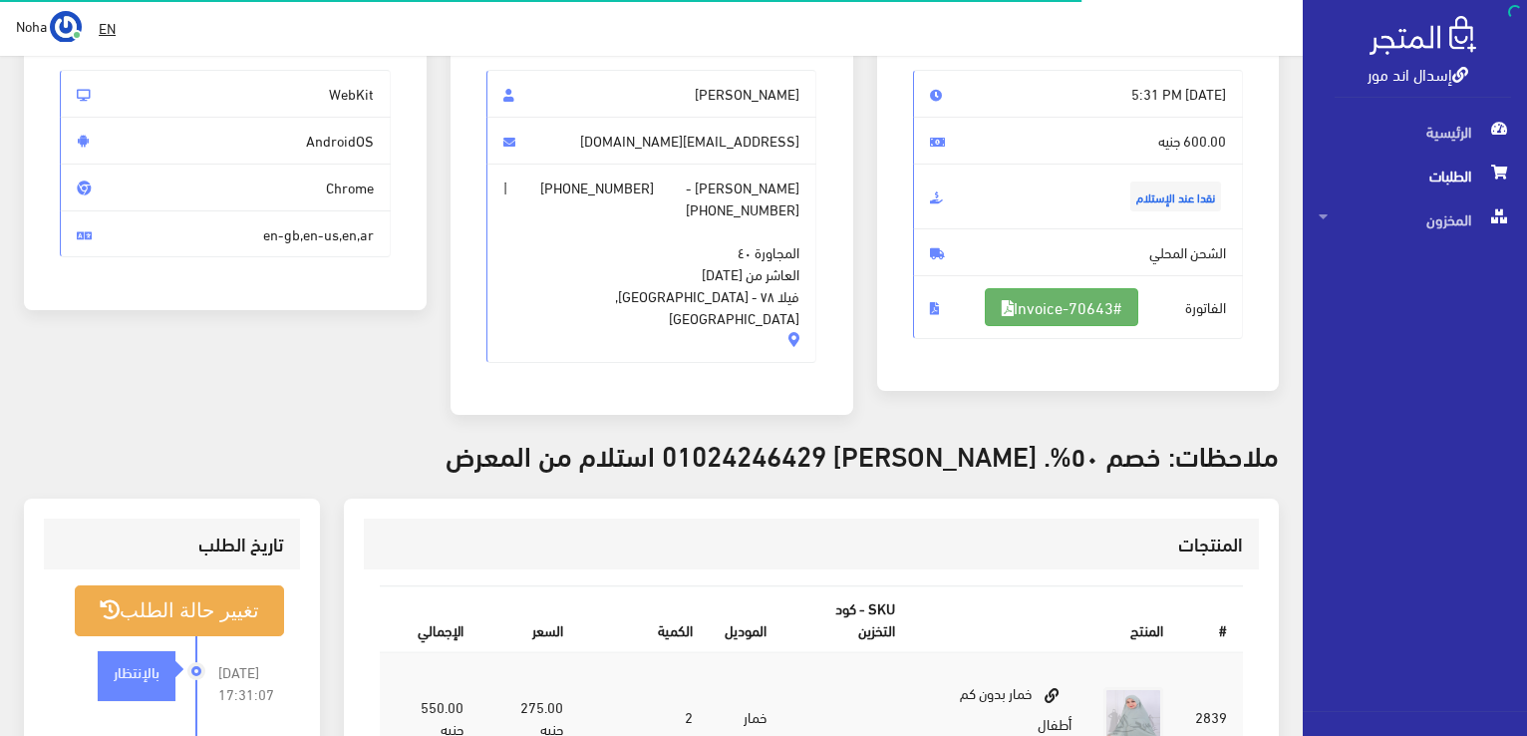
click at [1049, 304] on link "#Invoice-70643" at bounding box center [1062, 307] width 154 height 38
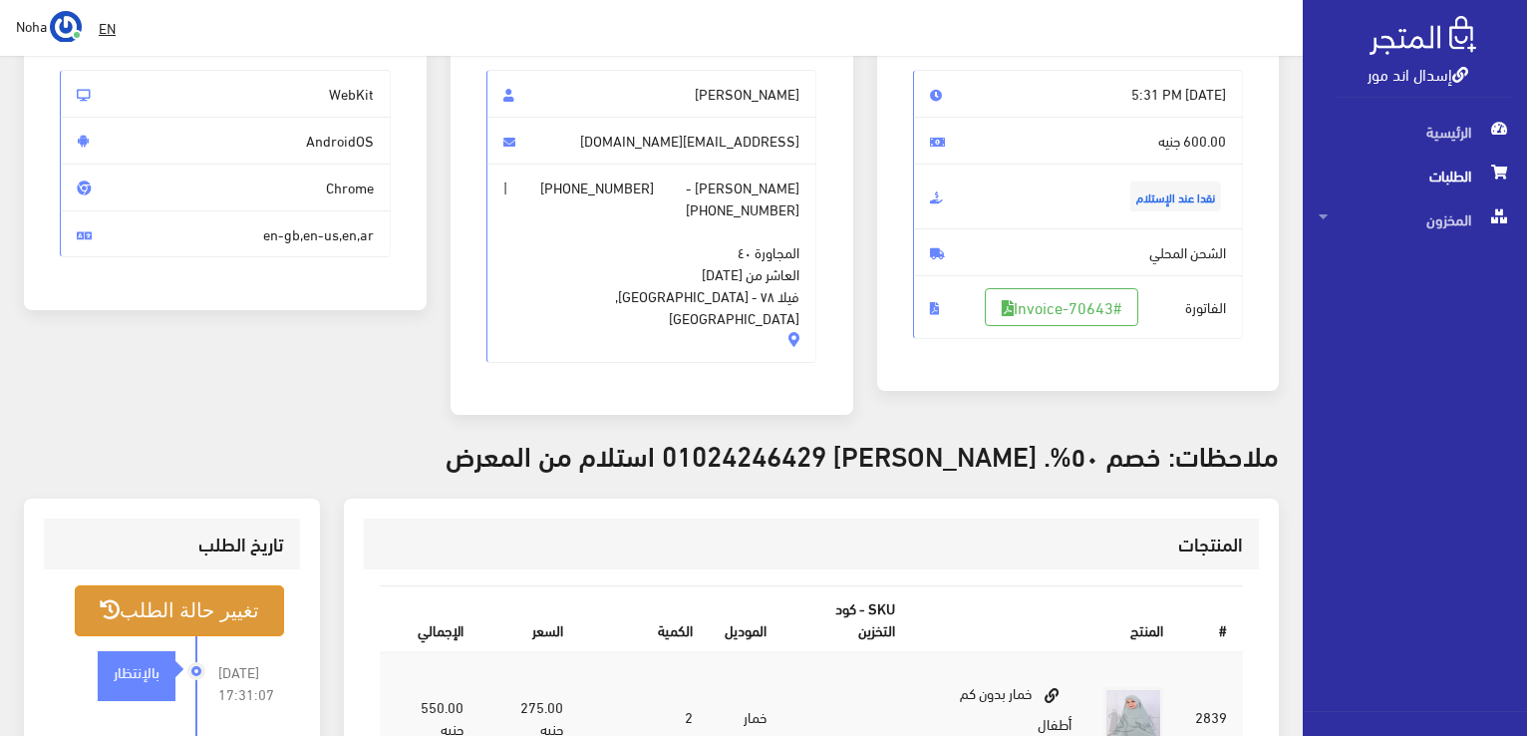
click at [209, 595] on button "تغيير حالة الطلب" at bounding box center [179, 610] width 209 height 51
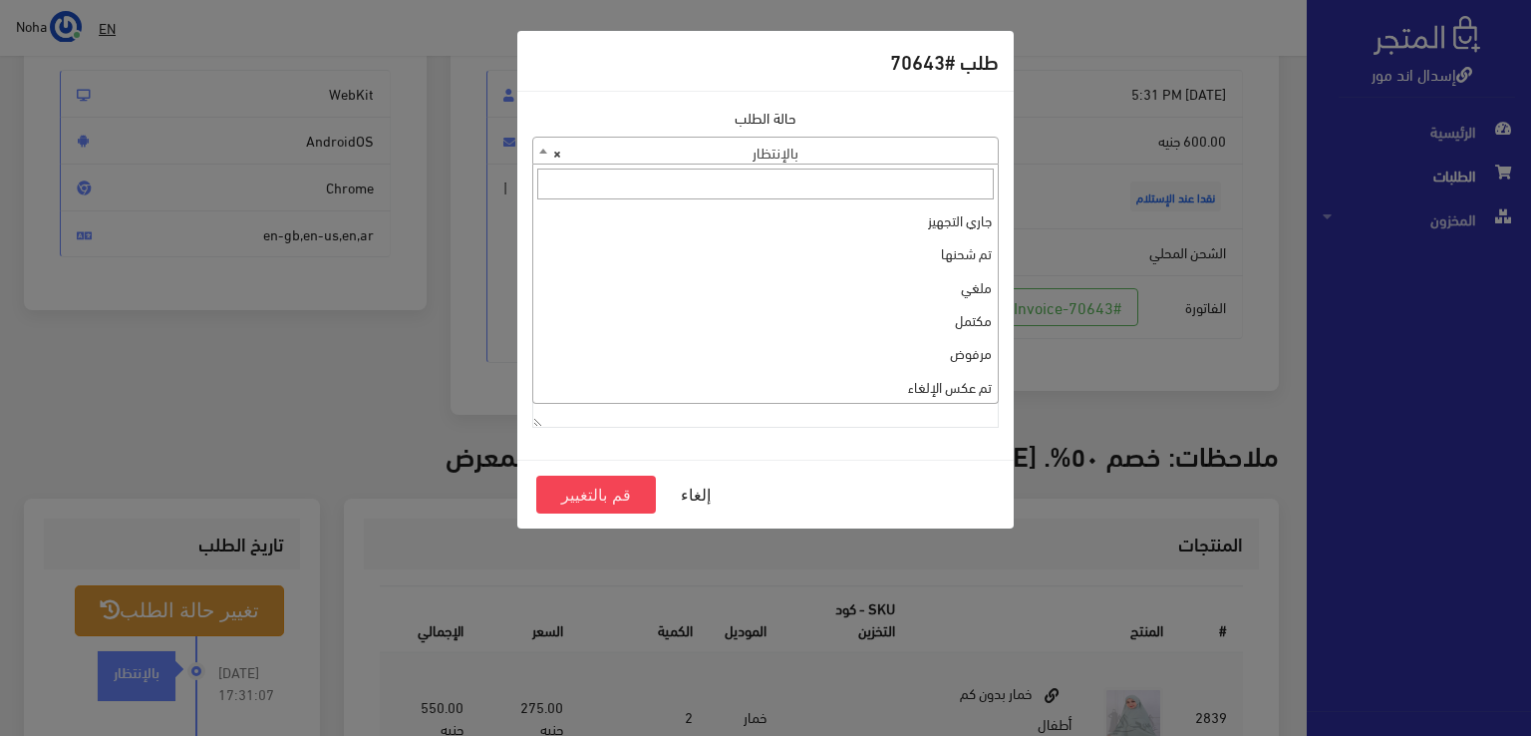
click at [654, 149] on span "× بالإنتظار" at bounding box center [765, 152] width 465 height 28
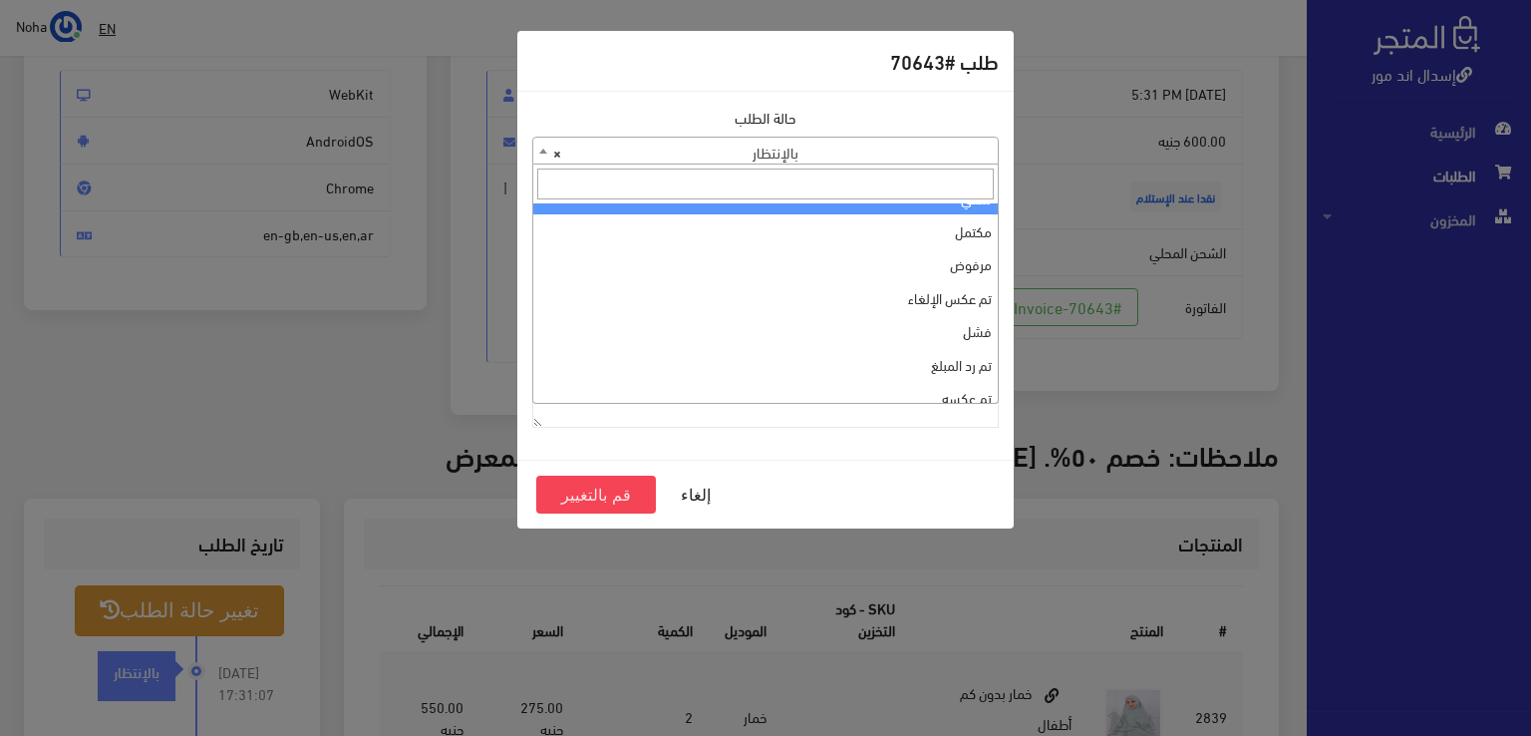
scroll to position [0, 0]
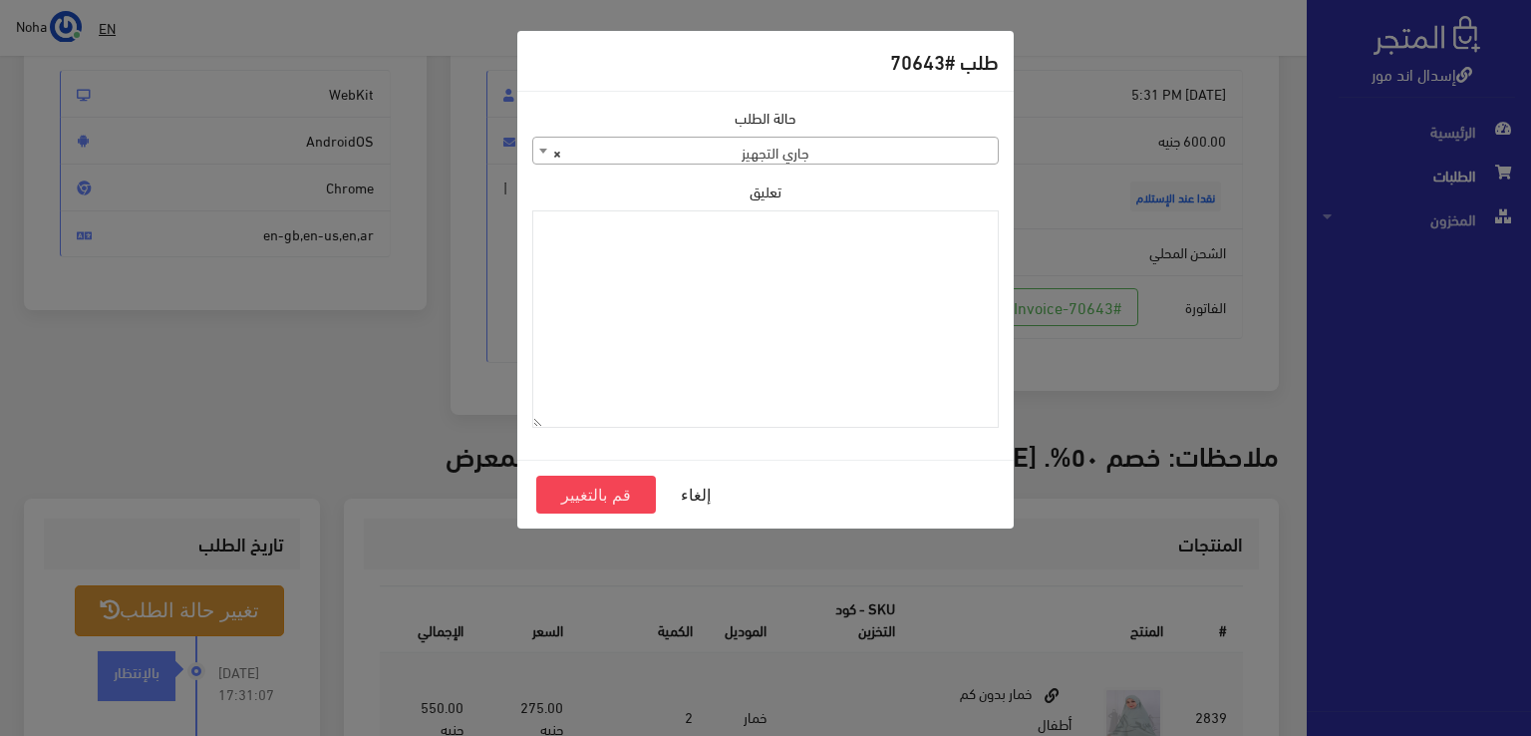
select select "1"
paste textarea "1123992"
type textarea "1123992"
click at [604, 486] on button "قم بالتغيير" at bounding box center [596, 495] width 120 height 38
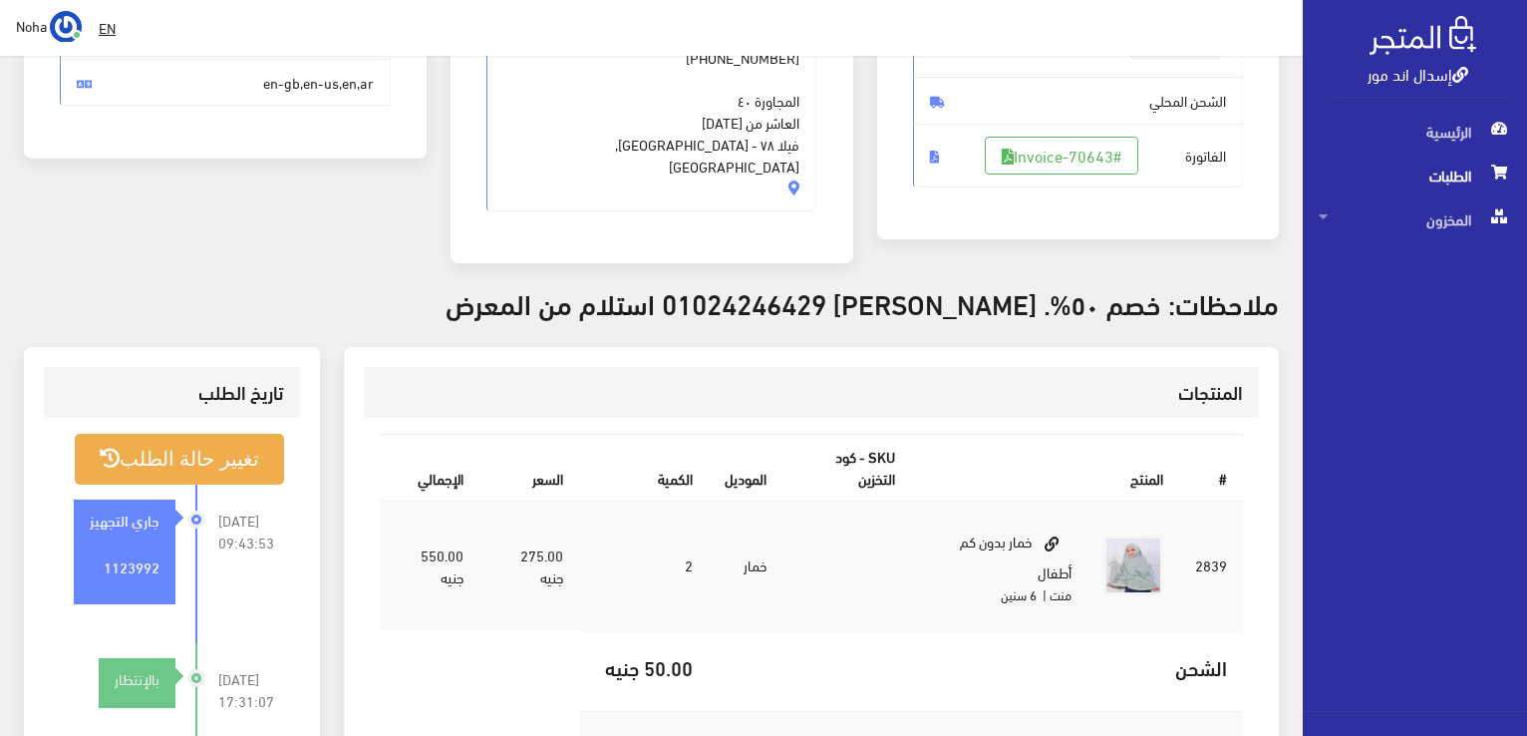
scroll to position [399, 0]
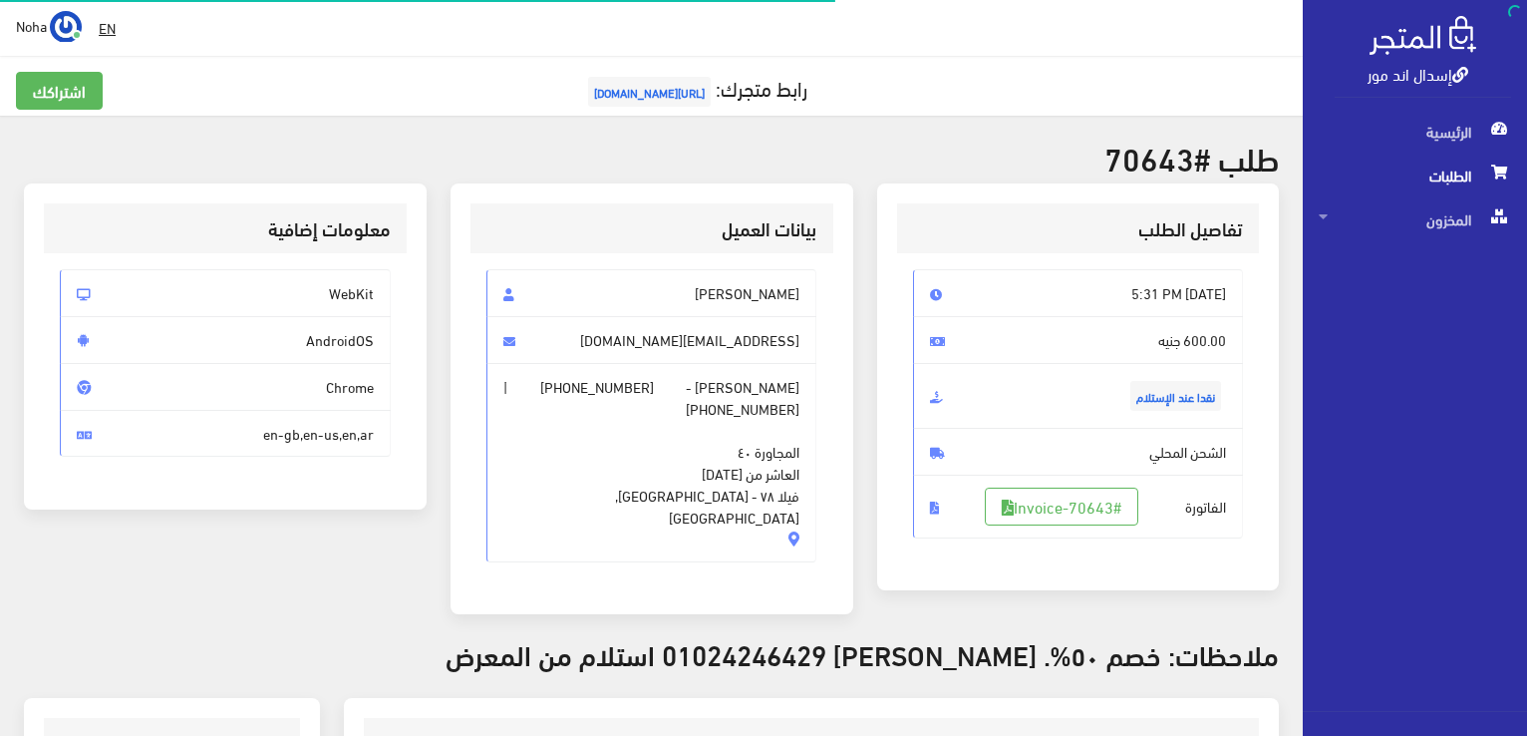
scroll to position [199, 0]
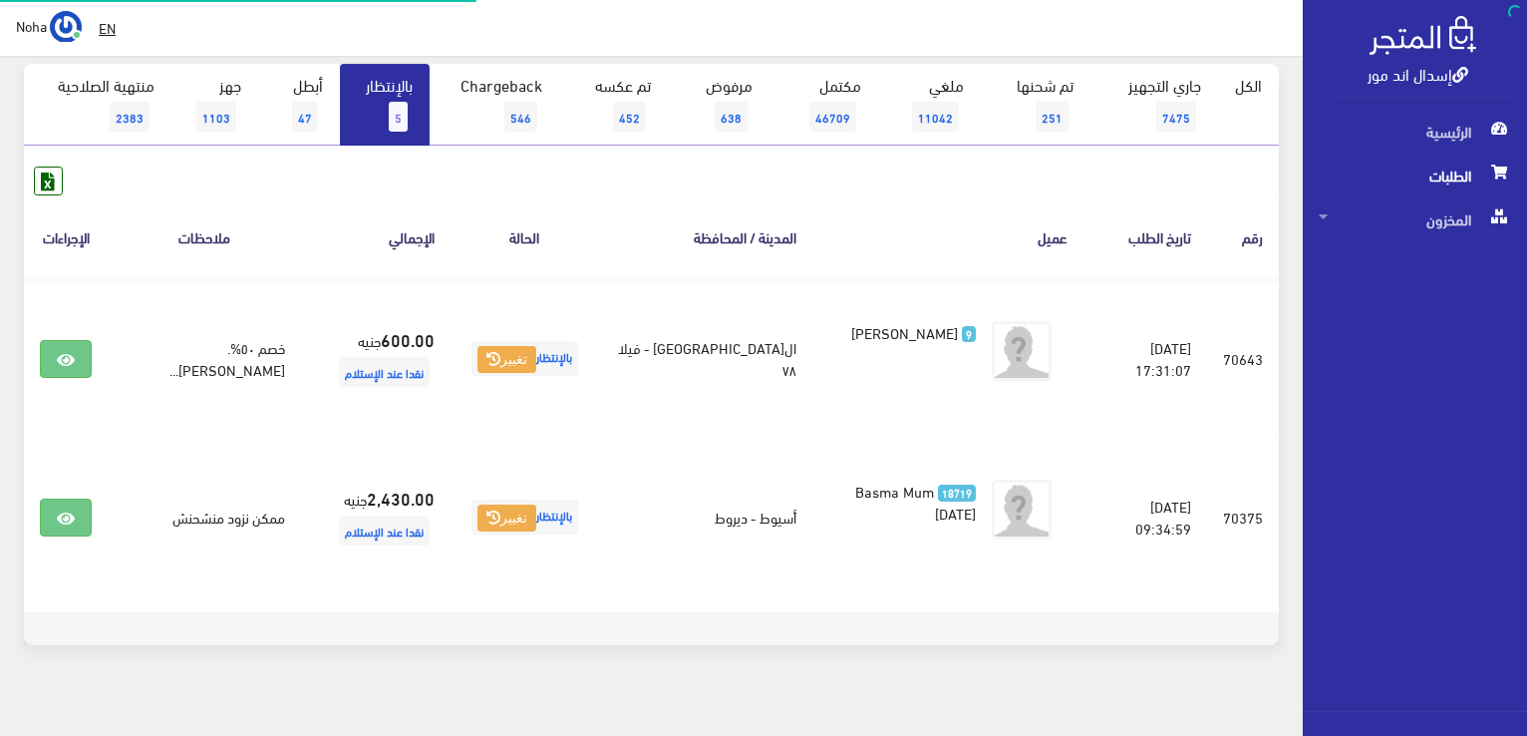
scroll to position [199, 0]
click at [405, 112] on span "5" at bounding box center [398, 117] width 19 height 30
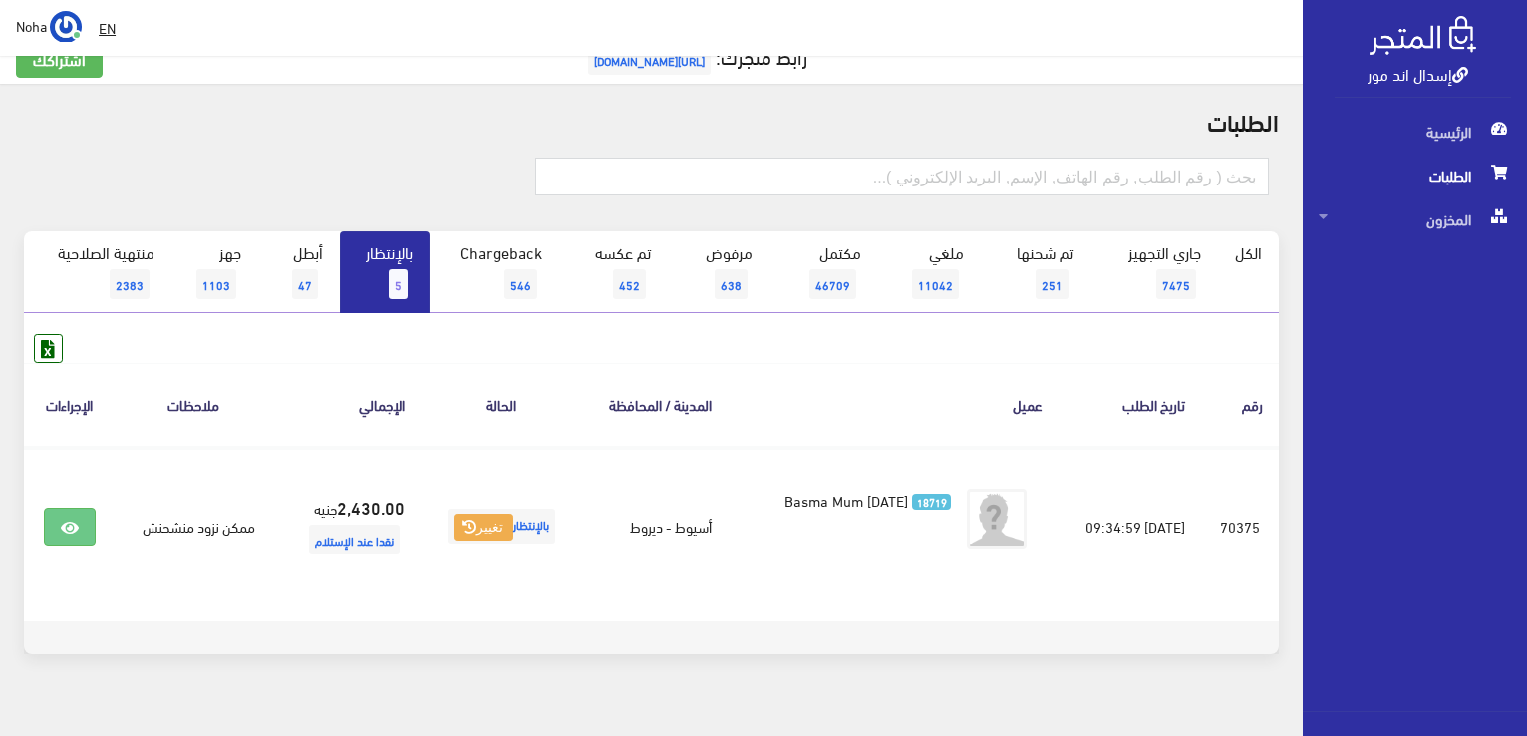
scroll to position [60, 0]
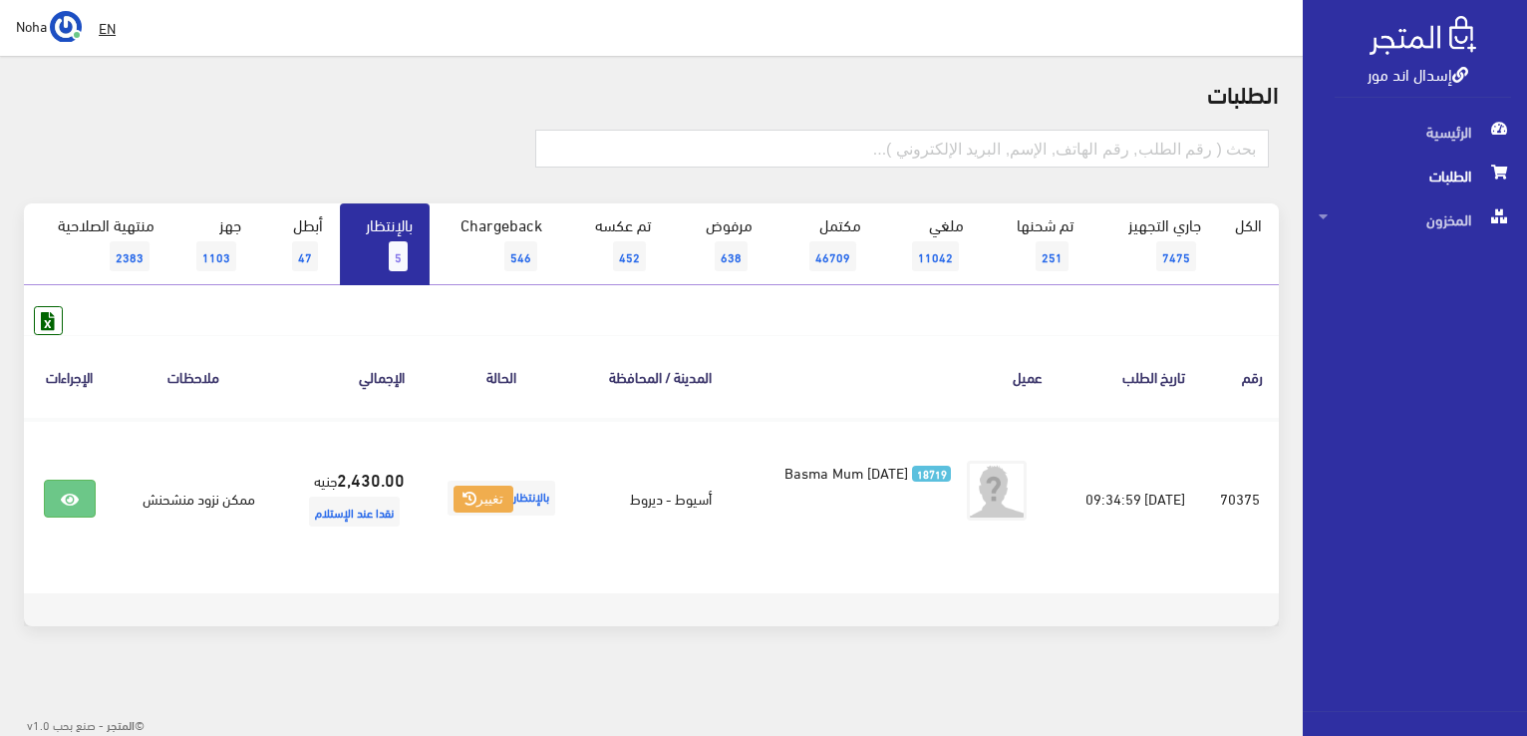
click at [363, 244] on link "بالإنتظار 5" at bounding box center [385, 244] width 90 height 82
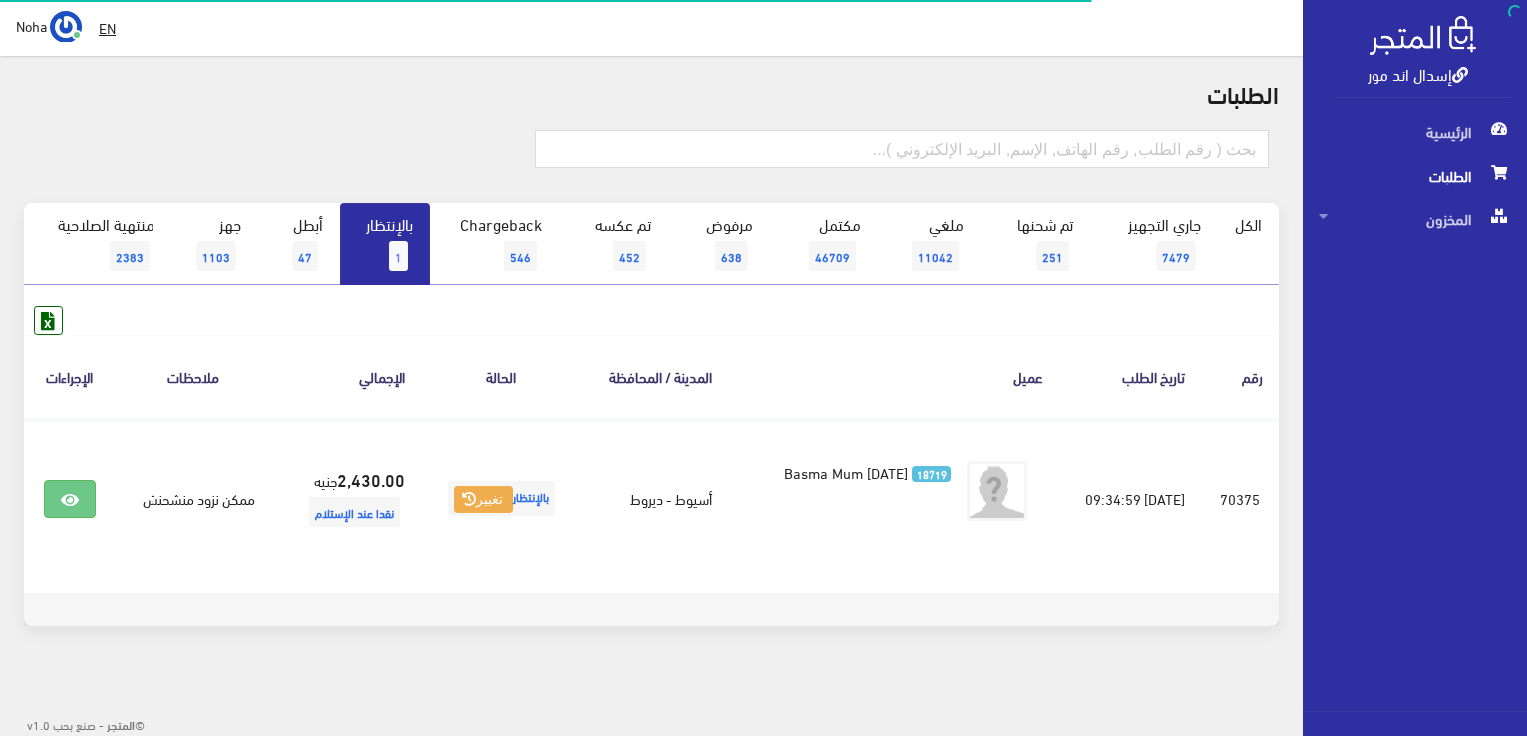
scroll to position [60, 0]
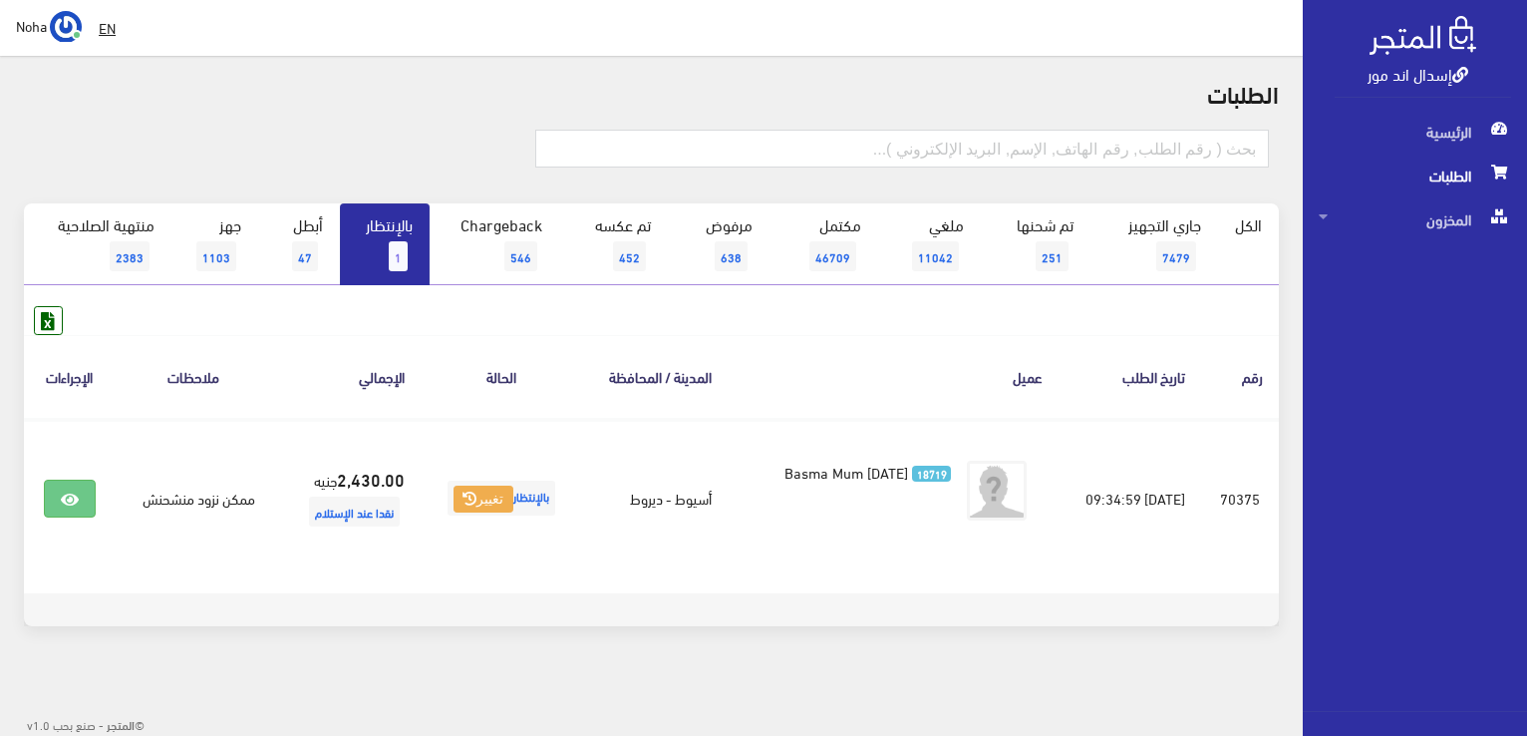
click at [367, 231] on link "بالإنتظار 1" at bounding box center [385, 244] width 90 height 82
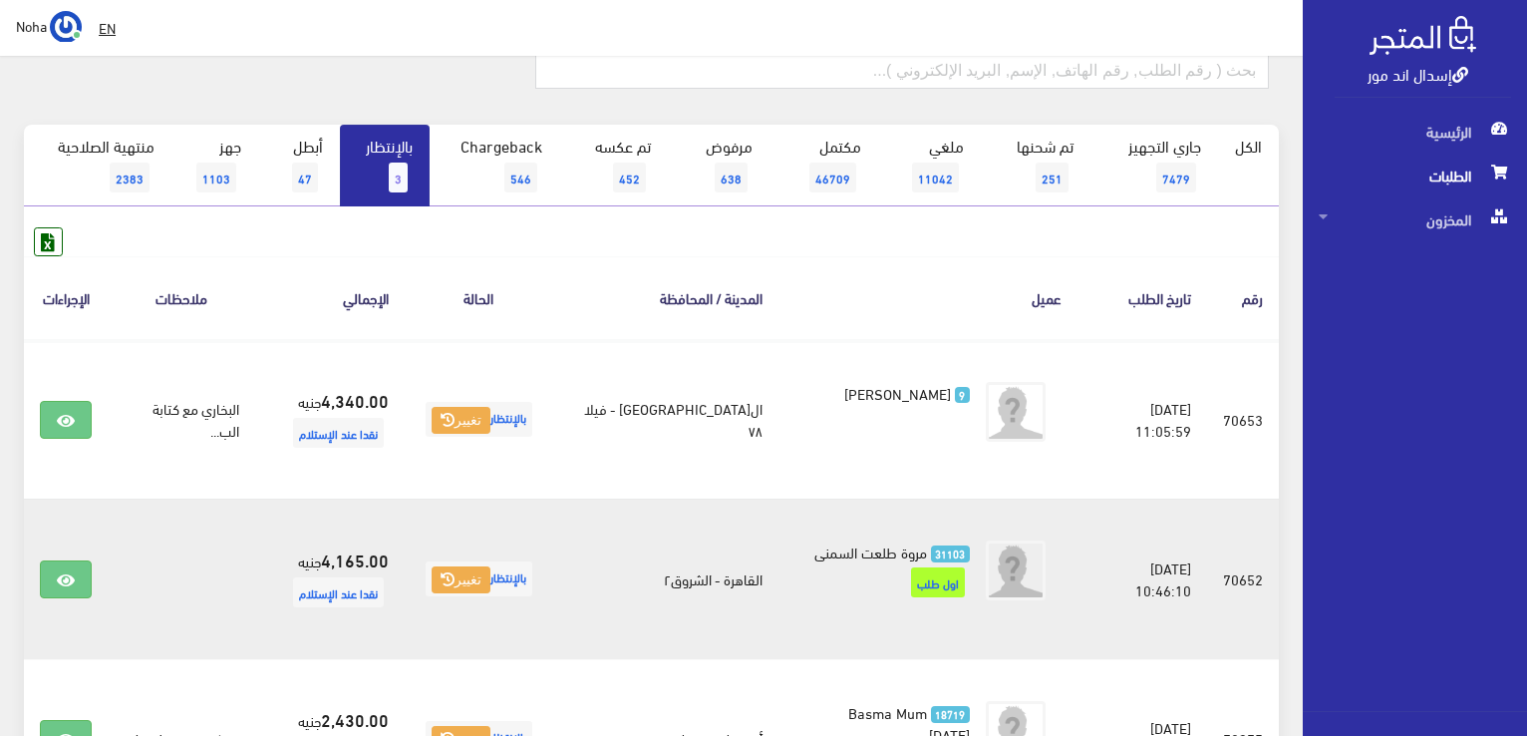
scroll to position [299, 0]
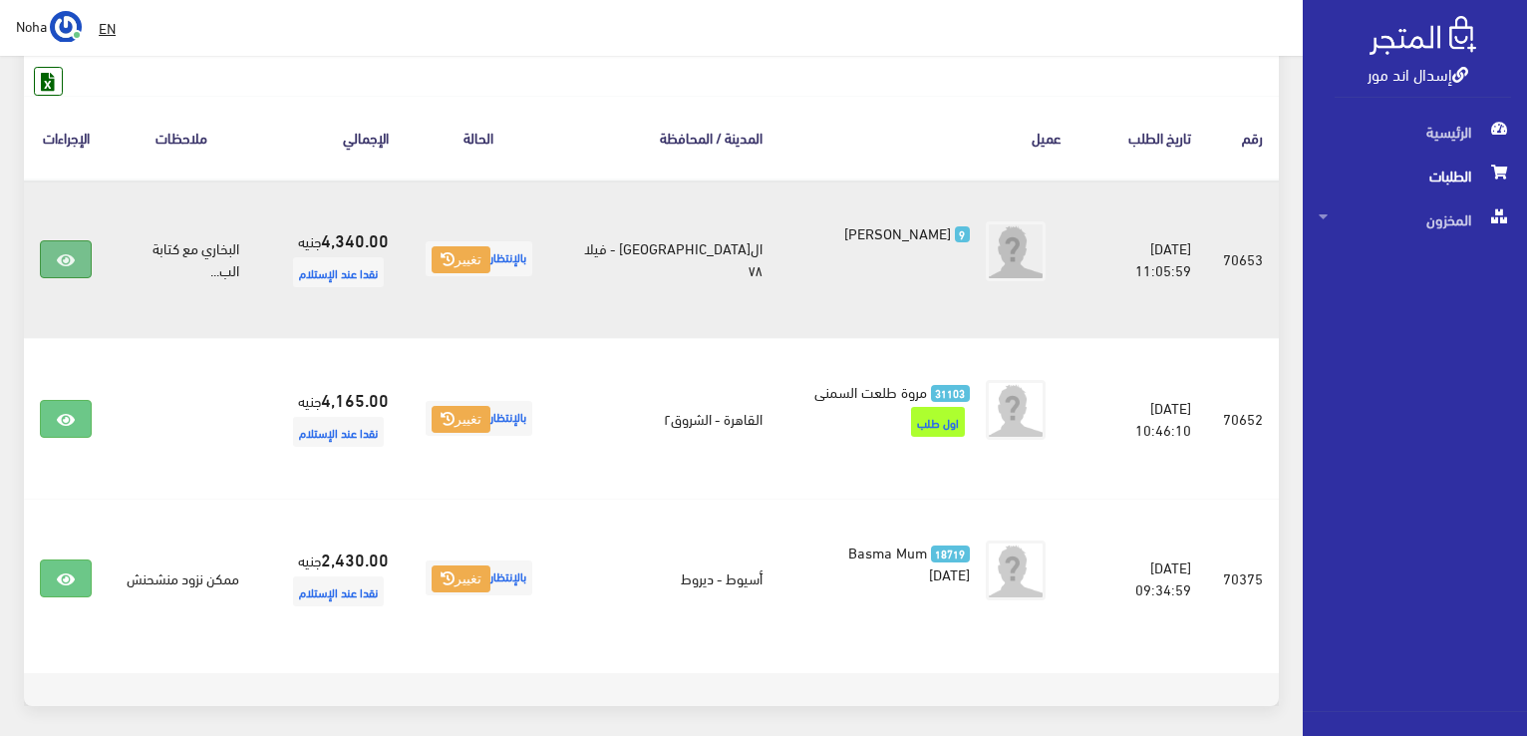
click at [78, 260] on link at bounding box center [66, 259] width 52 height 38
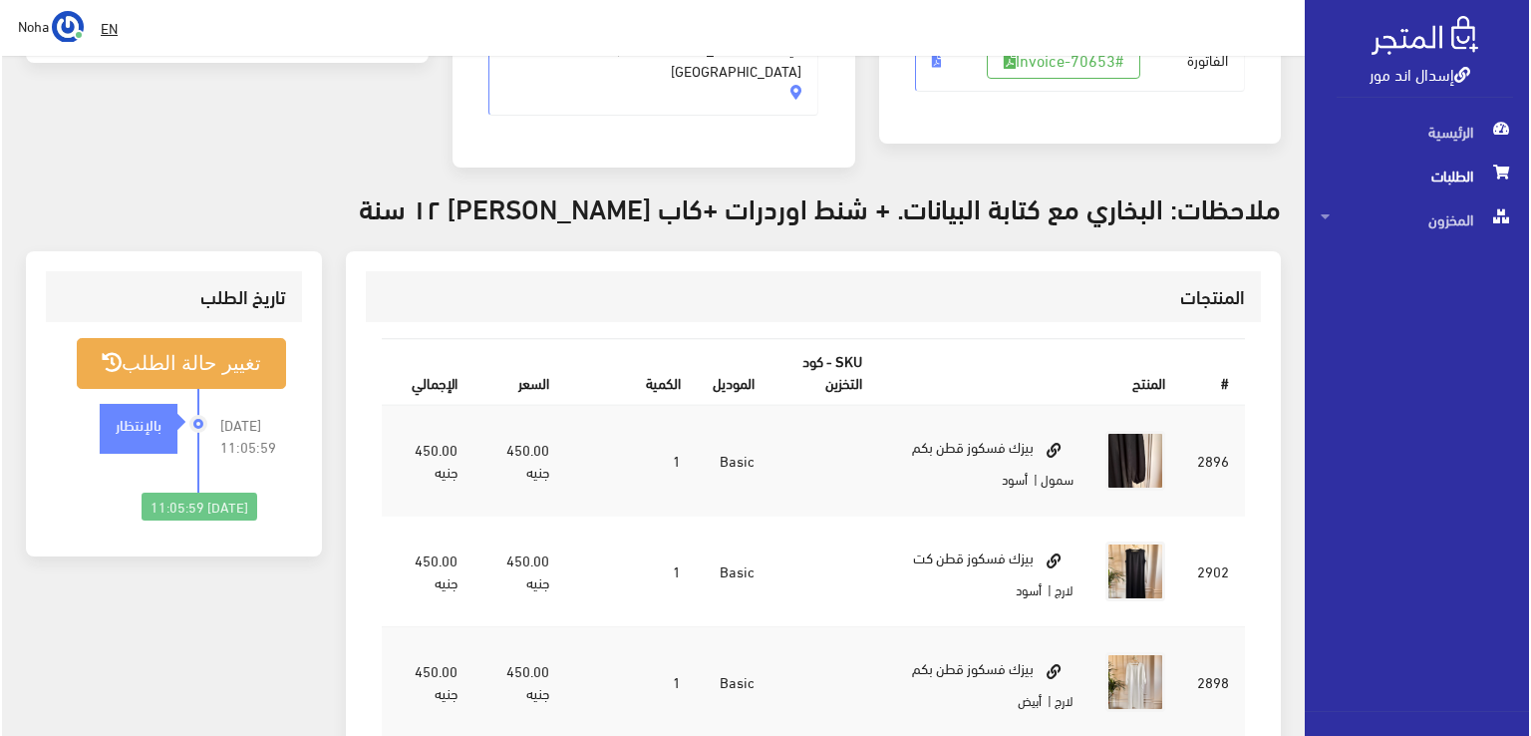
scroll to position [399, 0]
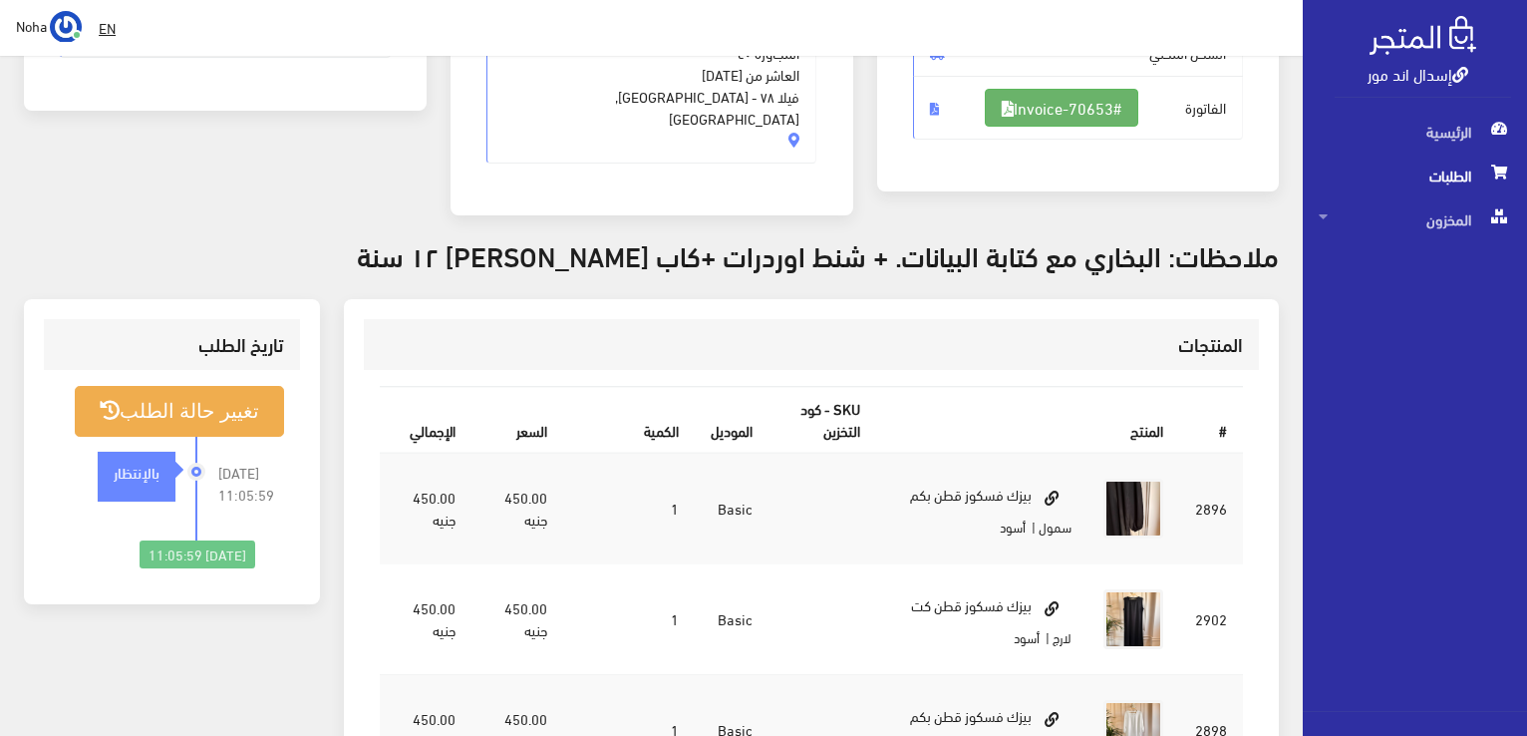
click at [1070, 100] on link "#Invoice-70653" at bounding box center [1062, 108] width 154 height 38
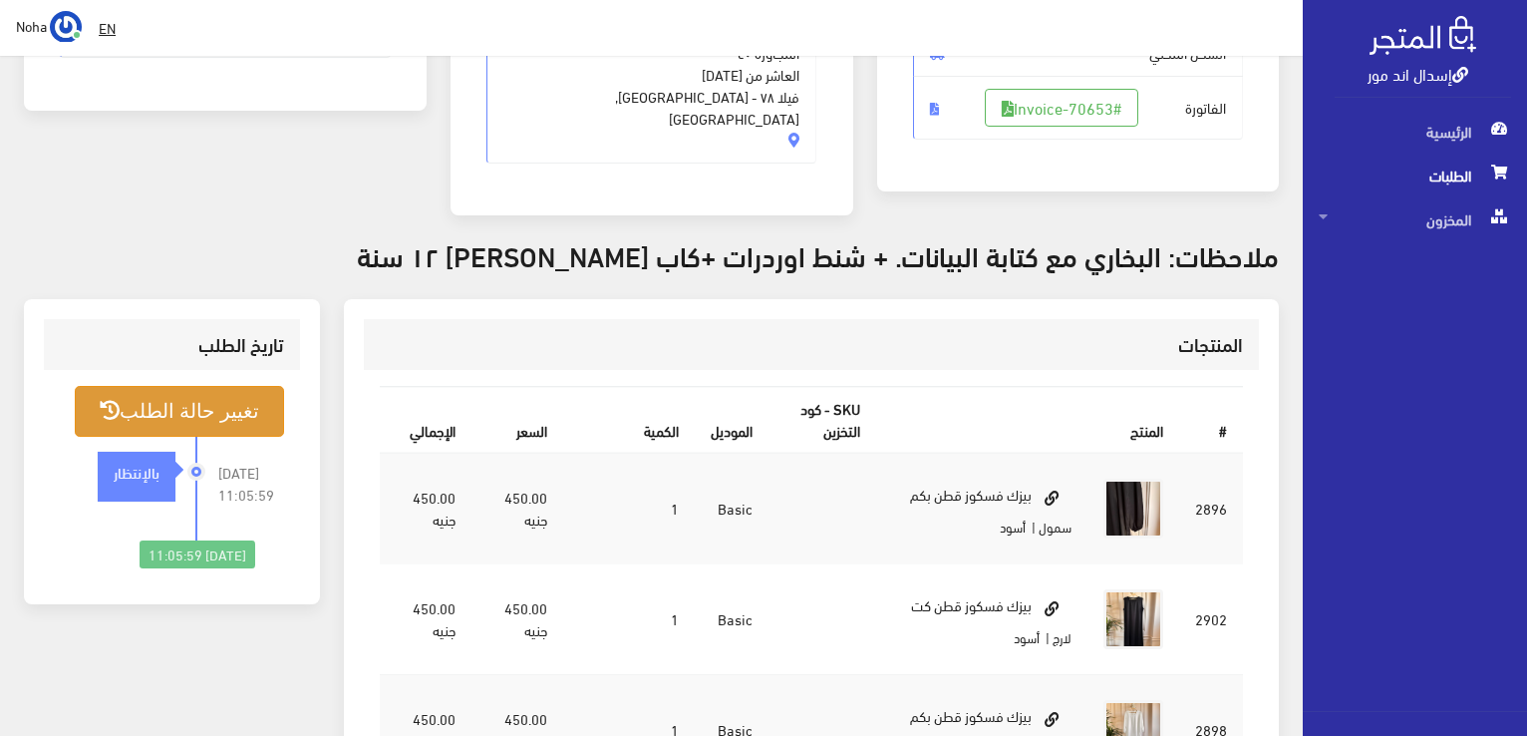
click at [199, 386] on button "تغيير حالة الطلب" at bounding box center [179, 411] width 209 height 51
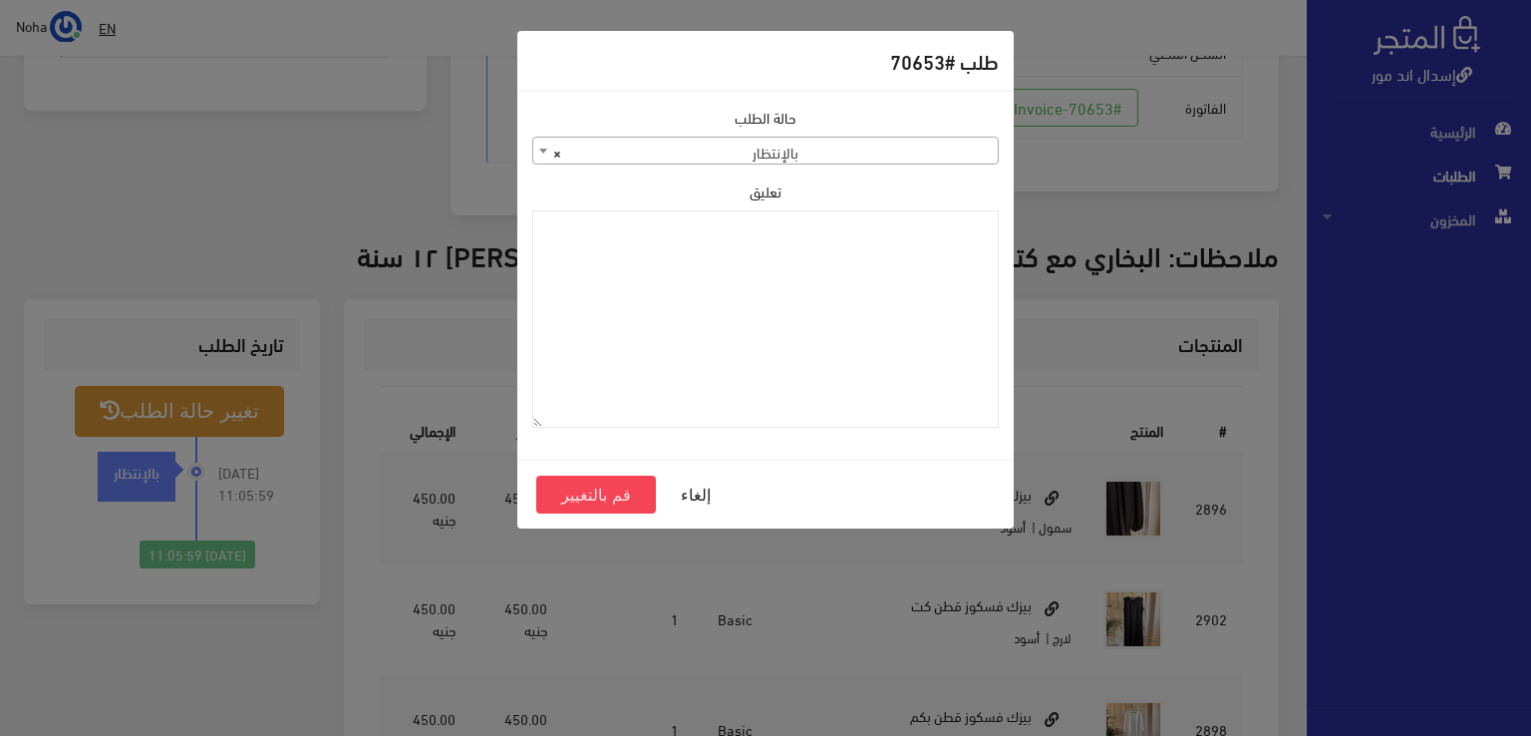
click at [846, 156] on span "× بالإنتظار" at bounding box center [765, 152] width 465 height 28
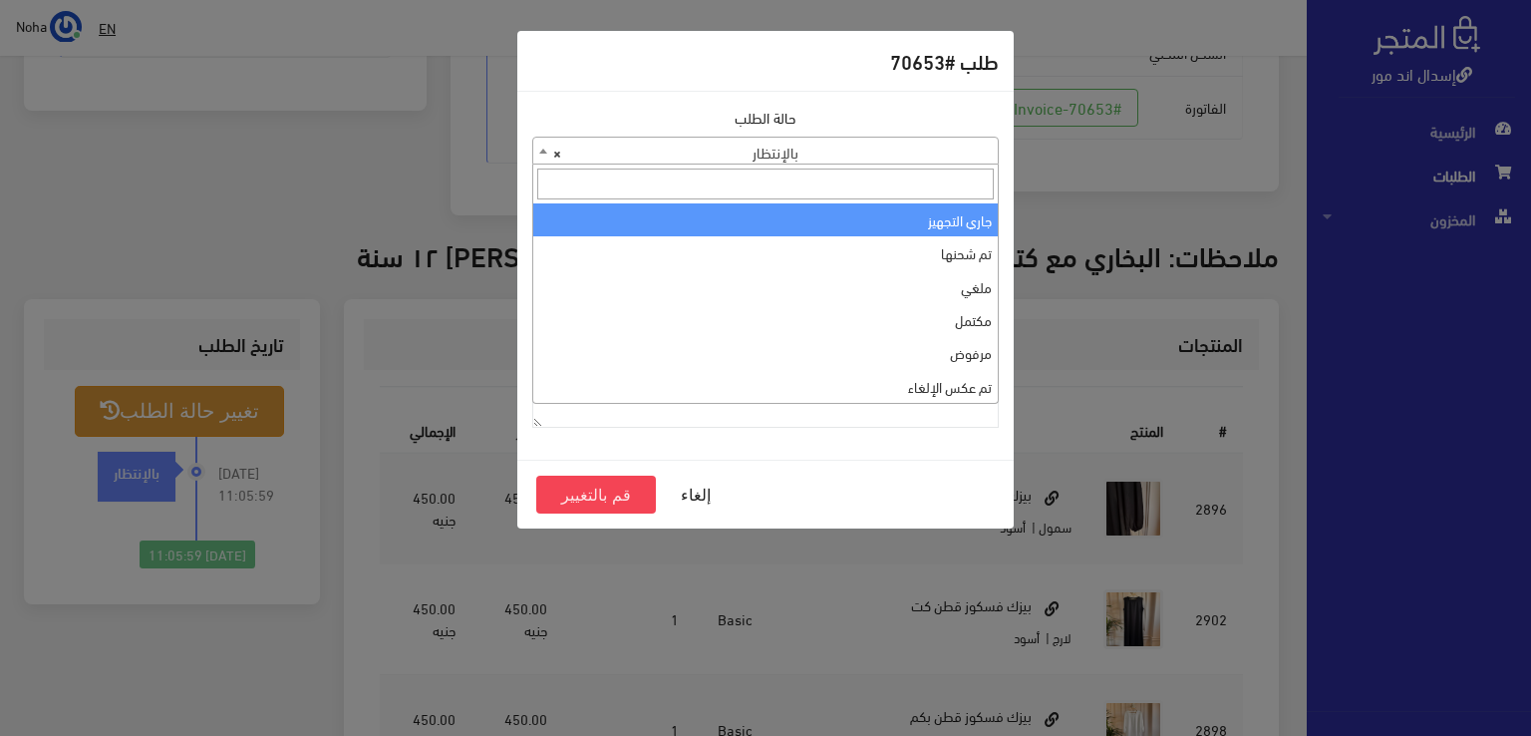
select select "1"
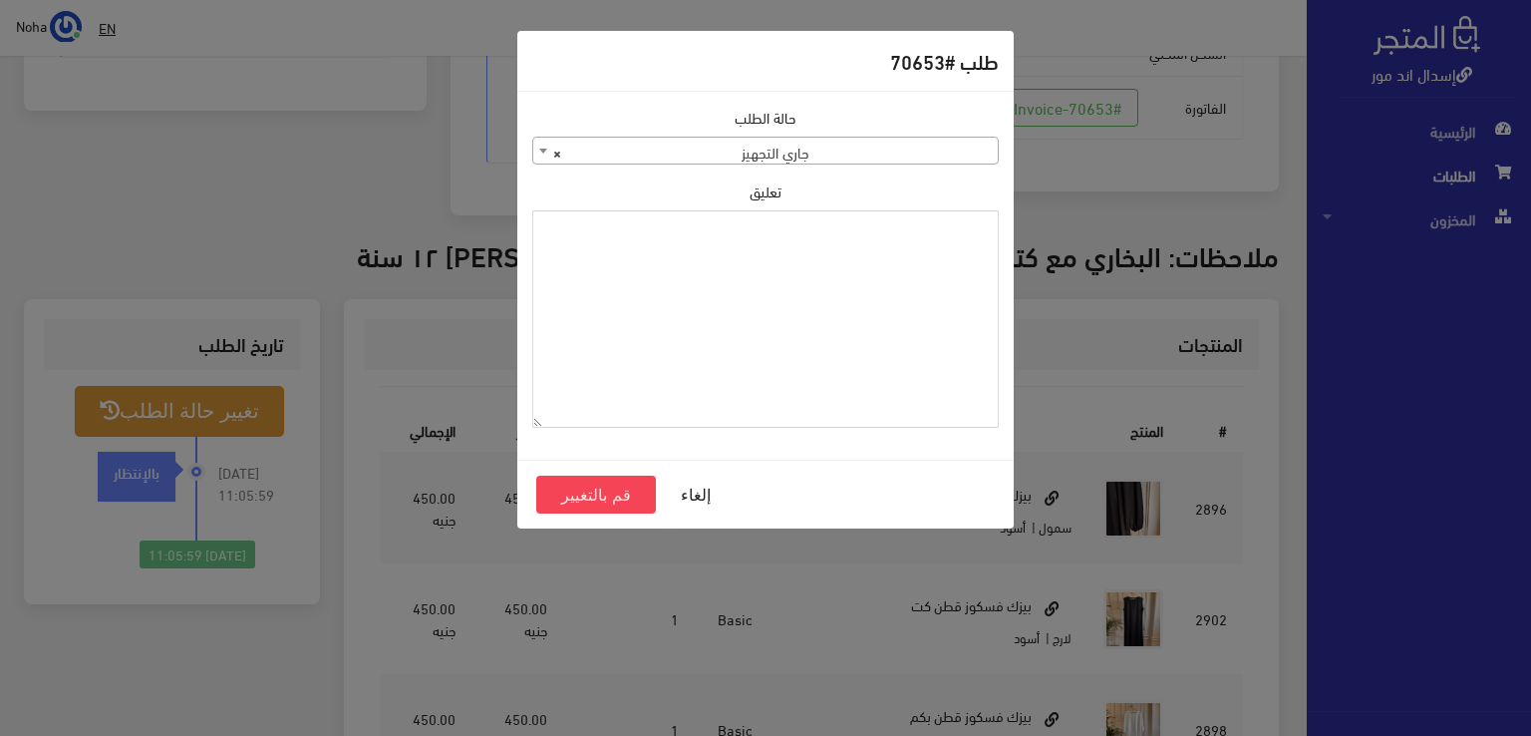
paste textarea "1123992"
type textarea "1123992"
click at [596, 488] on button "قم بالتغيير" at bounding box center [596, 495] width 120 height 38
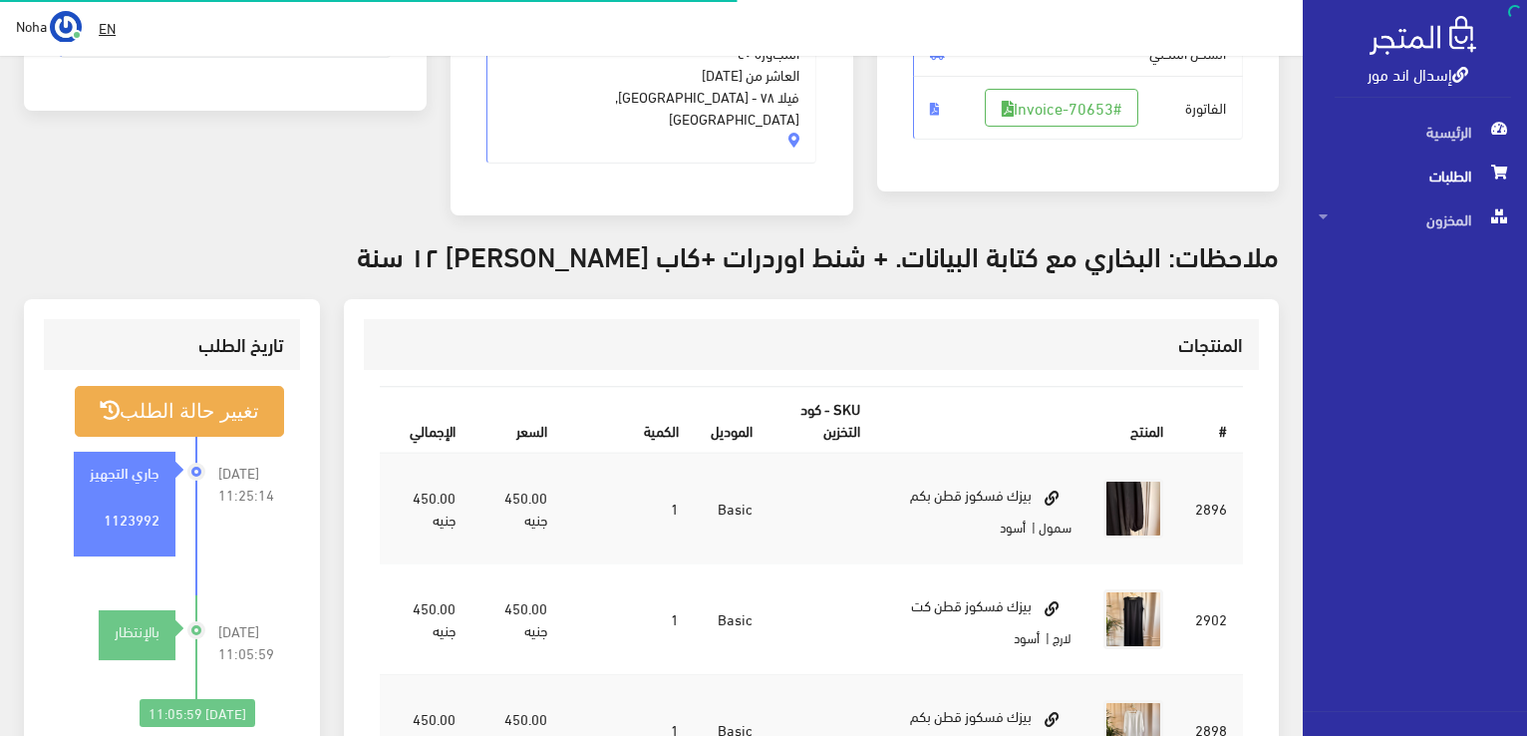
scroll to position [399, 0]
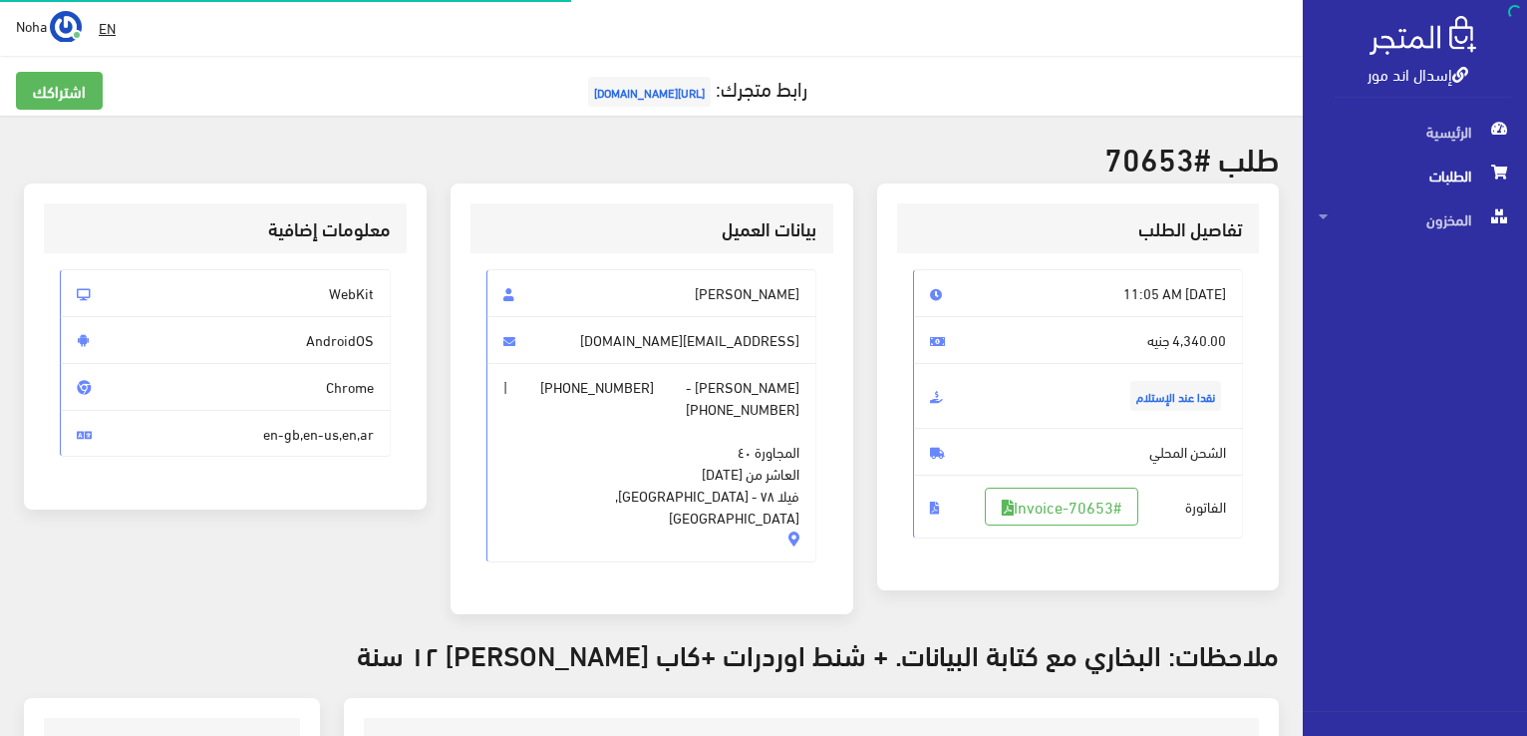
scroll to position [392, 0]
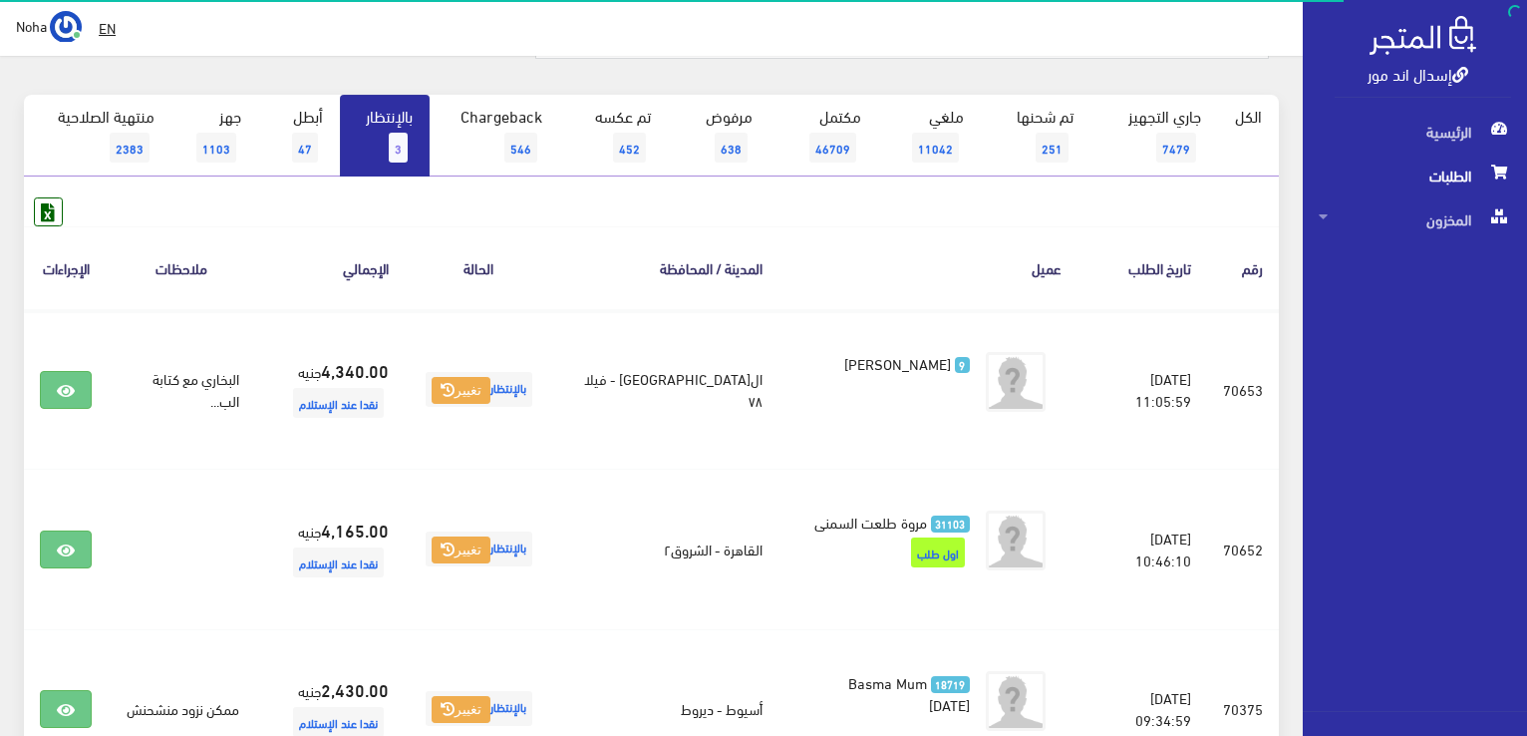
scroll to position [100, 0]
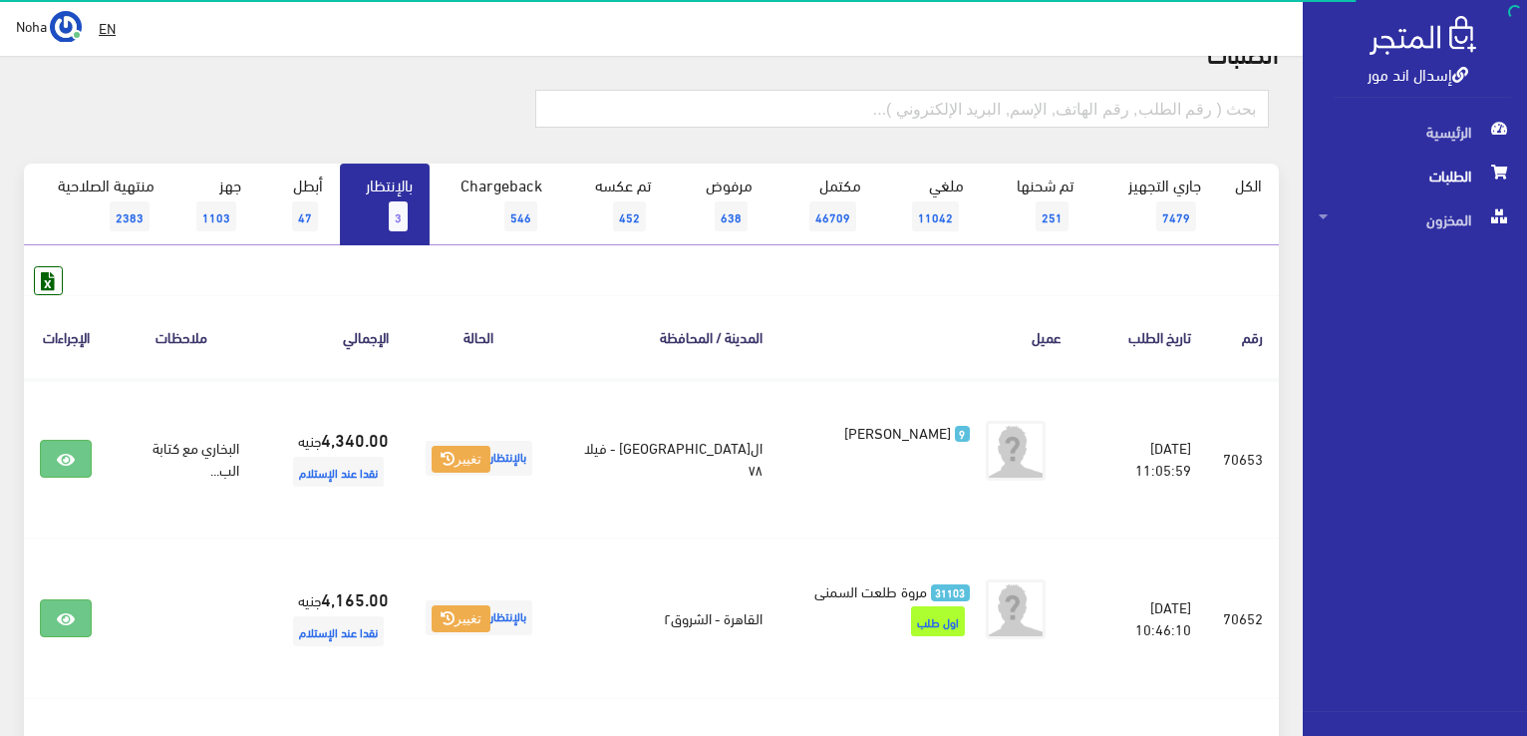
click at [383, 204] on link "بالإنتظار 3" at bounding box center [385, 205] width 90 height 82
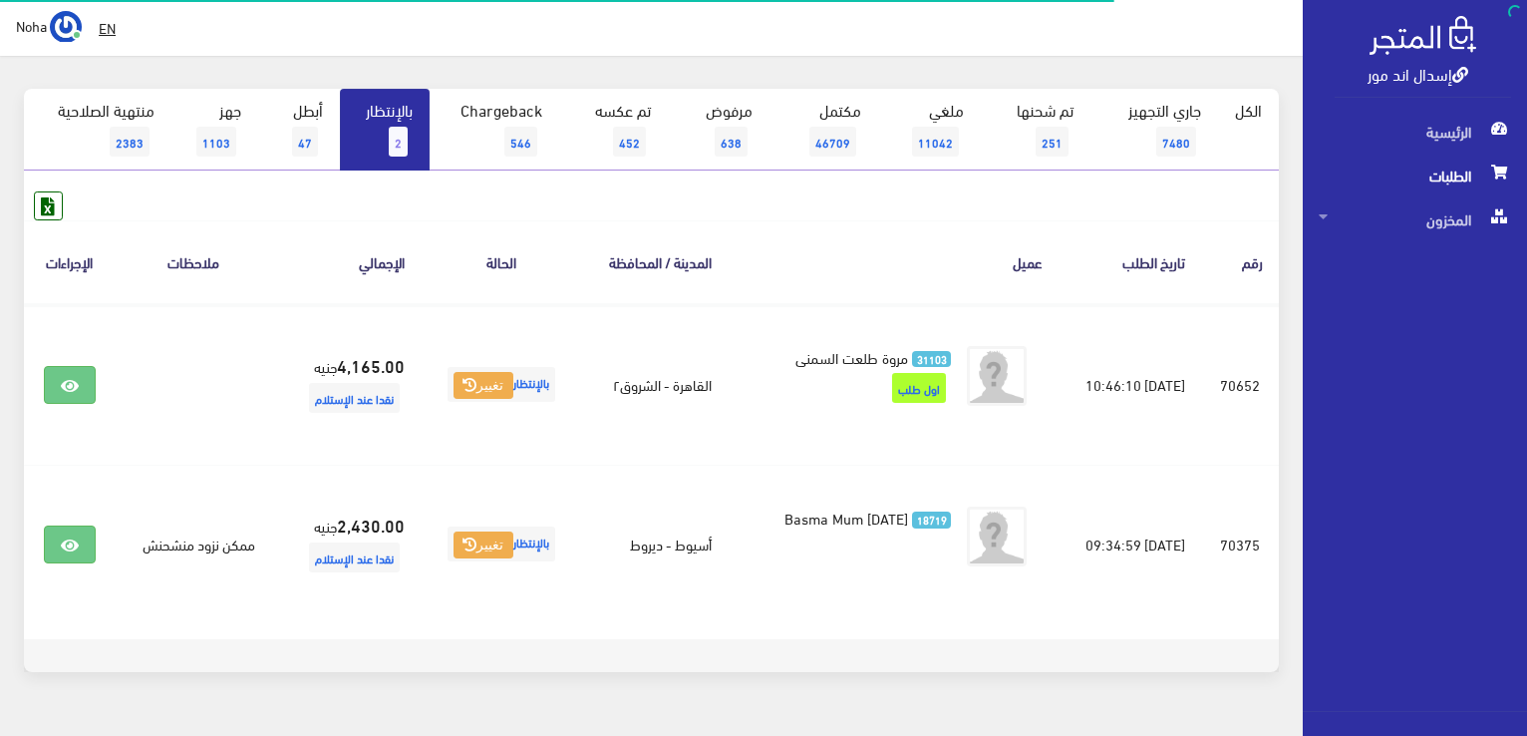
scroll to position [199, 0]
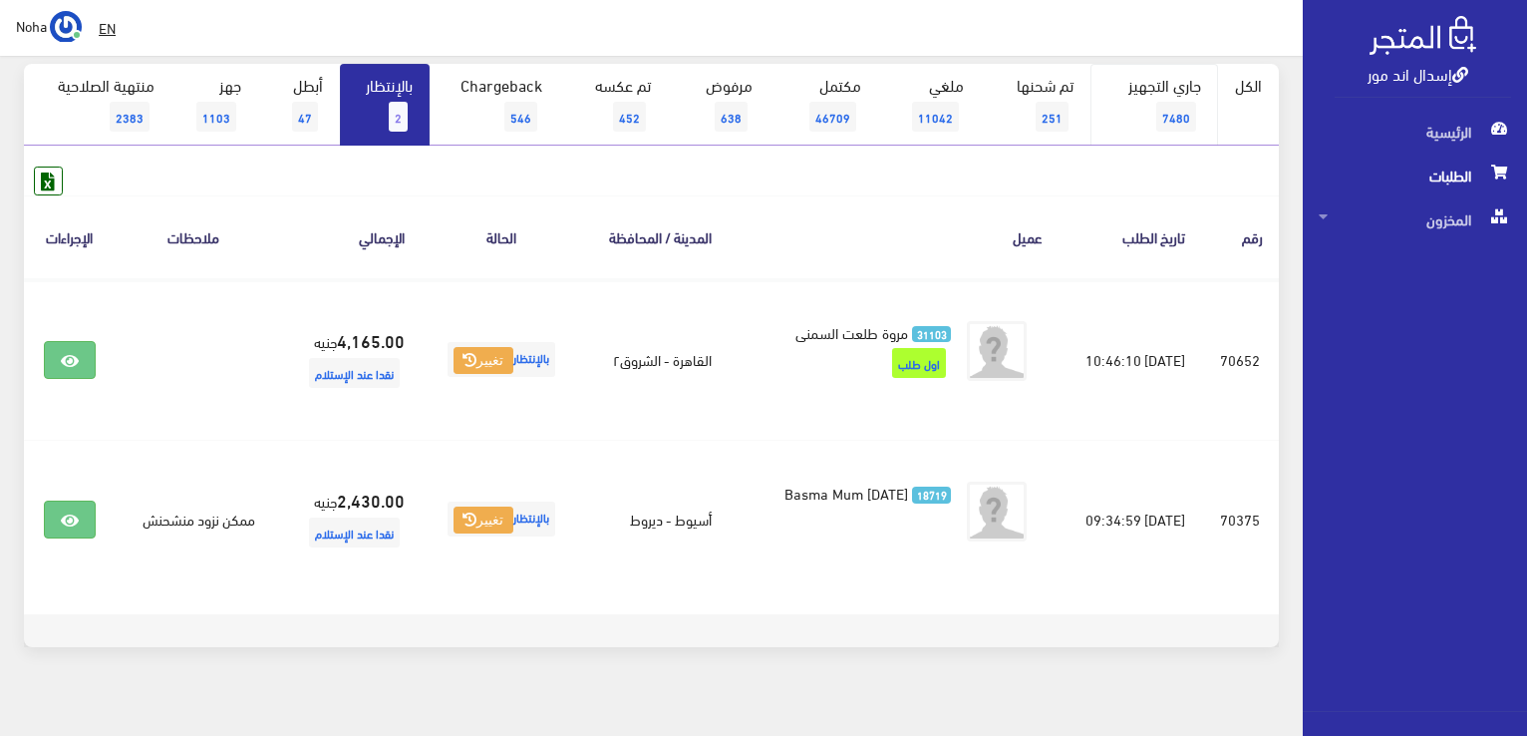
click at [1147, 101] on link "جاري التجهيز 7480" at bounding box center [1155, 105] width 129 height 82
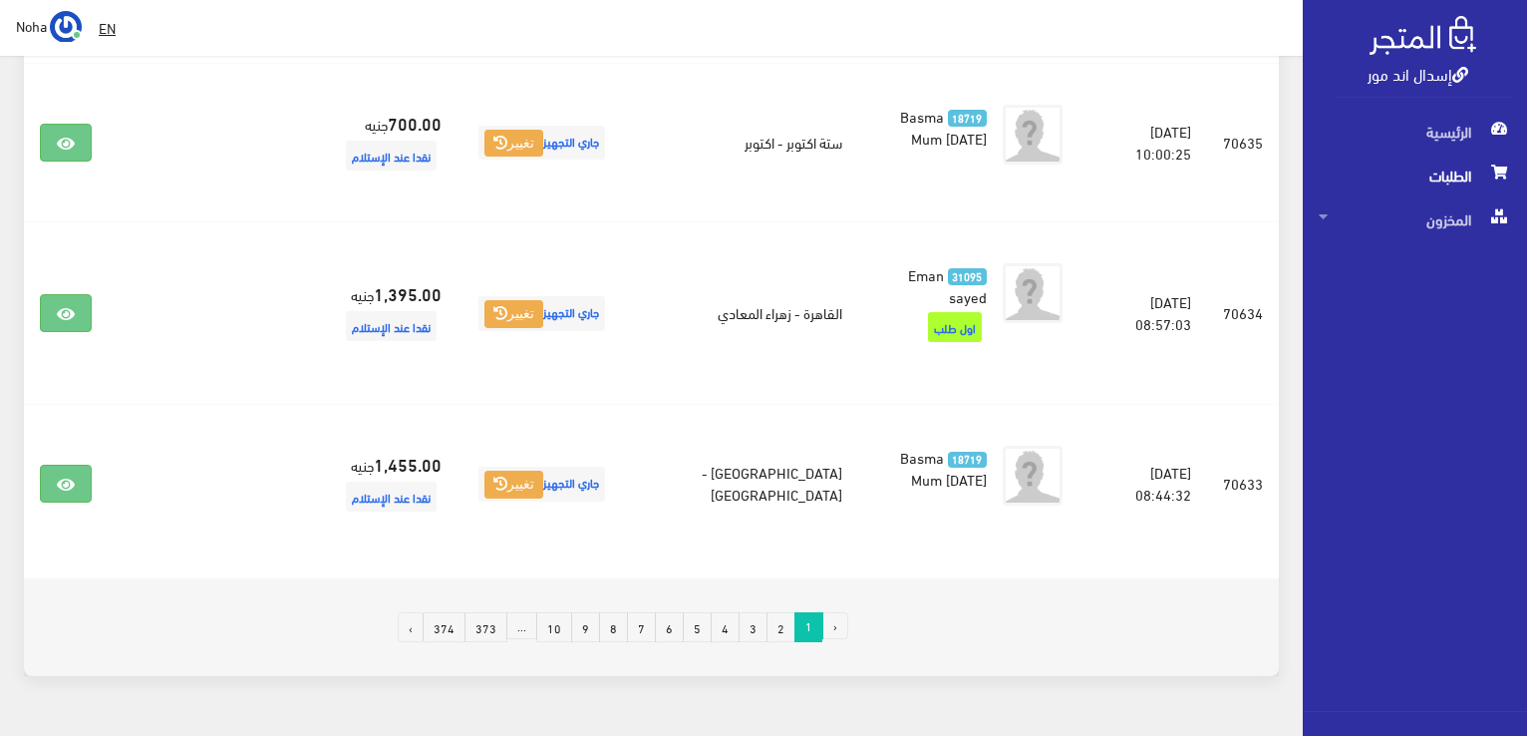
scroll to position [3209, 0]
click at [780, 610] on link "2" at bounding box center [781, 625] width 29 height 30
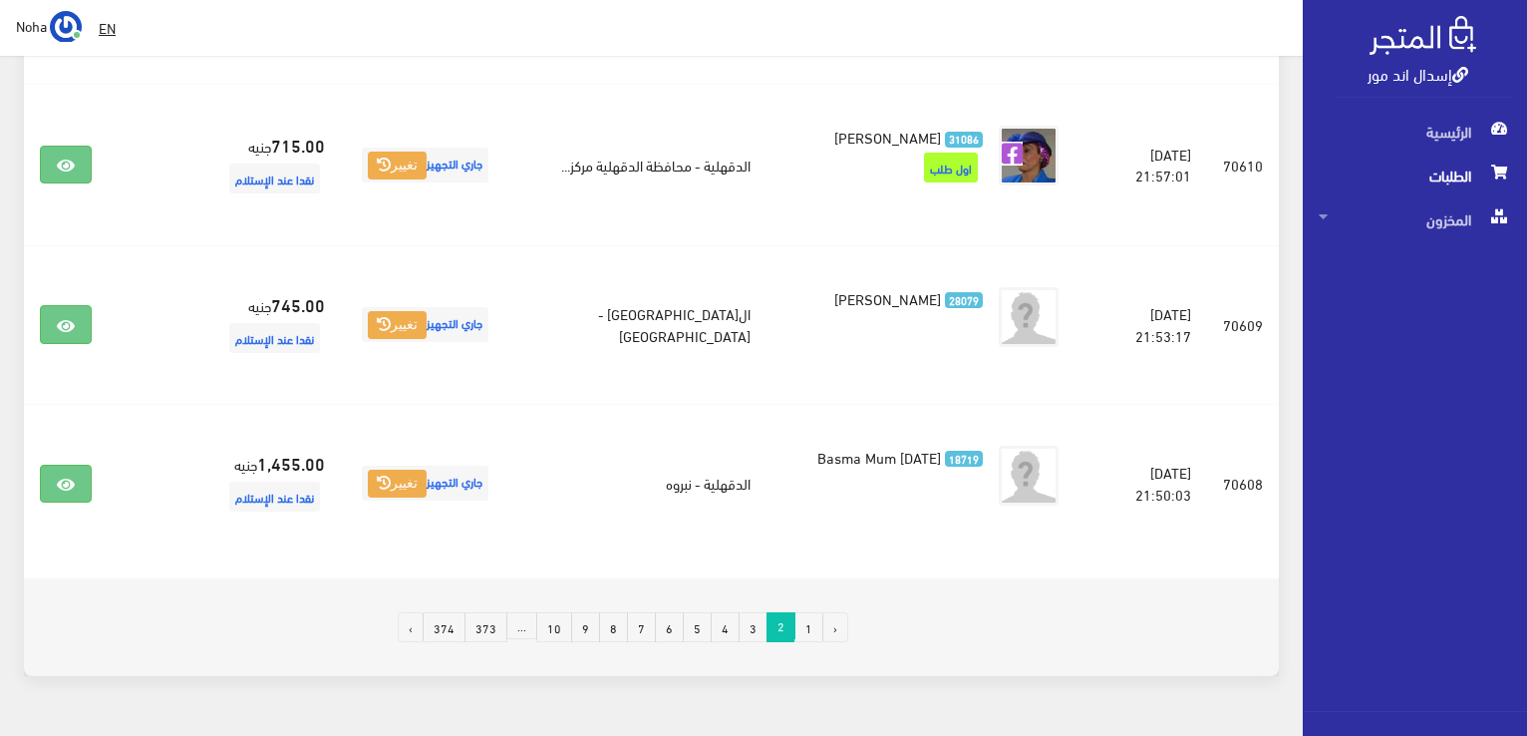
scroll to position [3172, 0]
click at [760, 611] on link "3" at bounding box center [753, 626] width 29 height 30
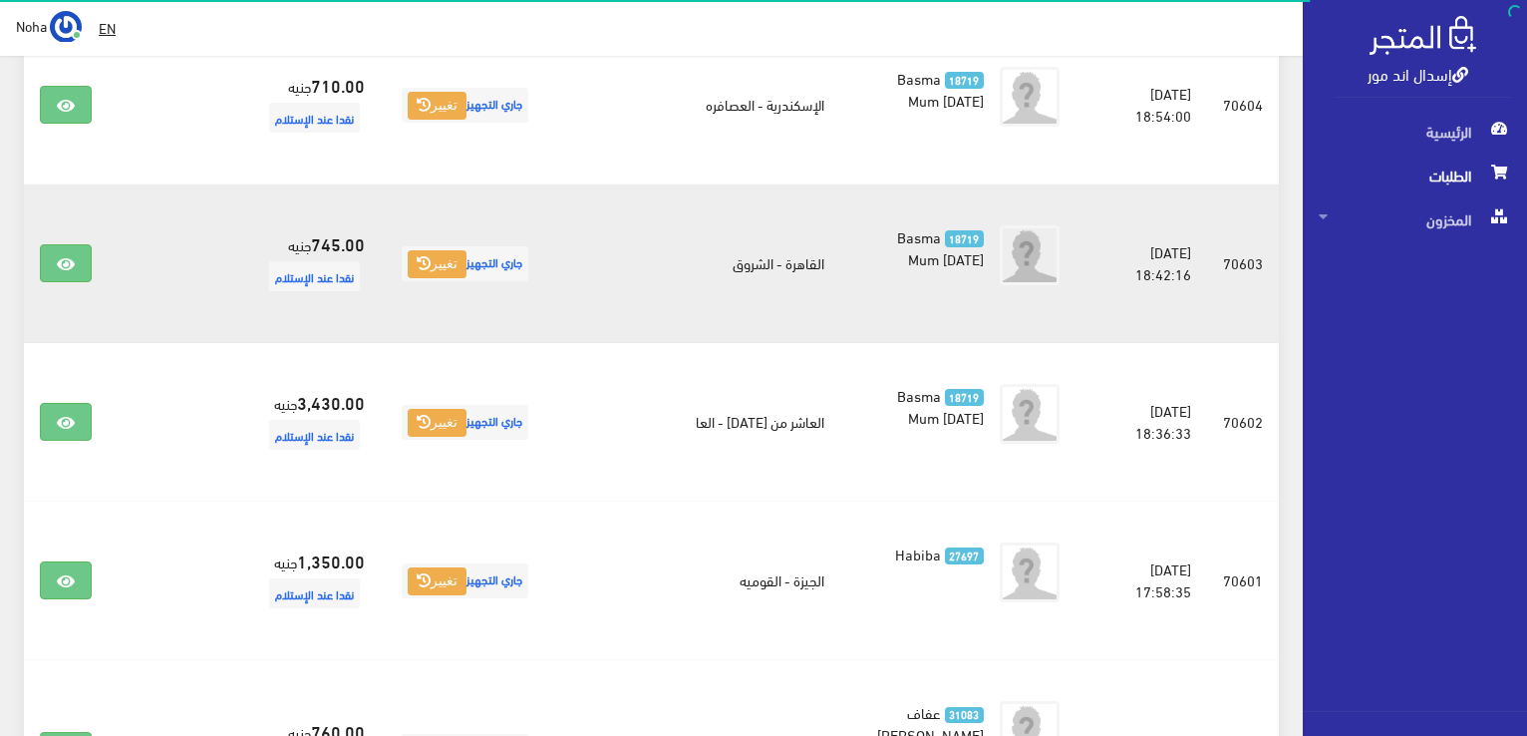
scroll to position [1097, 0]
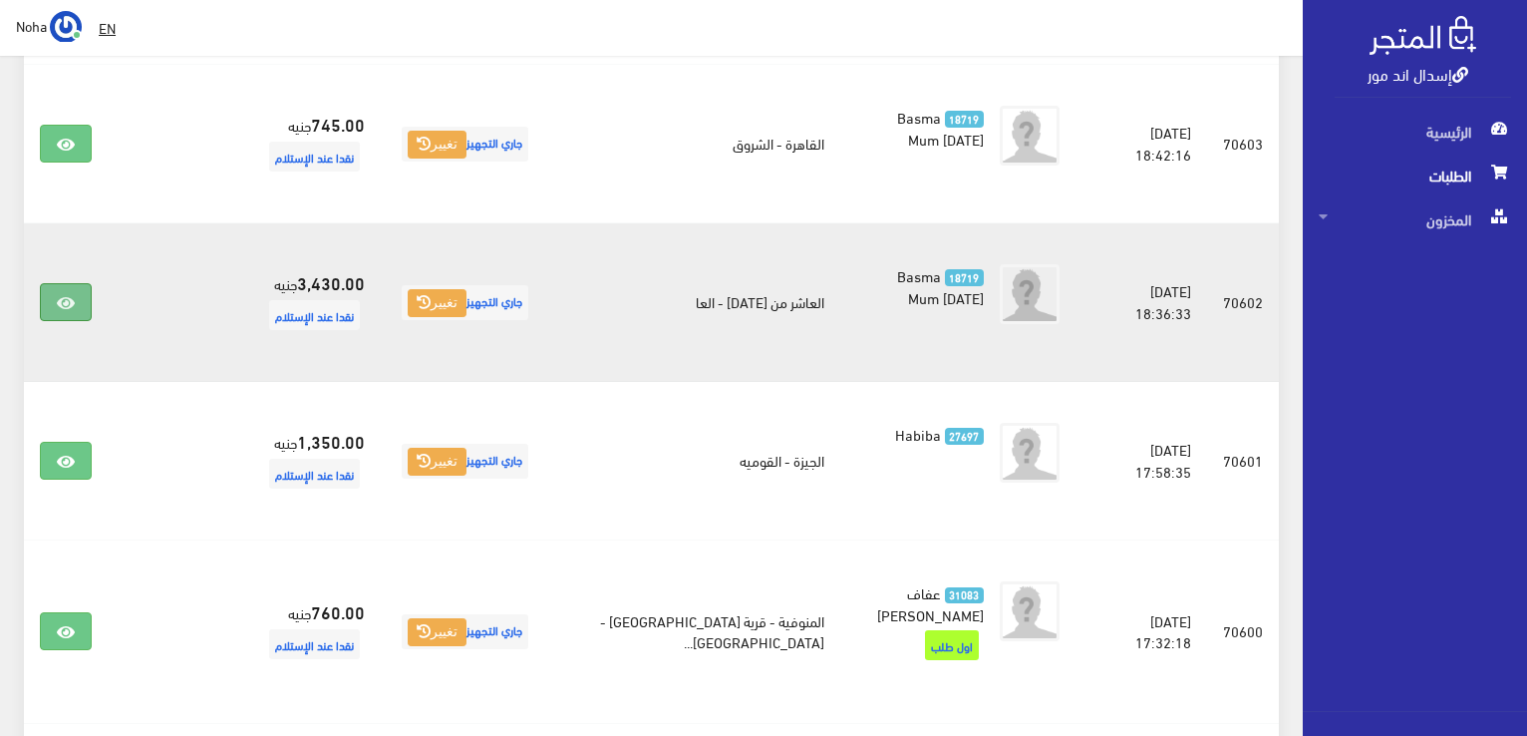
click at [60, 295] on icon at bounding box center [66, 303] width 18 height 16
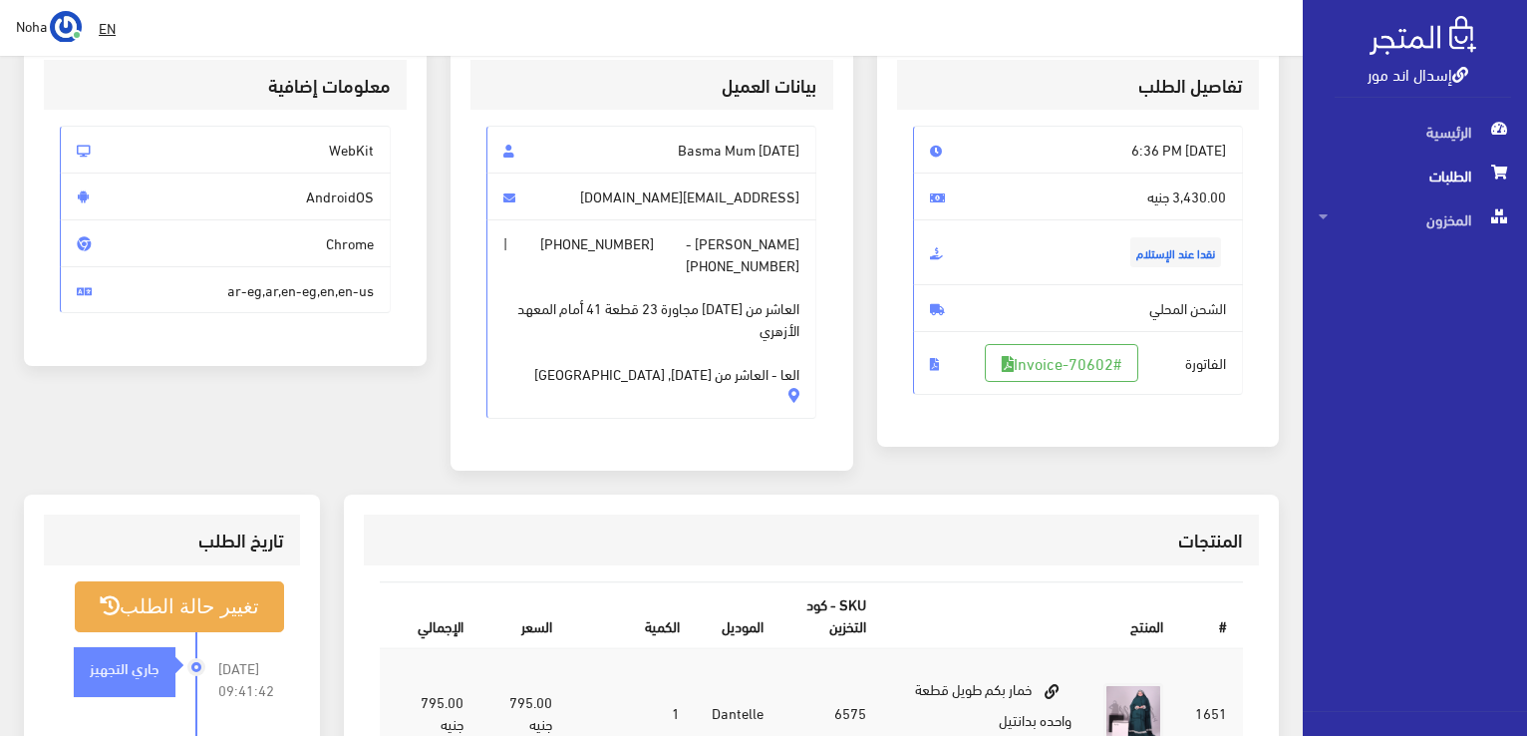
scroll to position [100, 0]
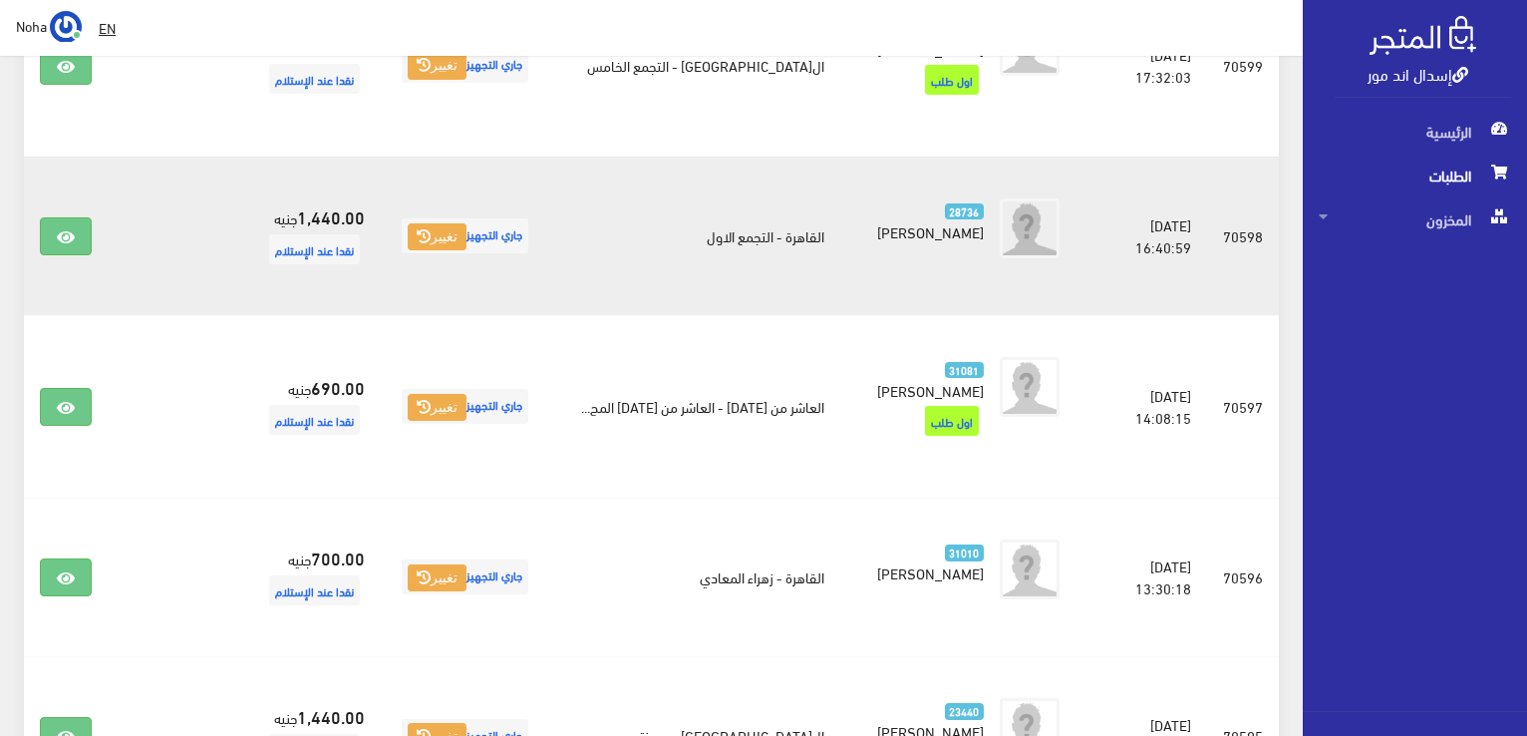
scroll to position [1894, 0]
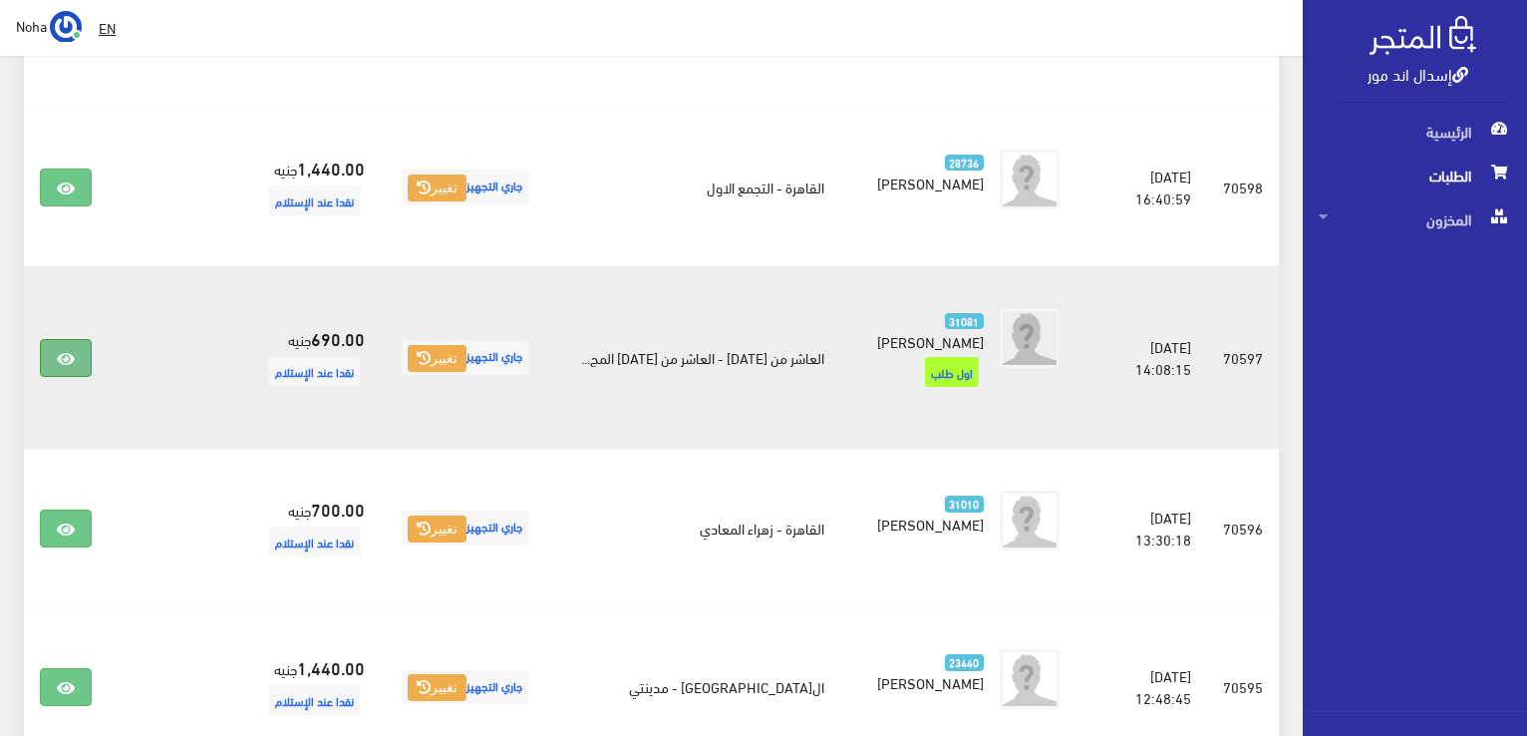
click at [60, 339] on link at bounding box center [66, 358] width 52 height 38
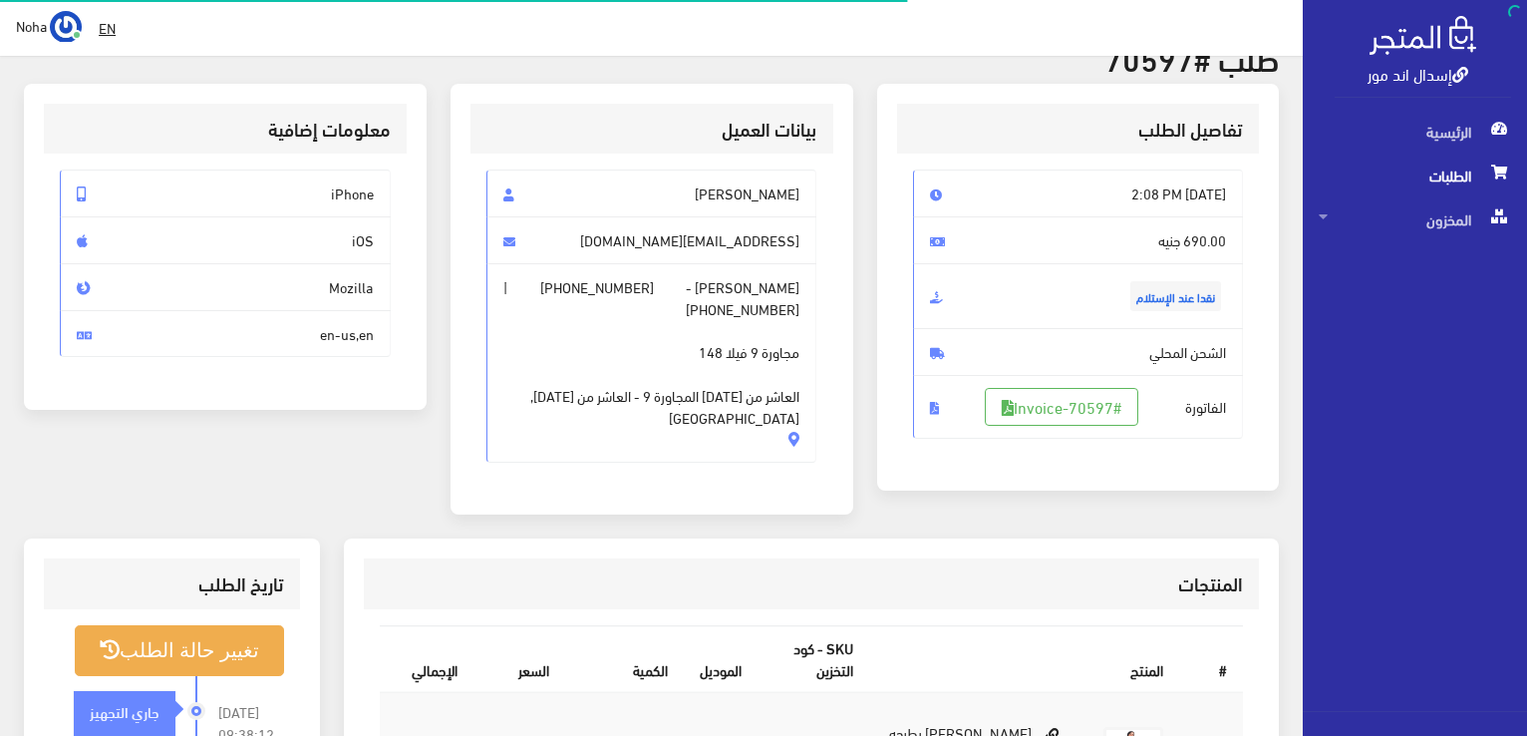
scroll to position [299, 0]
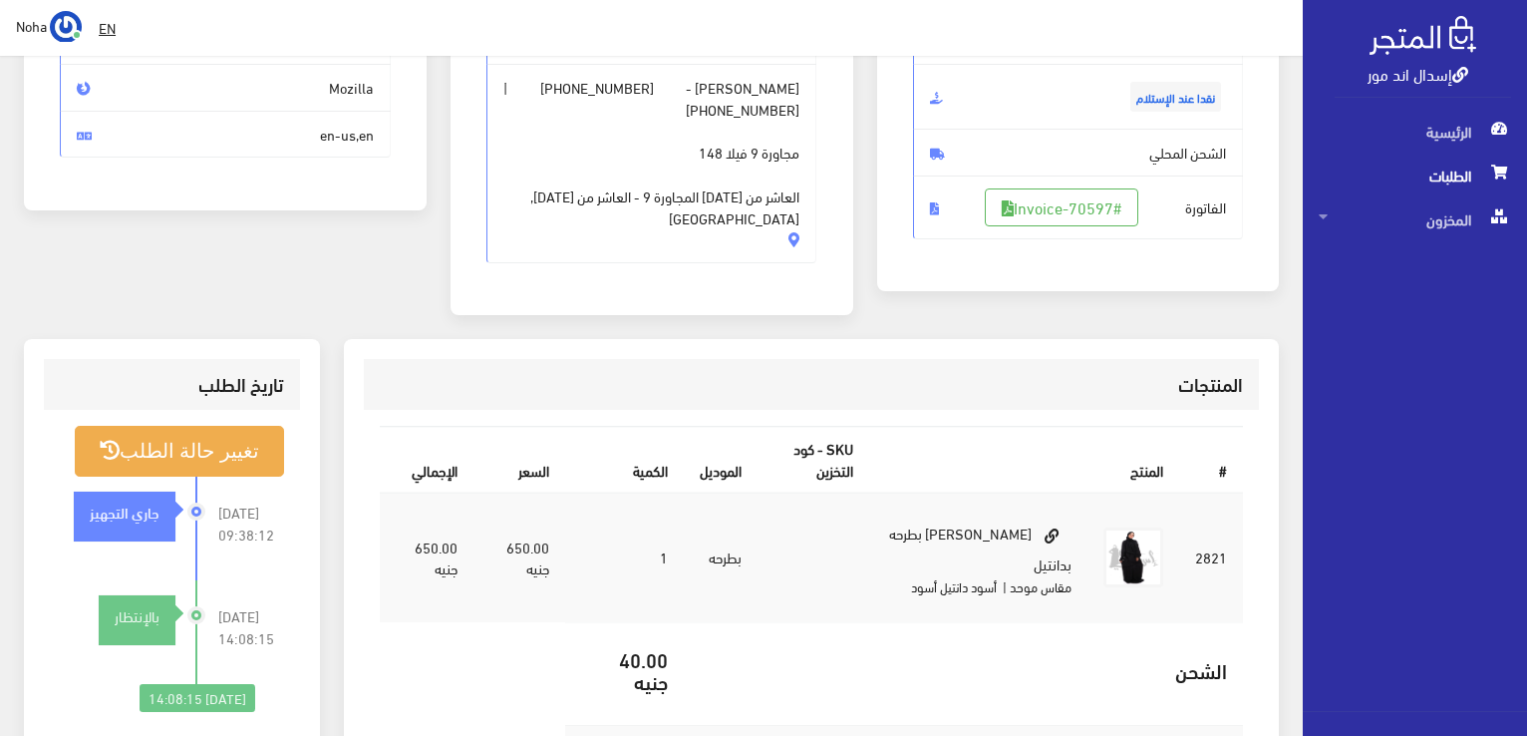
click at [351, 85] on span "Mozilla" at bounding box center [225, 88] width 331 height 48
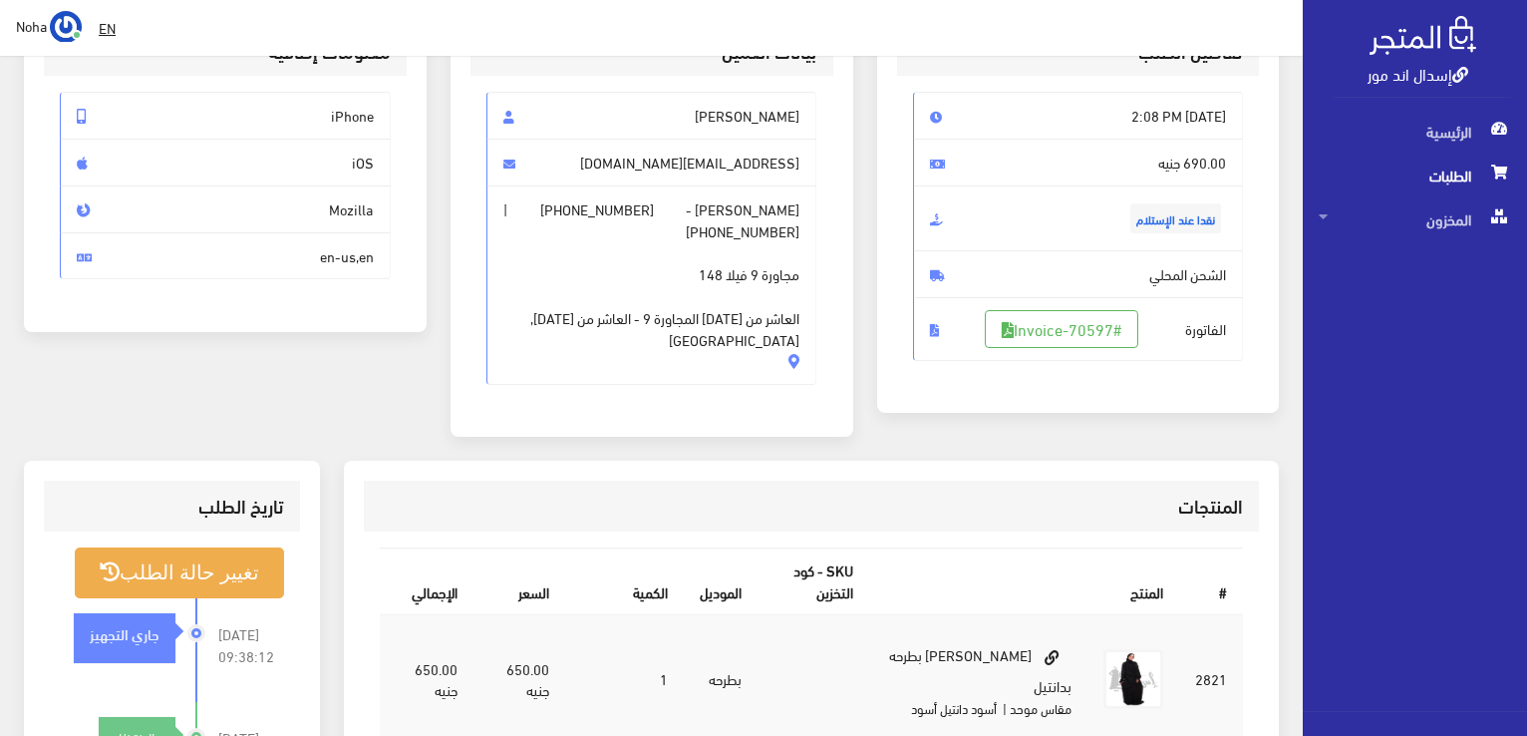
scroll to position [199, 0]
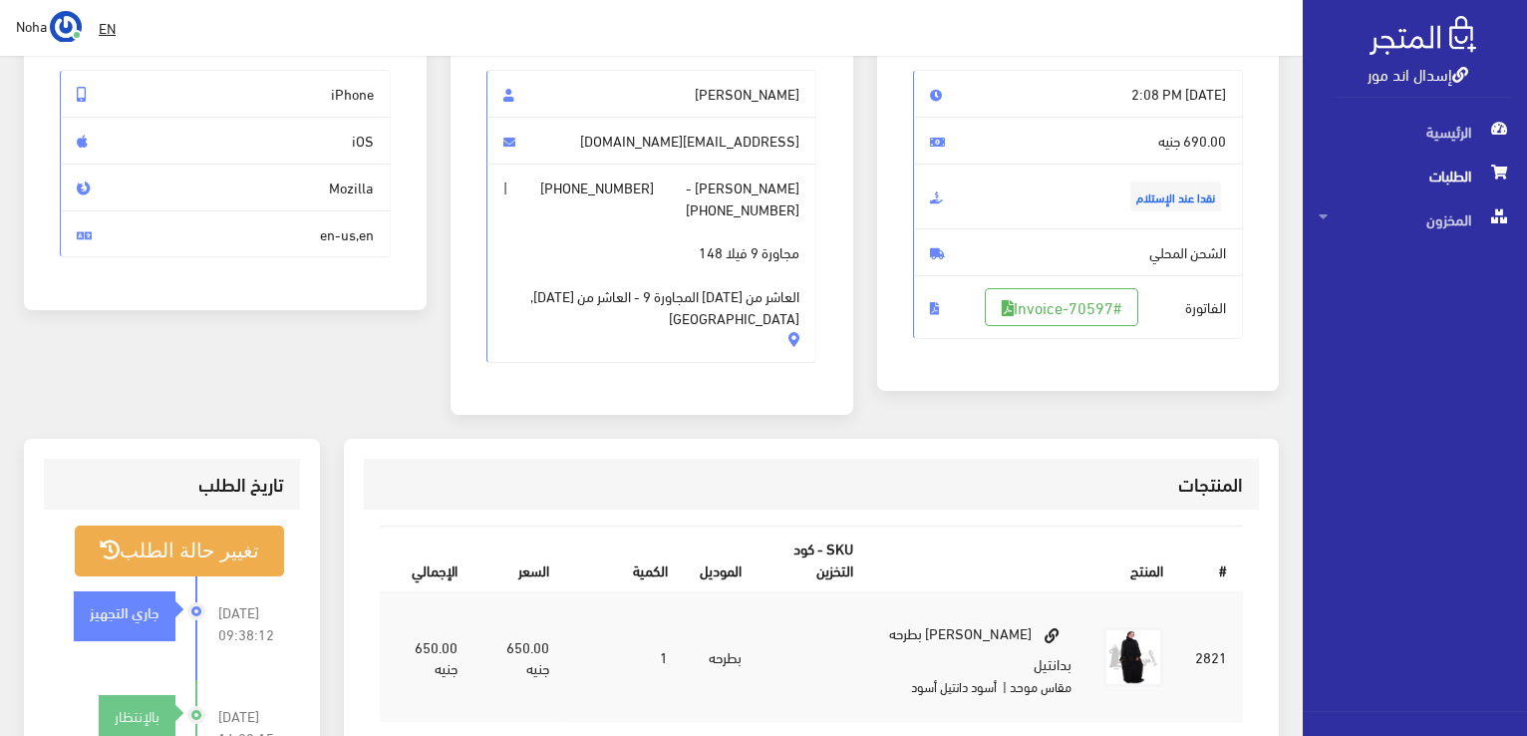
click at [336, 184] on span "Mozilla" at bounding box center [225, 188] width 331 height 48
click at [351, 187] on span "Mozilla" at bounding box center [225, 188] width 331 height 48
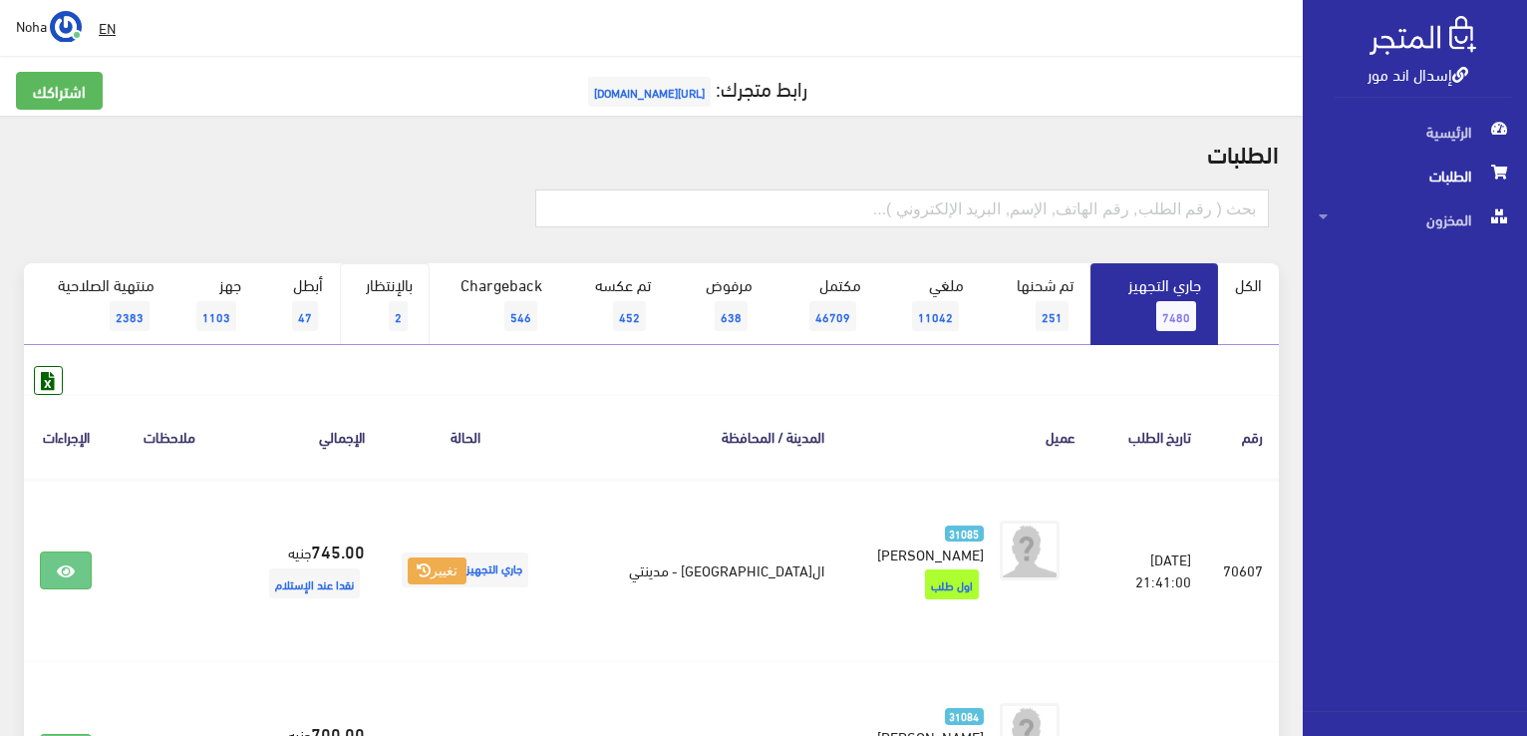
click at [403, 302] on span "2" at bounding box center [398, 316] width 19 height 30
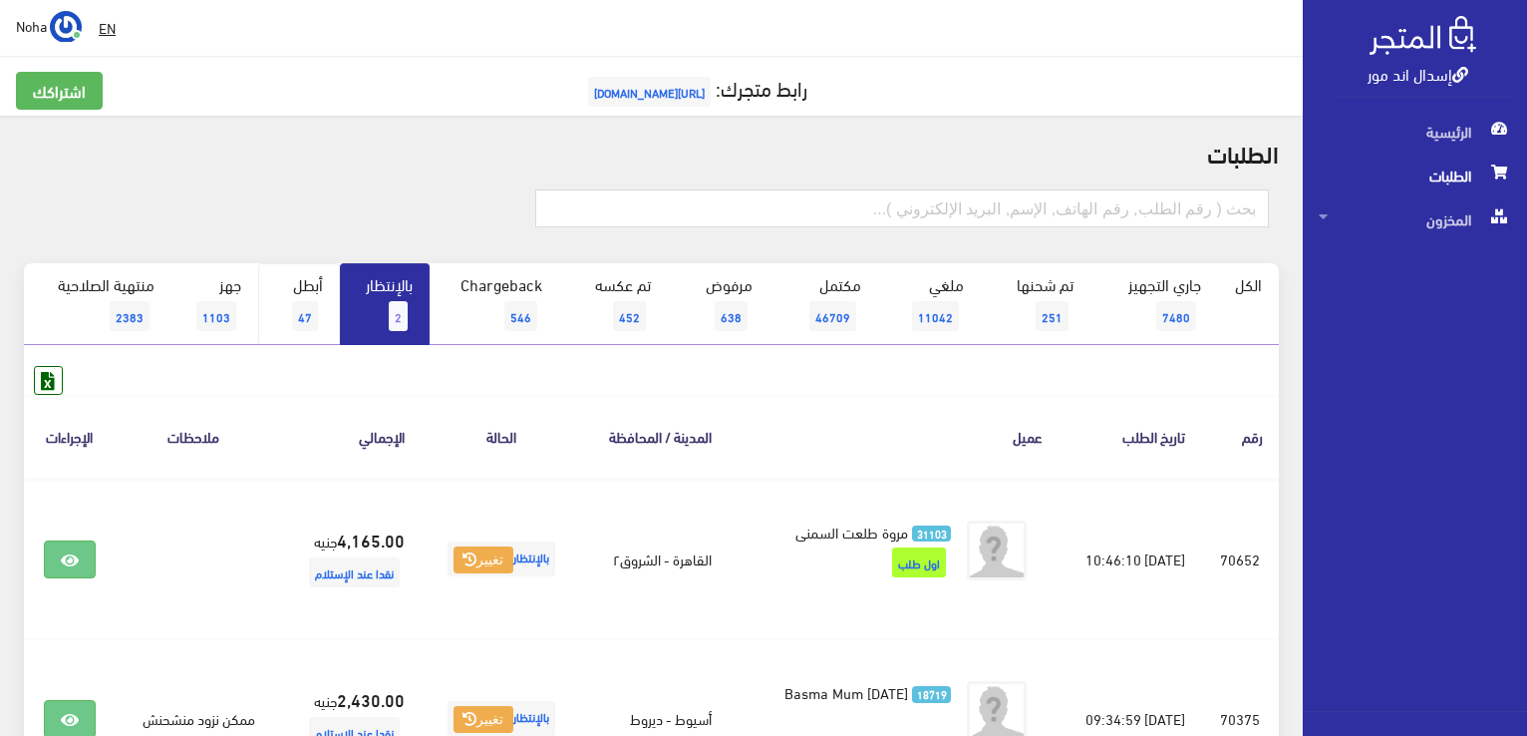
click at [325, 300] on link "أبطل 47" at bounding box center [299, 304] width 82 height 82
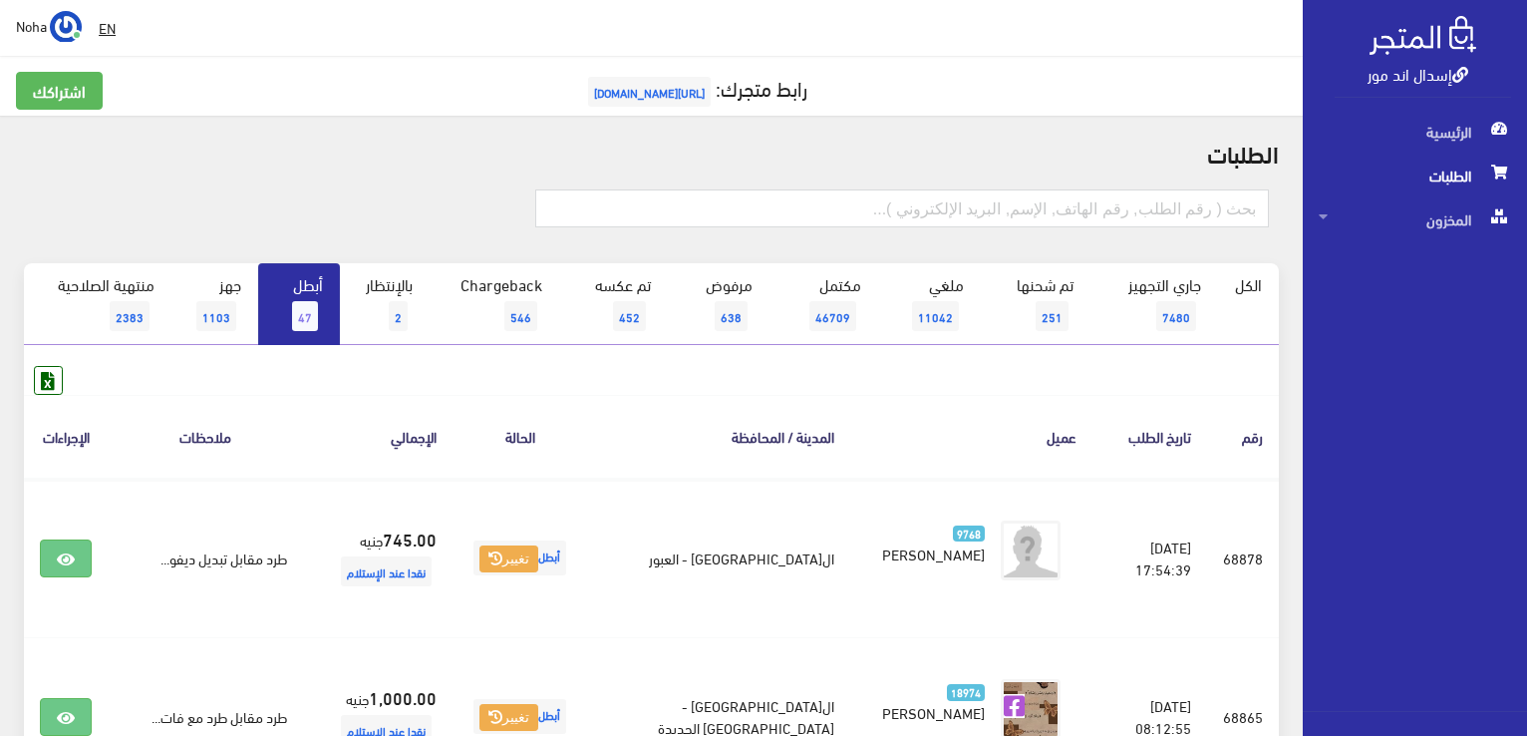
click at [315, 292] on link "أبطل 47" at bounding box center [299, 304] width 82 height 82
click at [379, 316] on link "بالإنتظار 2" at bounding box center [385, 304] width 90 height 82
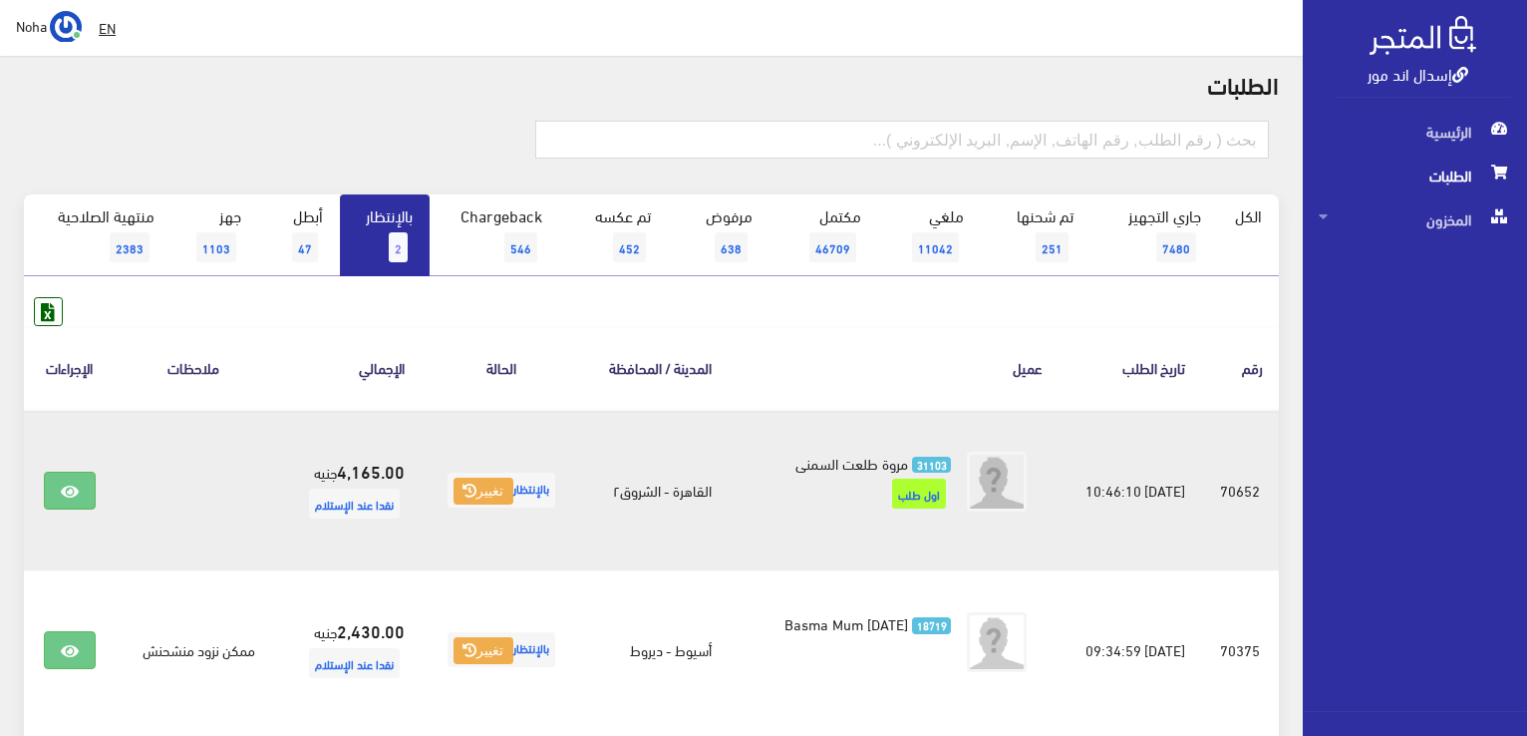
scroll to position [100, 0]
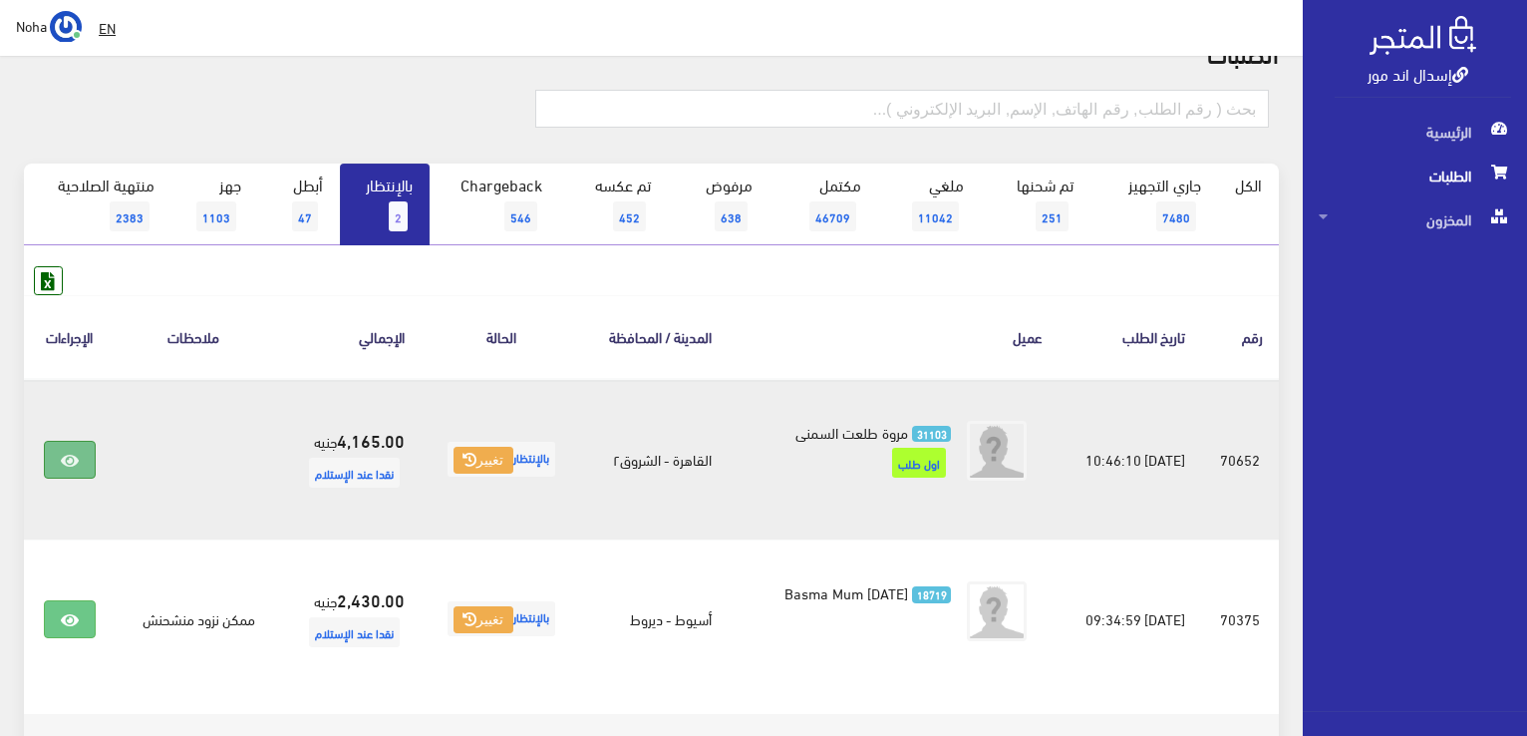
click at [79, 455] on link at bounding box center [70, 460] width 52 height 38
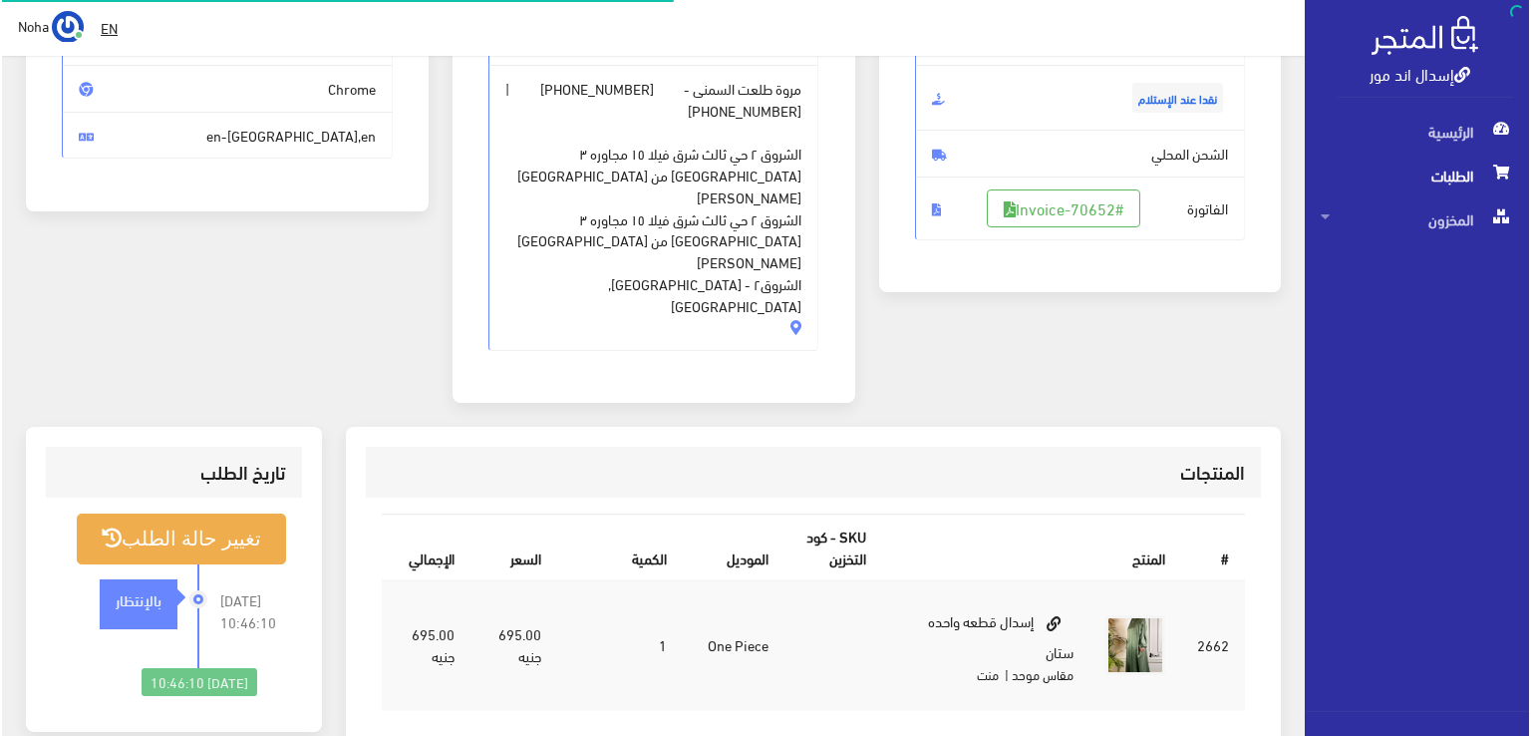
scroll to position [299, 0]
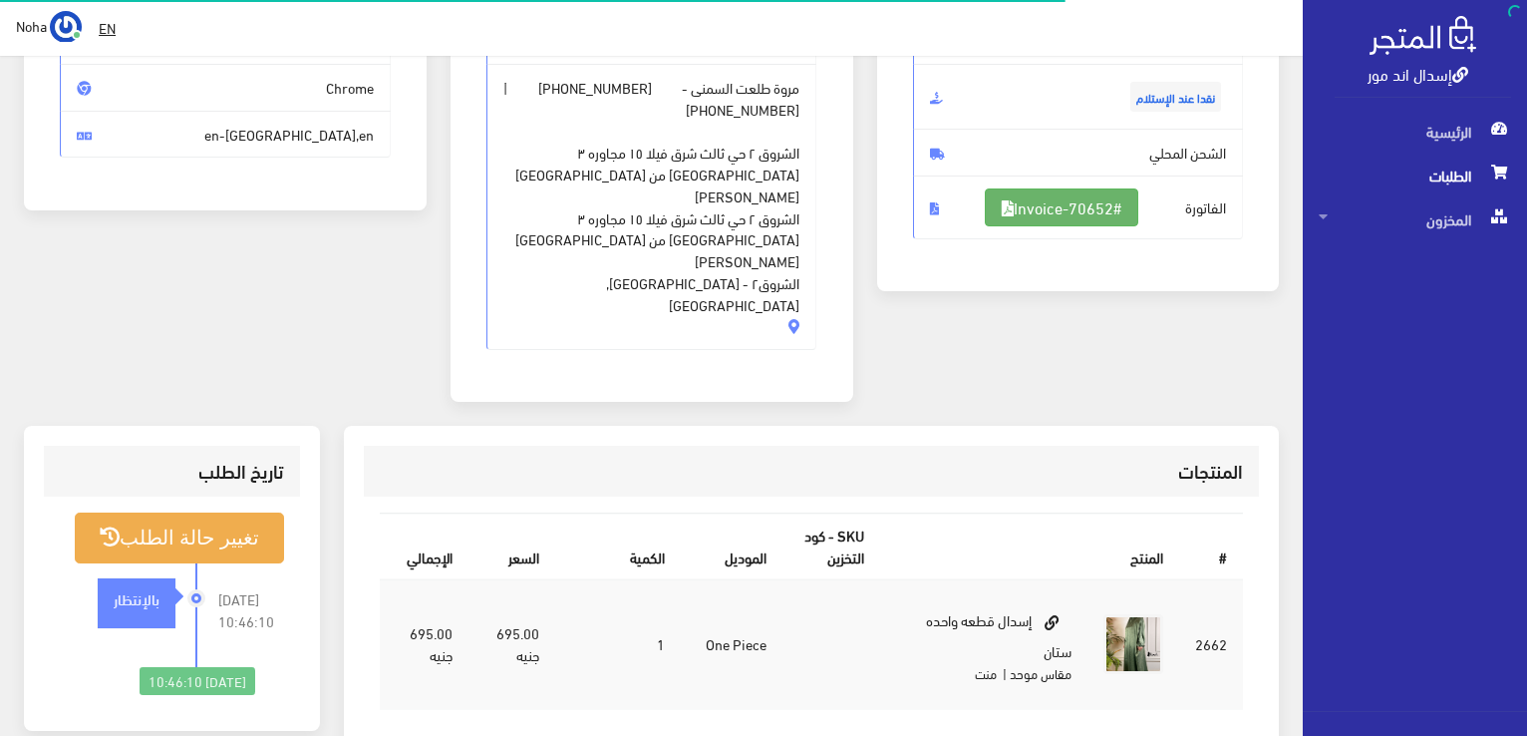
click at [1119, 194] on link "#Invoice-70652" at bounding box center [1062, 207] width 154 height 38
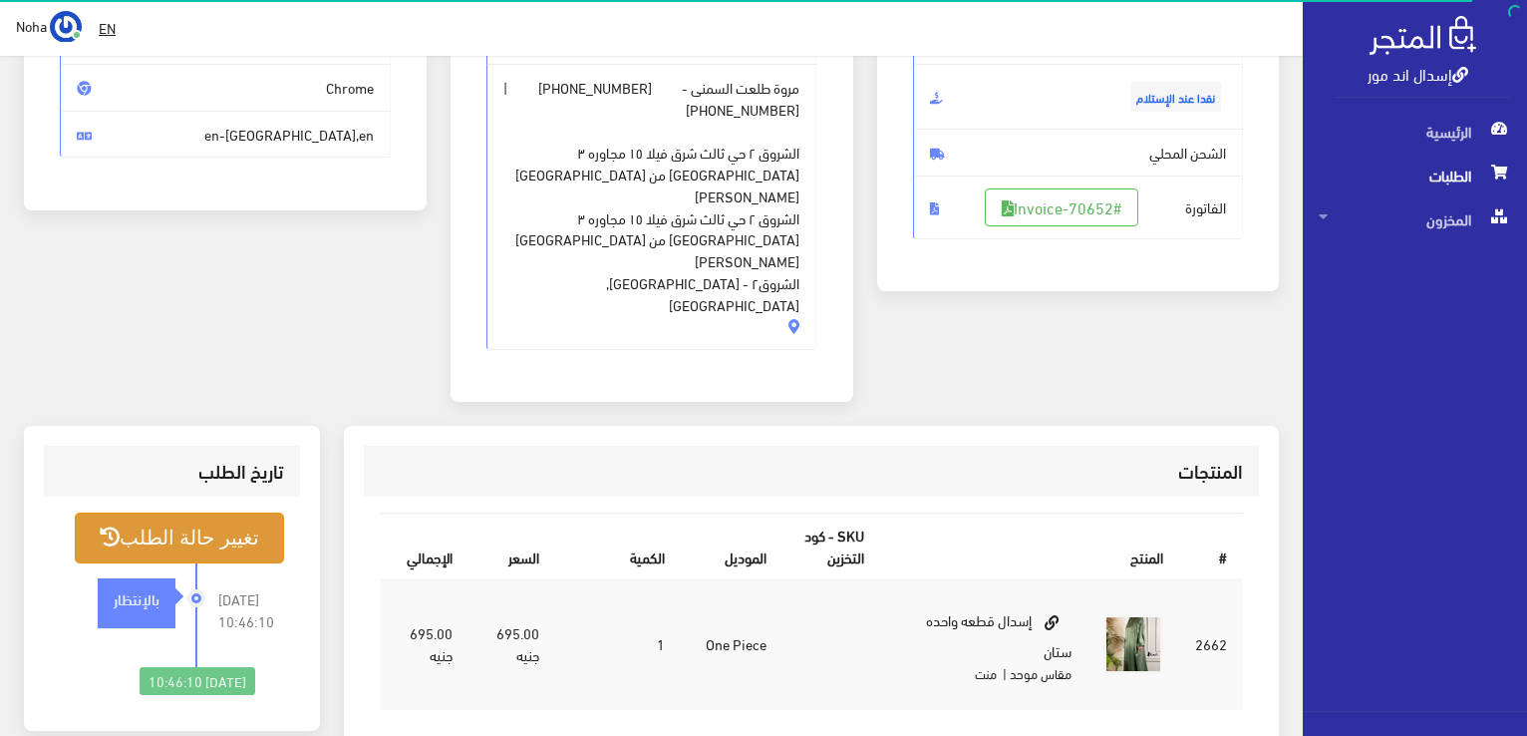
click at [242, 512] on button "تغيير حالة الطلب" at bounding box center [179, 537] width 209 height 51
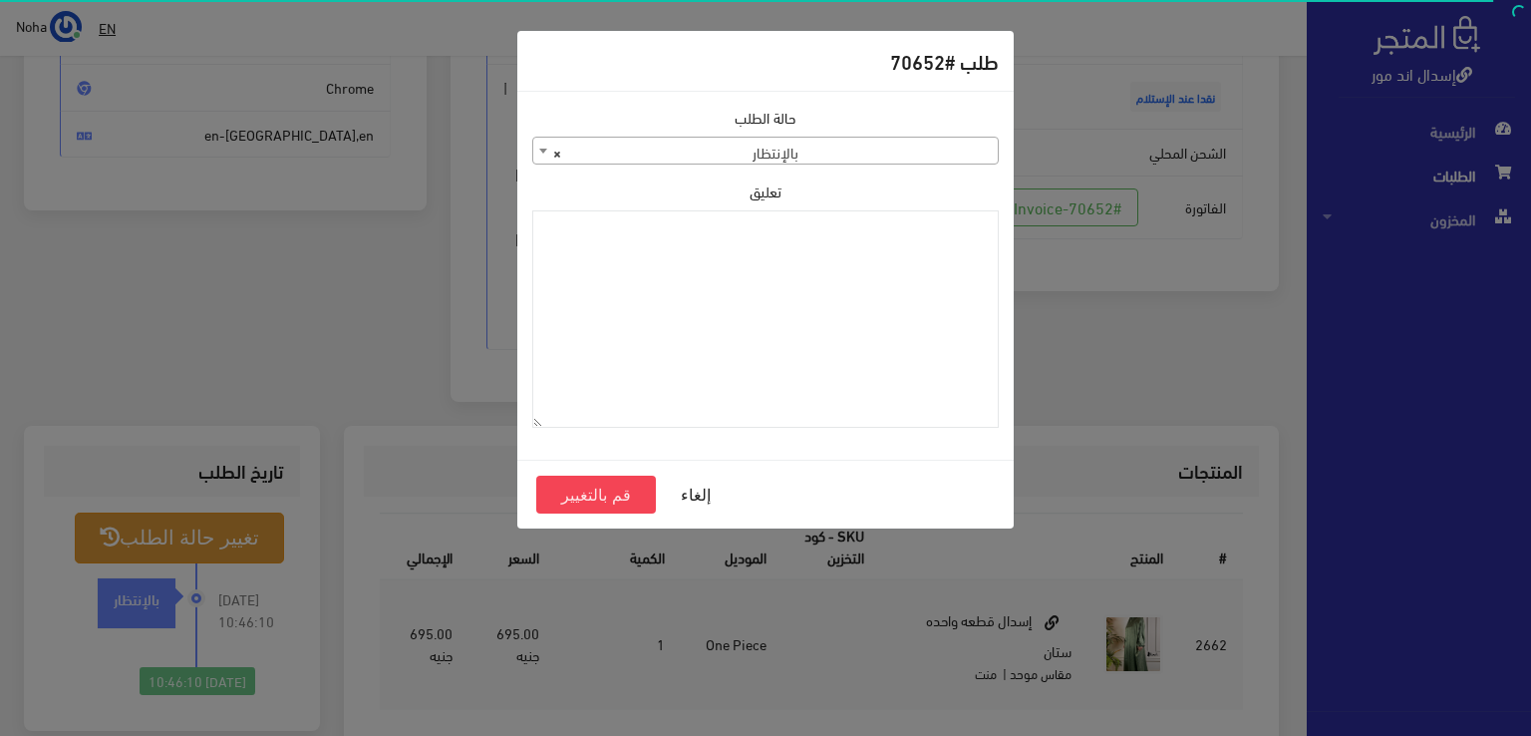
click at [905, 154] on span "× بالإنتظار" at bounding box center [765, 152] width 465 height 28
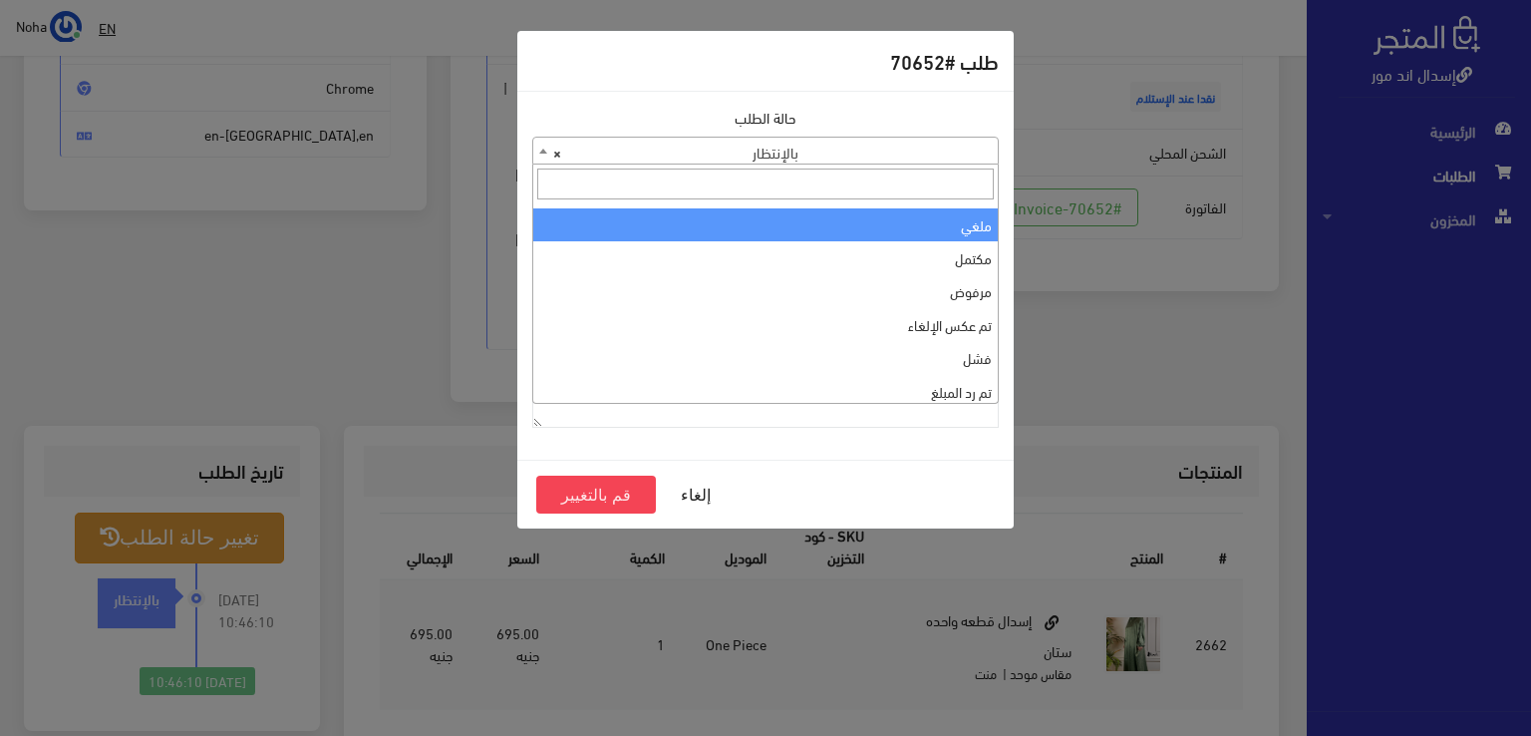
scroll to position [0, 0]
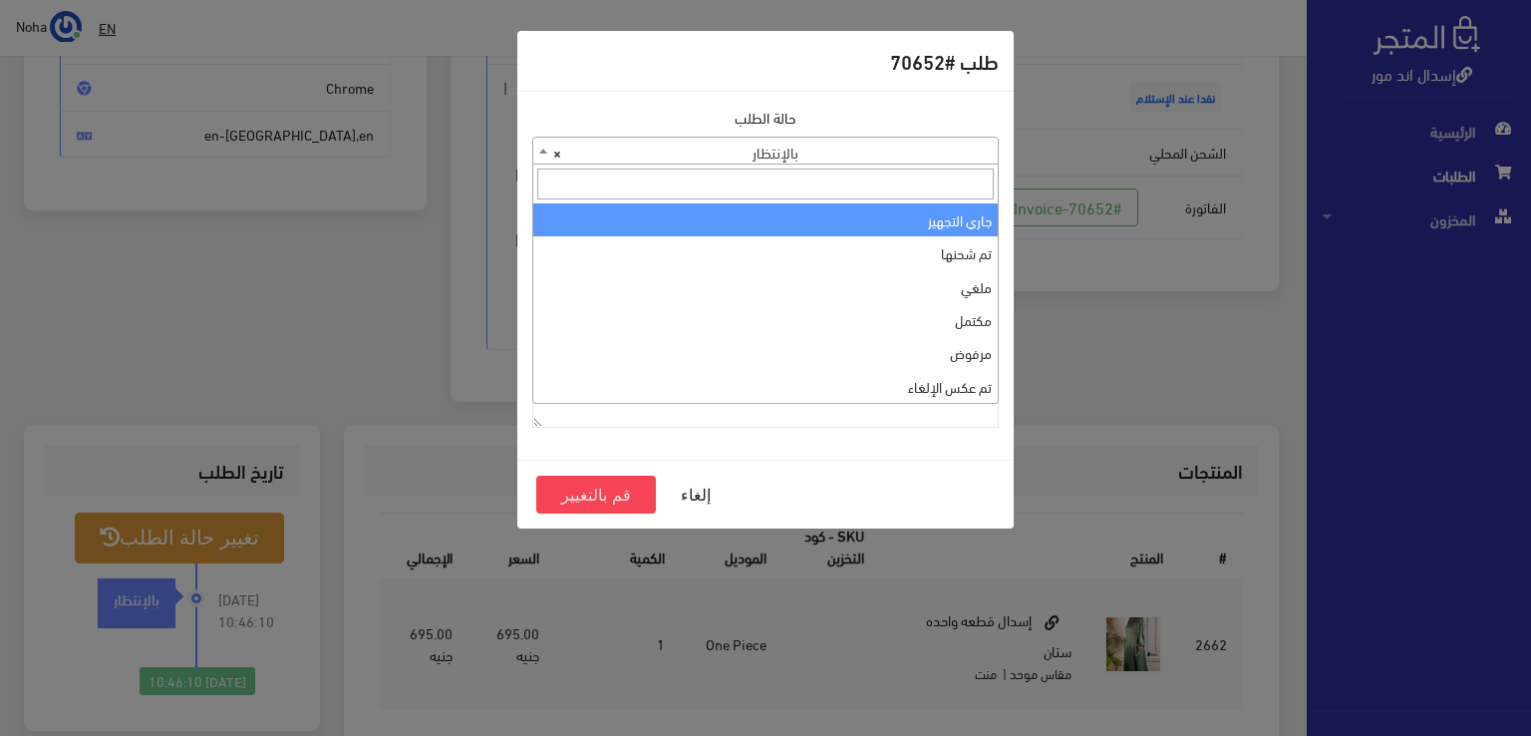
select select "1"
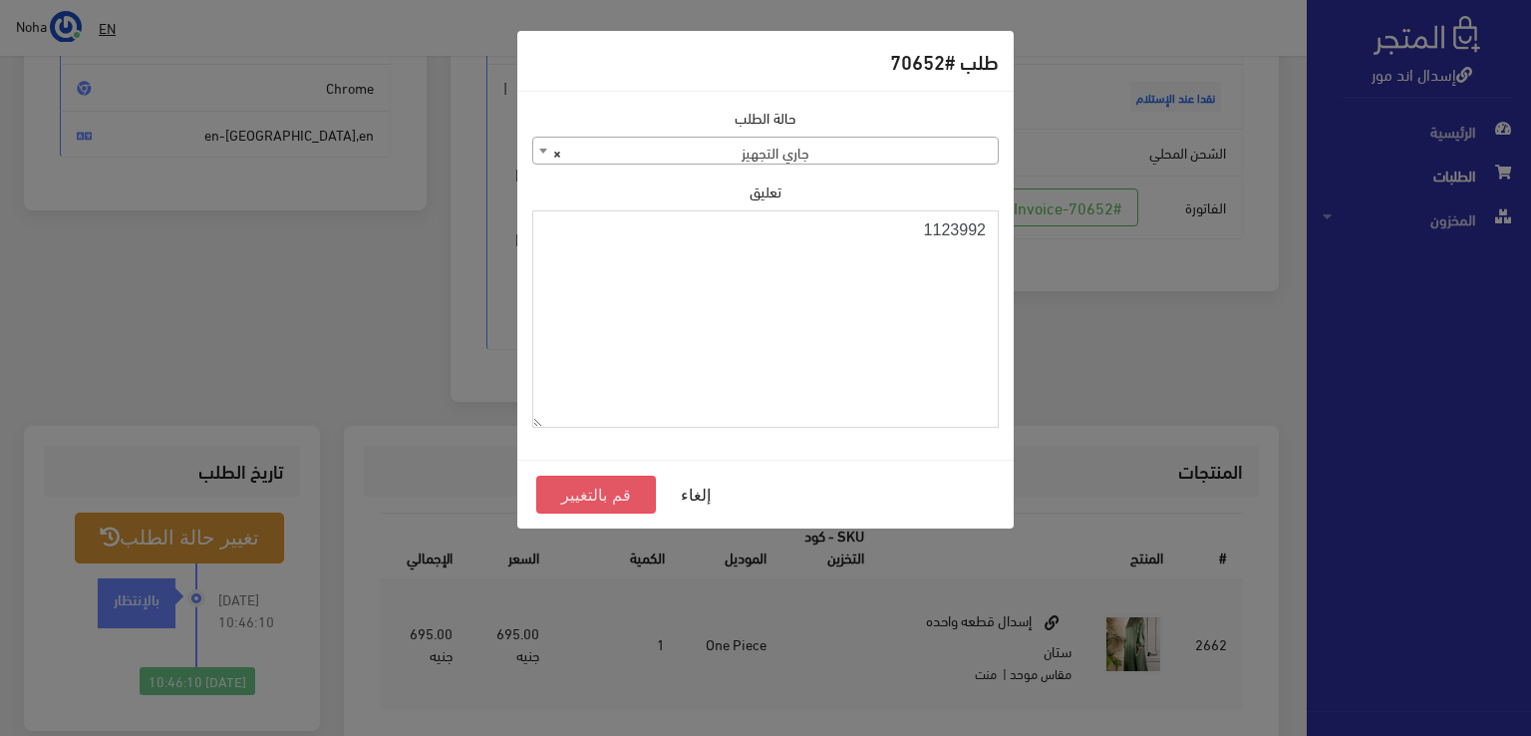
type textarea "1123992"
click at [594, 489] on button "قم بالتغيير" at bounding box center [596, 495] width 120 height 38
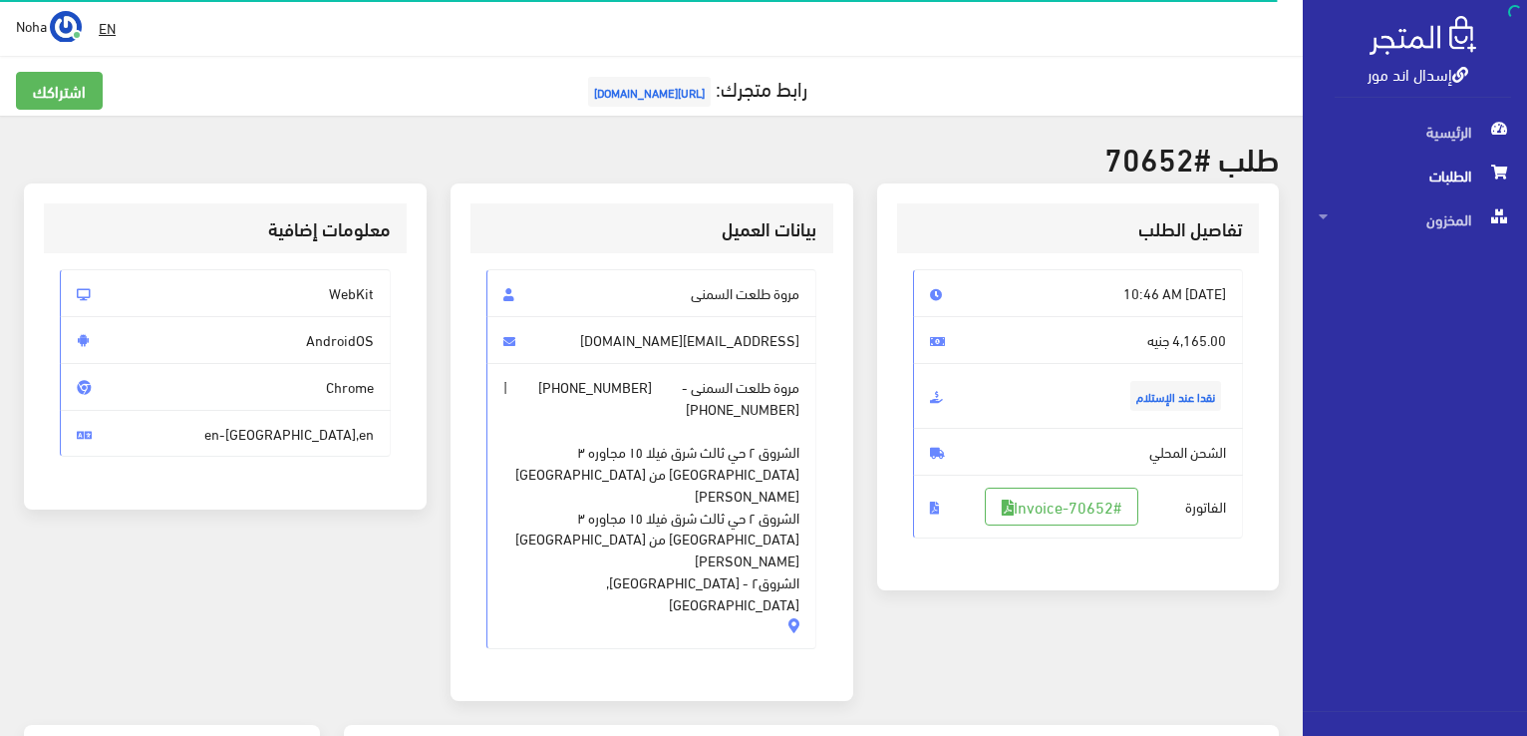
scroll to position [199, 0]
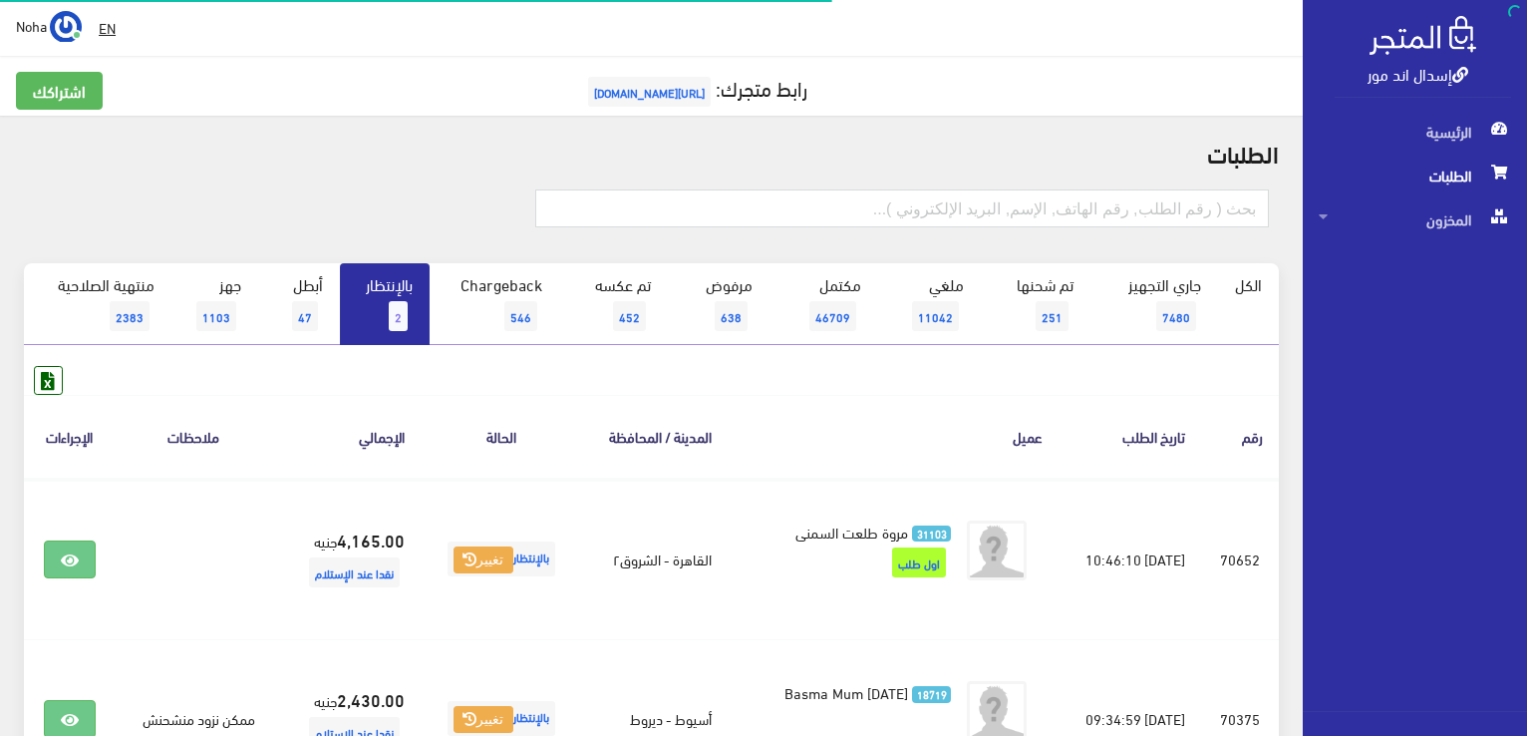
scroll to position [100, 0]
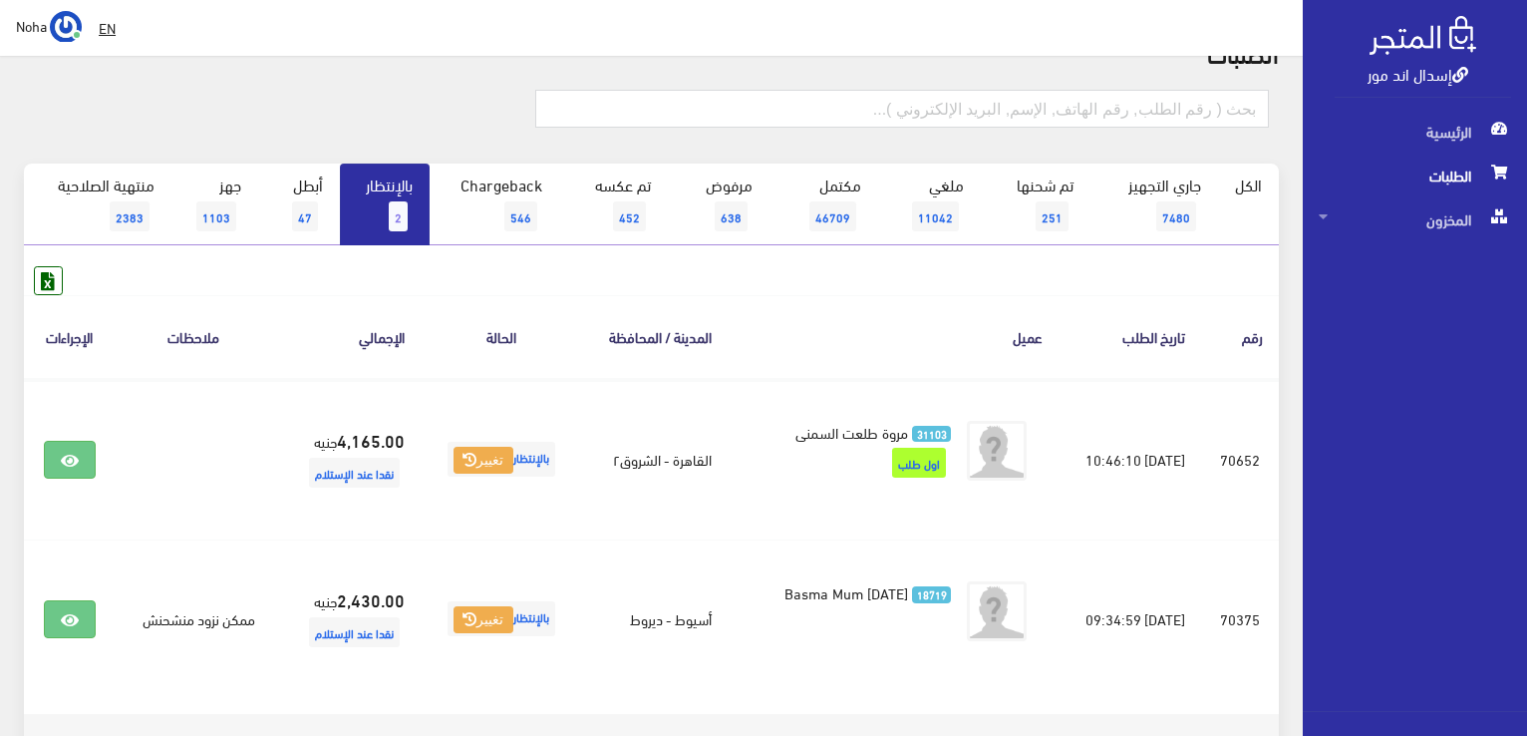
click at [407, 219] on span "2" at bounding box center [398, 216] width 19 height 30
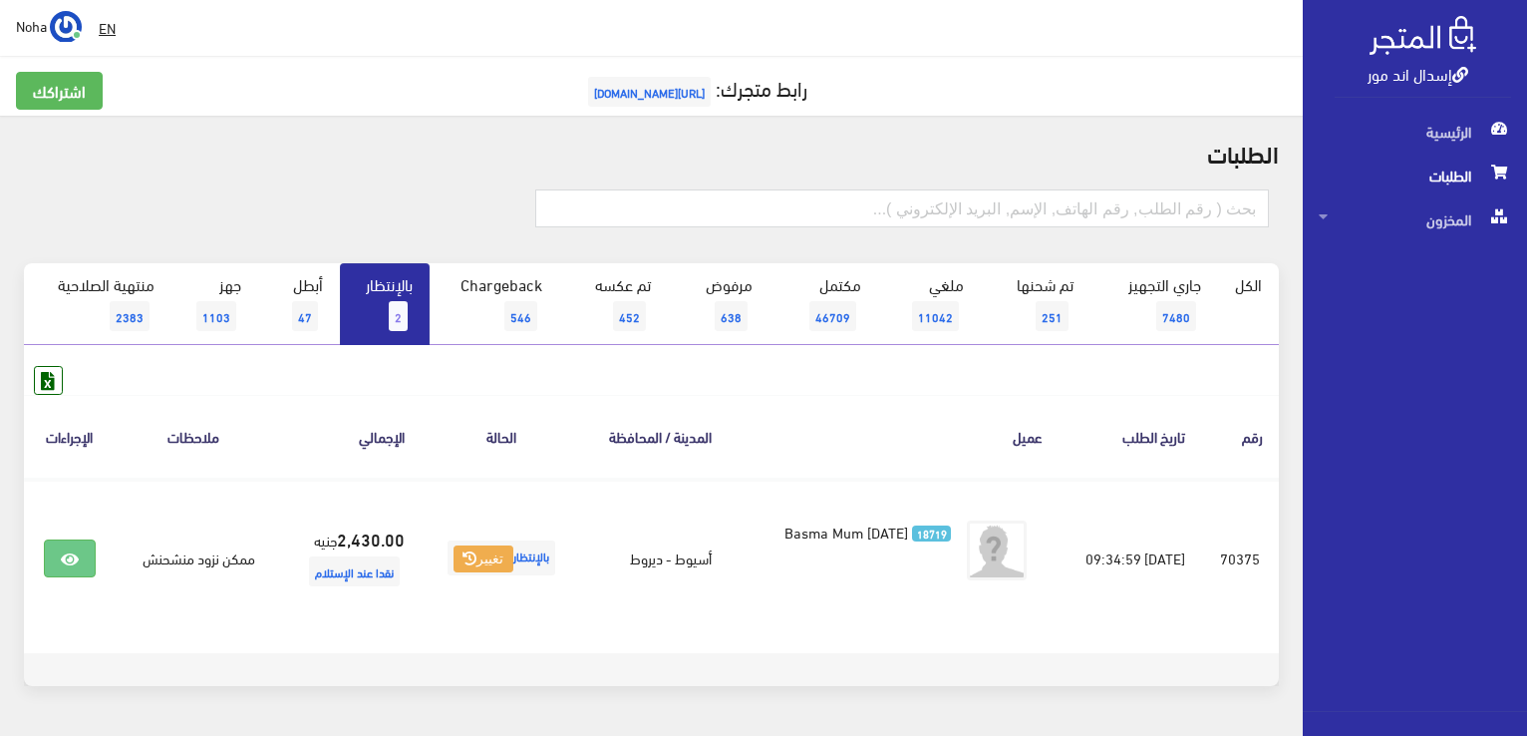
click at [412, 277] on link "بالإنتظار 2" at bounding box center [385, 304] width 90 height 82
